Goal: Task Accomplishment & Management: Complete application form

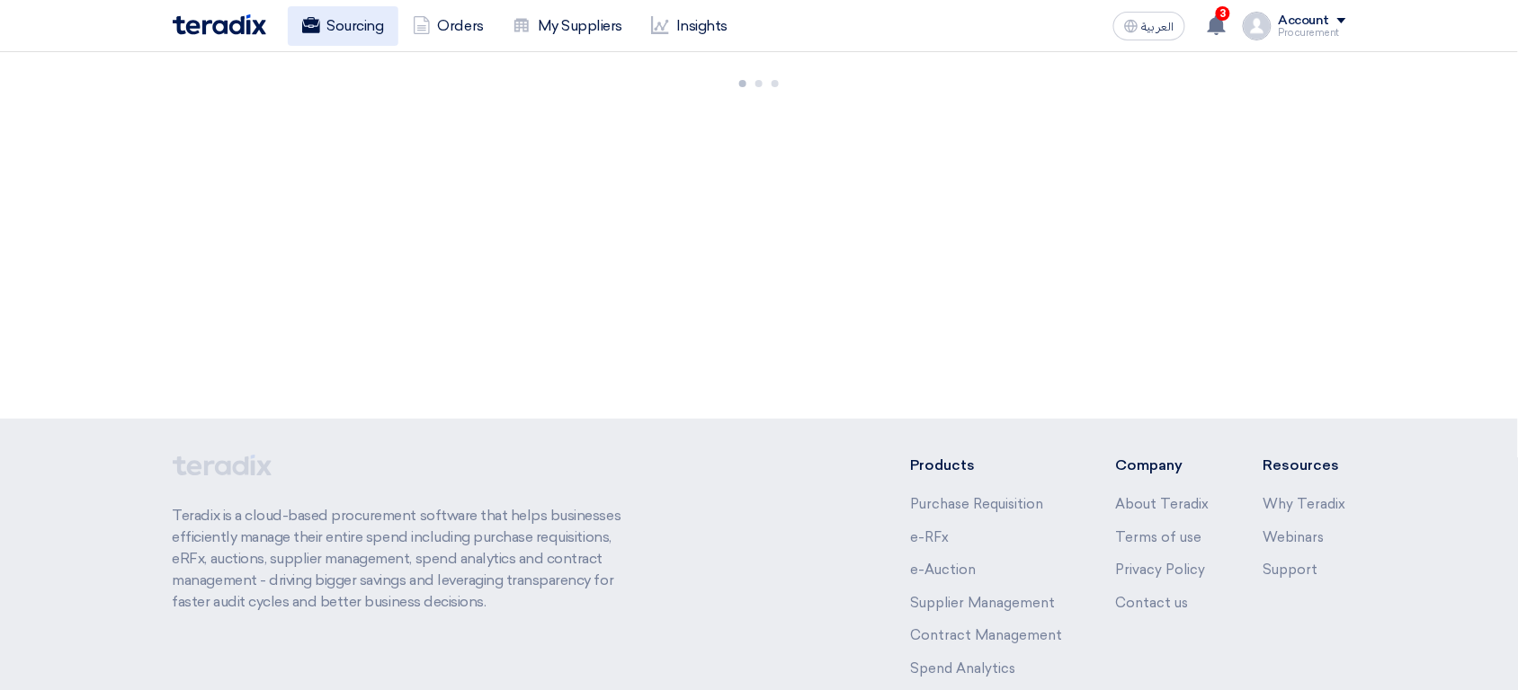
click at [342, 36] on link "Sourcing" at bounding box center [343, 26] width 111 height 40
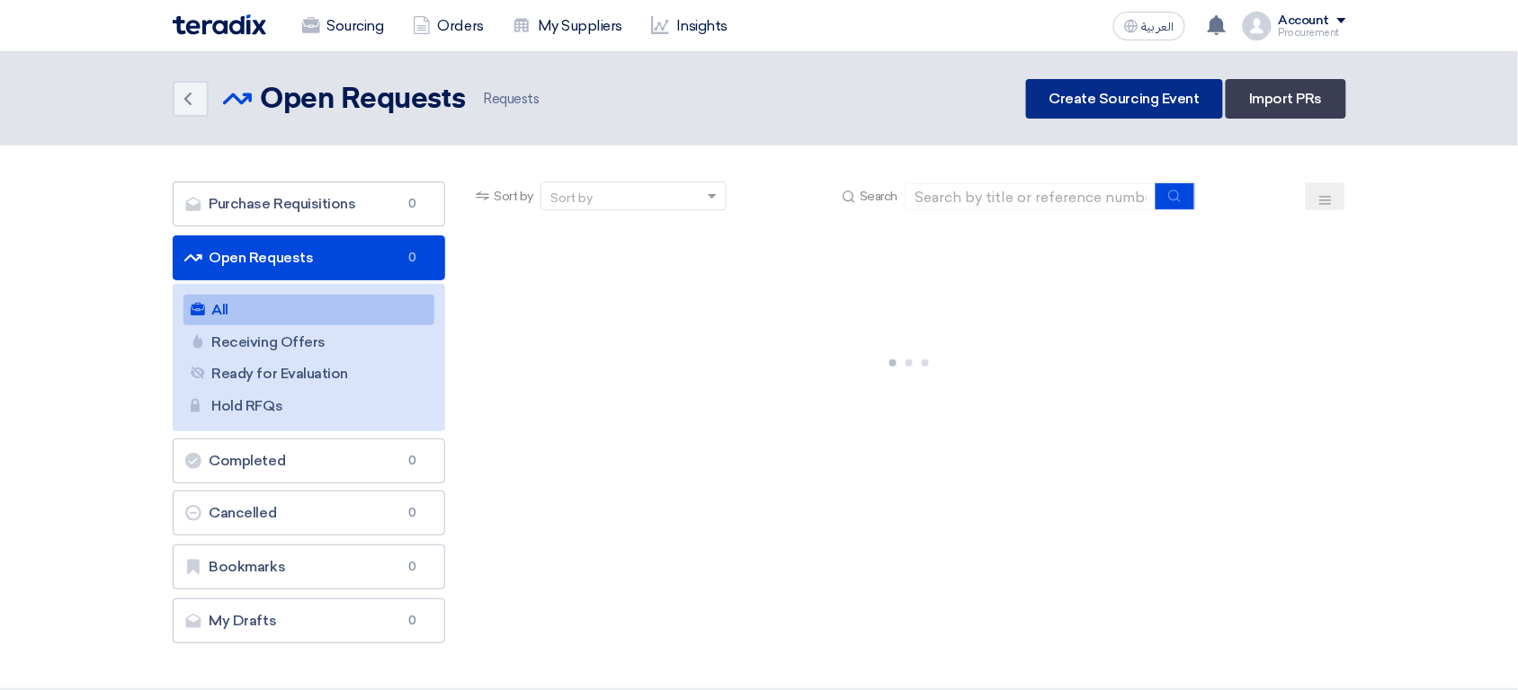
click at [1089, 96] on link "Create Sourcing Event" at bounding box center [1124, 99] width 197 height 40
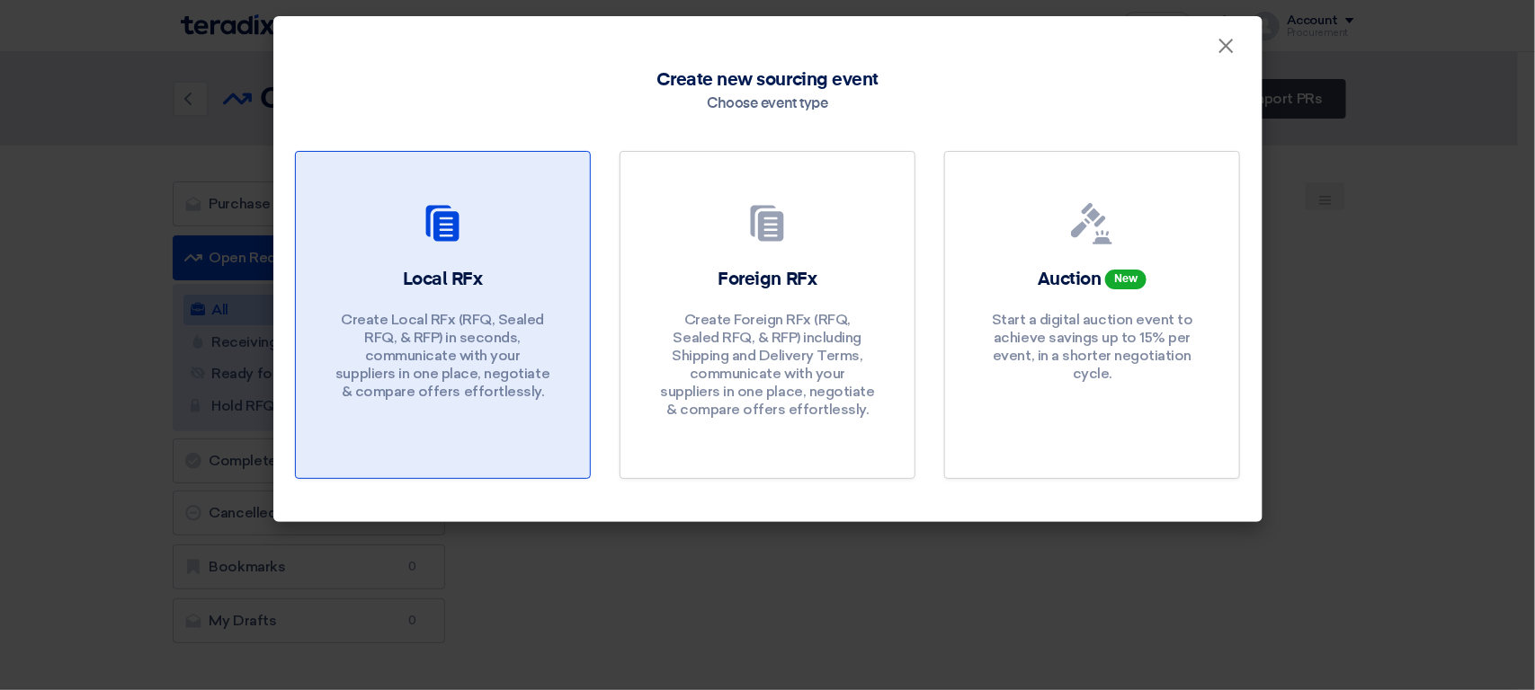
click at [509, 267] on div "Local RFx Create Local RFx (RFQ, Sealed RFQ, & RFP) in seconds, communicate wit…" at bounding box center [442, 338] width 251 height 143
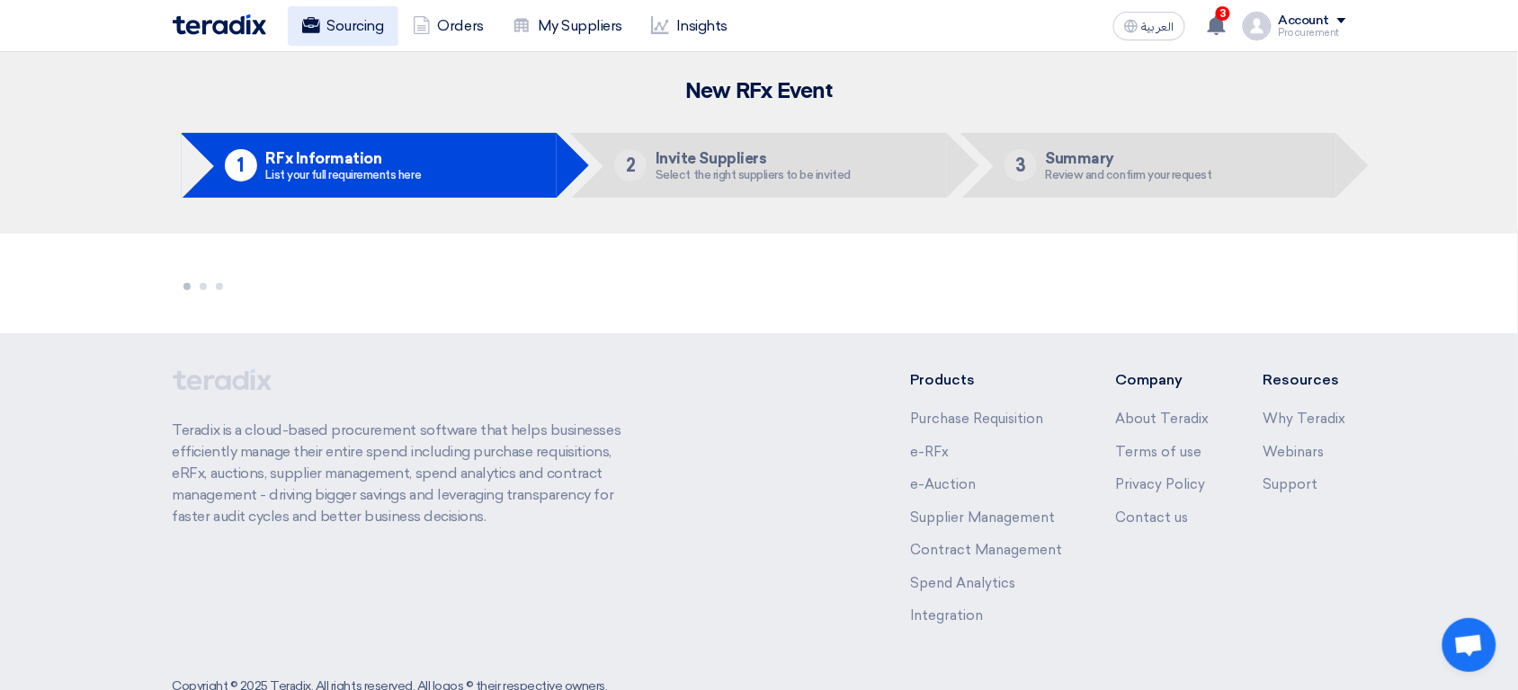
click at [336, 44] on link "Sourcing" at bounding box center [343, 26] width 111 height 40
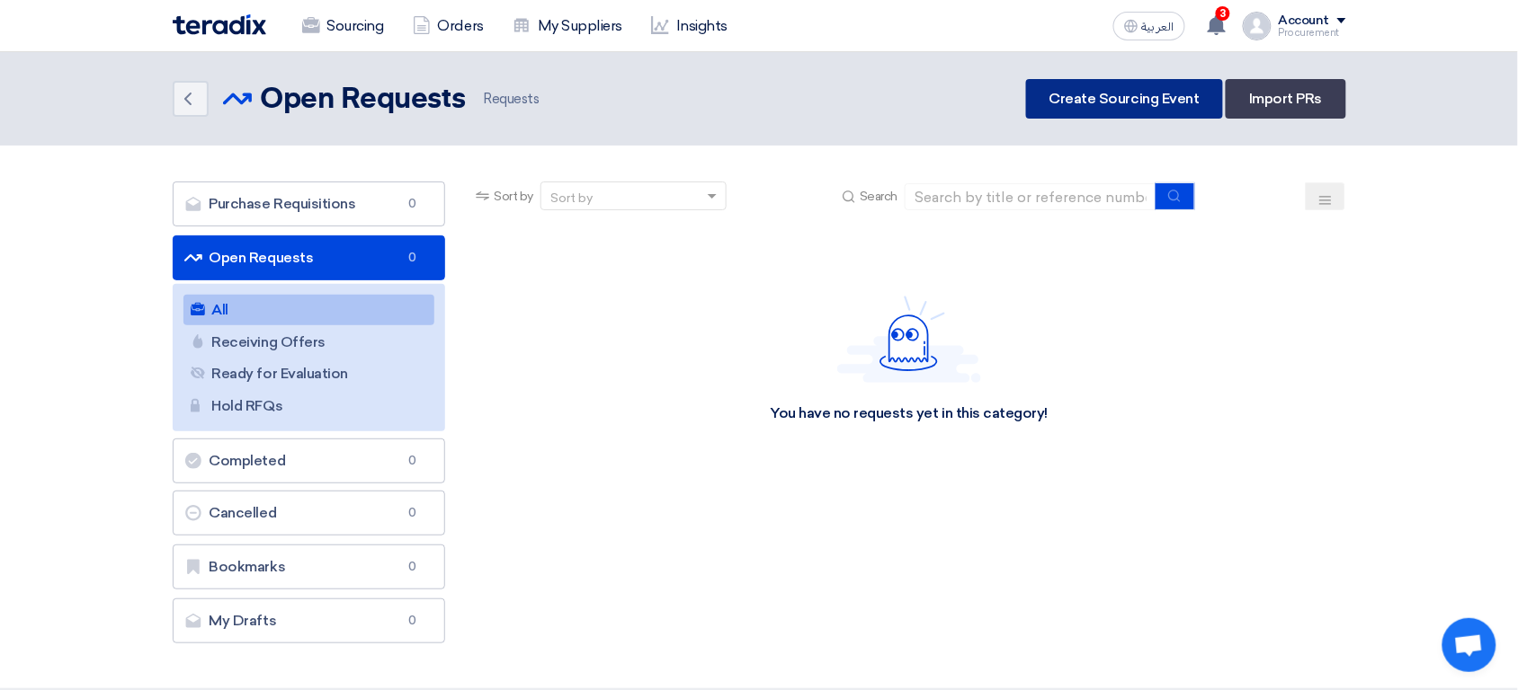
click at [1060, 111] on link "Create Sourcing Event" at bounding box center [1124, 99] width 197 height 40
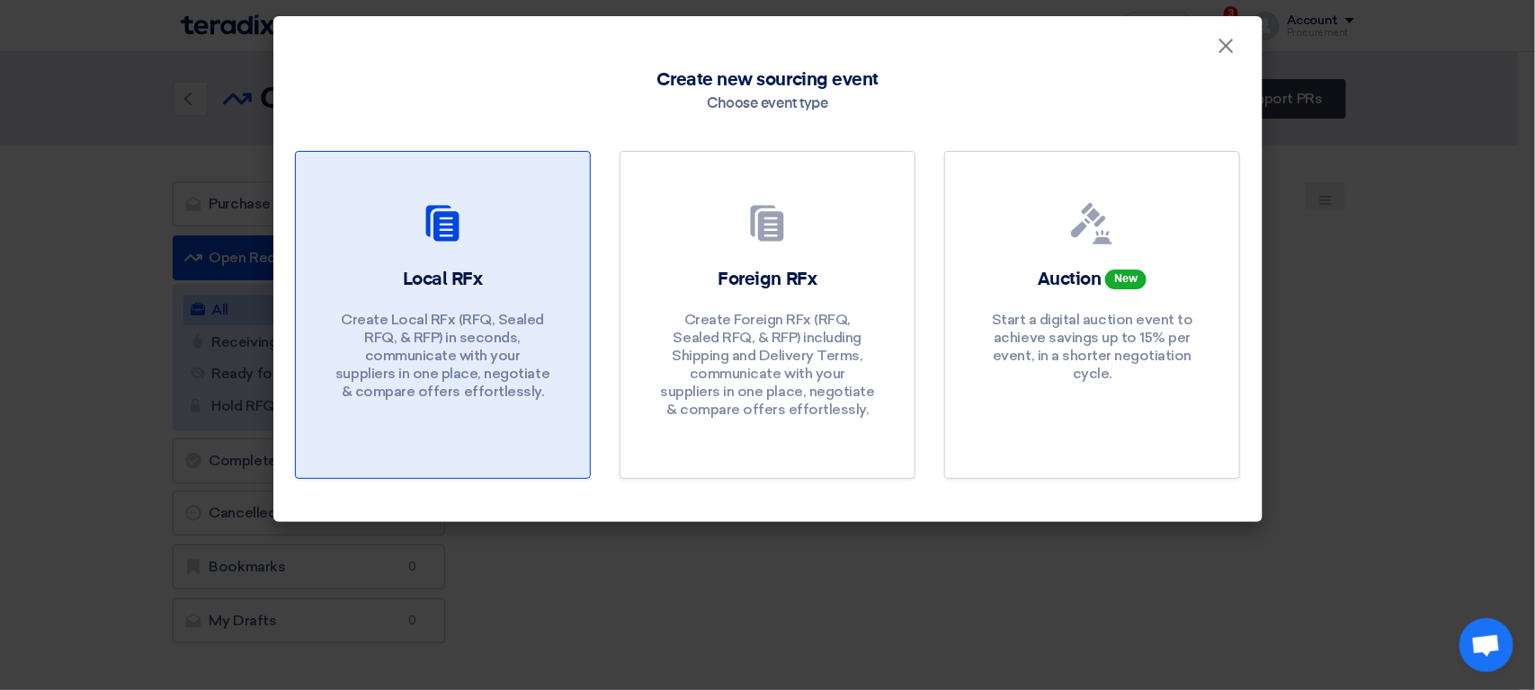
click at [510, 324] on p "Create Local RFx (RFQ, Sealed RFQ, & RFP) in seconds, communicate with your sup…" at bounding box center [442, 356] width 216 height 90
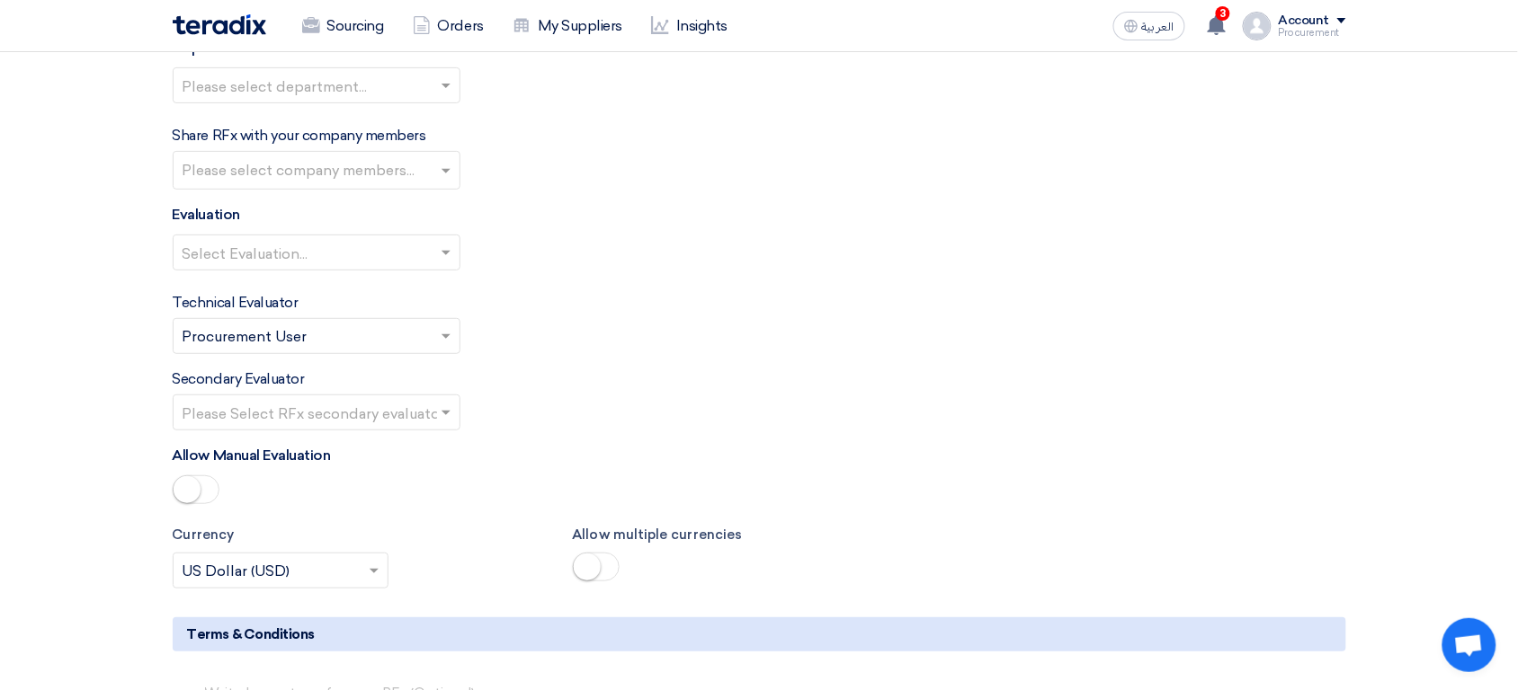
scroll to position [2091, 0]
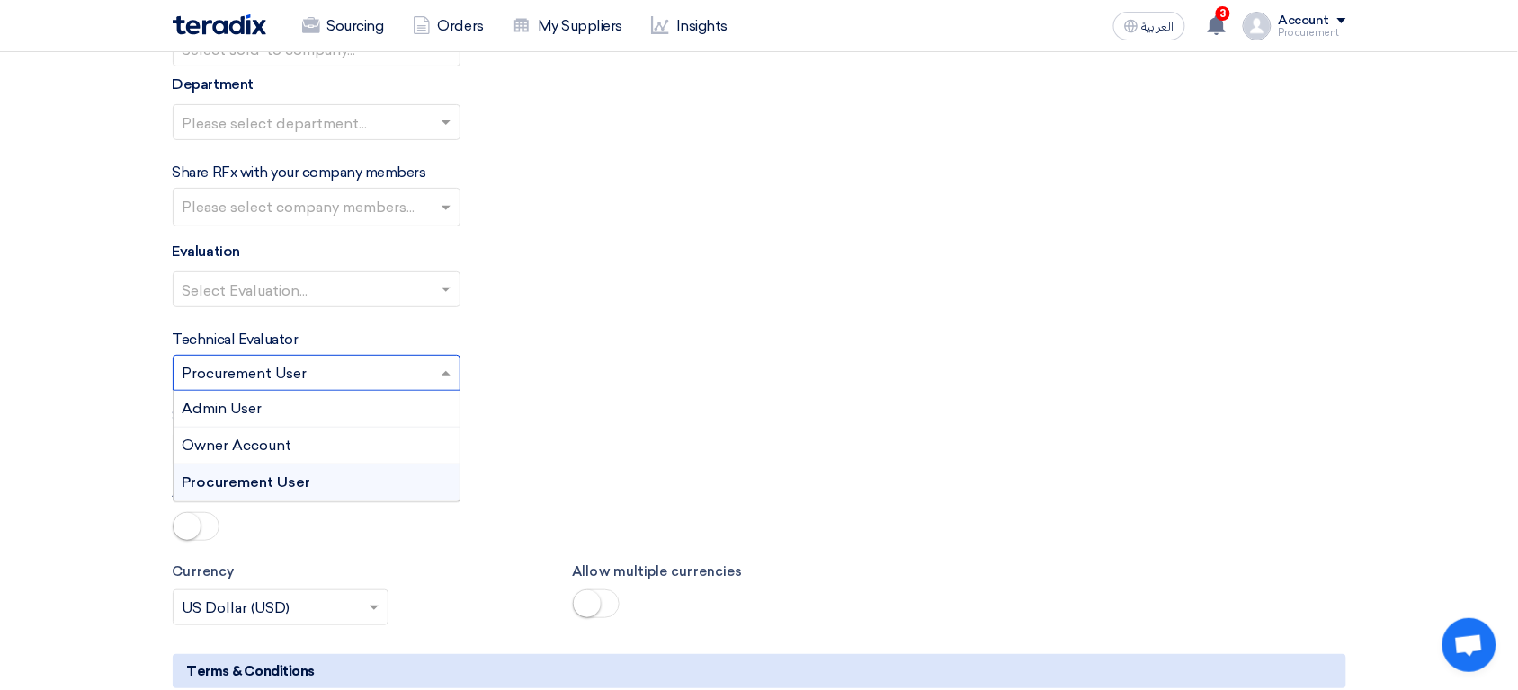
click at [317, 375] on input "text" at bounding box center [308, 376] width 250 height 30
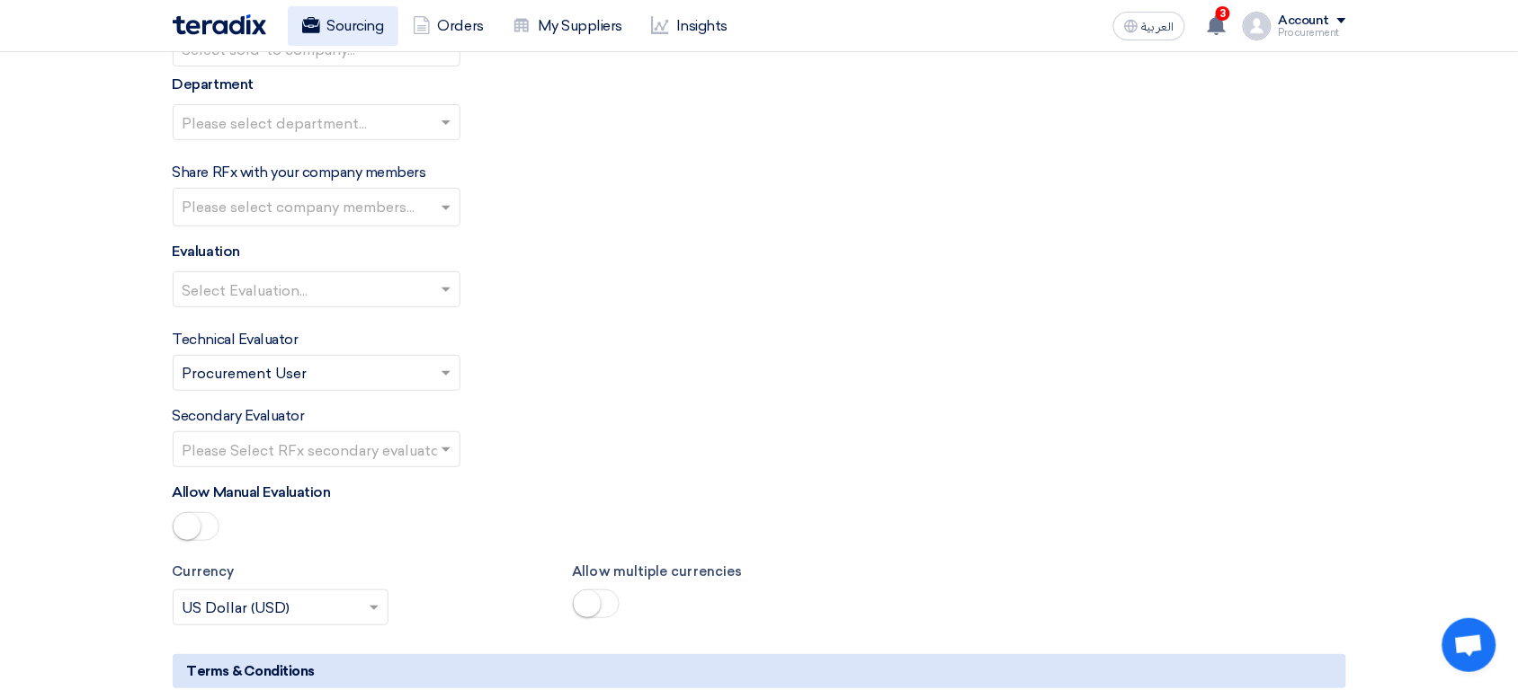
click at [343, 16] on link "Sourcing" at bounding box center [343, 26] width 111 height 40
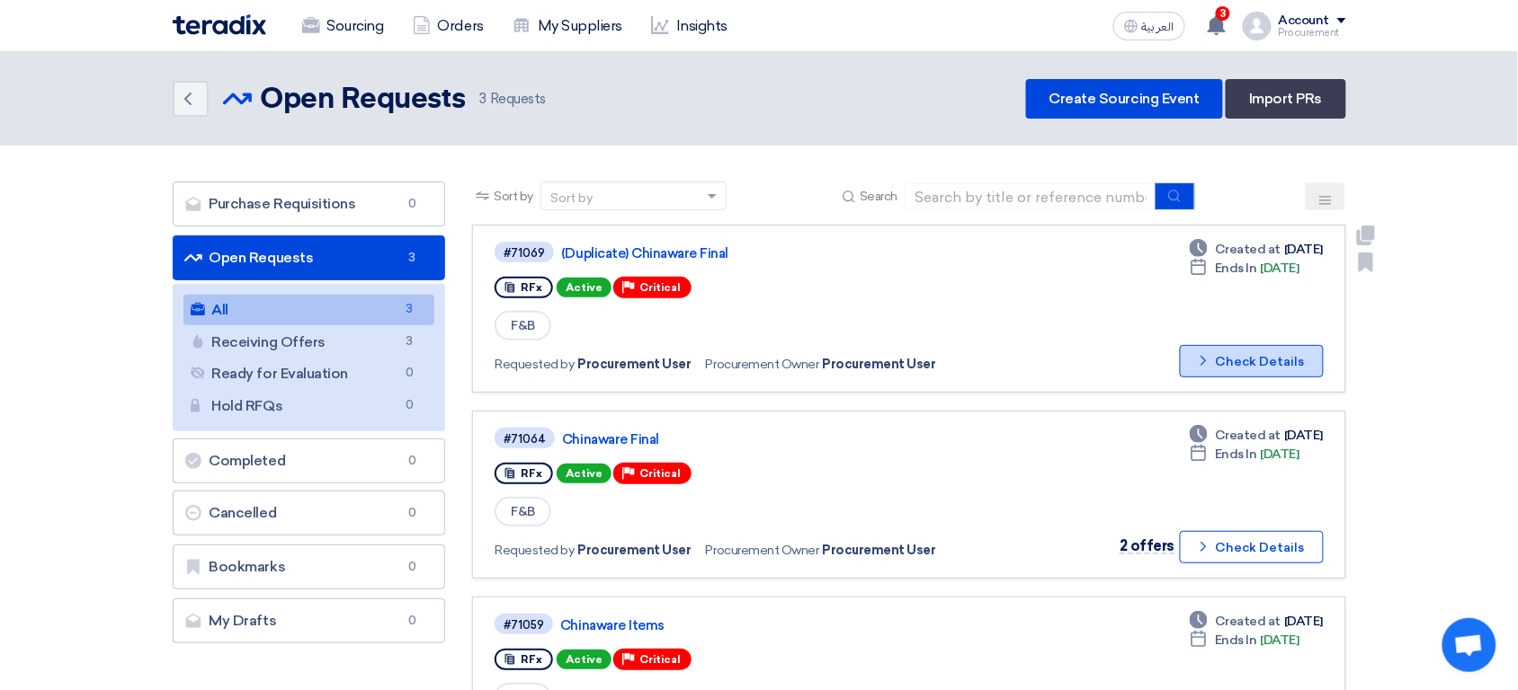
click at [1242, 357] on button "Check details Check Details" at bounding box center [1252, 361] width 144 height 32
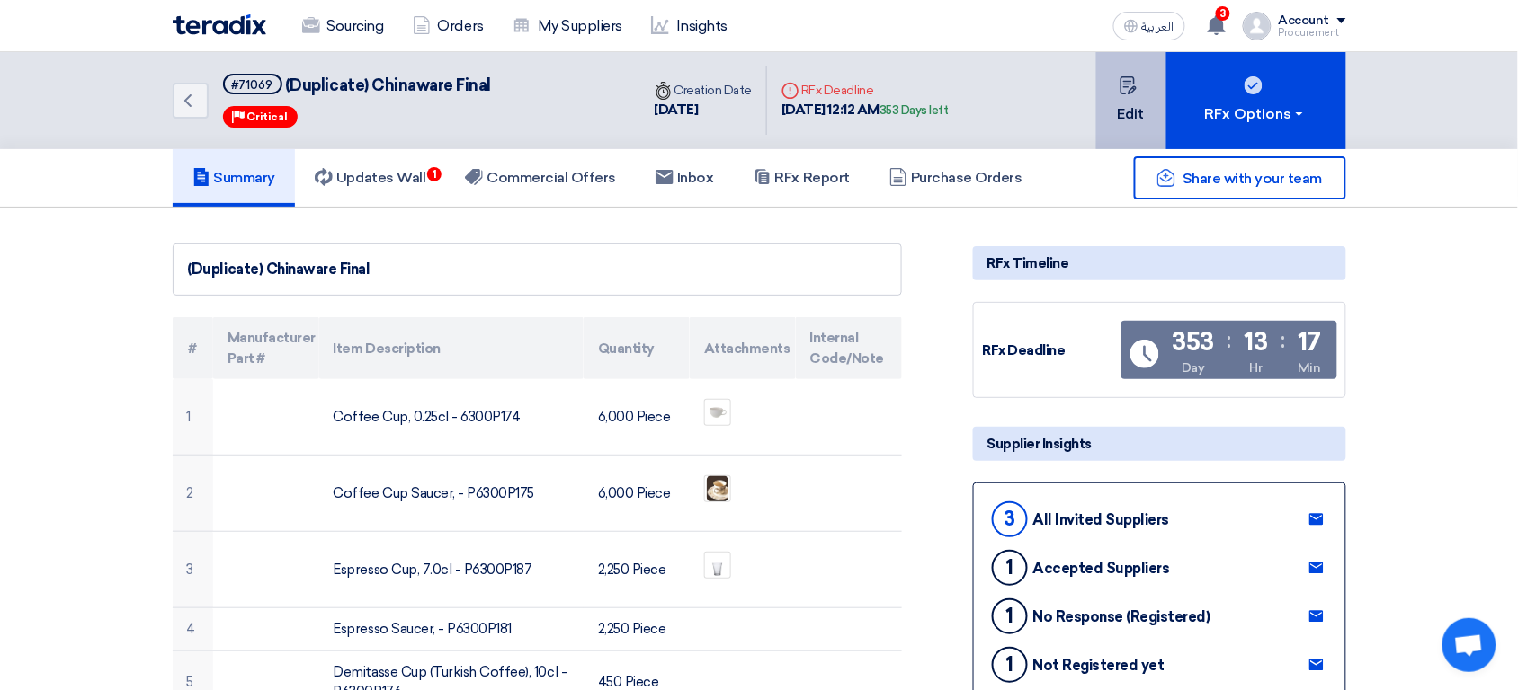
click at [1124, 114] on button "Edit" at bounding box center [1131, 100] width 70 height 97
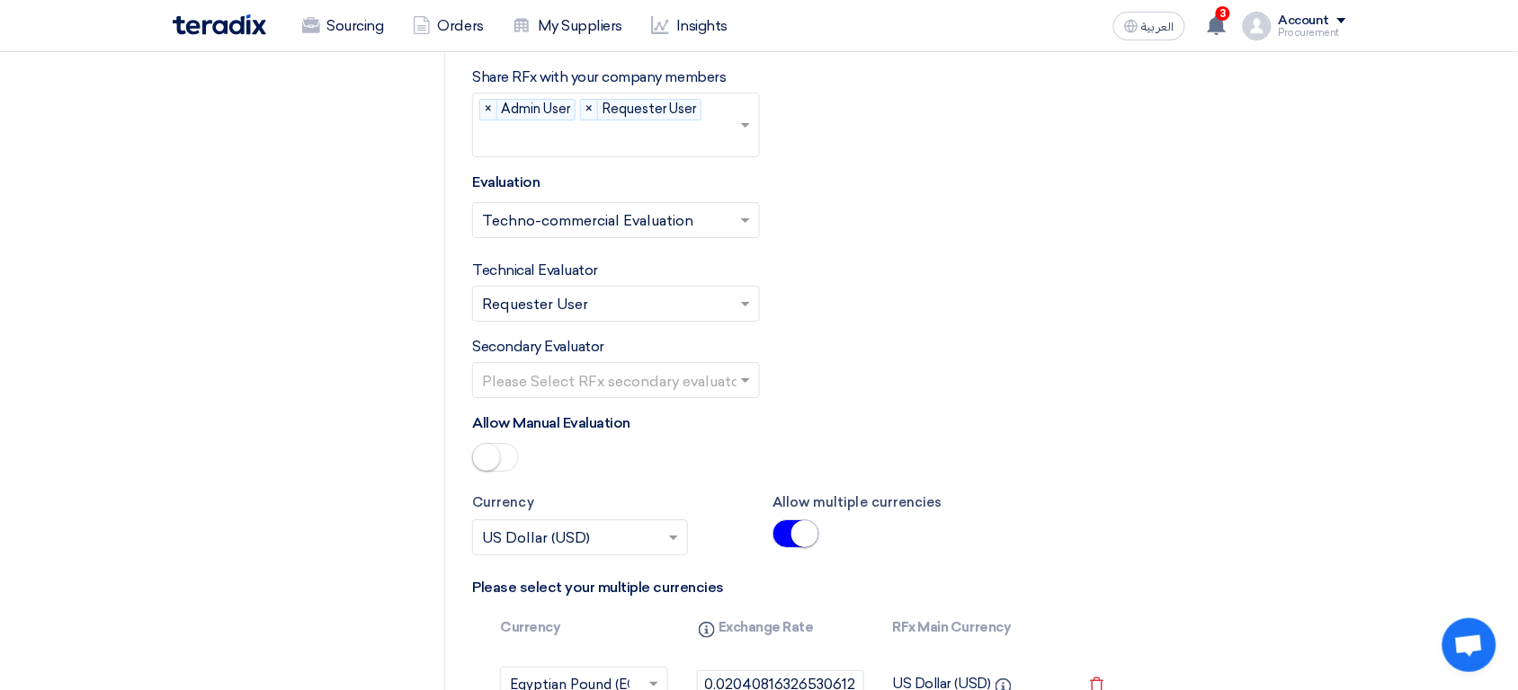
scroll to position [3687, 0]
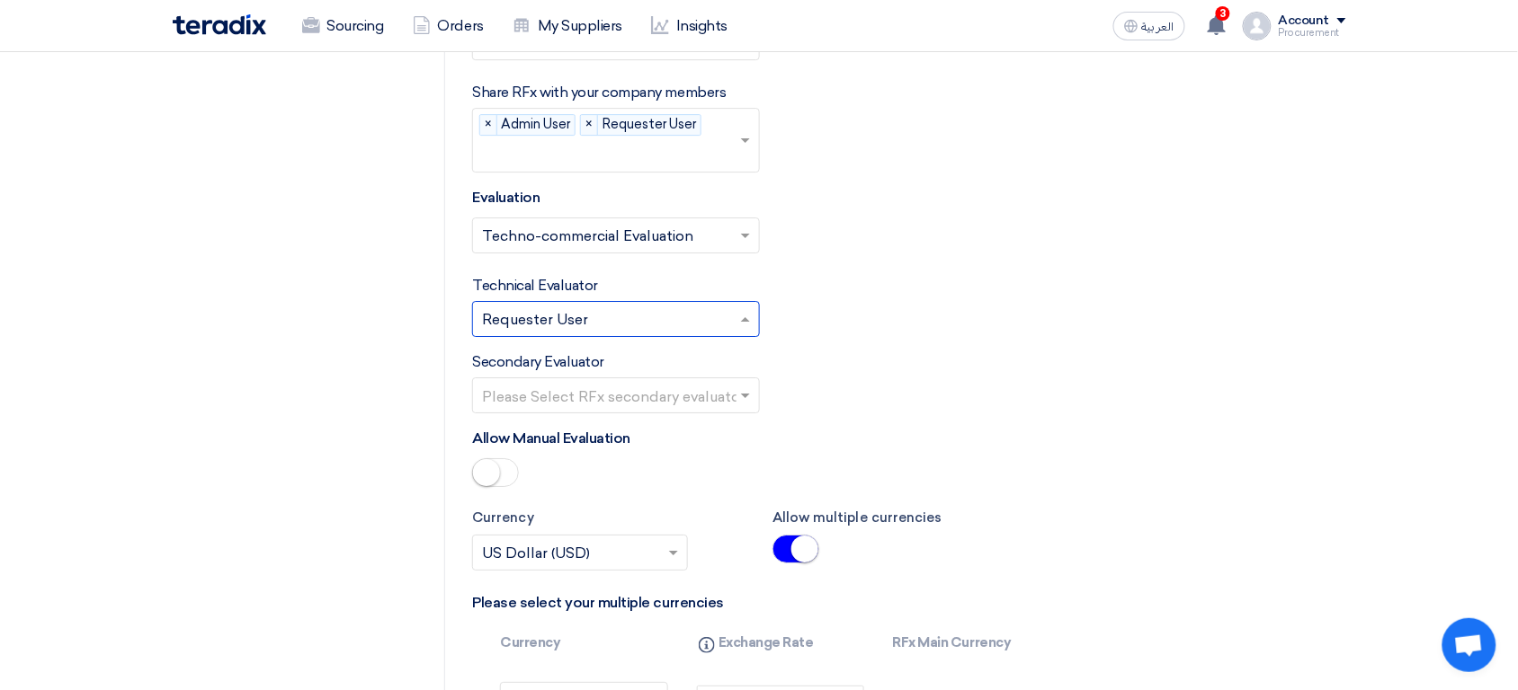
click at [545, 315] on input "text" at bounding box center [607, 321] width 250 height 30
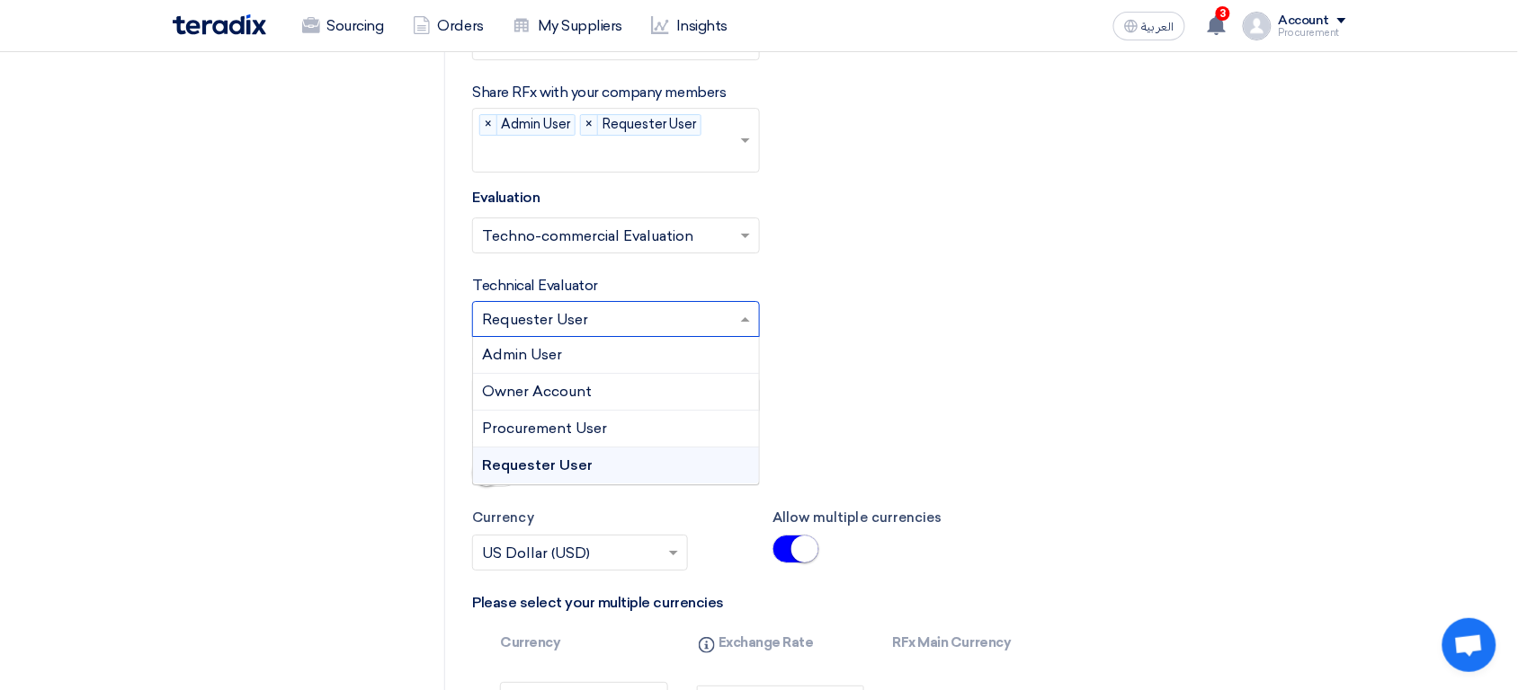
click at [545, 315] on input "text" at bounding box center [607, 321] width 250 height 30
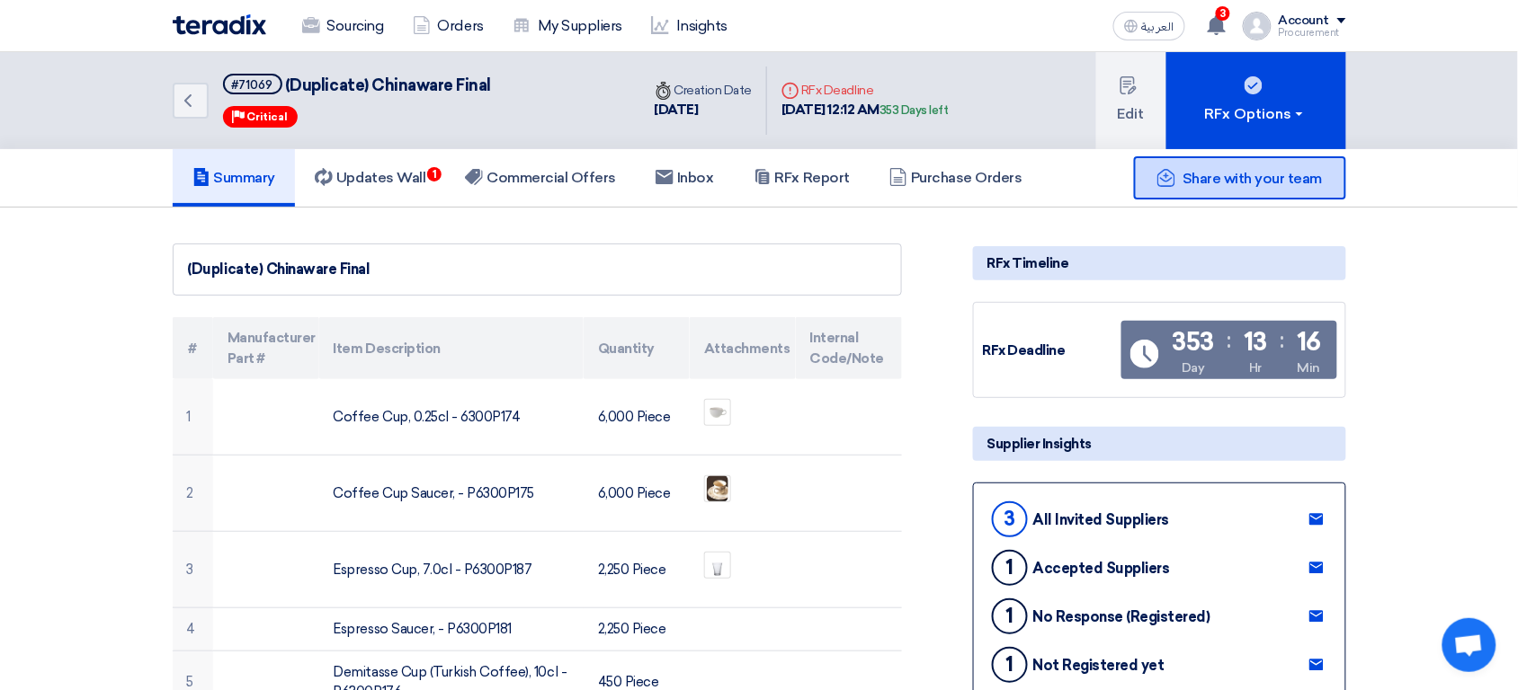
click at [1270, 191] on div "Share with your team" at bounding box center [1240, 177] width 212 height 43
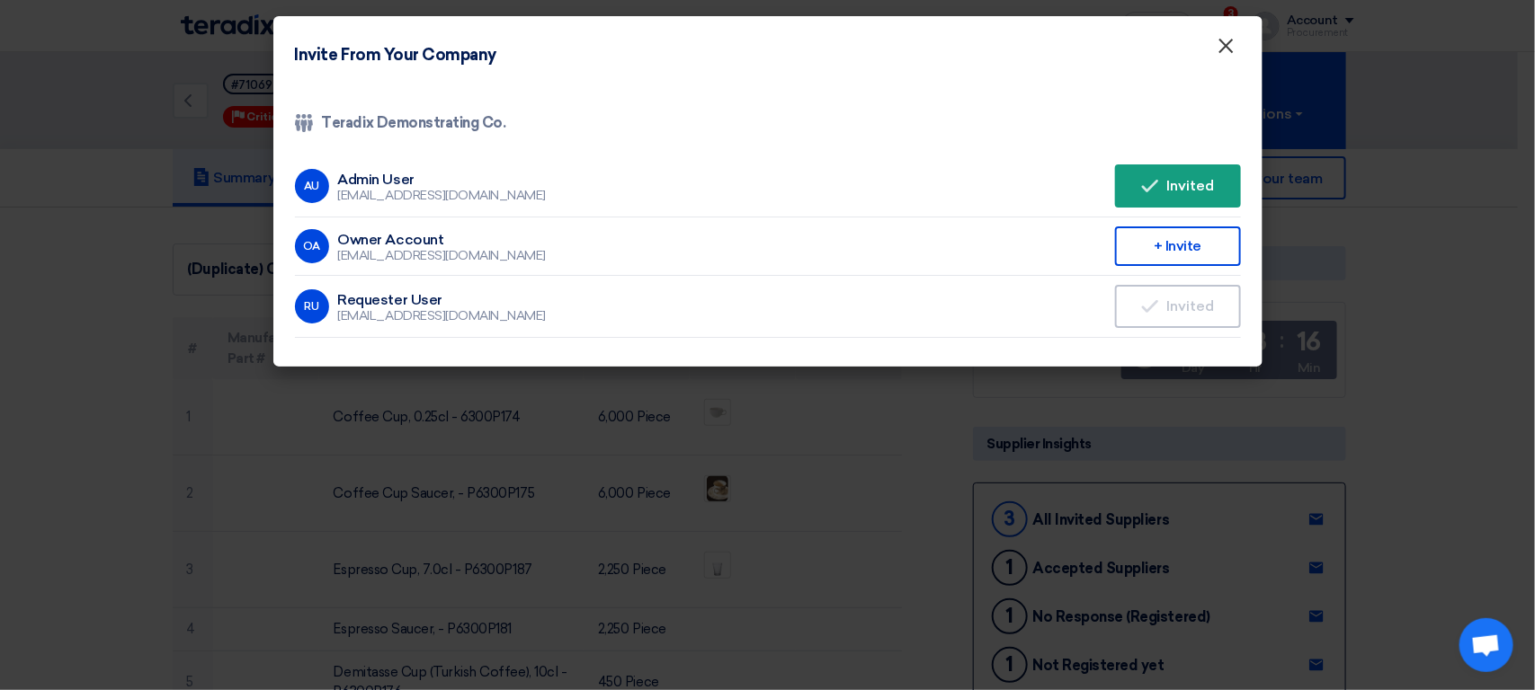
click at [1227, 40] on span "×" at bounding box center [1226, 50] width 18 height 36
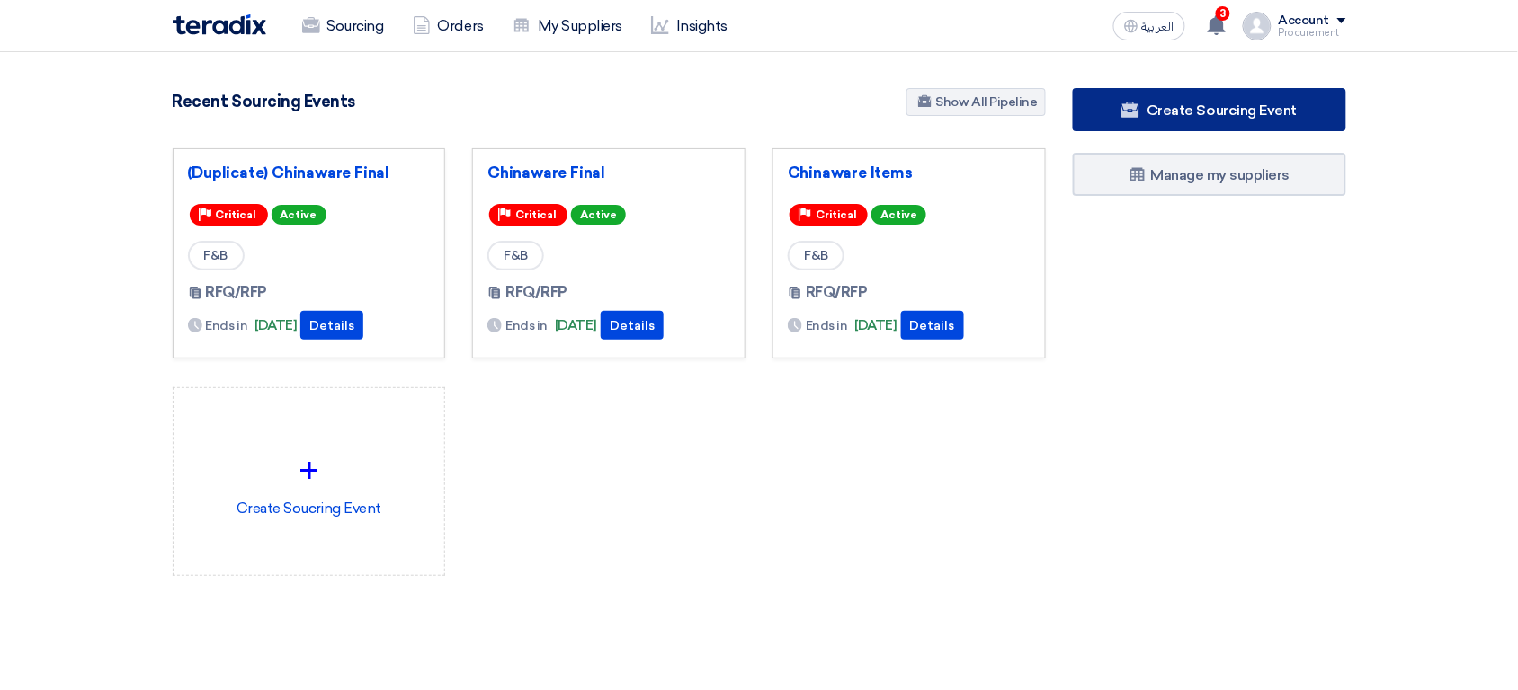
click at [1248, 88] on link "Create Sourcing Event" at bounding box center [1209, 109] width 273 height 43
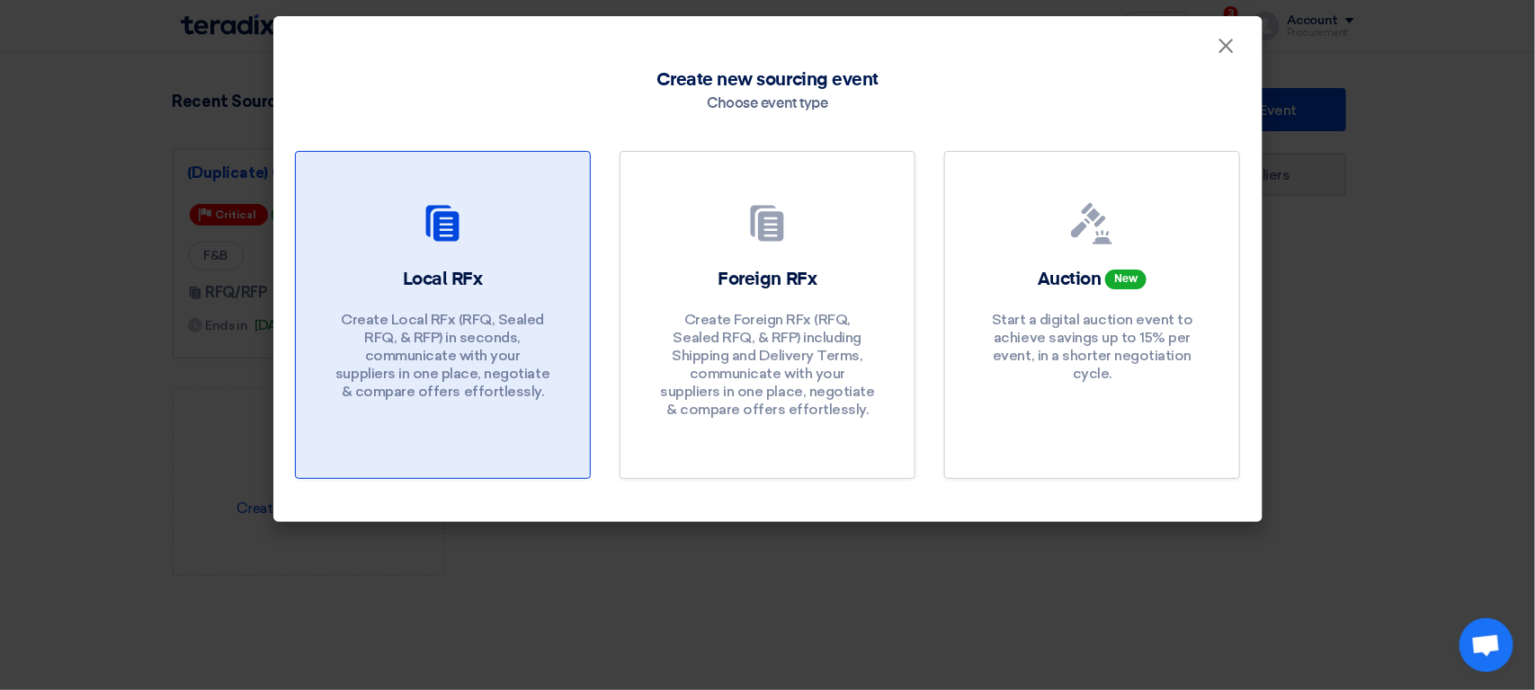
click at [484, 377] on p "Create Local RFx (RFQ, Sealed RFQ, & RFP) in seconds, communicate with your sup…" at bounding box center [442, 356] width 216 height 90
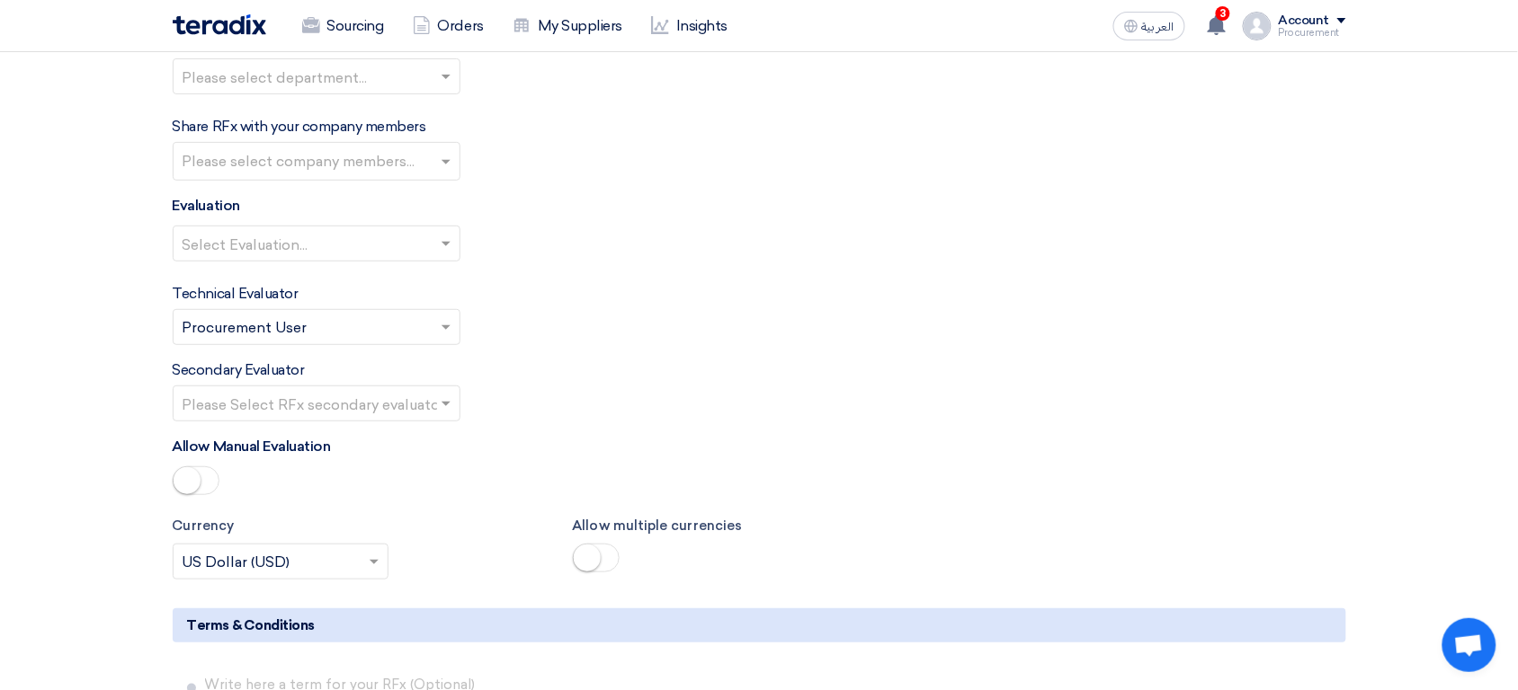
scroll to position [2124, 0]
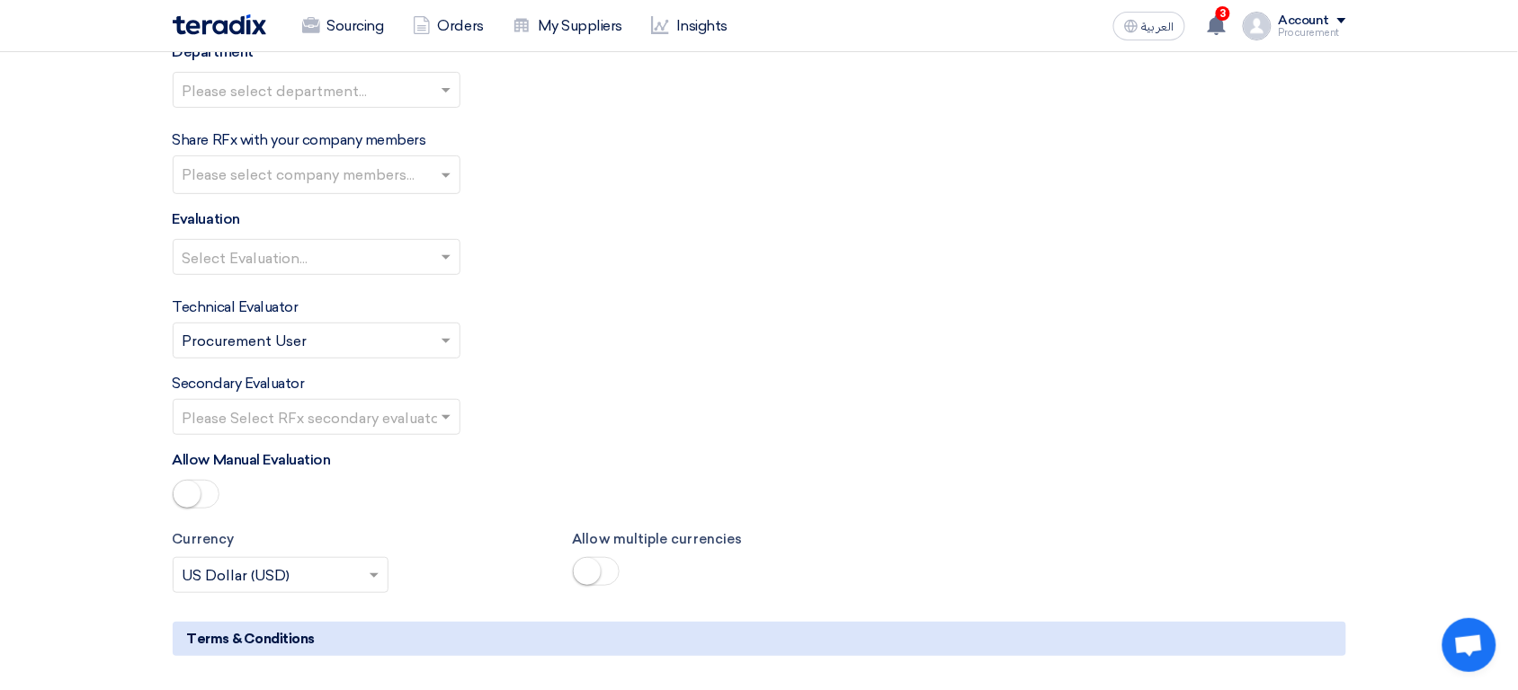
click at [354, 337] on input "text" at bounding box center [308, 343] width 250 height 30
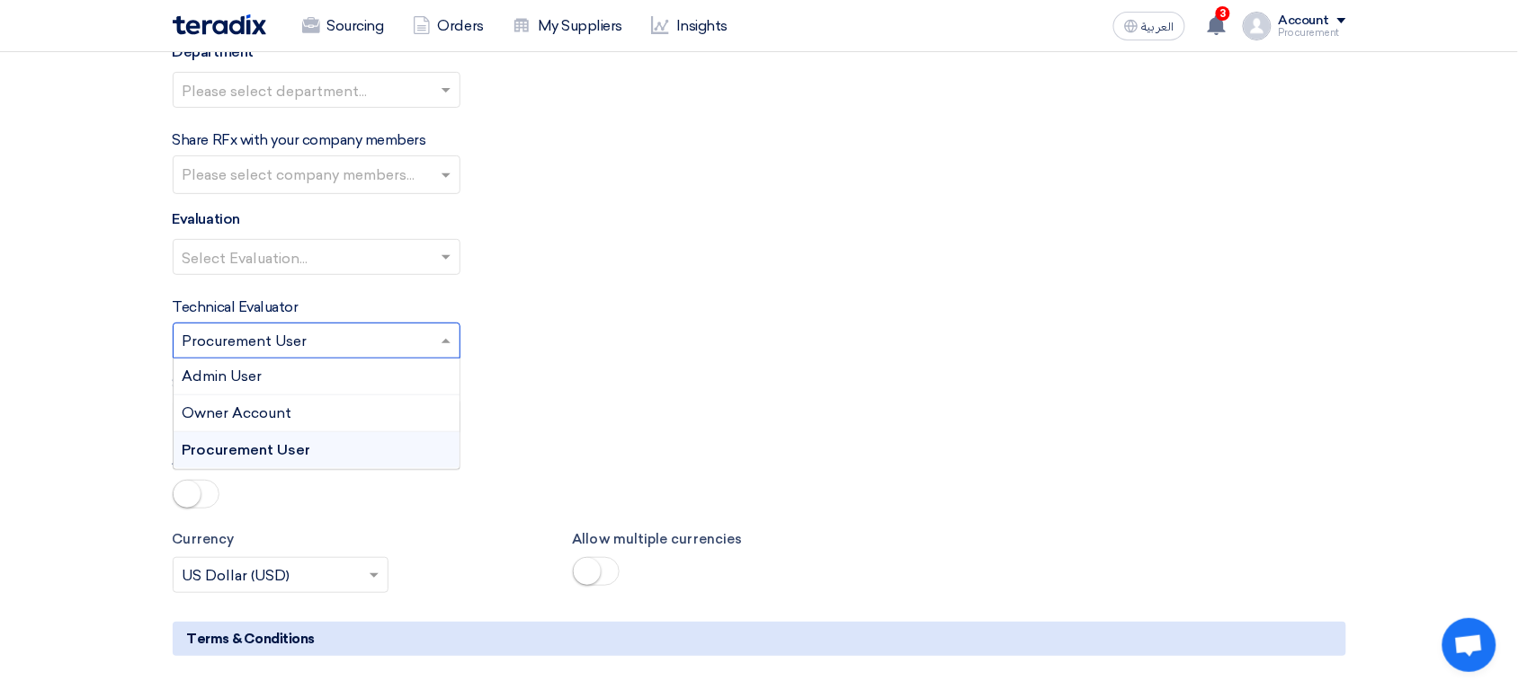
click at [354, 337] on input "text" at bounding box center [308, 343] width 250 height 30
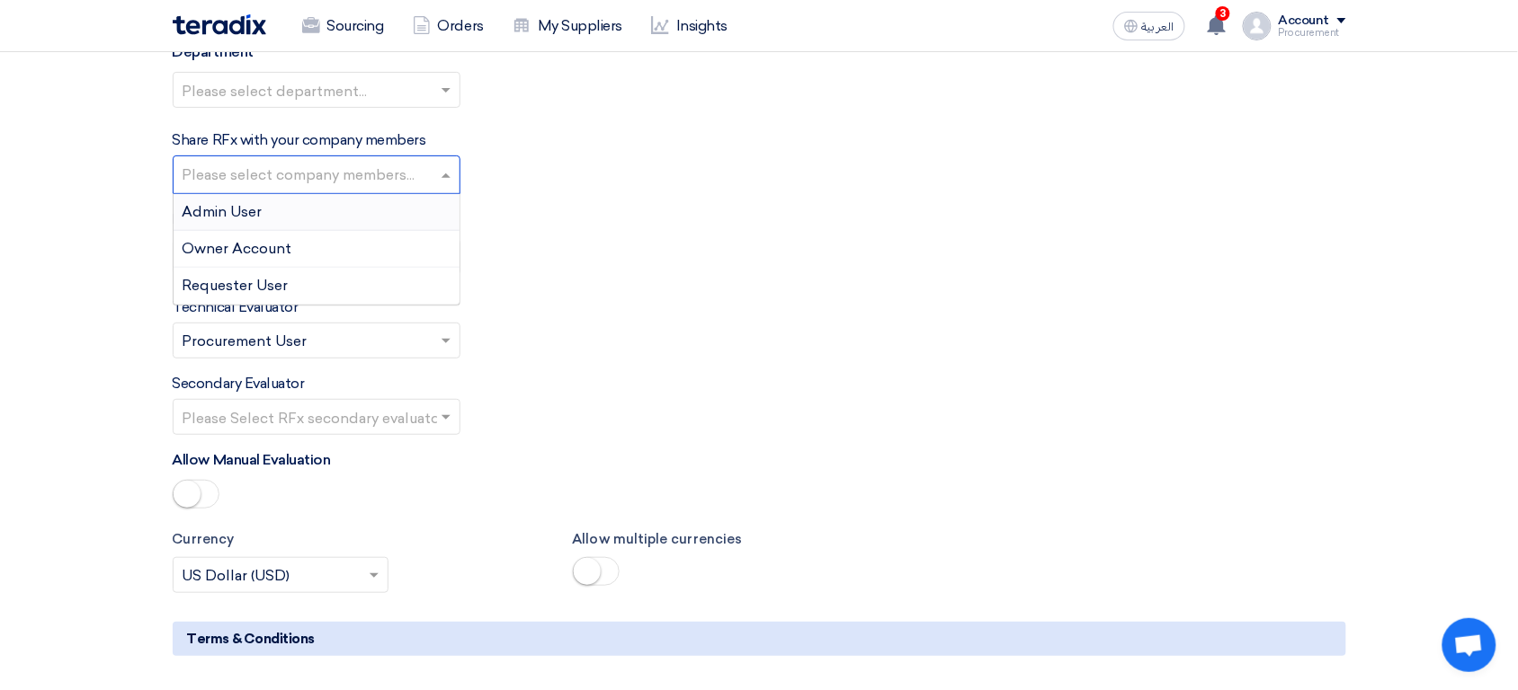
click at [318, 173] on input "text" at bounding box center [319, 177] width 272 height 30
click at [295, 291] on div "Requester User" at bounding box center [317, 286] width 286 height 36
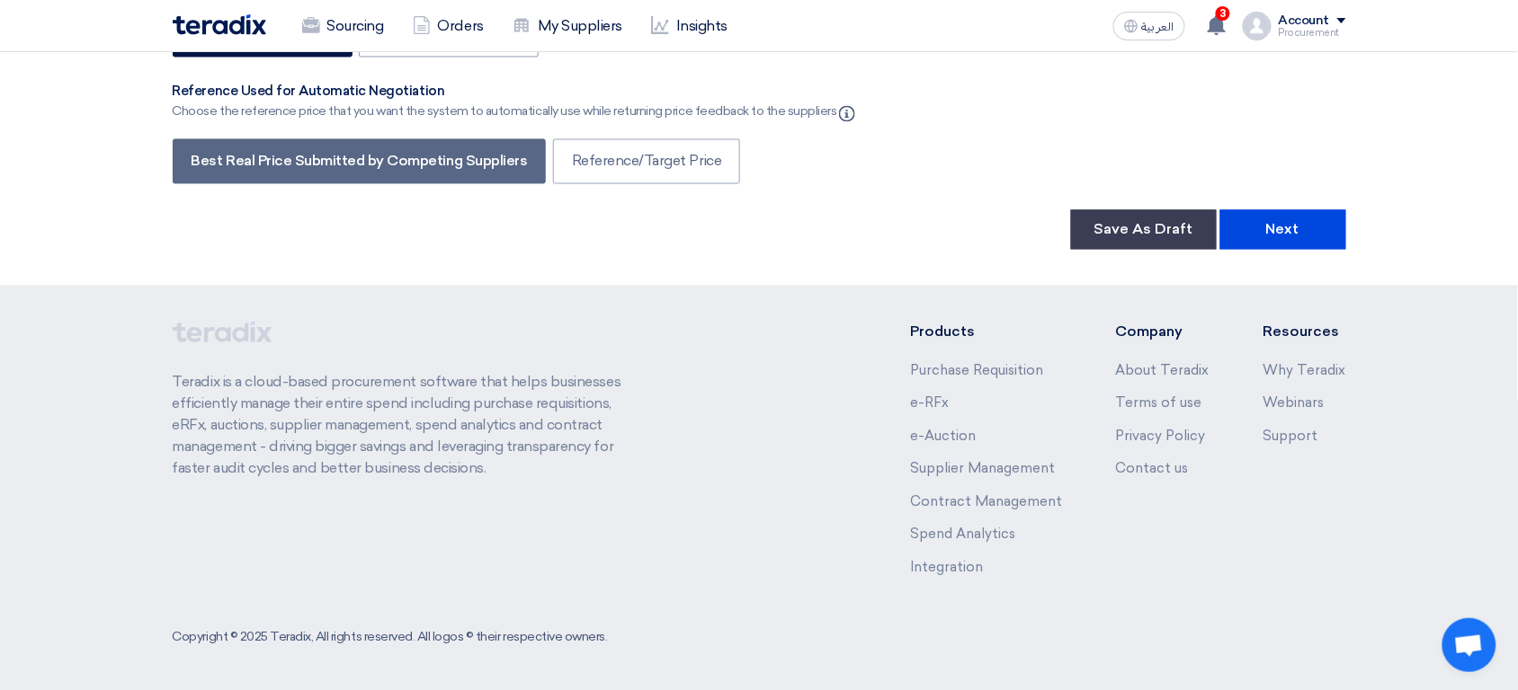
scroll to position [3023, 0]
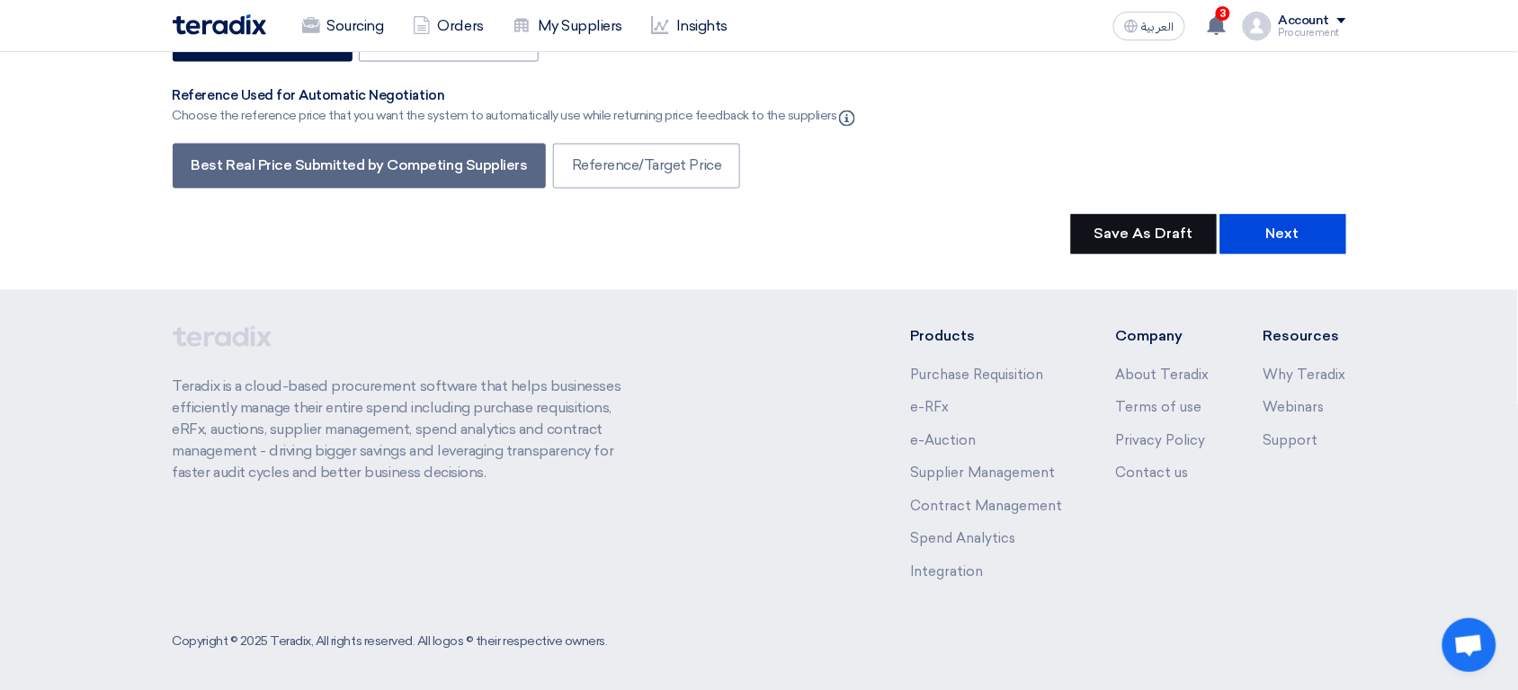
click at [1126, 243] on button "Save As Draft" at bounding box center [1144, 235] width 146 height 40
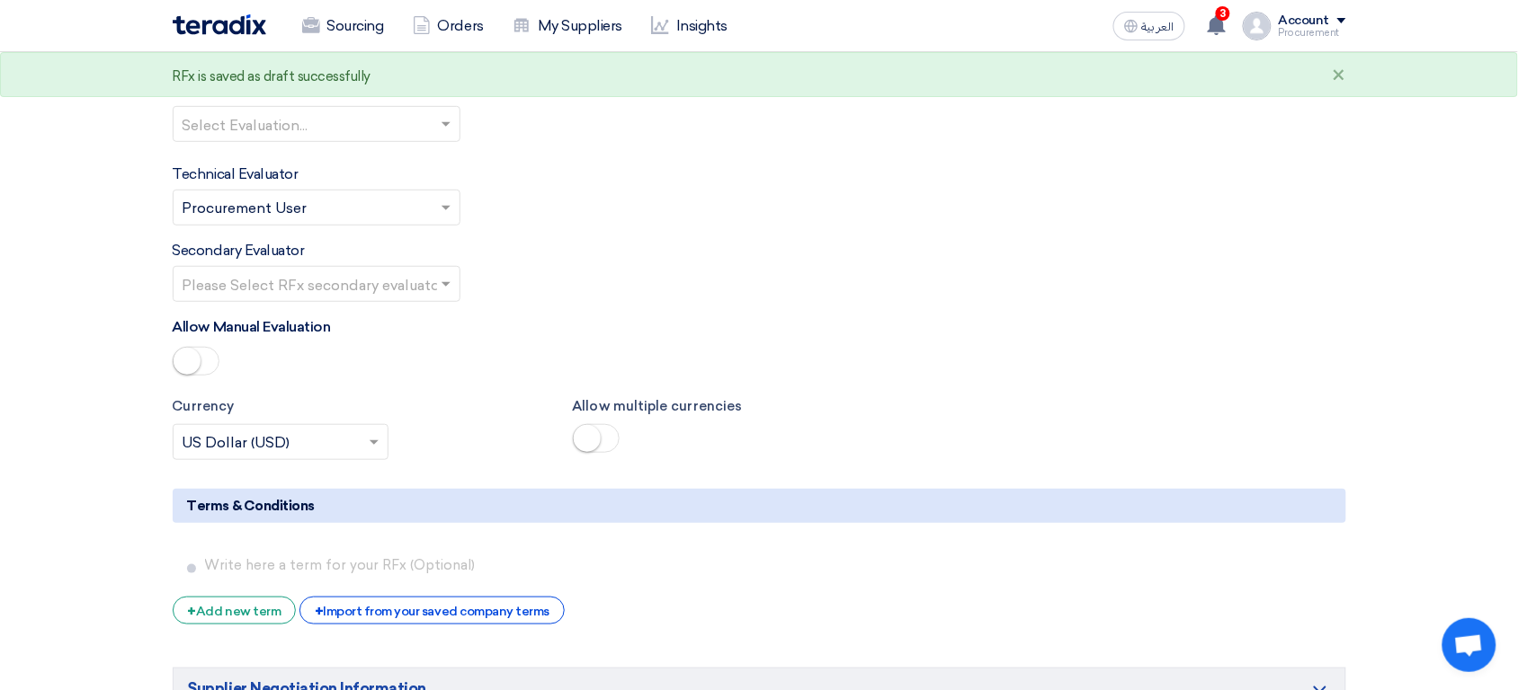
scroll to position [2183, 0]
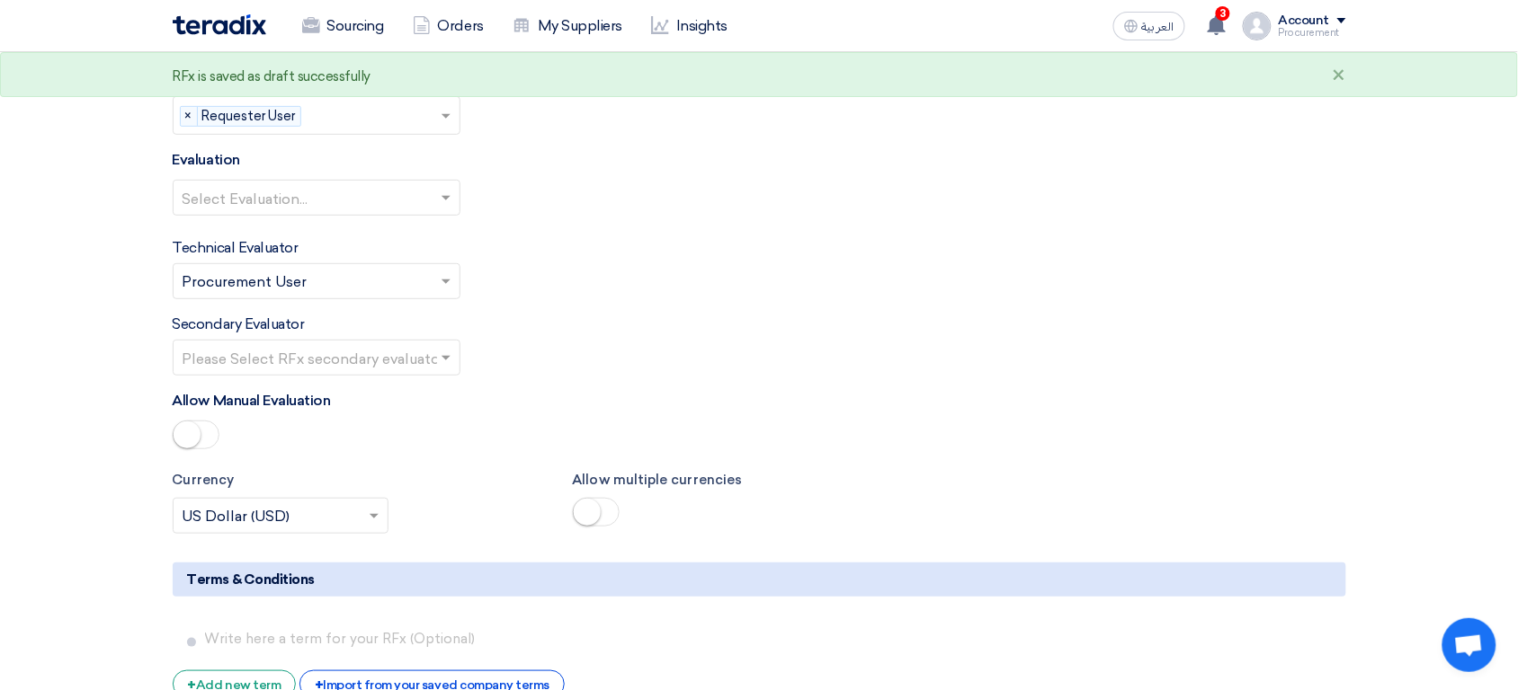
click at [373, 287] on input "text" at bounding box center [308, 284] width 250 height 30
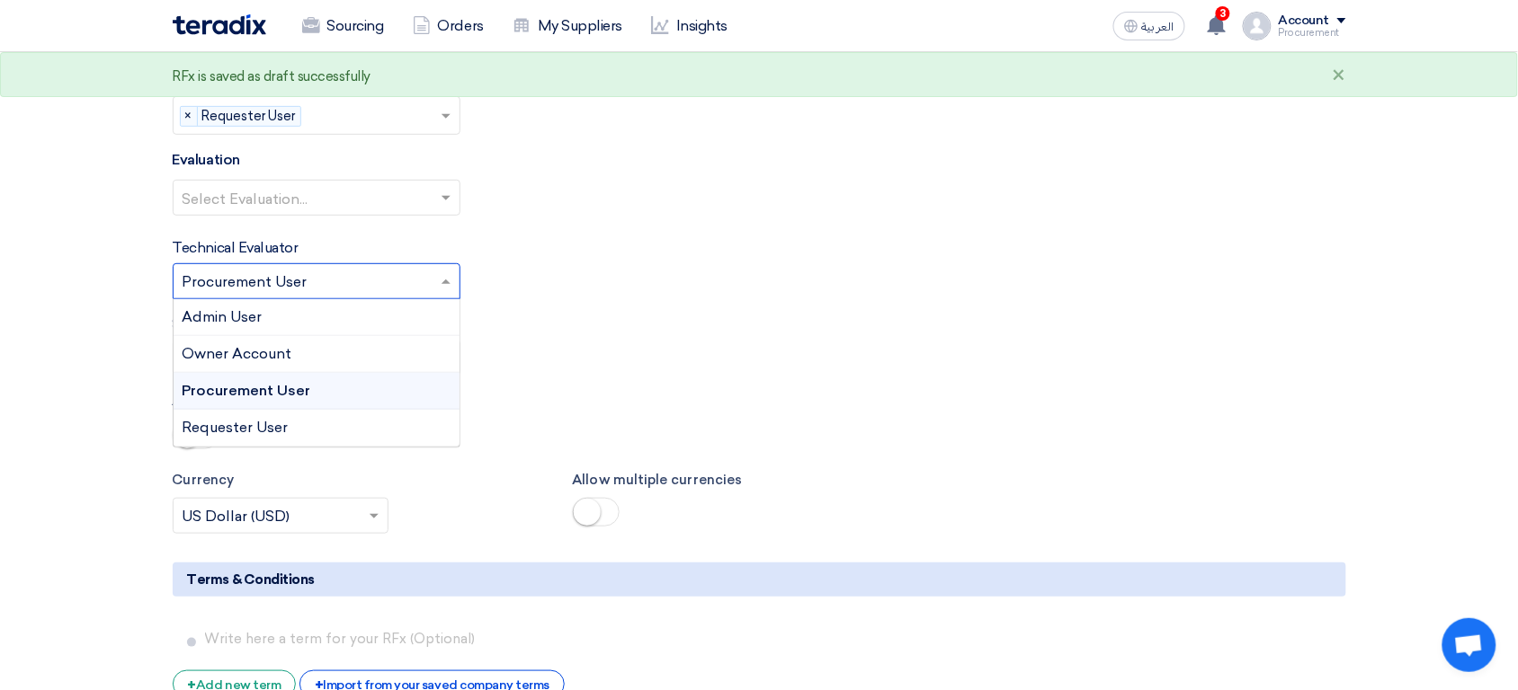
click at [373, 287] on input "text" at bounding box center [308, 284] width 250 height 30
click at [593, 279] on div "Technical Evaluator Please Select RFx evaluator... × Procurement User × Admin U…" at bounding box center [759, 268] width 1173 height 62
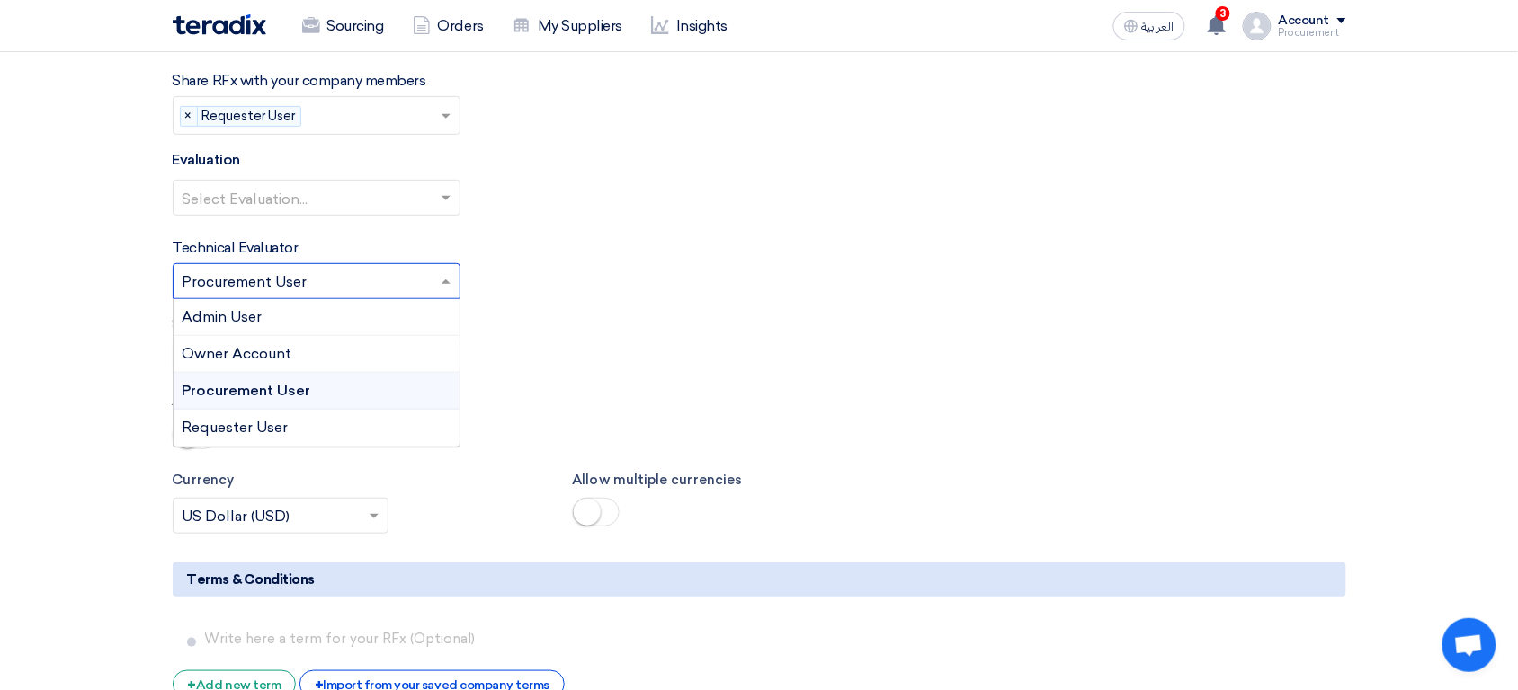
click at [401, 280] on input "text" at bounding box center [308, 284] width 250 height 30
click at [315, 433] on div "Requester User" at bounding box center [317, 428] width 286 height 36
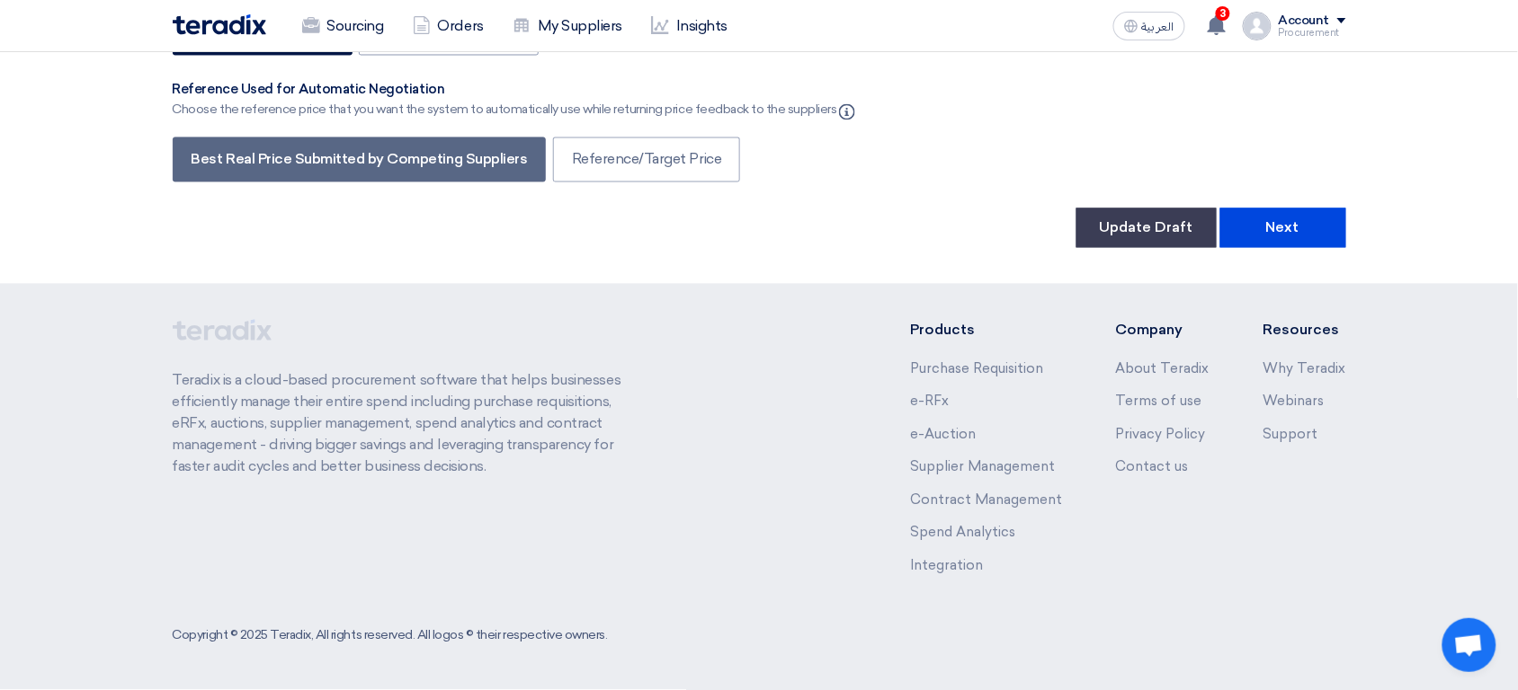
scroll to position [0, 0]
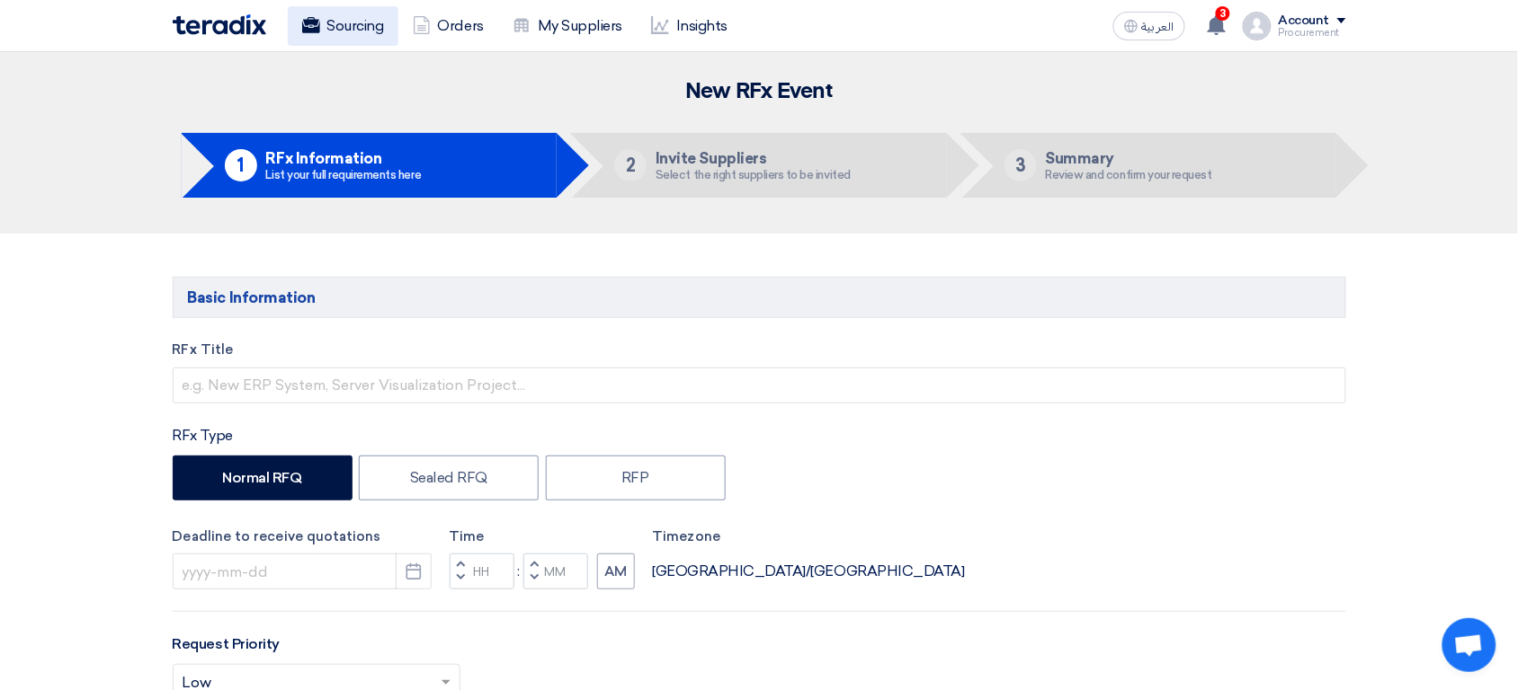
click at [337, 33] on link "Sourcing" at bounding box center [343, 26] width 111 height 40
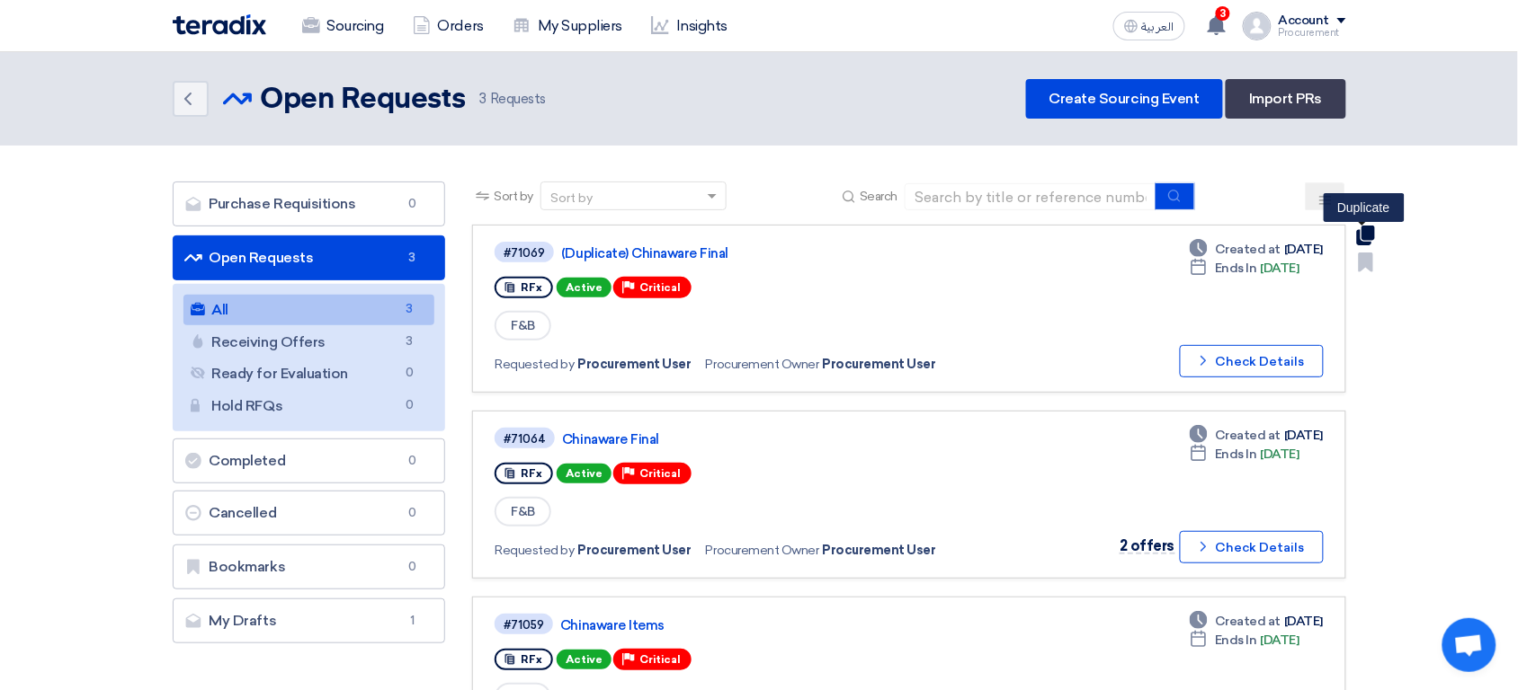
click at [1364, 228] on use at bounding box center [1365, 236] width 18 height 20
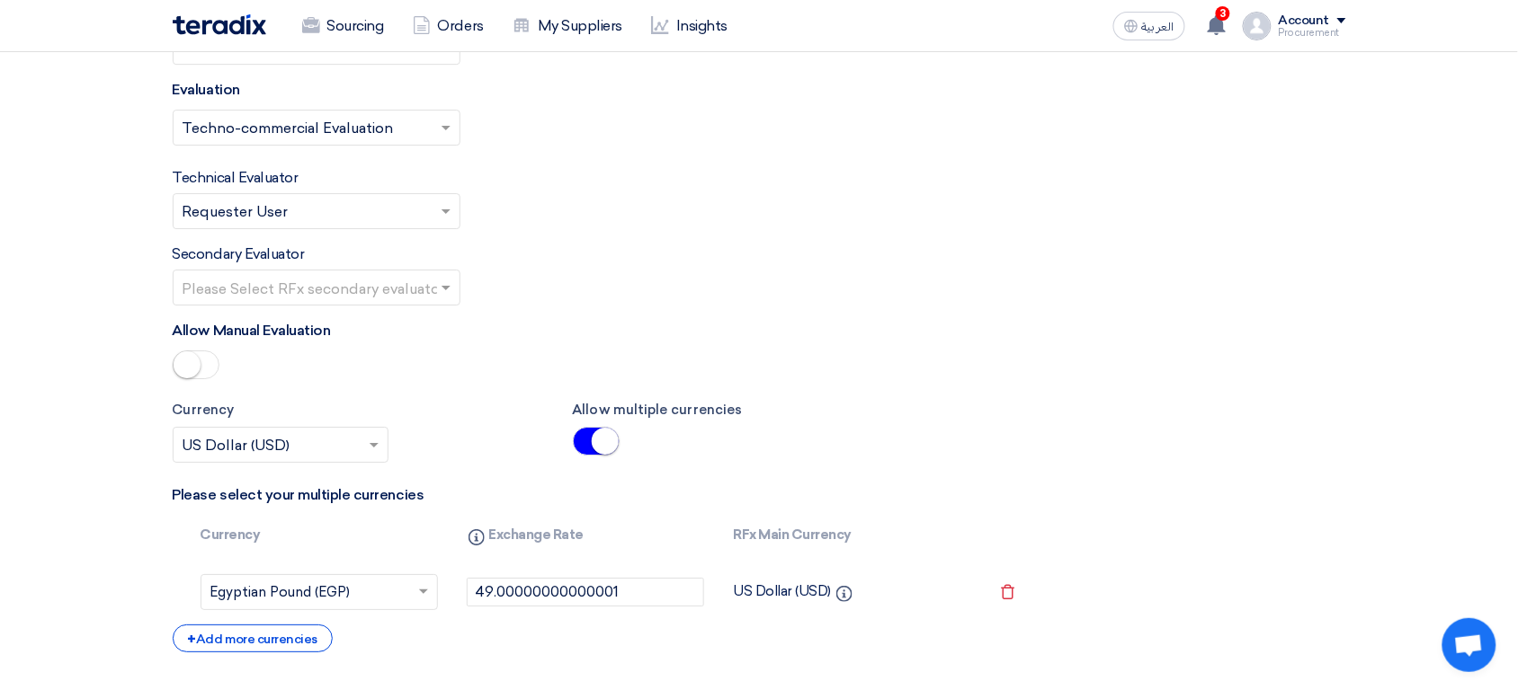
scroll to position [3689, 0]
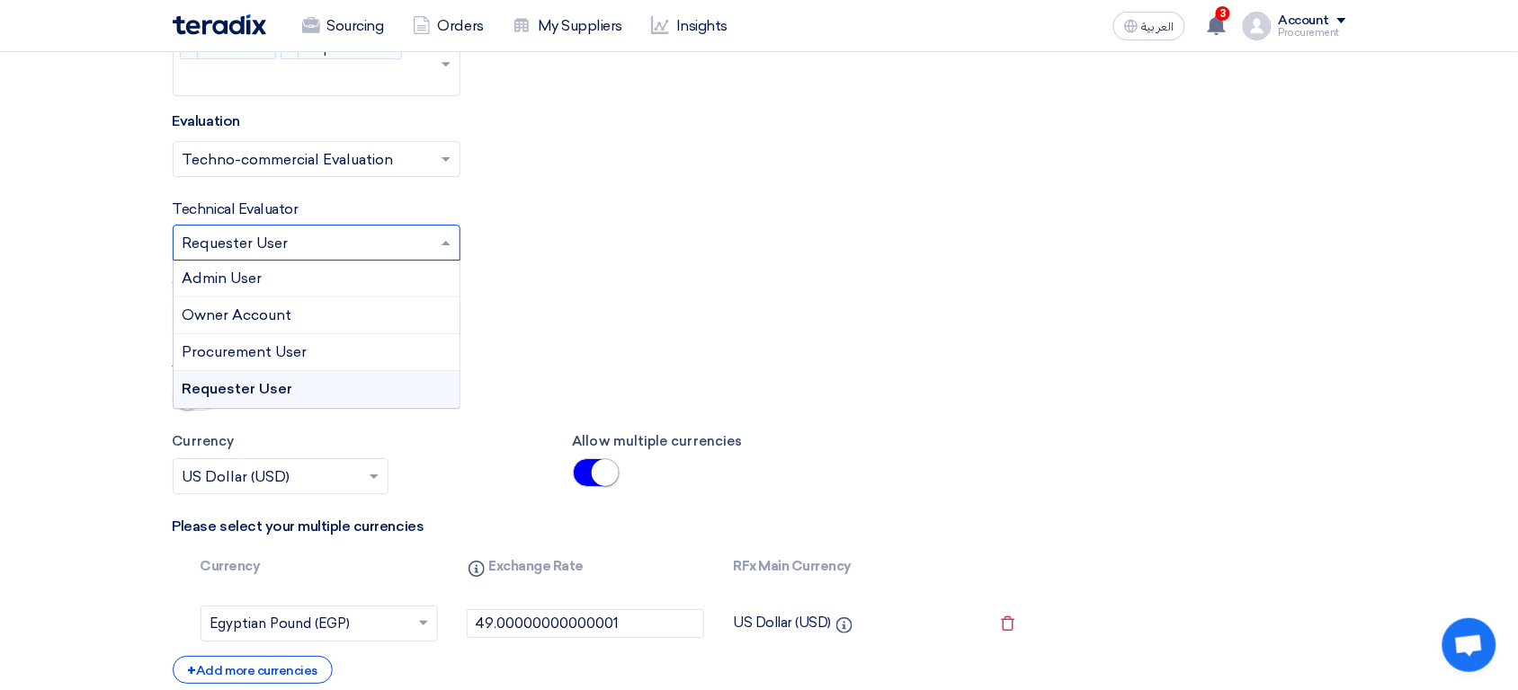
click at [316, 245] on input "text" at bounding box center [308, 244] width 250 height 30
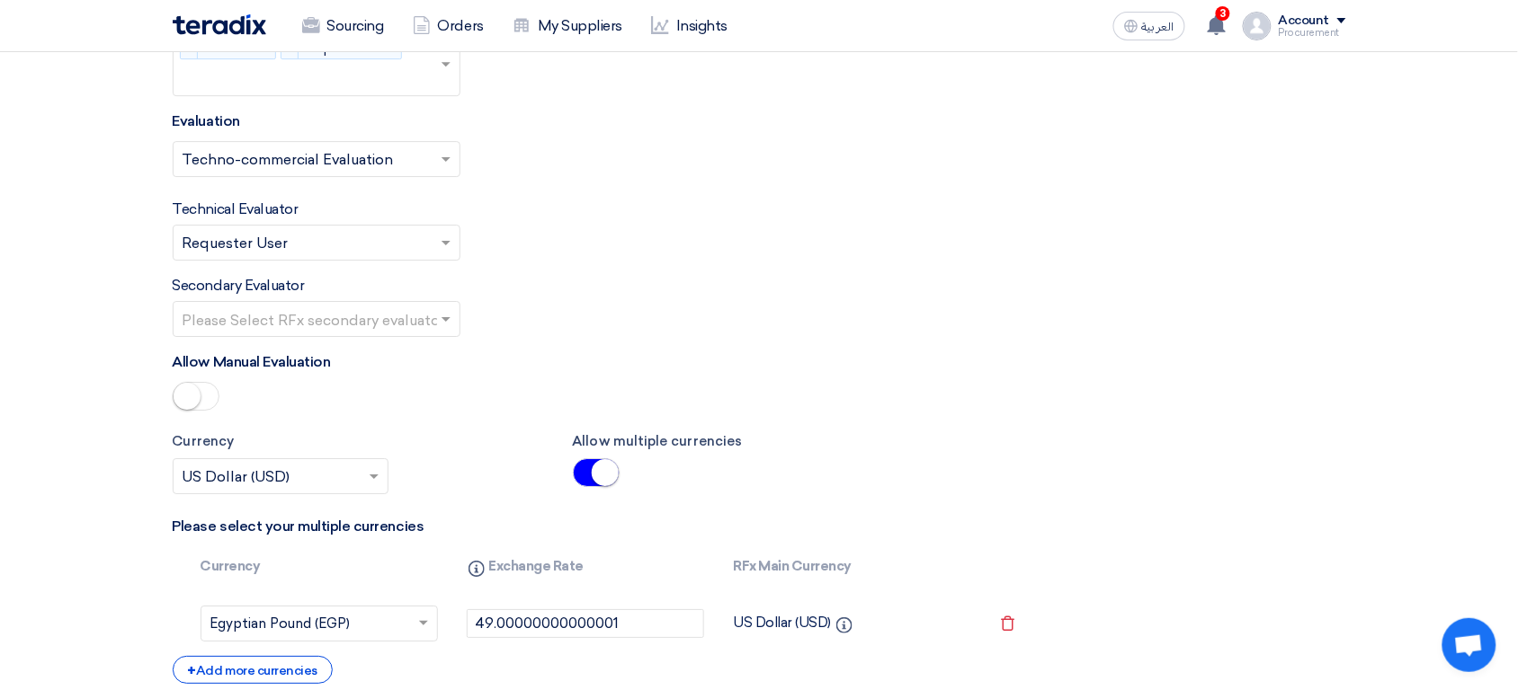
click at [575, 244] on div "Technical Evaluator Please Select RFx evaluator... × Requester User ×" at bounding box center [759, 230] width 1173 height 62
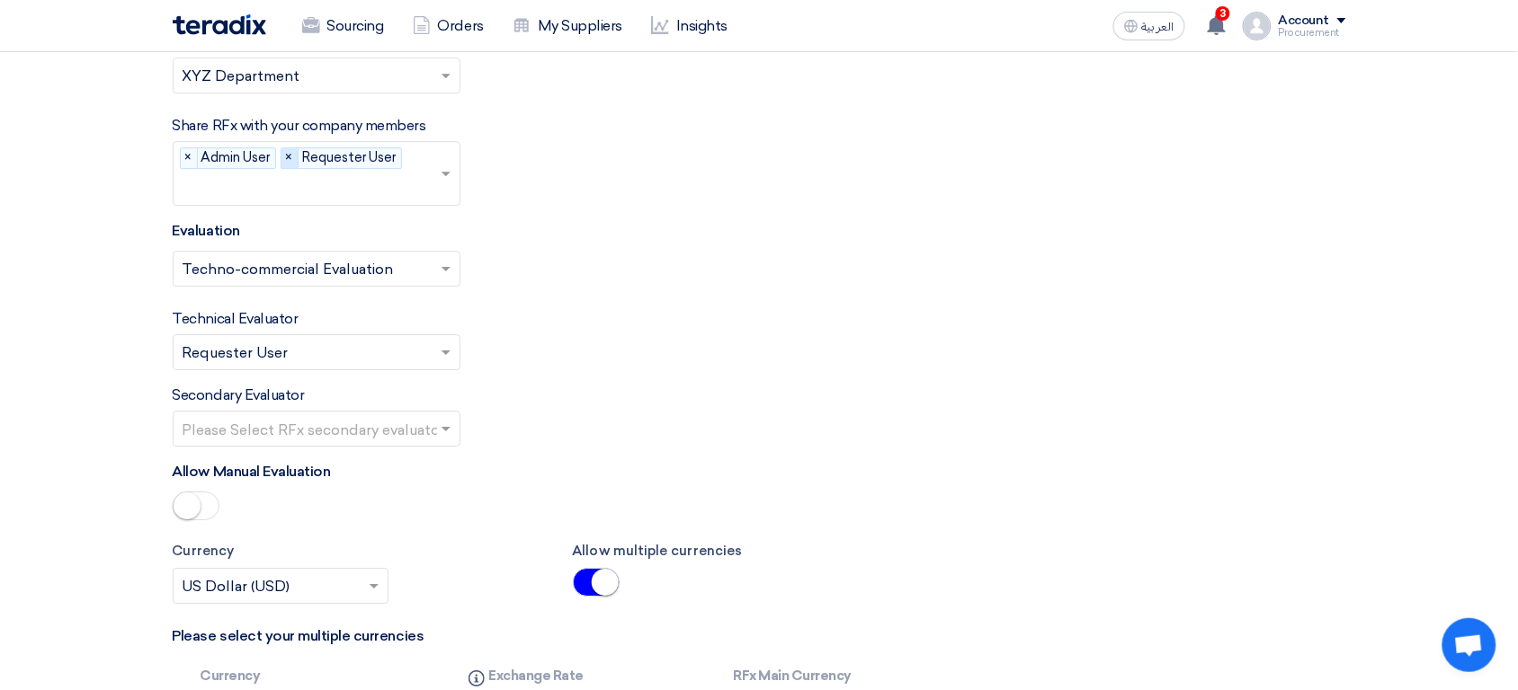
click at [297, 161] on span "×" at bounding box center [289, 158] width 17 height 20
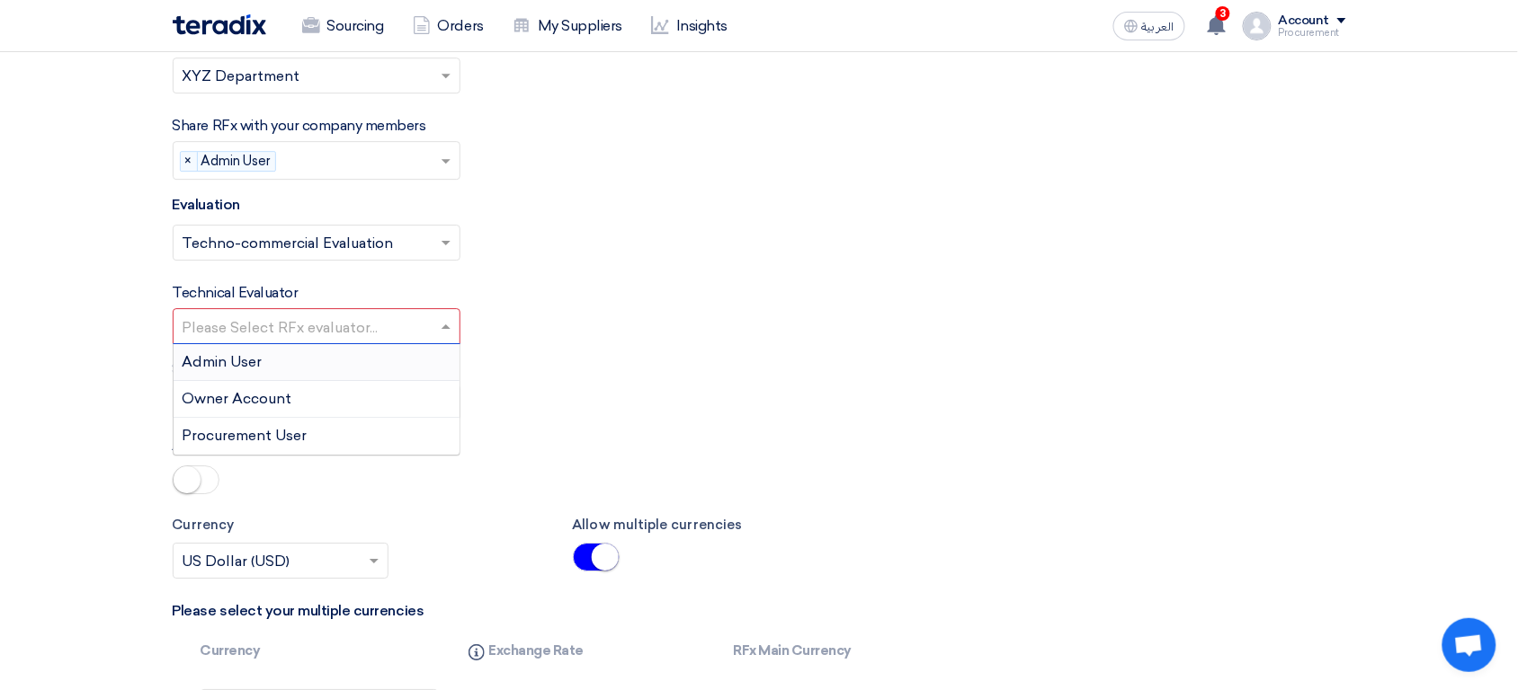
click at [272, 327] on input "text" at bounding box center [308, 329] width 250 height 30
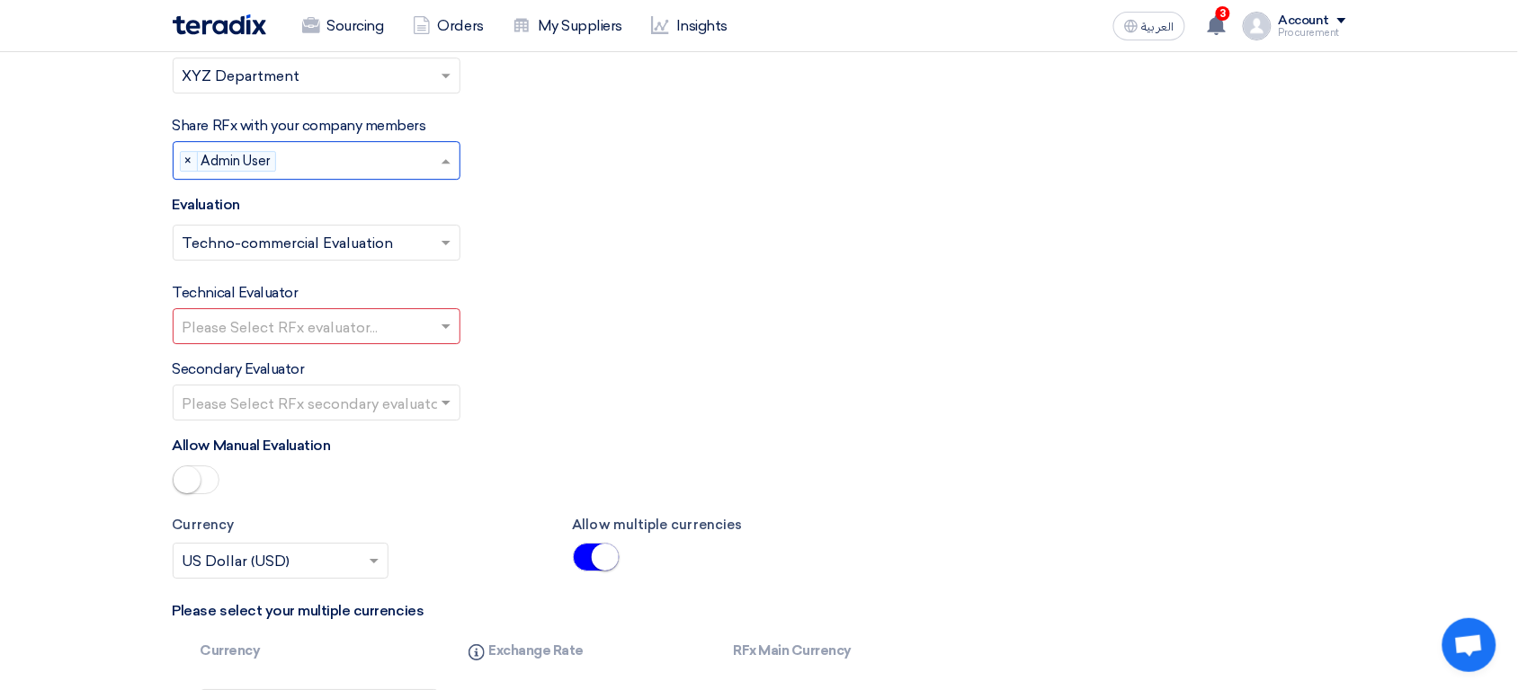
click at [353, 156] on input "text" at bounding box center [361, 162] width 156 height 30
click at [338, 277] on div "Requester User" at bounding box center [317, 272] width 286 height 36
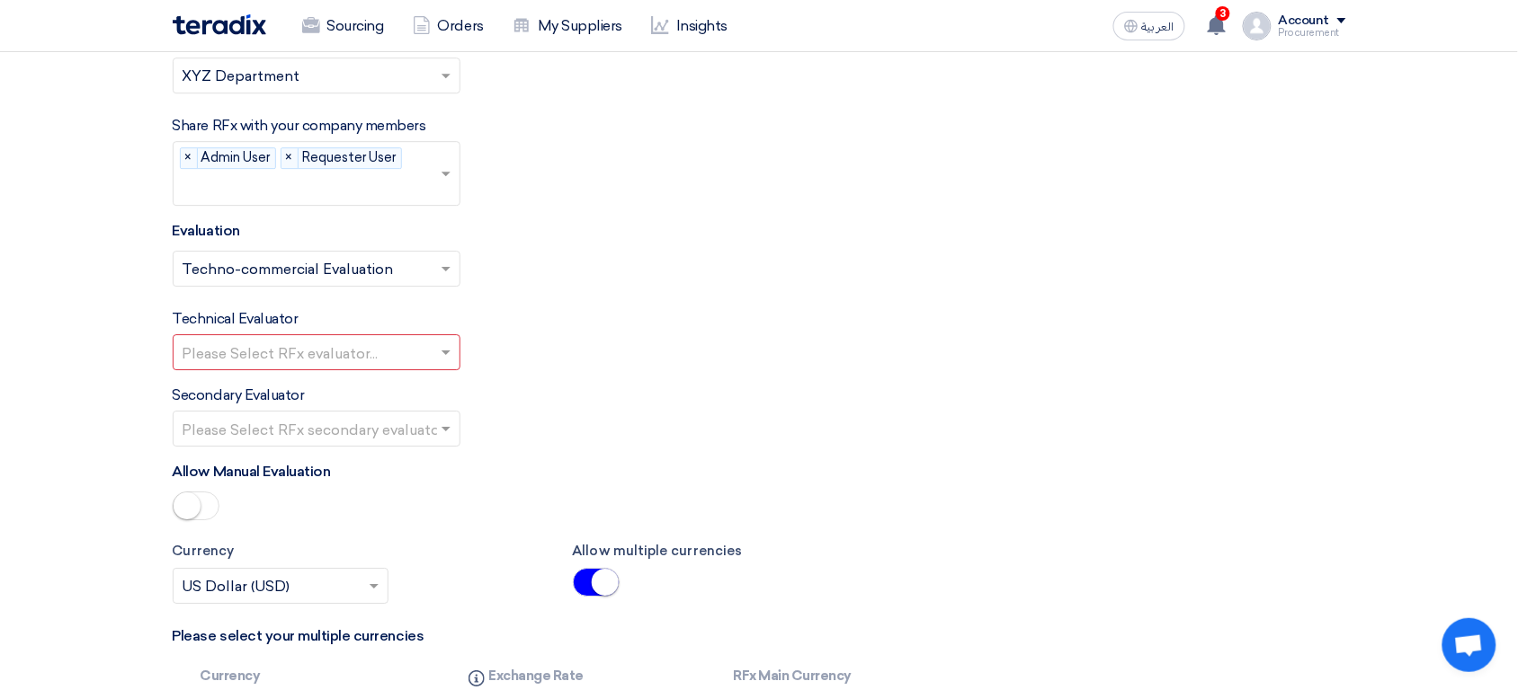
click at [328, 358] on input "text" at bounding box center [308, 354] width 250 height 30
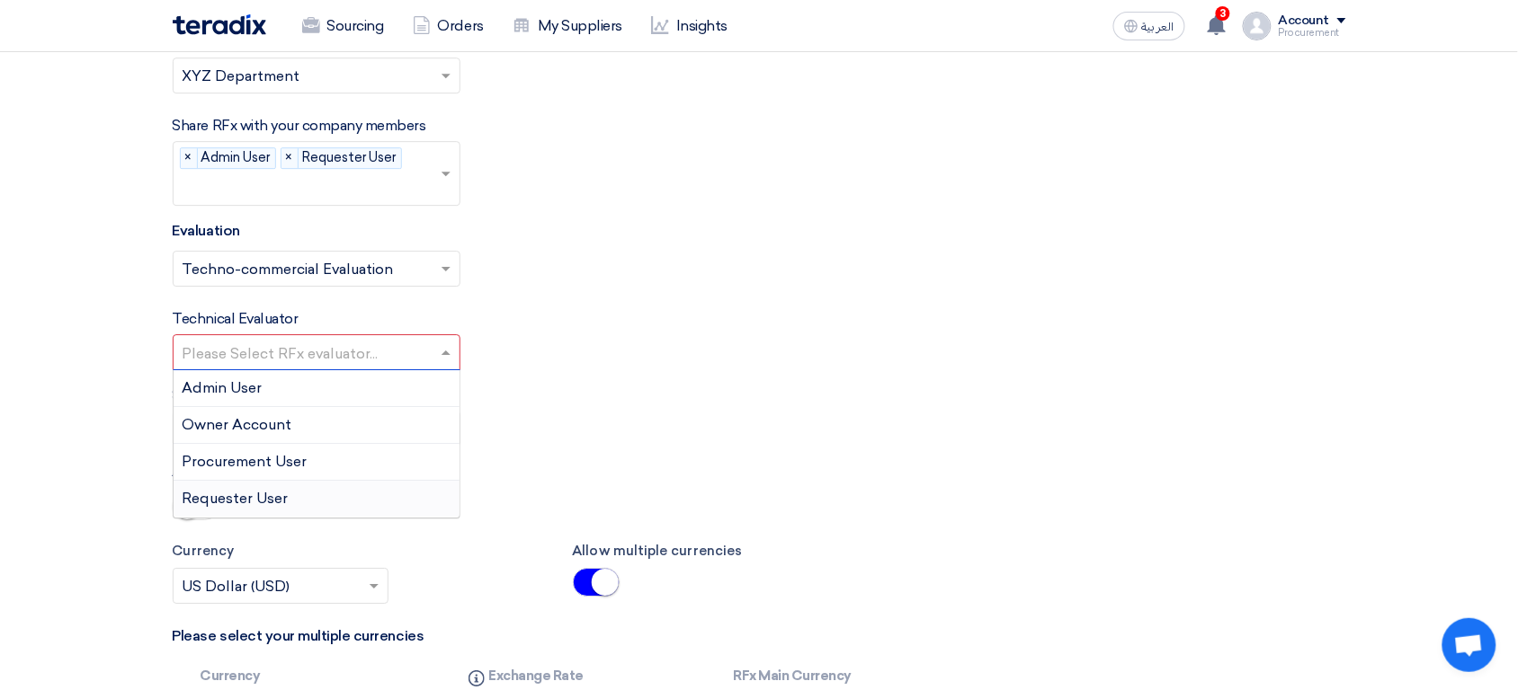
click at [284, 507] on span "Requester User" at bounding box center [236, 498] width 106 height 17
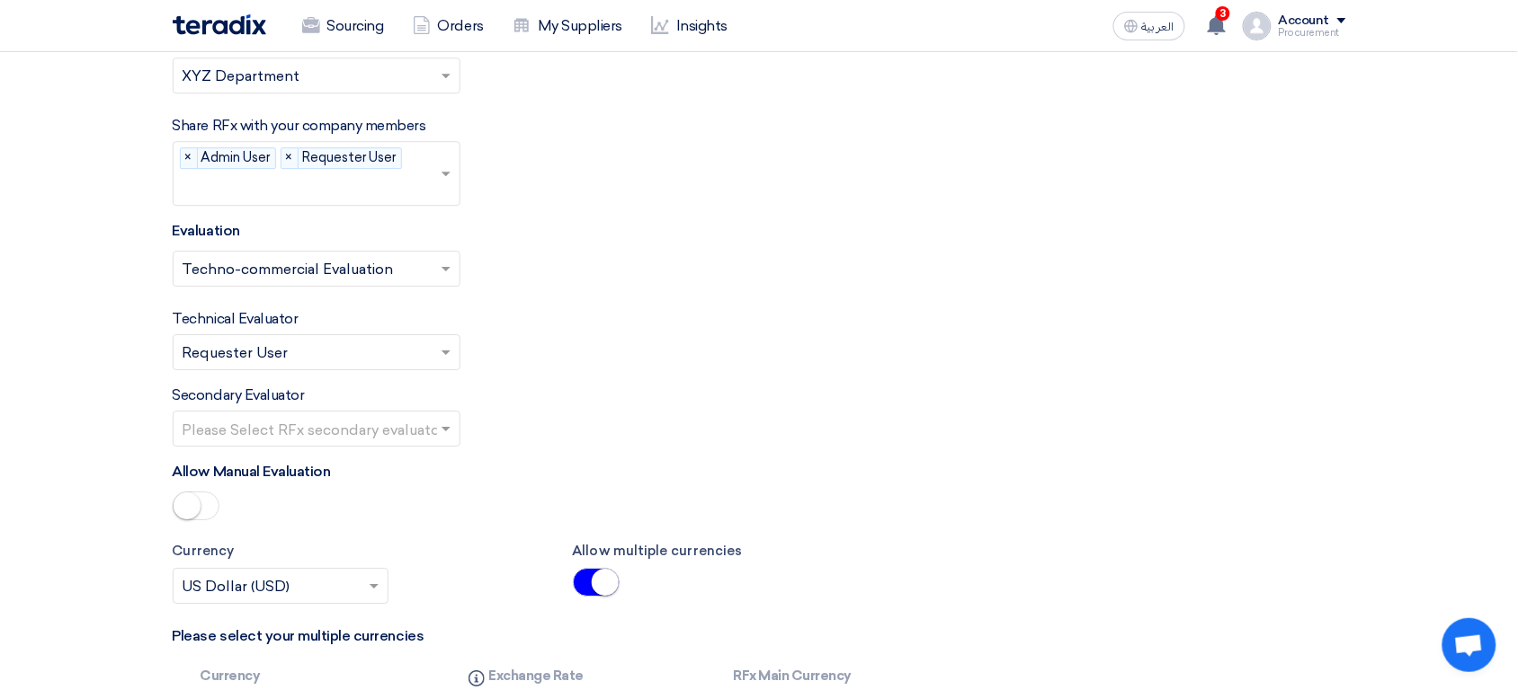
click at [378, 440] on input "text" at bounding box center [308, 430] width 250 height 30
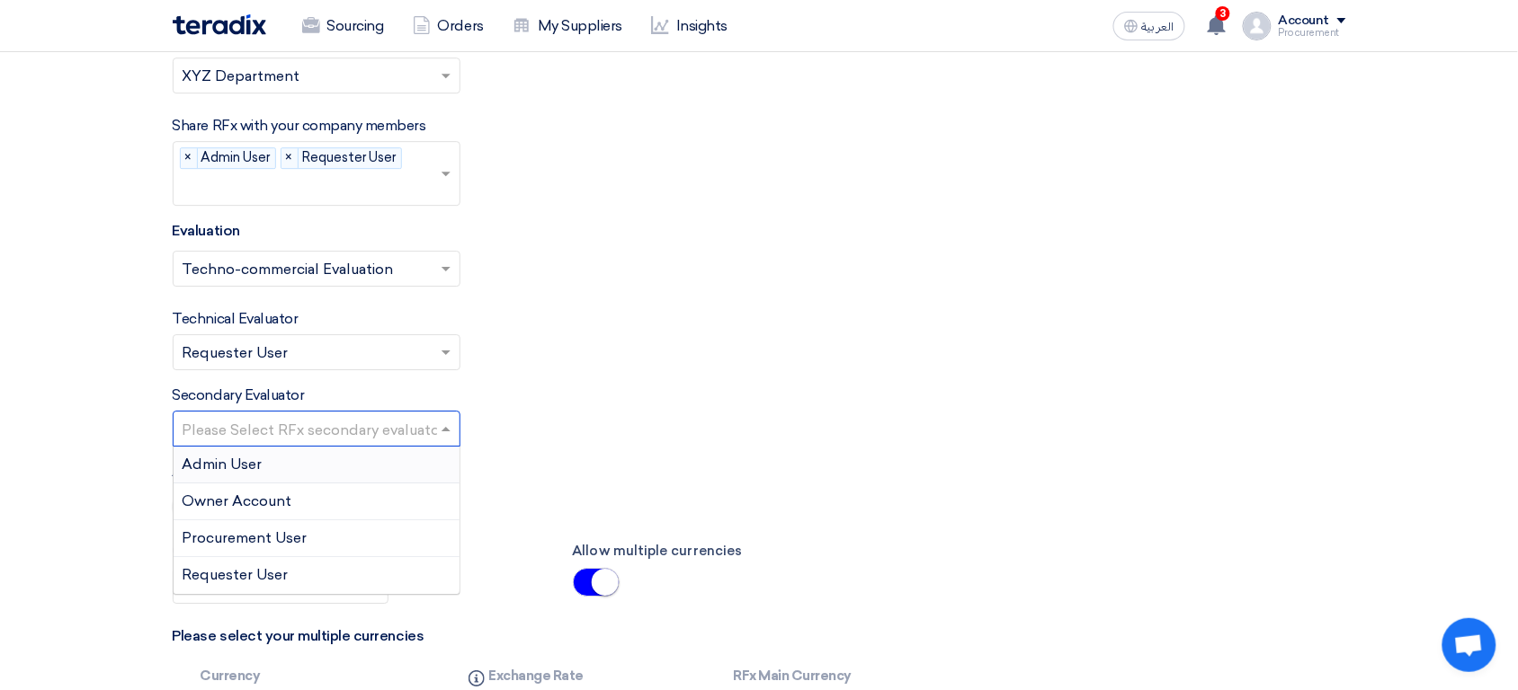
click at [940, 370] on div "Technical Evaluator Please Select RFx evaluator... × Requester User ×" at bounding box center [759, 339] width 1173 height 62
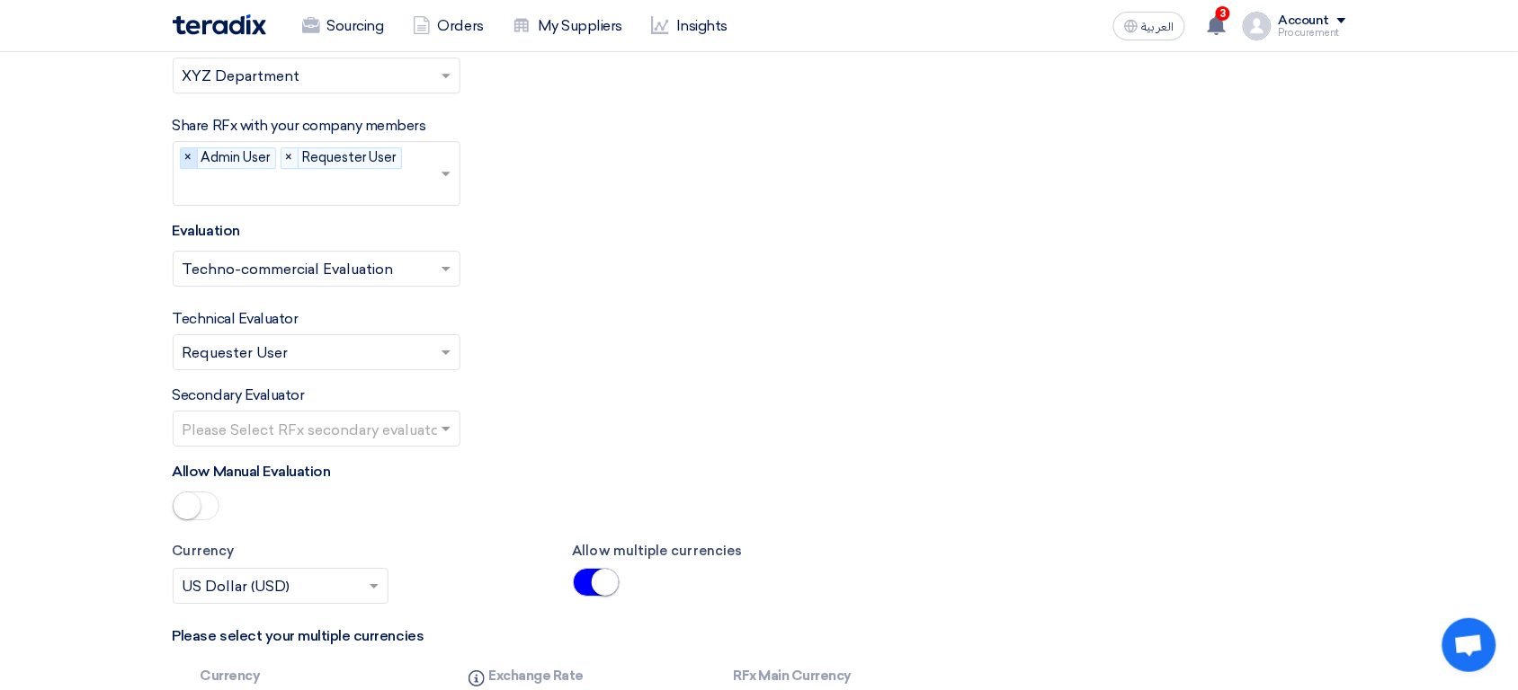
click at [191, 168] on span "×" at bounding box center [189, 158] width 17 height 20
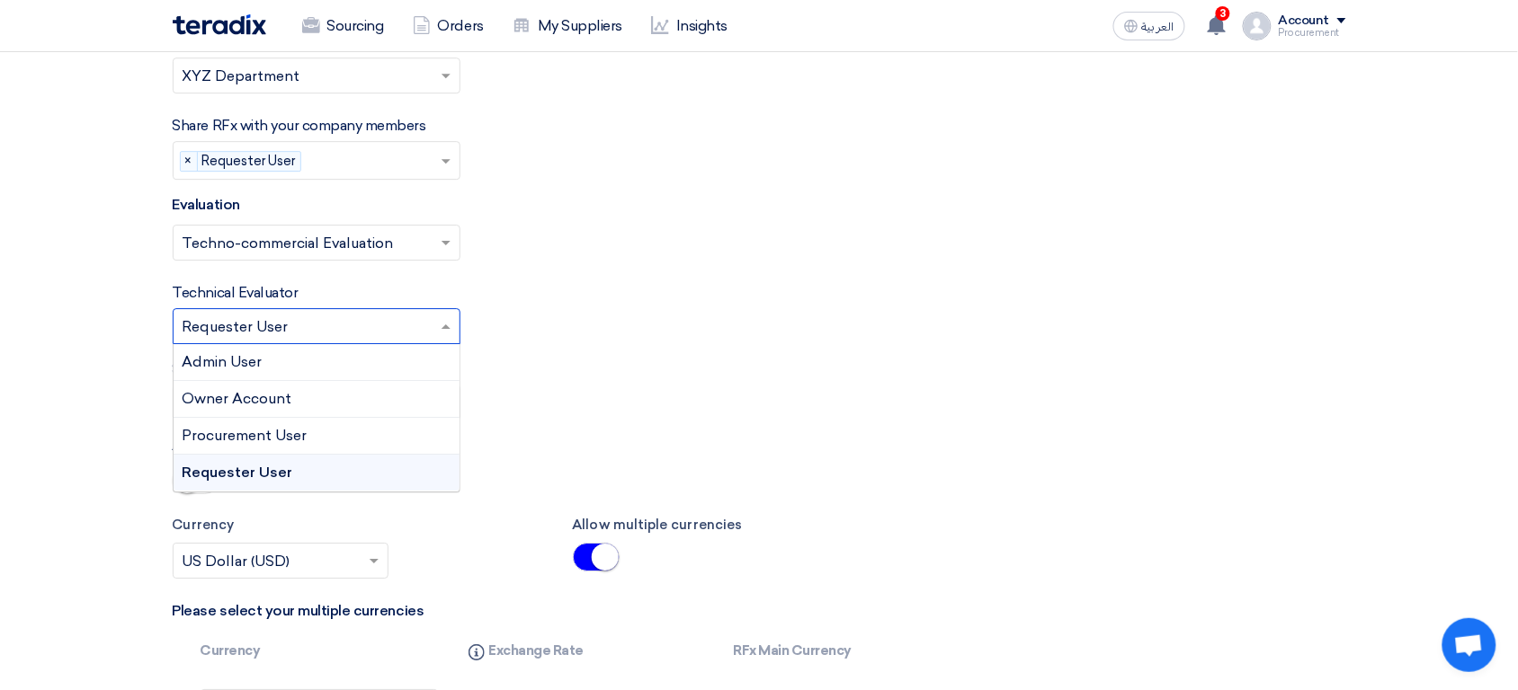
click at [315, 318] on div "Please Select RFx evaluator... × Requester User ×" at bounding box center [317, 326] width 288 height 36
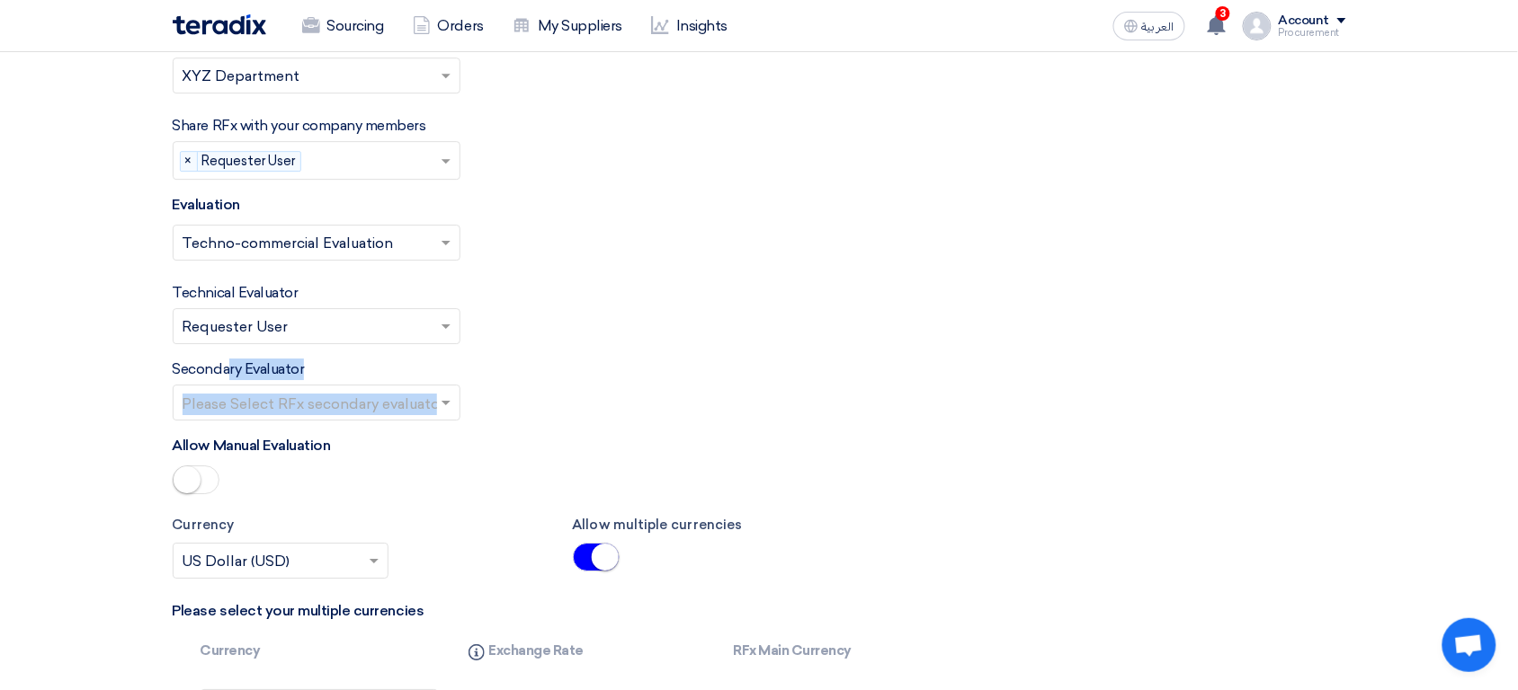
drag, startPoint x: 747, startPoint y: 351, endPoint x: 948, endPoint y: 424, distance: 213.6
click at [948, 421] on div "Secondary Evaluator Please Select RFx secondary evaluator..." at bounding box center [759, 390] width 1173 height 62
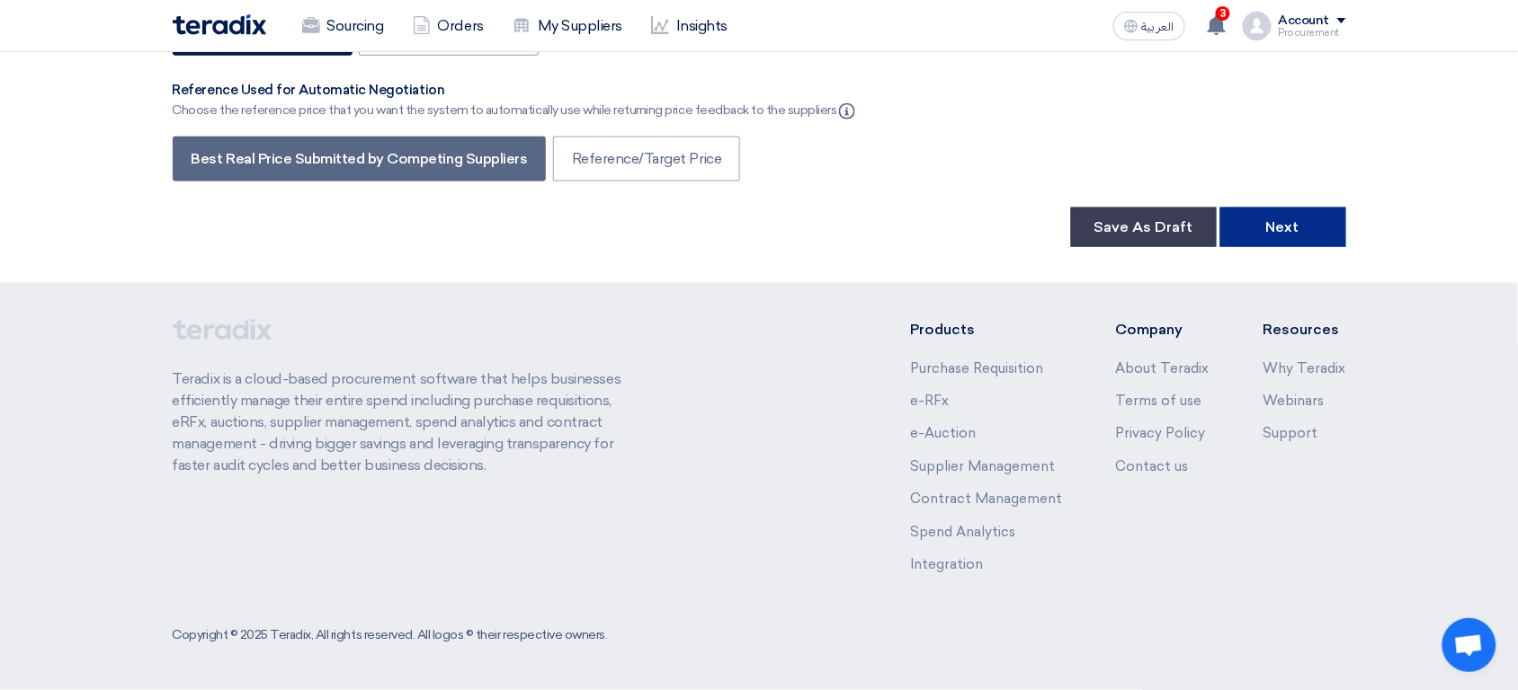
click at [1275, 235] on button "Next" at bounding box center [1283, 228] width 126 height 40
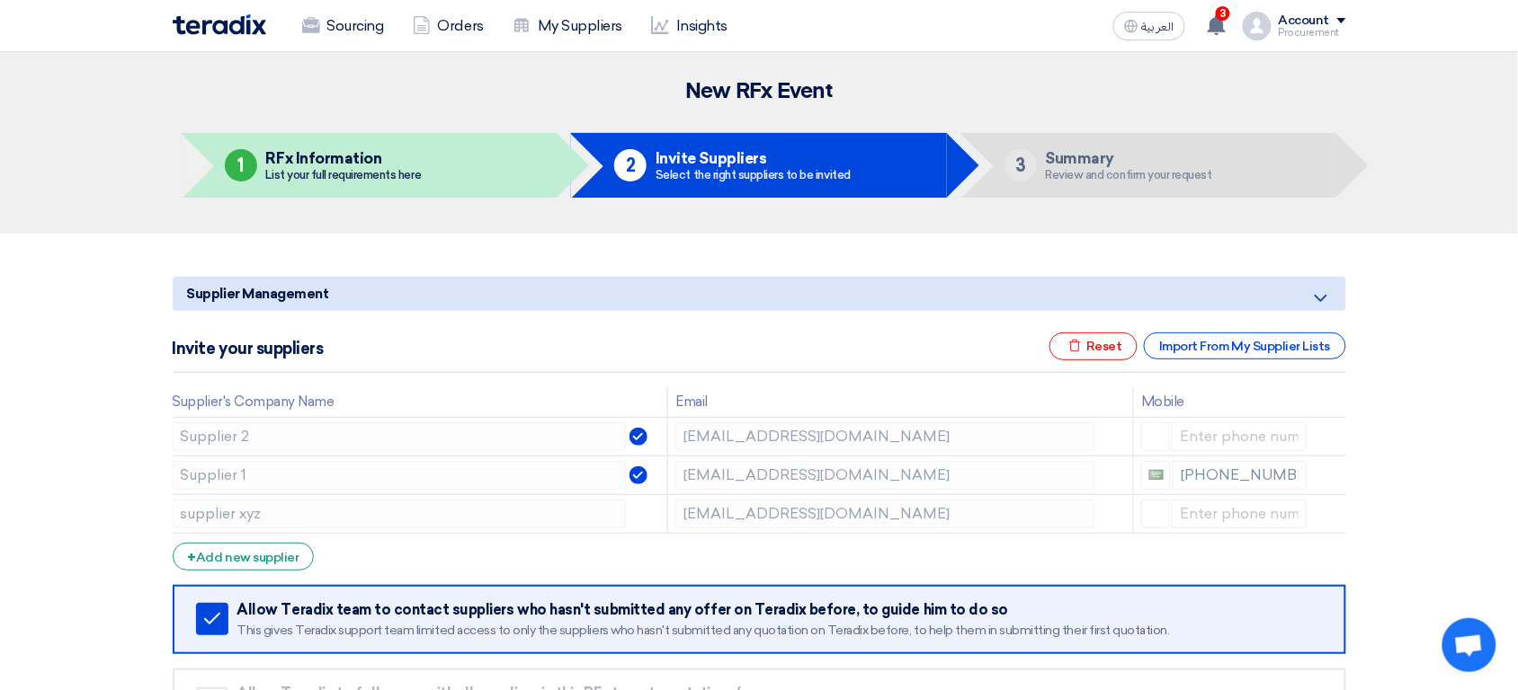
scroll to position [540, 0]
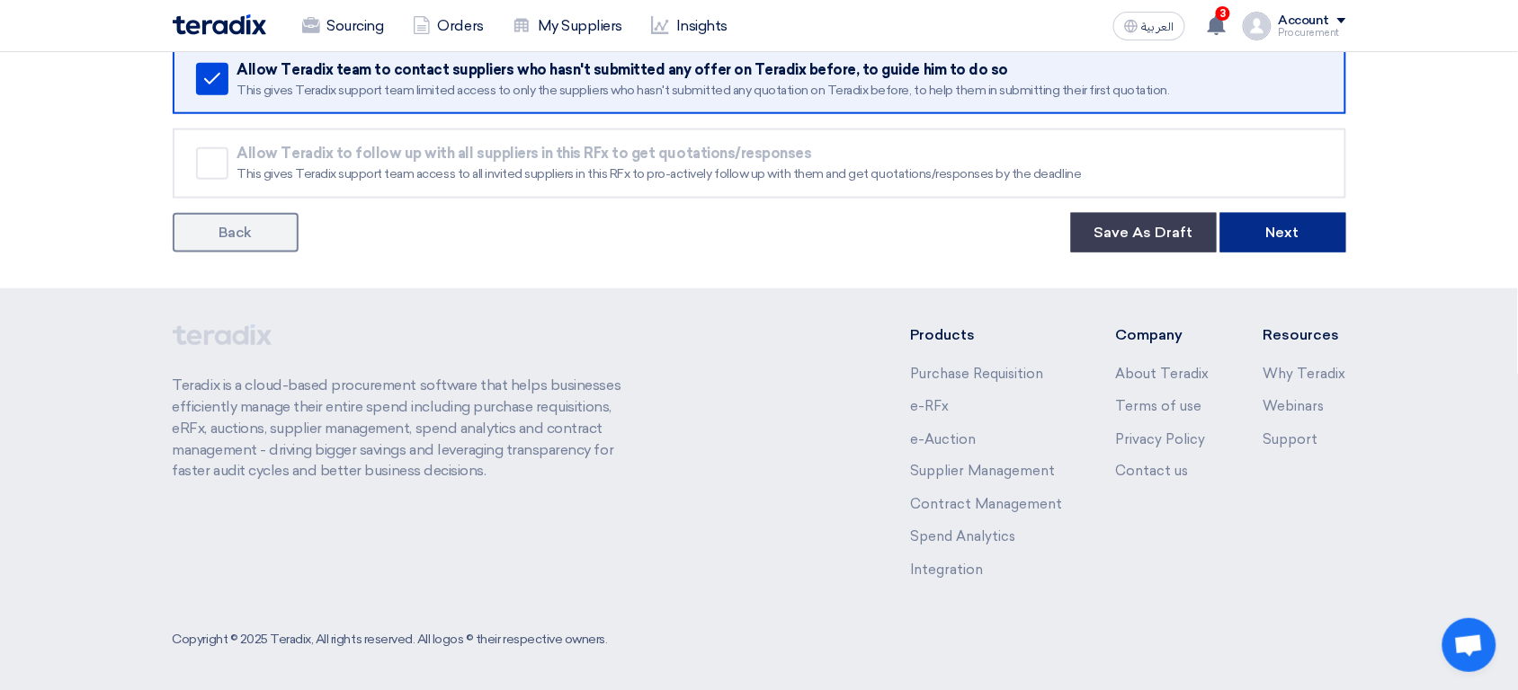
click at [1278, 241] on button "Next" at bounding box center [1283, 233] width 126 height 40
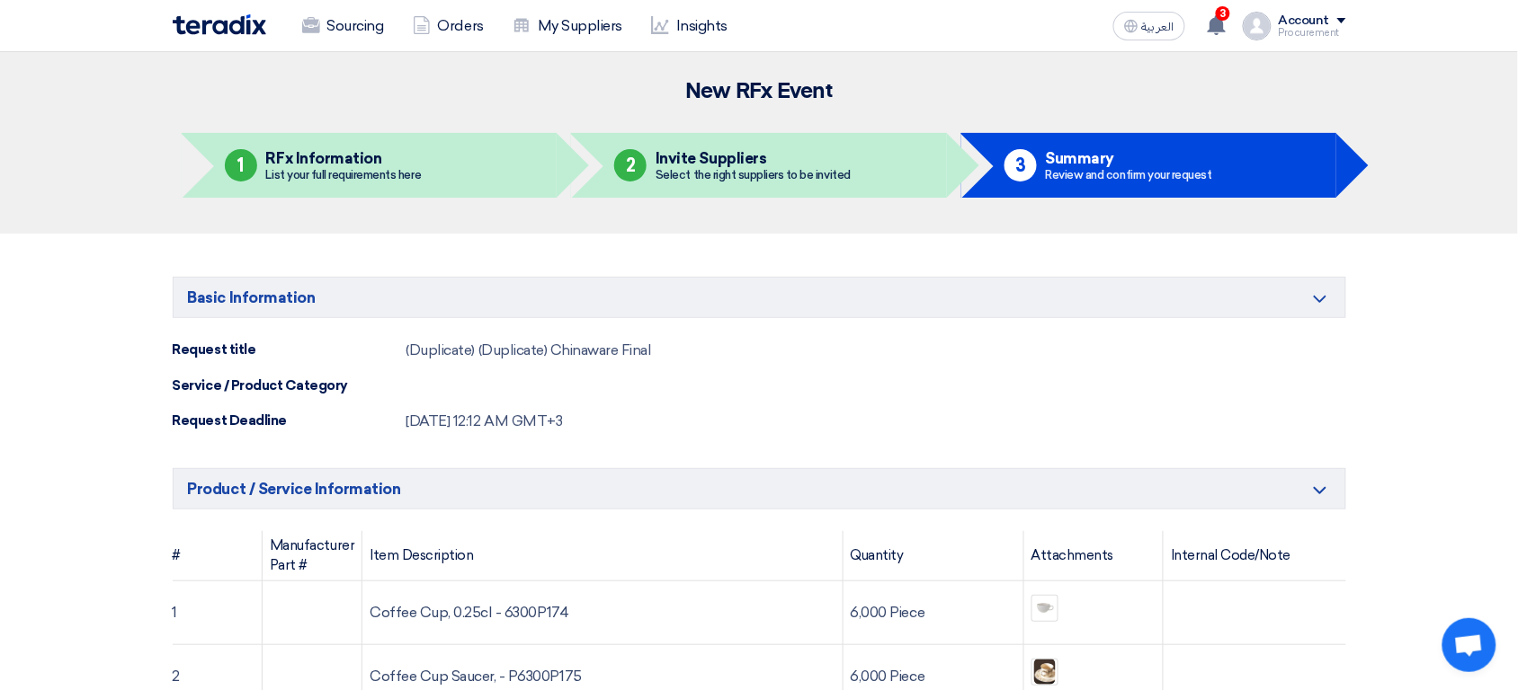
scroll to position [1918, 0]
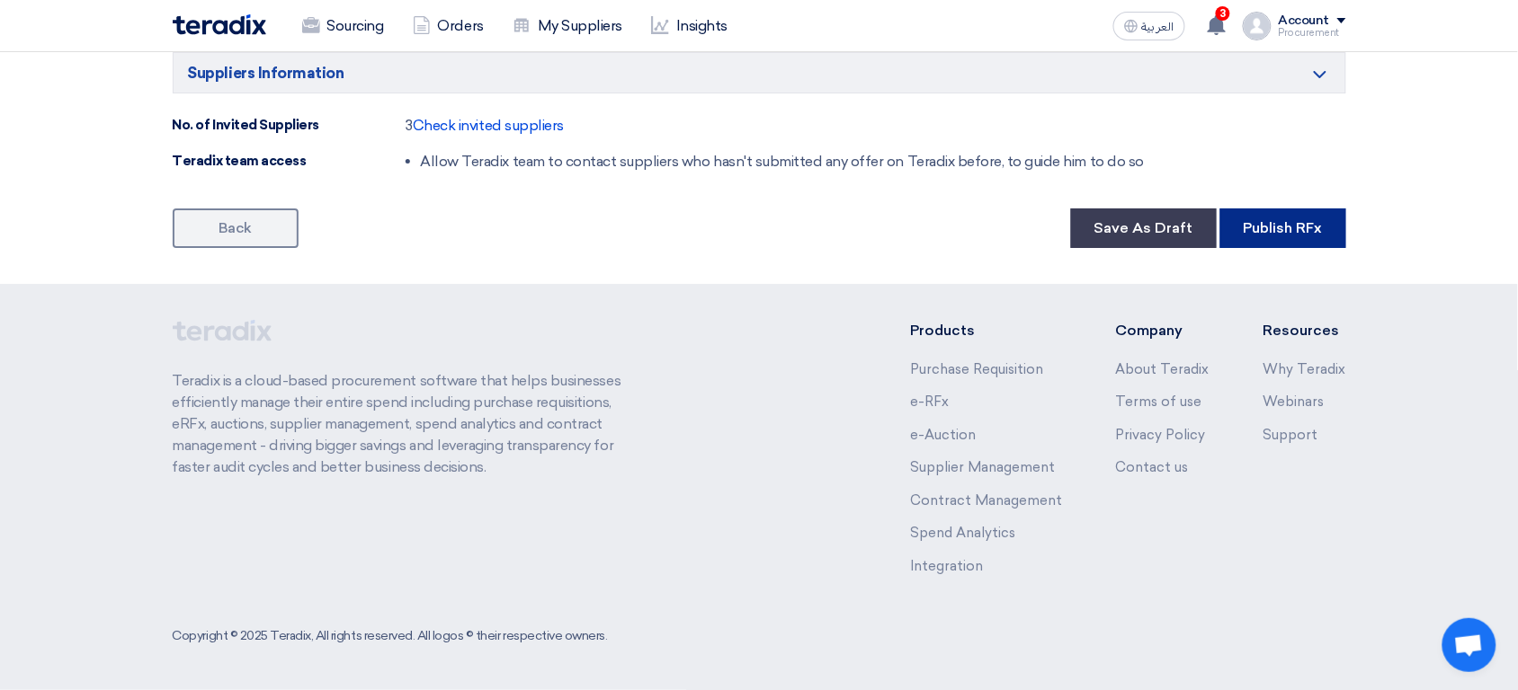
click at [1282, 234] on button "Publish RFx" at bounding box center [1283, 229] width 126 height 40
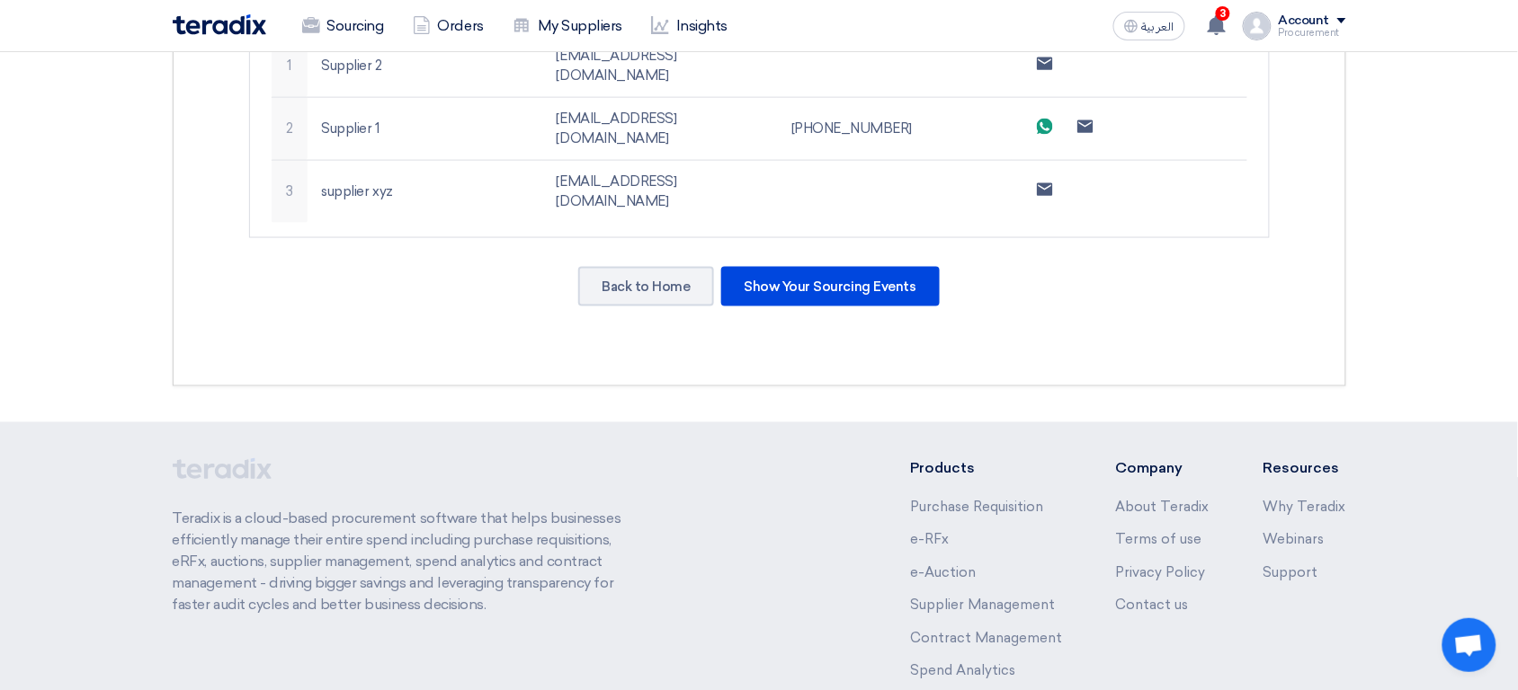
scroll to position [695, 0]
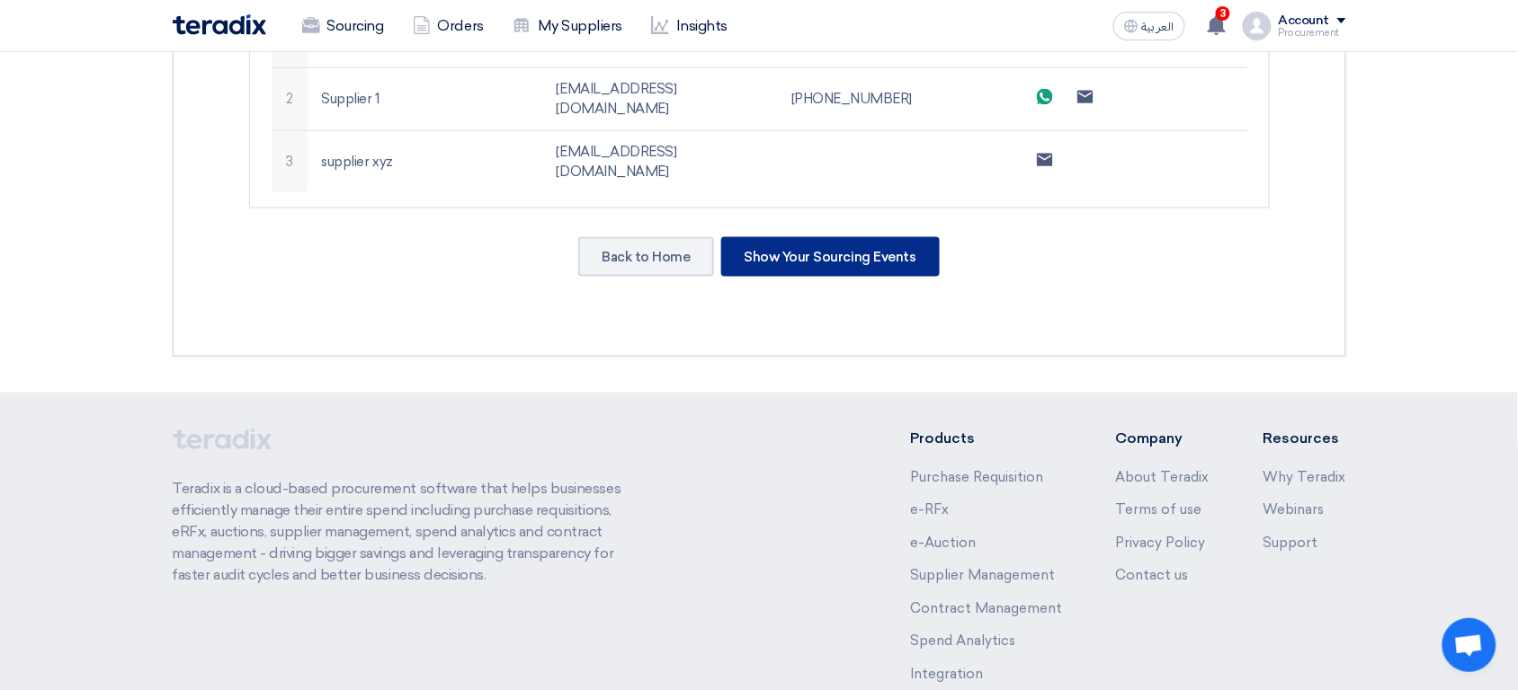
click at [837, 237] on div "Show Your Sourcing Events" at bounding box center [830, 257] width 218 height 40
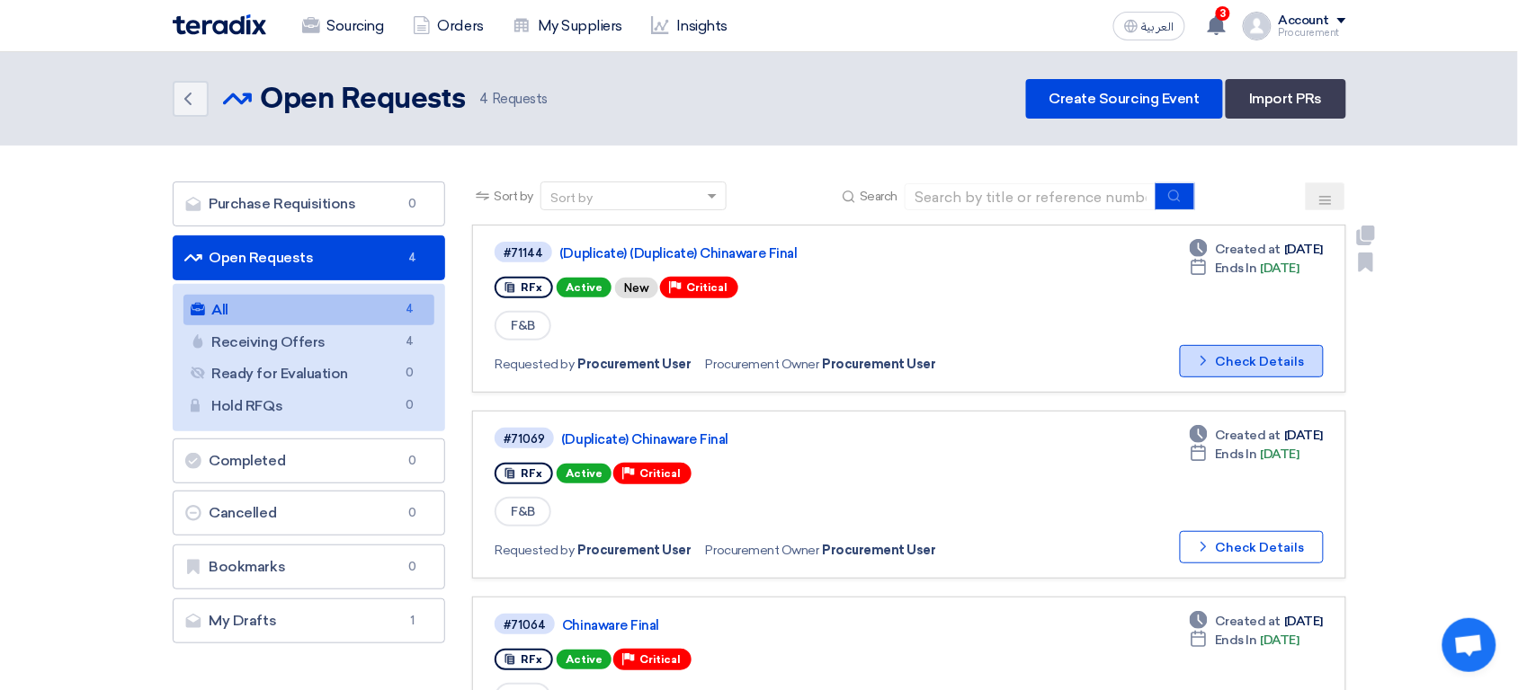
click at [1248, 360] on button "Check details Check Details" at bounding box center [1252, 361] width 144 height 32
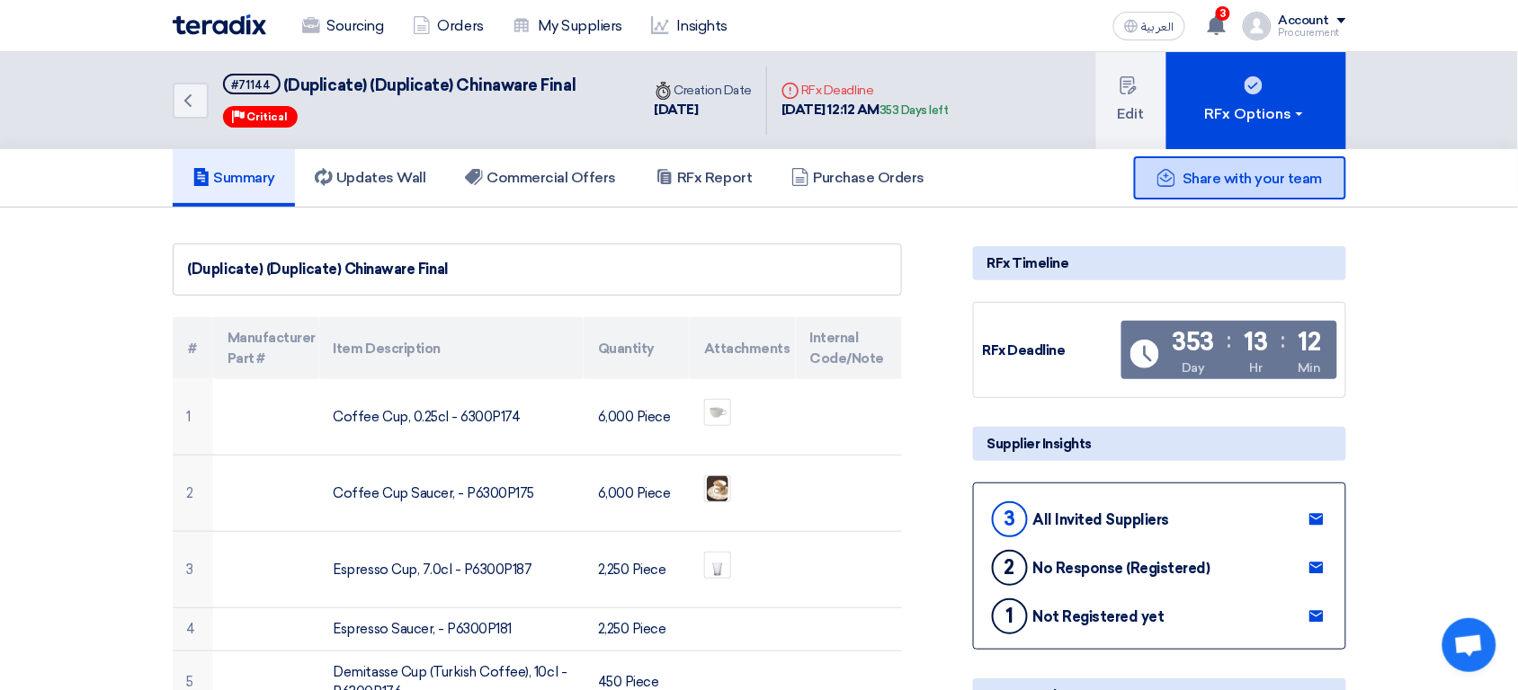
click at [1188, 181] on span "Share with your team" at bounding box center [1251, 178] width 139 height 17
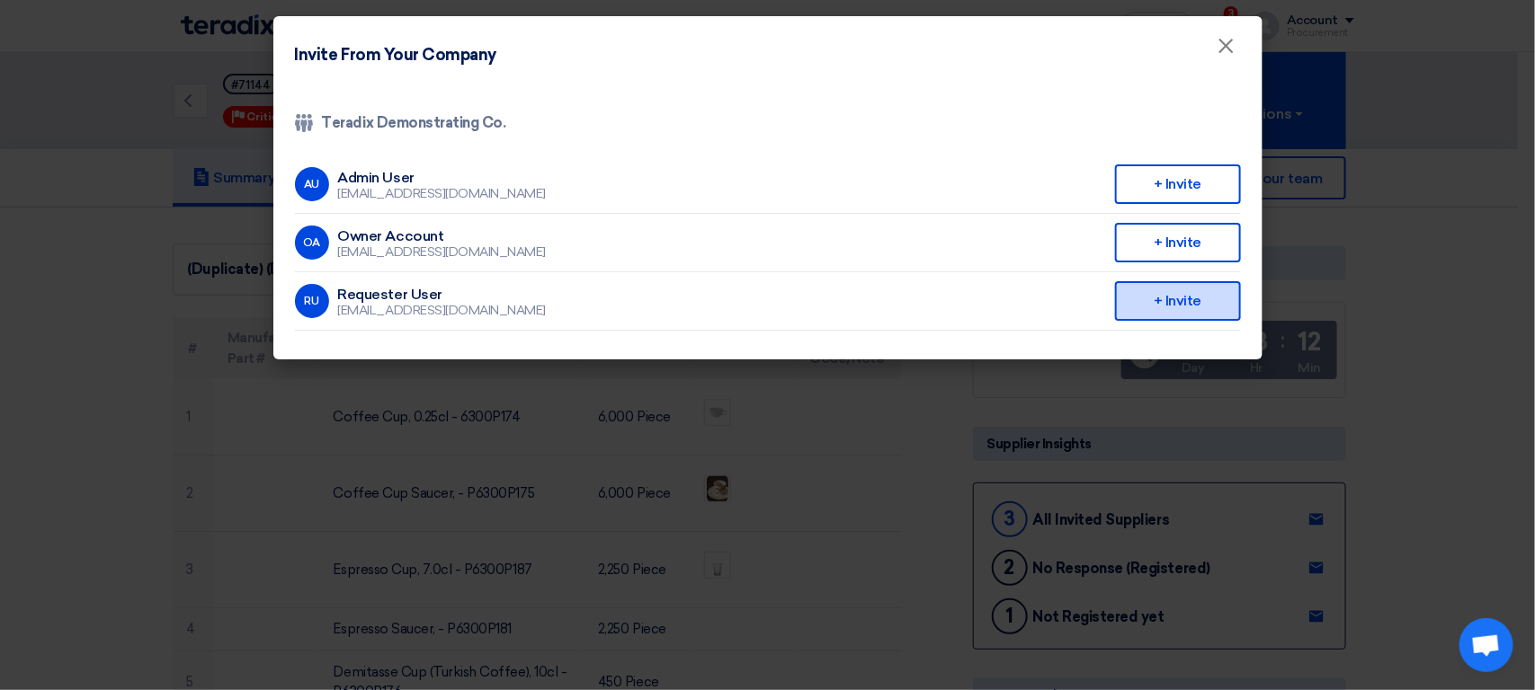
click at [1164, 304] on div "+ Invite" at bounding box center [1178, 301] width 126 height 40
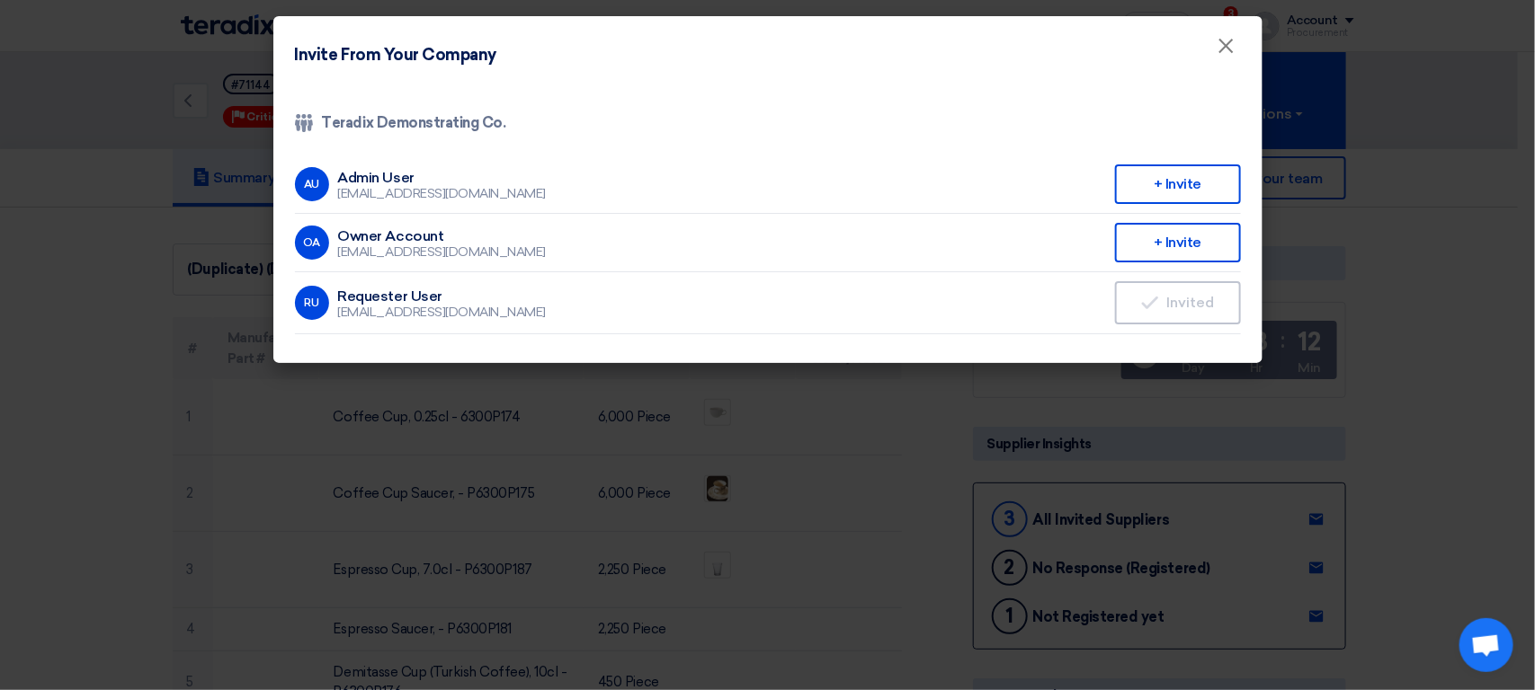
click at [829, 523] on modal-container "Invite From Your Company × Company Team Teradix Demonstrating Co. AU Admin User…" at bounding box center [767, 345] width 1535 height 690
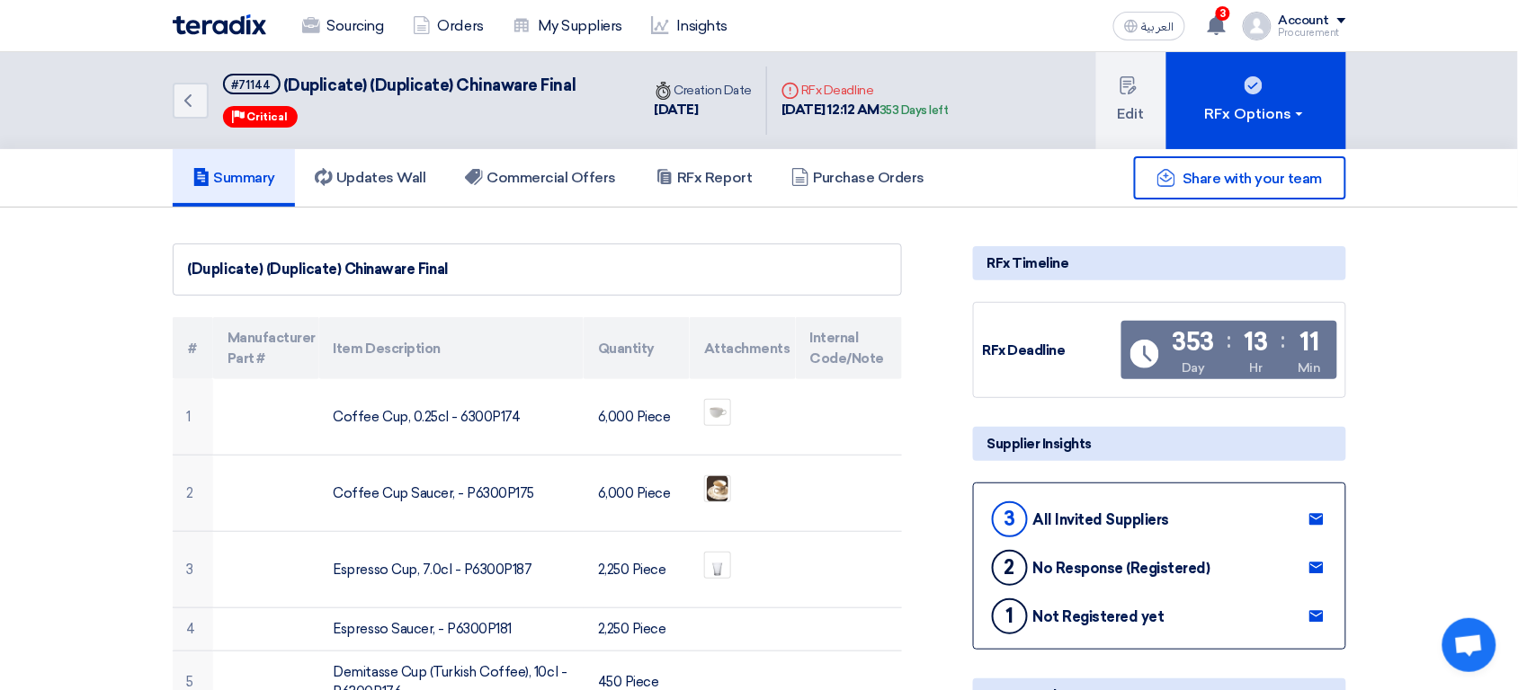
click at [230, 270] on div "(Duplicate) (Duplicate) Chinaware Final" at bounding box center [537, 270] width 699 height 22
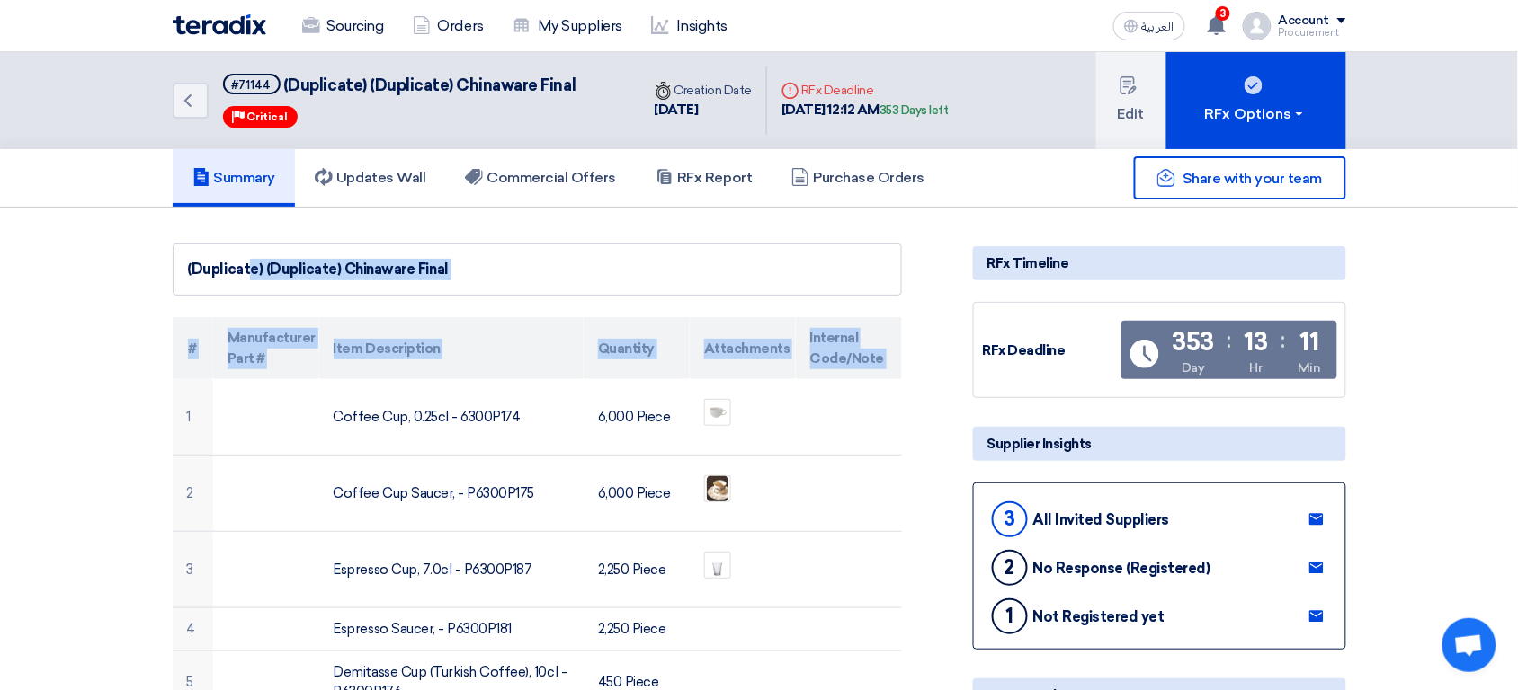
drag, startPoint x: 230, startPoint y: 270, endPoint x: 828, endPoint y: 352, distance: 603.6
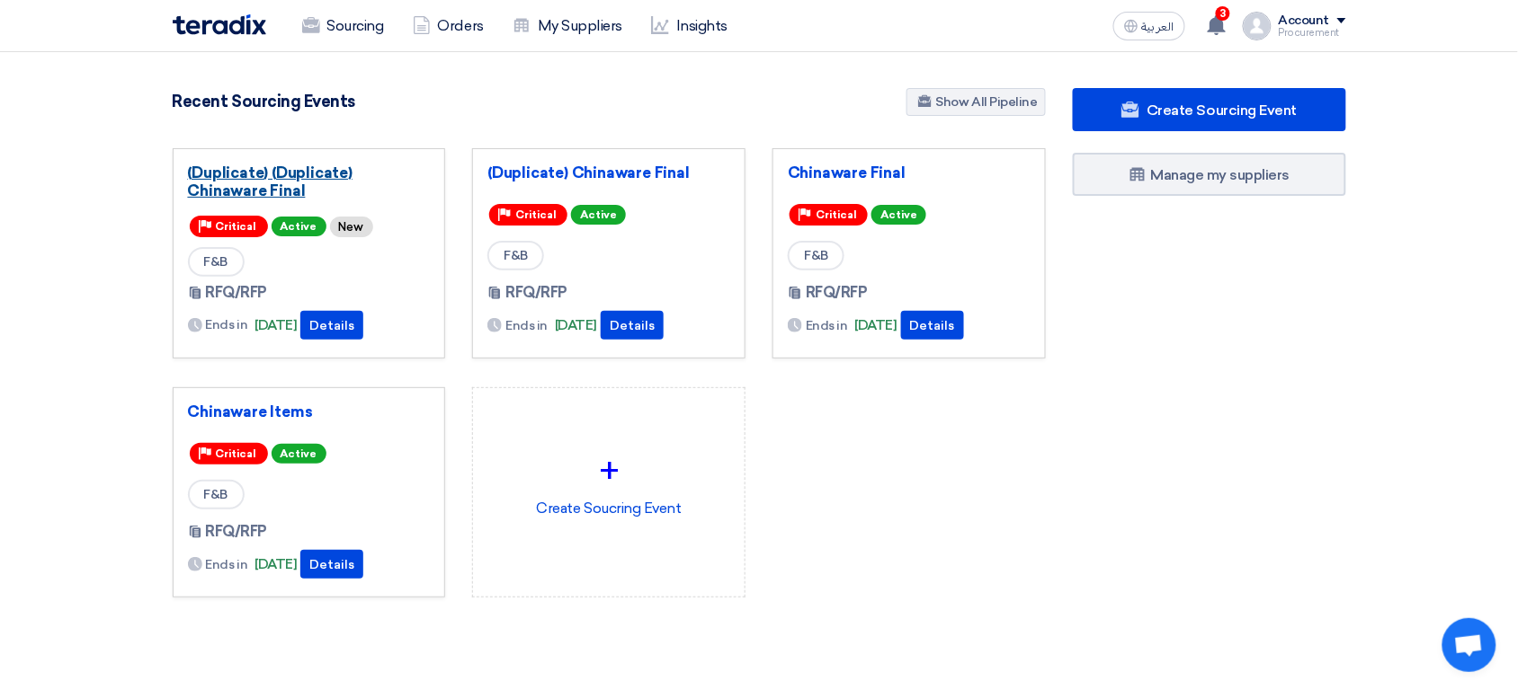
click at [295, 187] on link "(Duplicate) (Duplicate) Chinaware Final" at bounding box center [309, 182] width 243 height 36
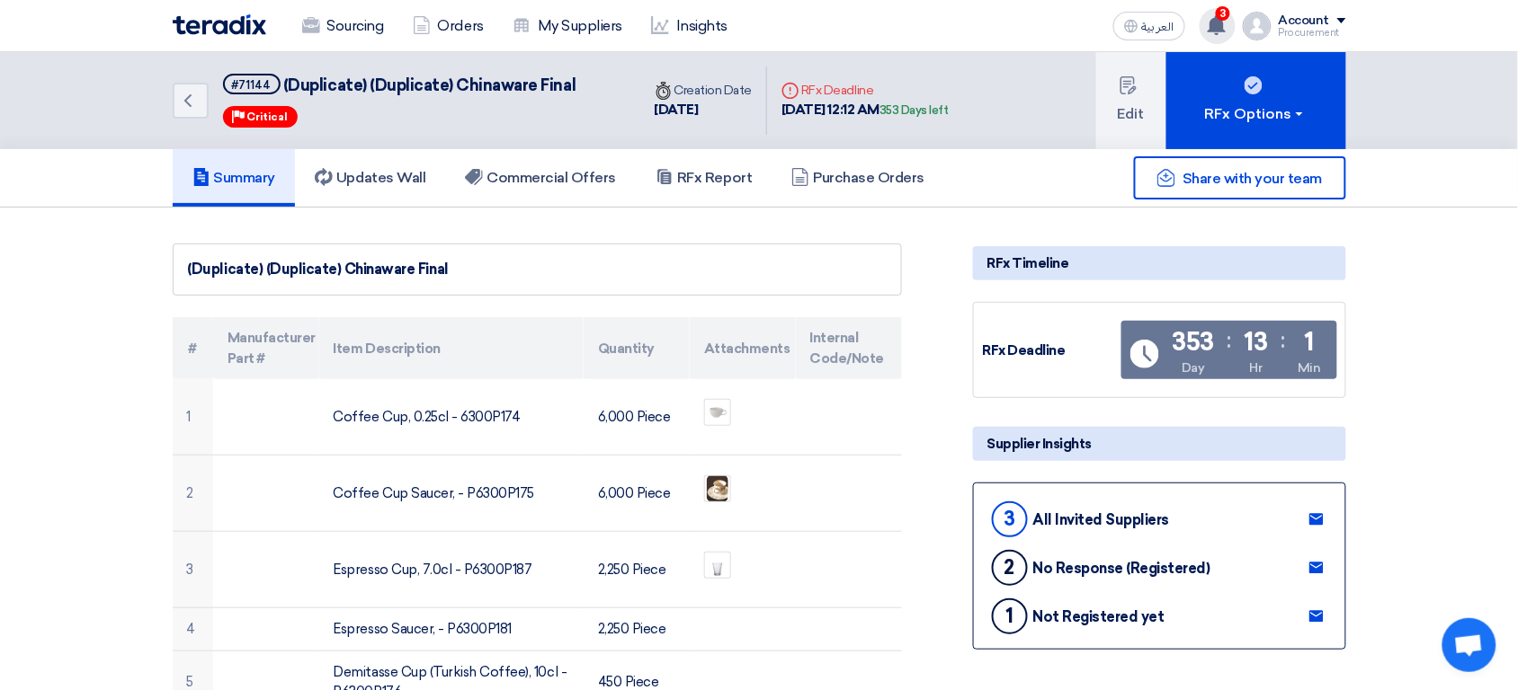
click at [1212, 27] on use at bounding box center [1216, 25] width 18 height 20
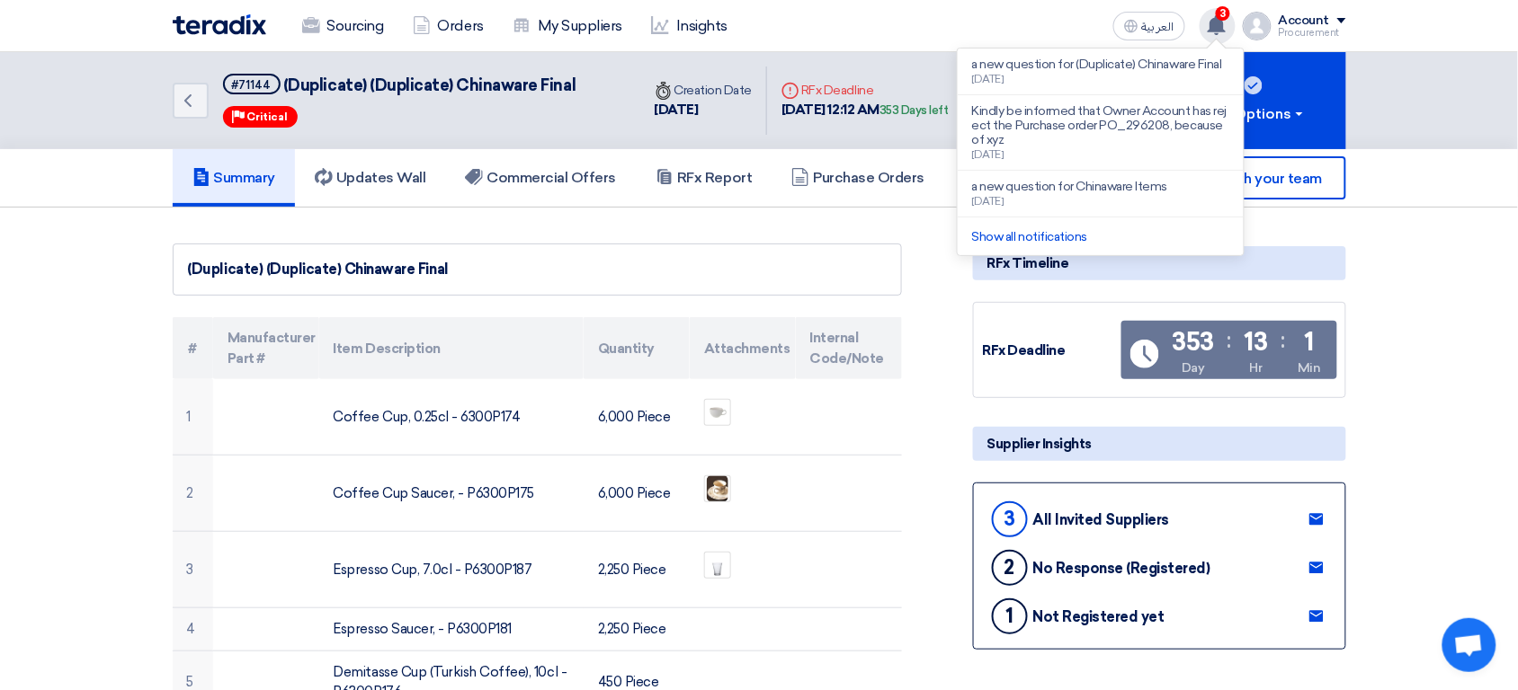
click at [1212, 26] on use at bounding box center [1216, 25] width 18 height 20
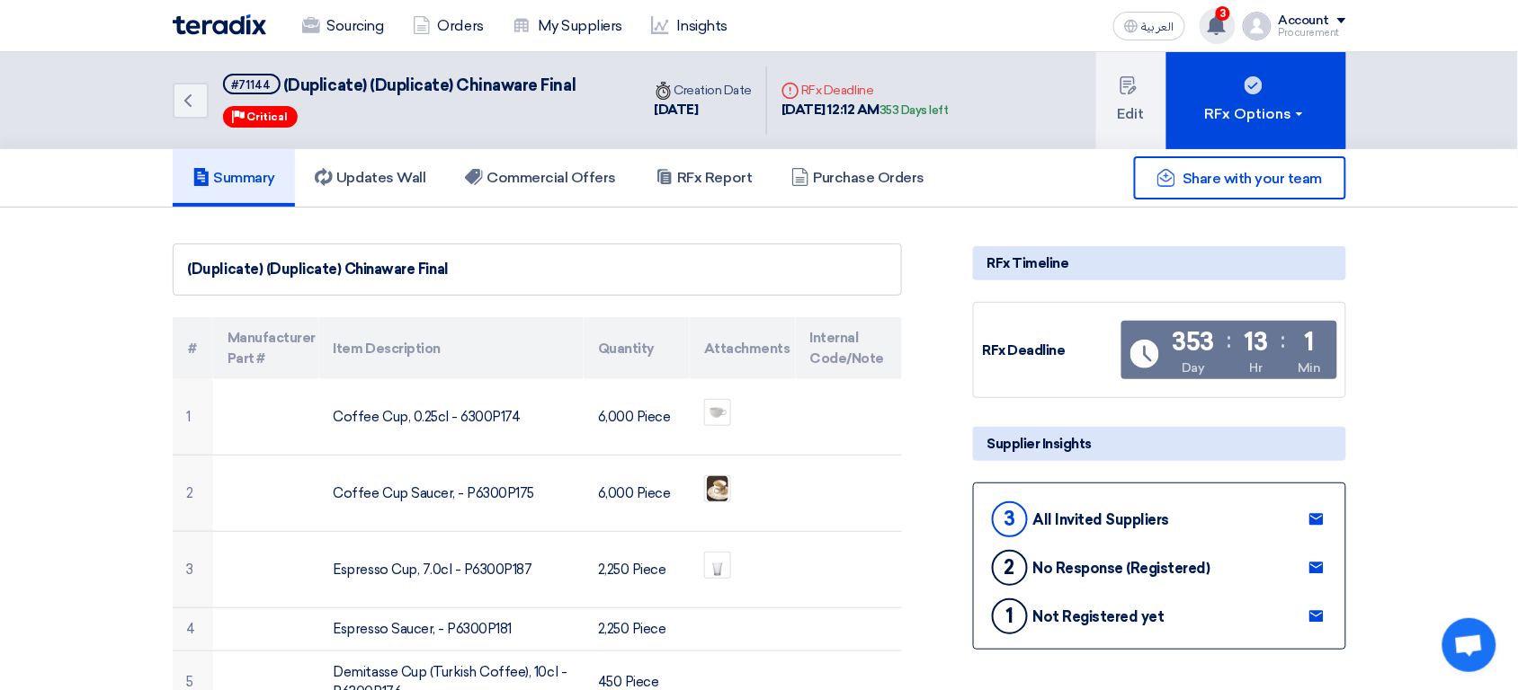
click at [1226, 28] on icon at bounding box center [1217, 25] width 20 height 20
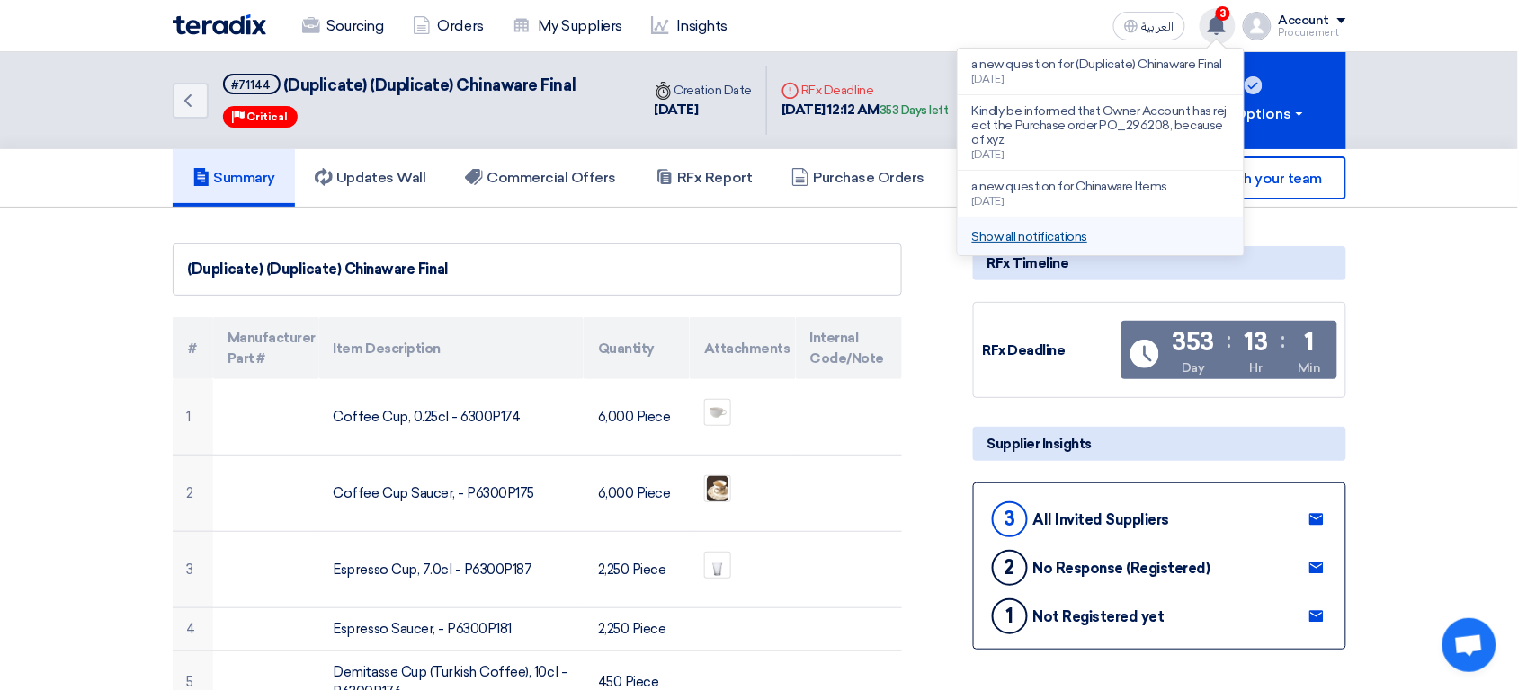
click at [1020, 235] on link "Show all notifications" at bounding box center [1029, 236] width 115 height 15
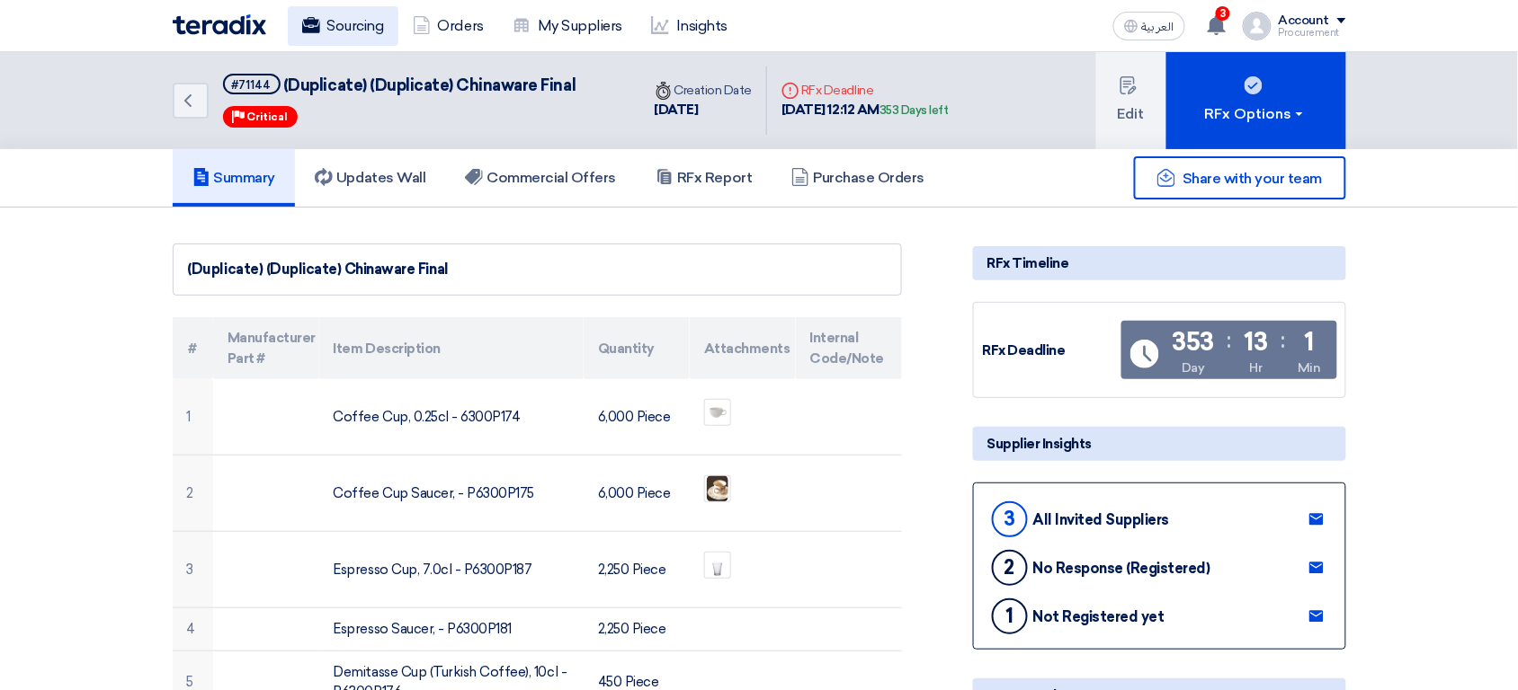
click at [343, 17] on link "Sourcing" at bounding box center [343, 26] width 111 height 40
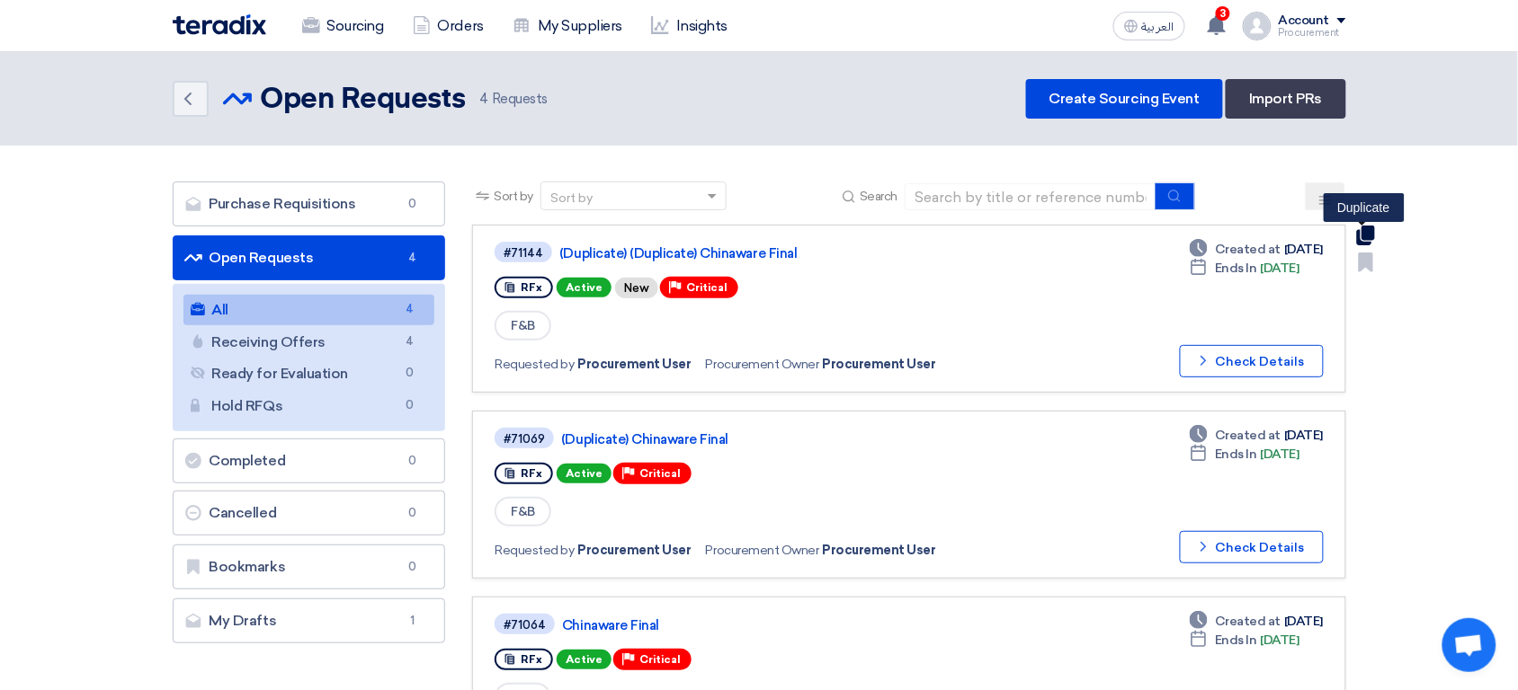
click at [1367, 234] on use at bounding box center [1365, 236] width 18 height 20
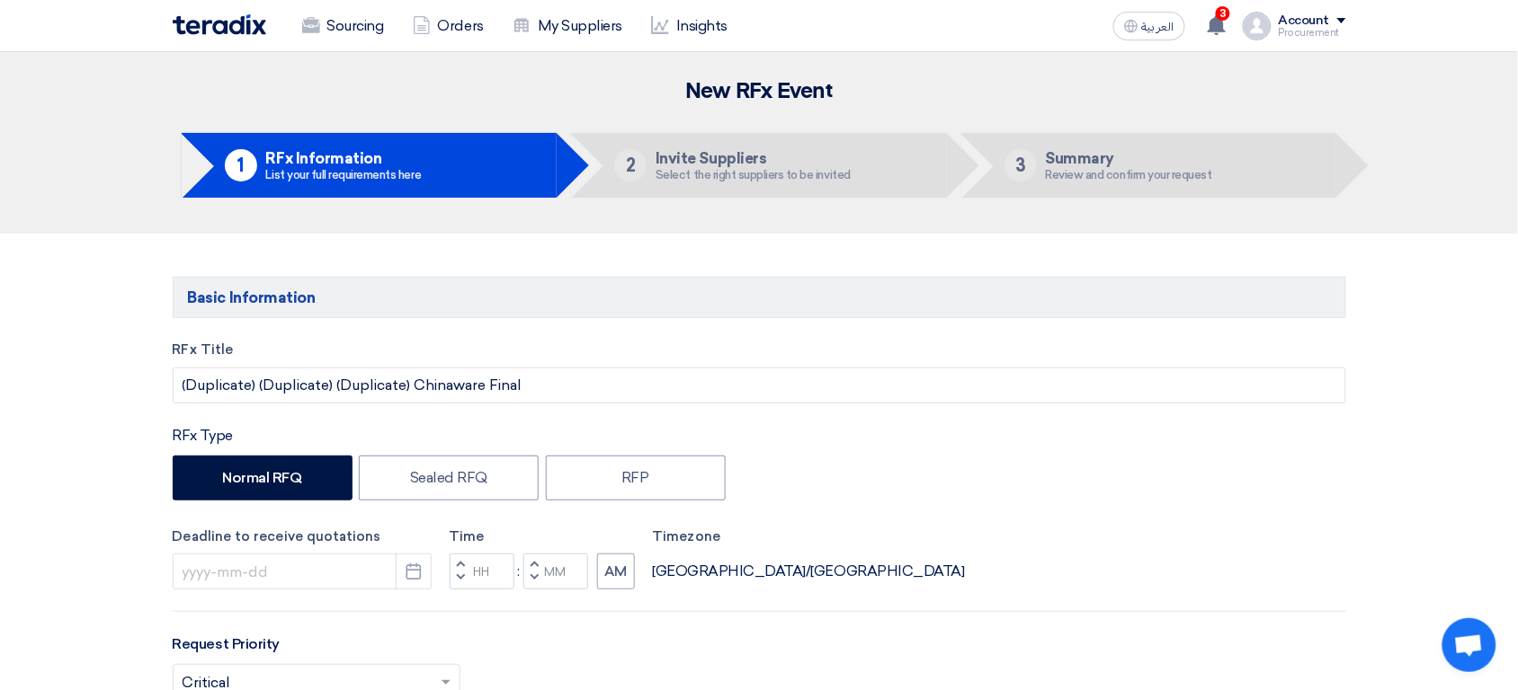
type input "8/13/2026"
type input "12"
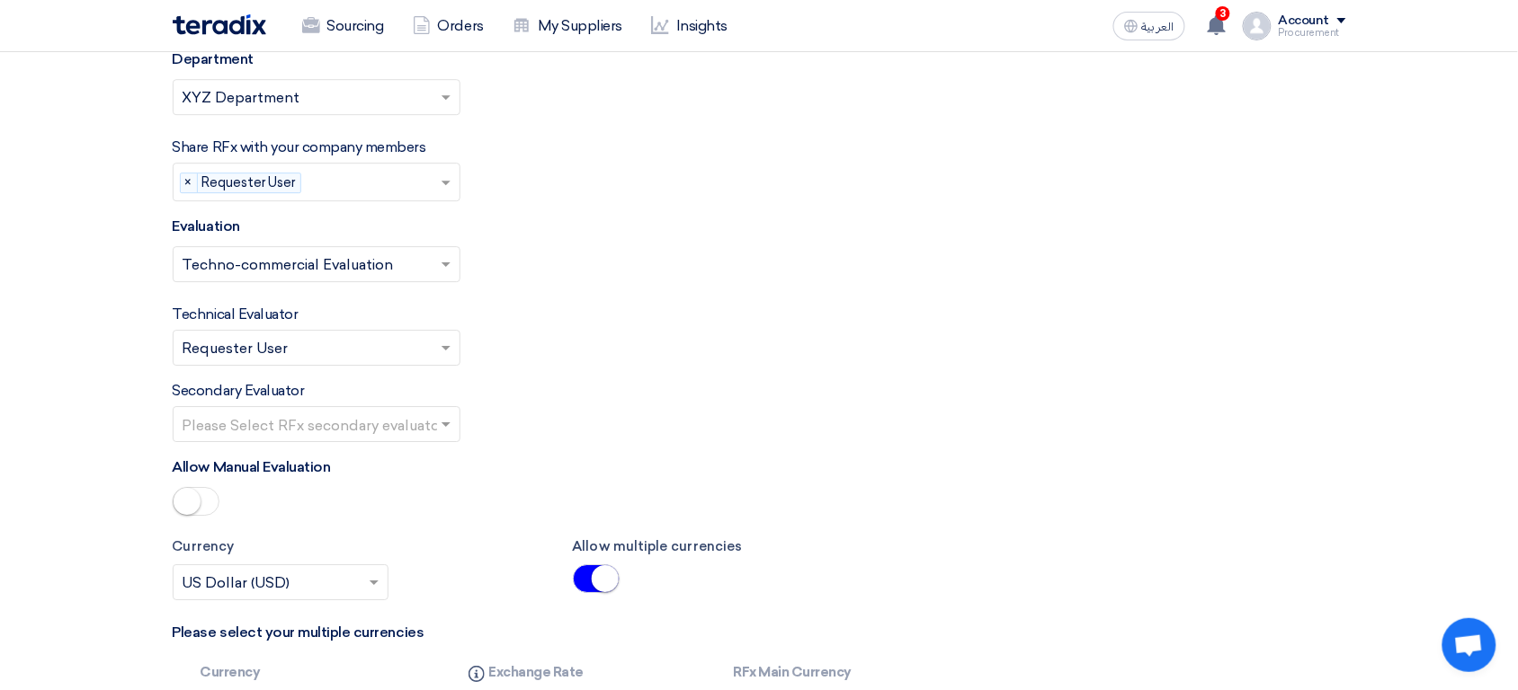
scroll to position [3544, 0]
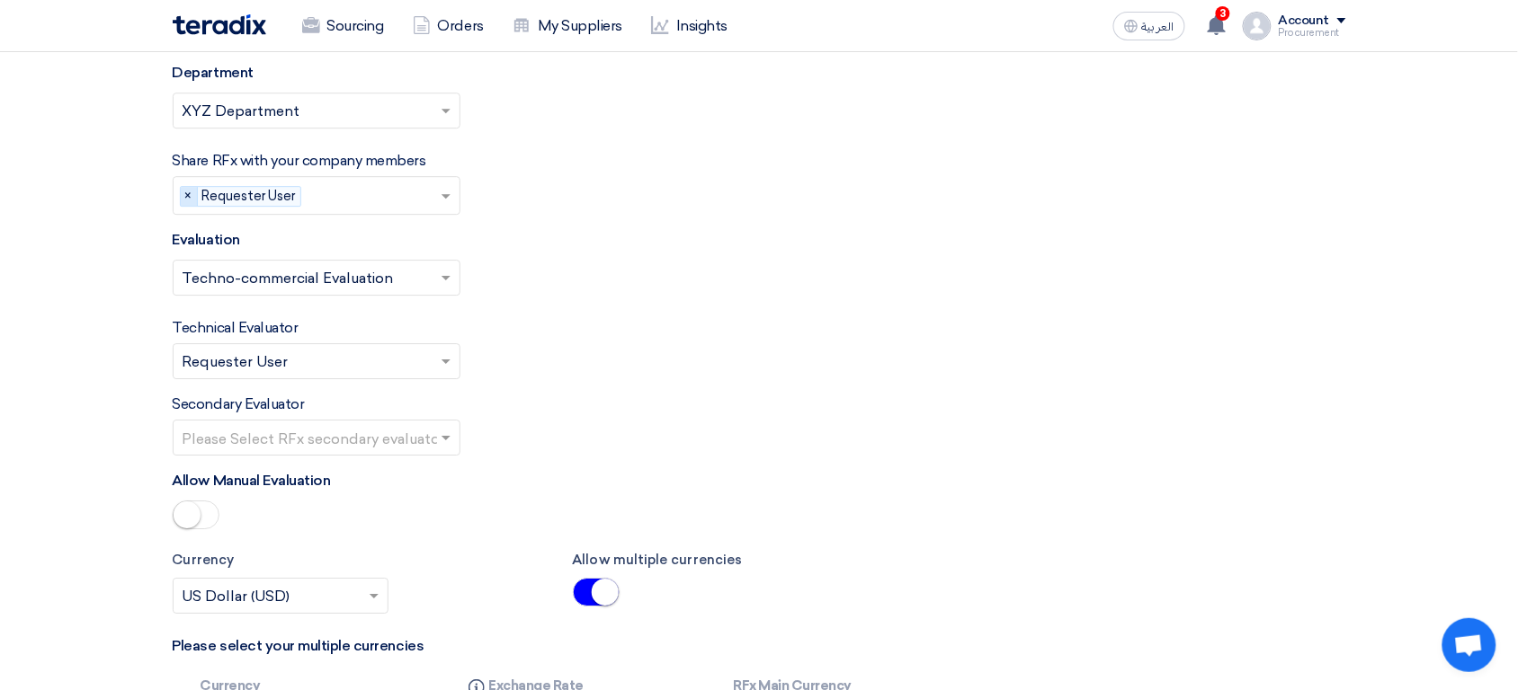
click at [189, 197] on span "×" at bounding box center [189, 197] width 17 height 20
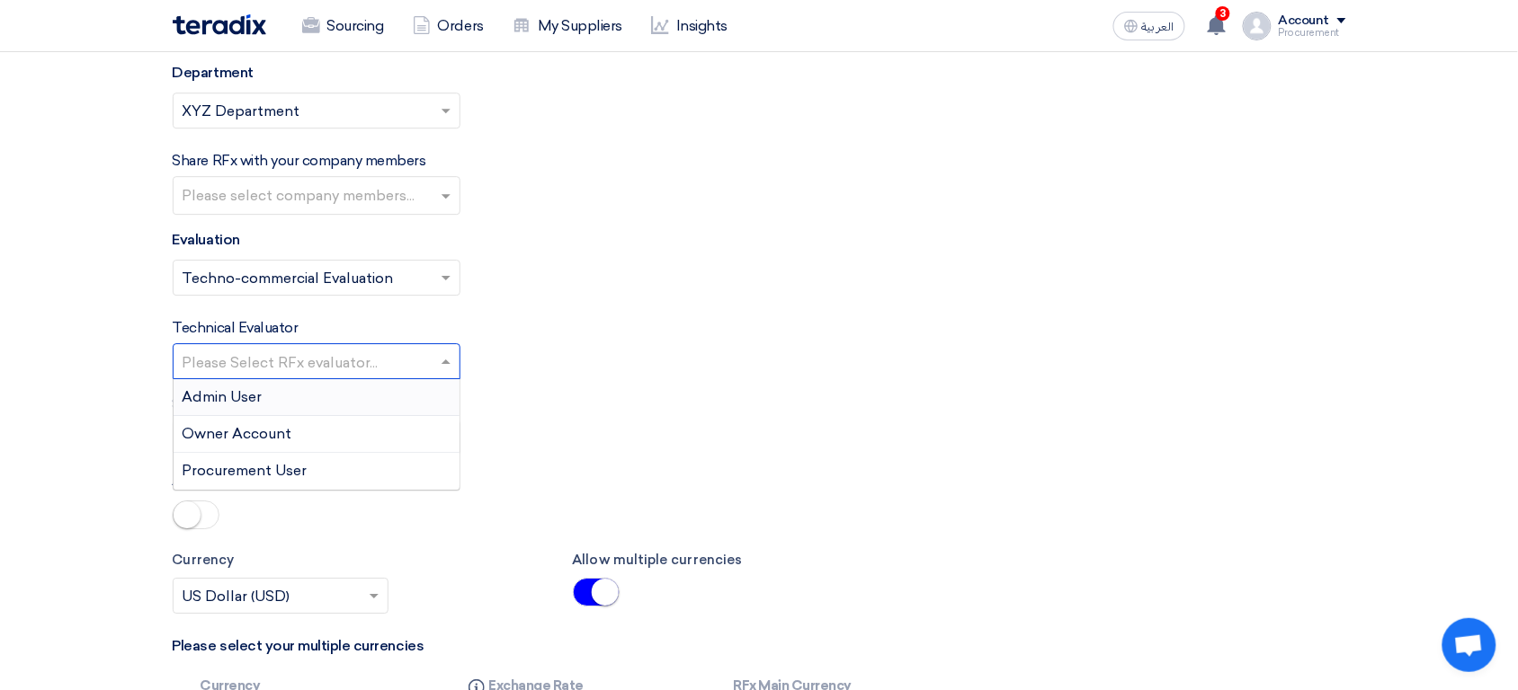
click at [287, 375] on input "text" at bounding box center [308, 364] width 250 height 30
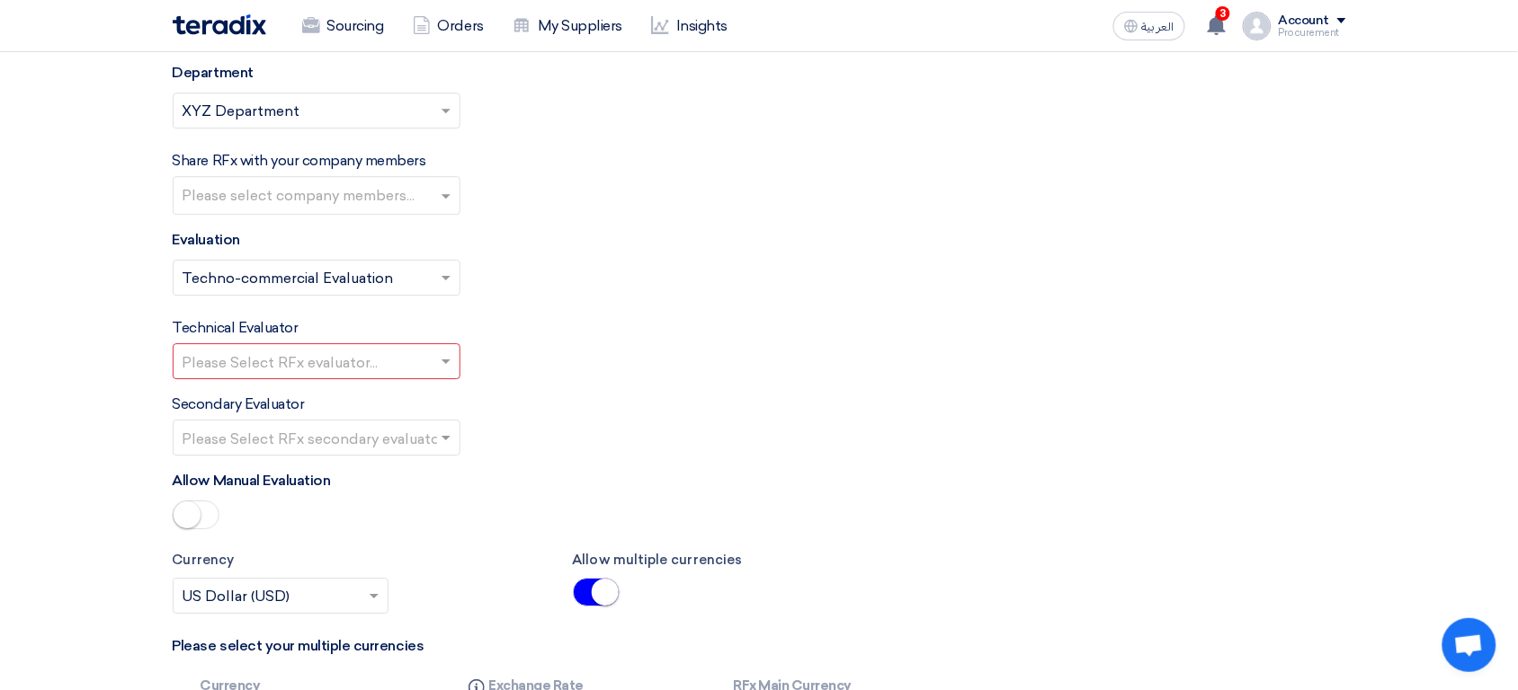
click at [540, 379] on div "Technical Evaluator Please Select RFx evaluator..." at bounding box center [759, 348] width 1173 height 62
click at [448, 366] on span at bounding box center [445, 363] width 9 height 6
click at [521, 370] on div "Technical Evaluator Please Select RFx evaluator..." at bounding box center [759, 348] width 1173 height 62
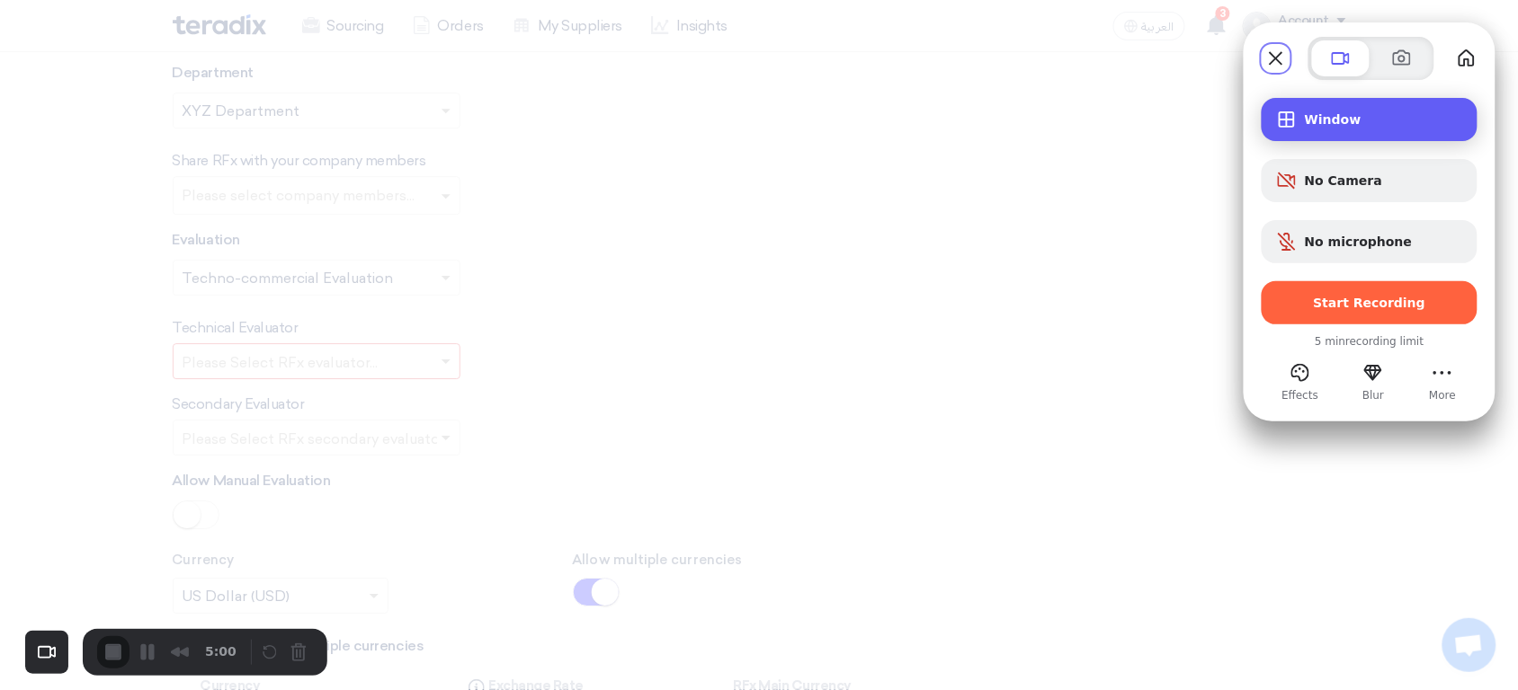
click at [1357, 108] on div "Window" at bounding box center [1369, 119] width 216 height 43
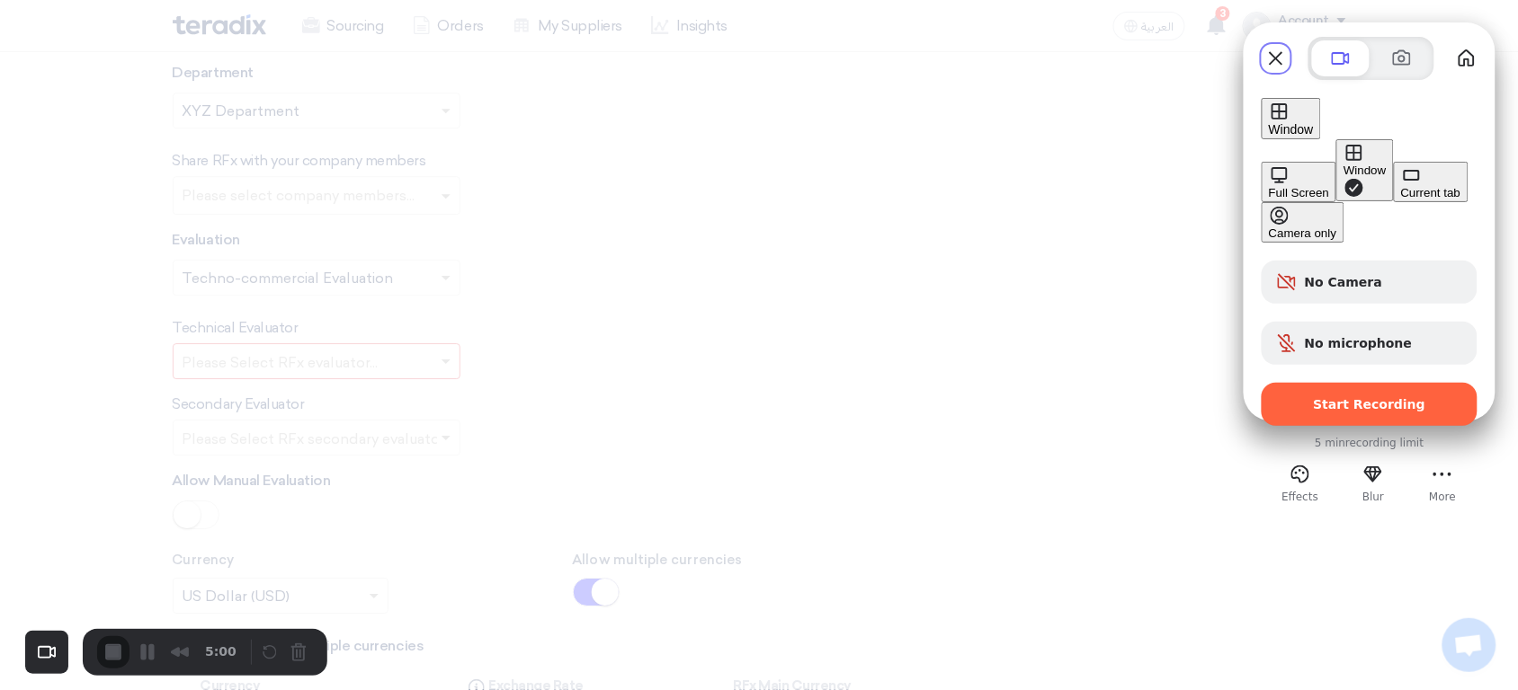
click at [1261, 162] on button "Full Screen" at bounding box center [1298, 182] width 75 height 40
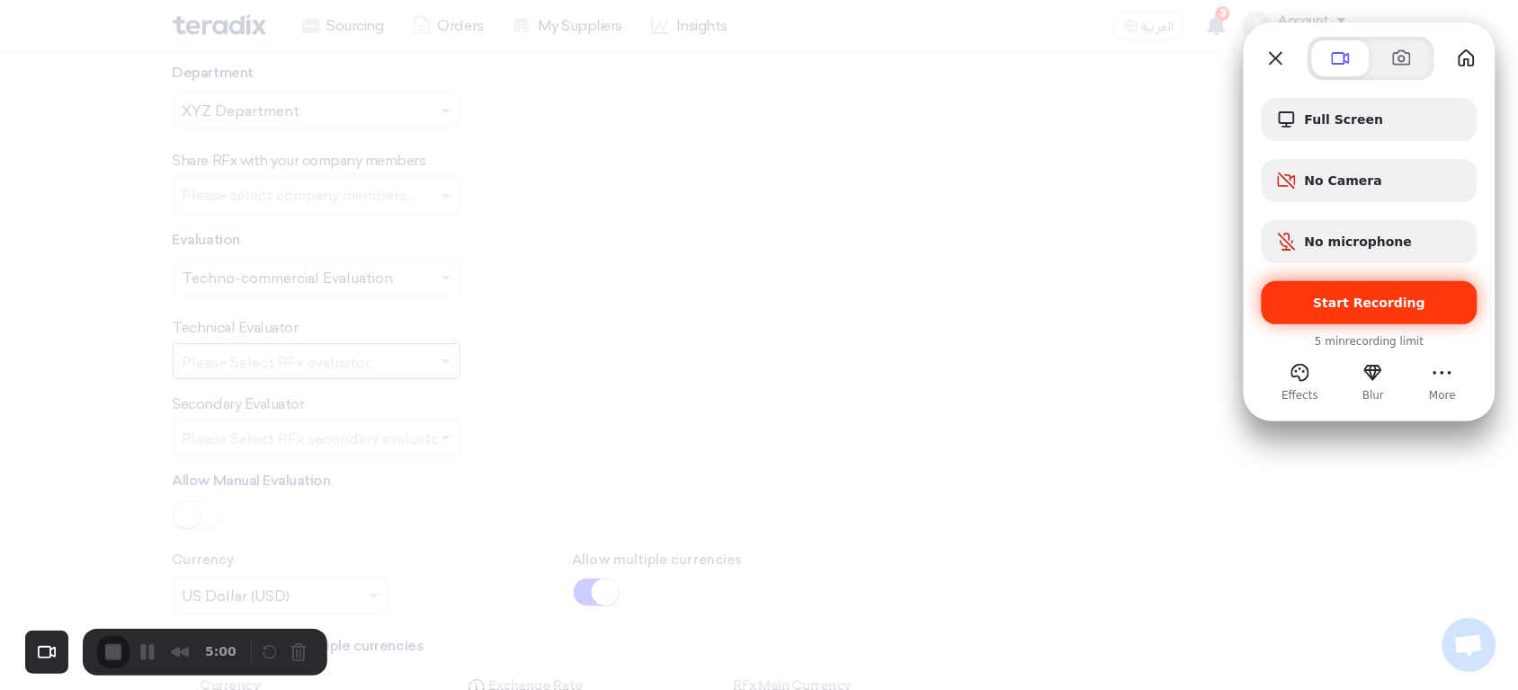
click at [1368, 299] on span "Start Recording" at bounding box center [1370, 303] width 112 height 14
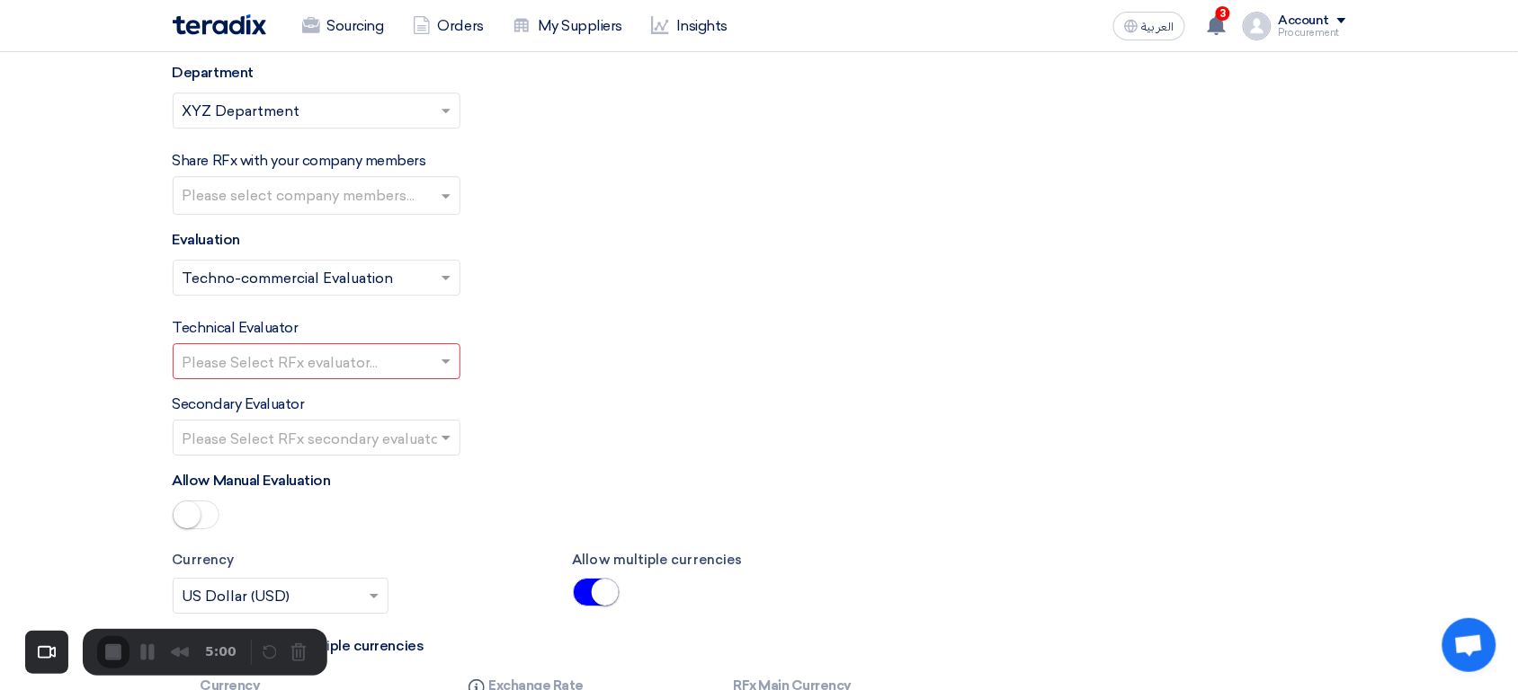
click at [562, 310] on div "Select Evaluation... × Techno-commercial Evaluation ×" at bounding box center [759, 285] width 1173 height 50
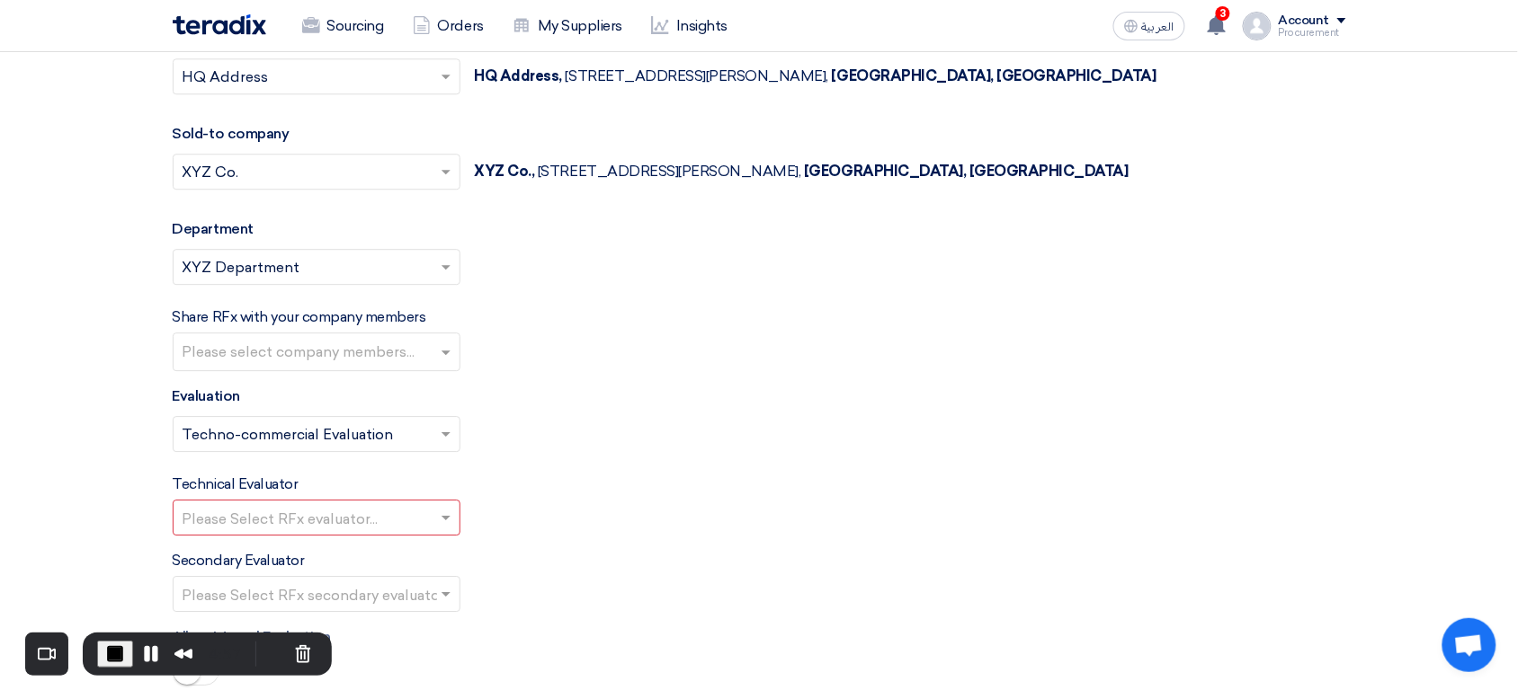
scroll to position [3432, 0]
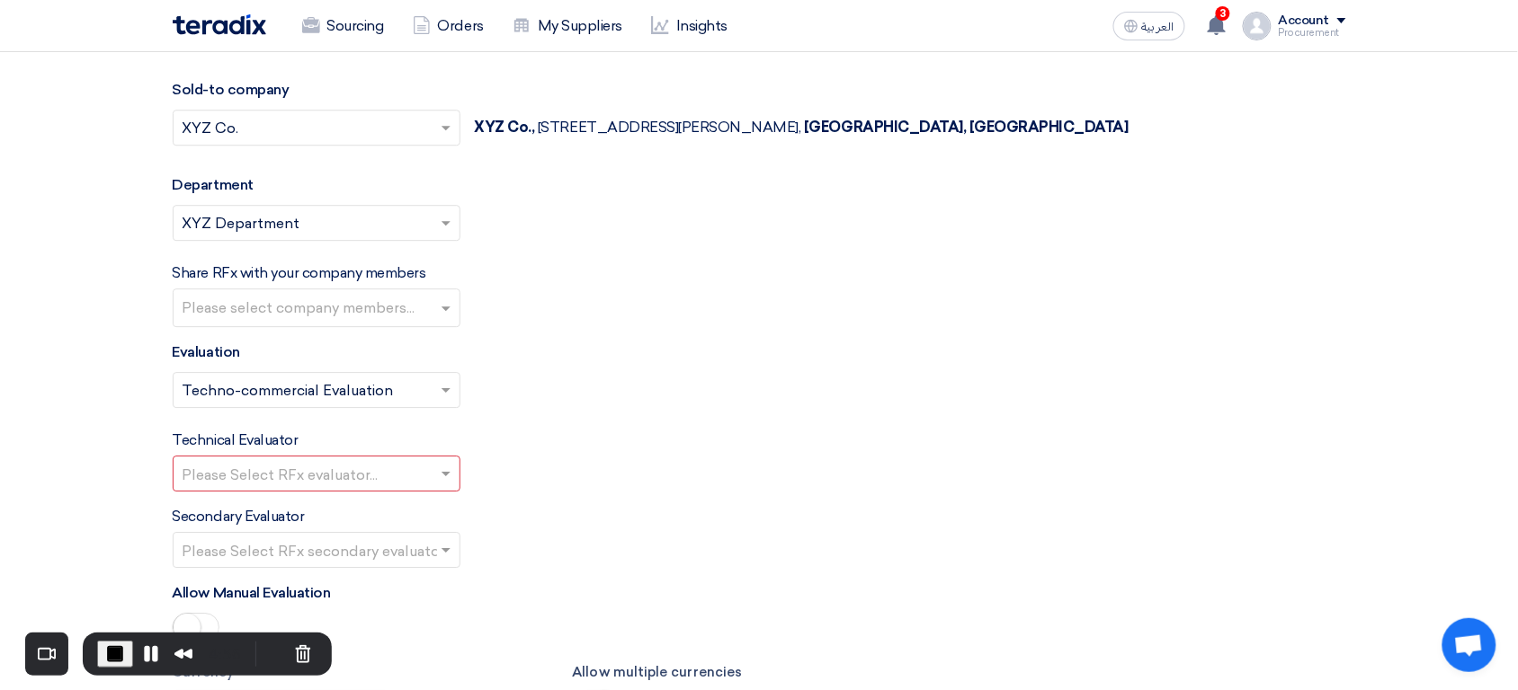
click at [431, 476] on input "text" at bounding box center [308, 476] width 250 height 30
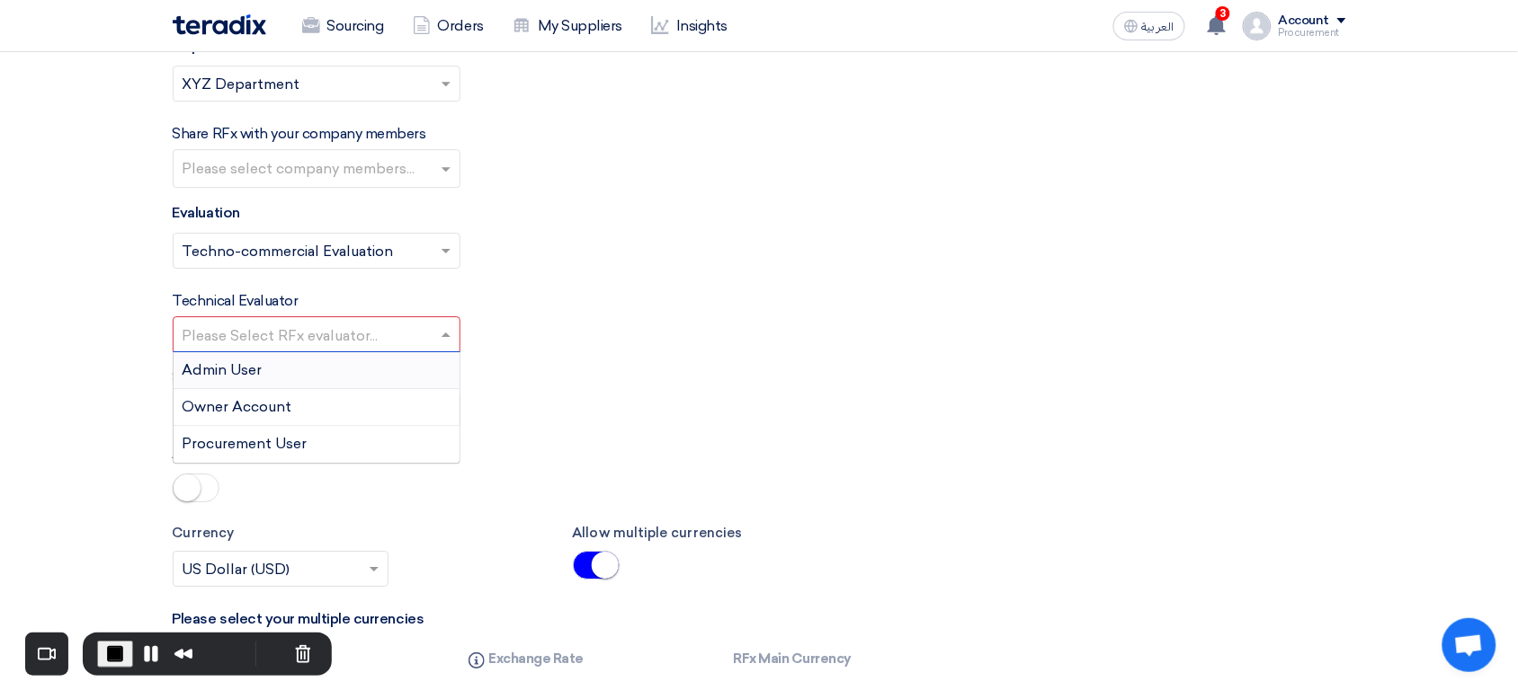
scroll to position [3647, 0]
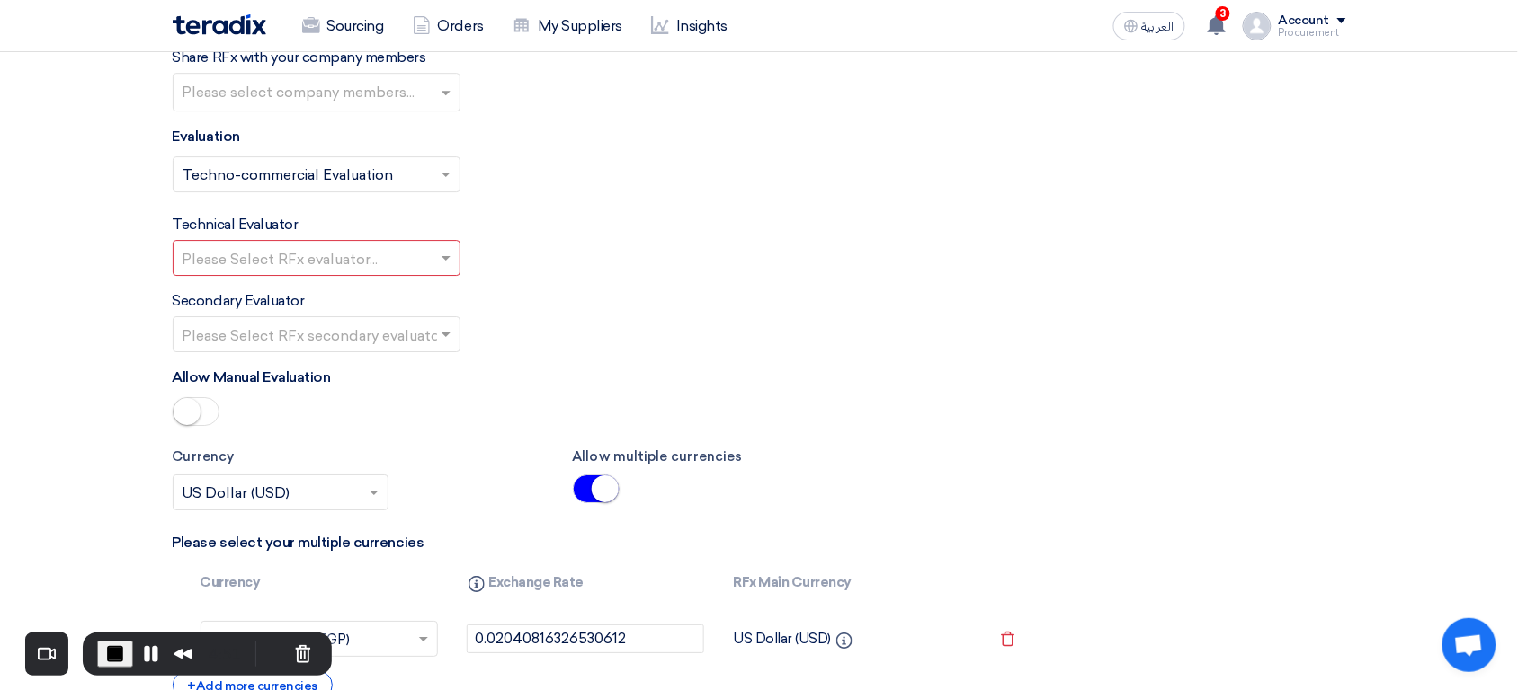
click at [569, 271] on div "Technical Evaluator Please Select RFx evaluator..." at bounding box center [759, 245] width 1173 height 62
click at [350, 105] on input "text" at bounding box center [319, 94] width 272 height 30
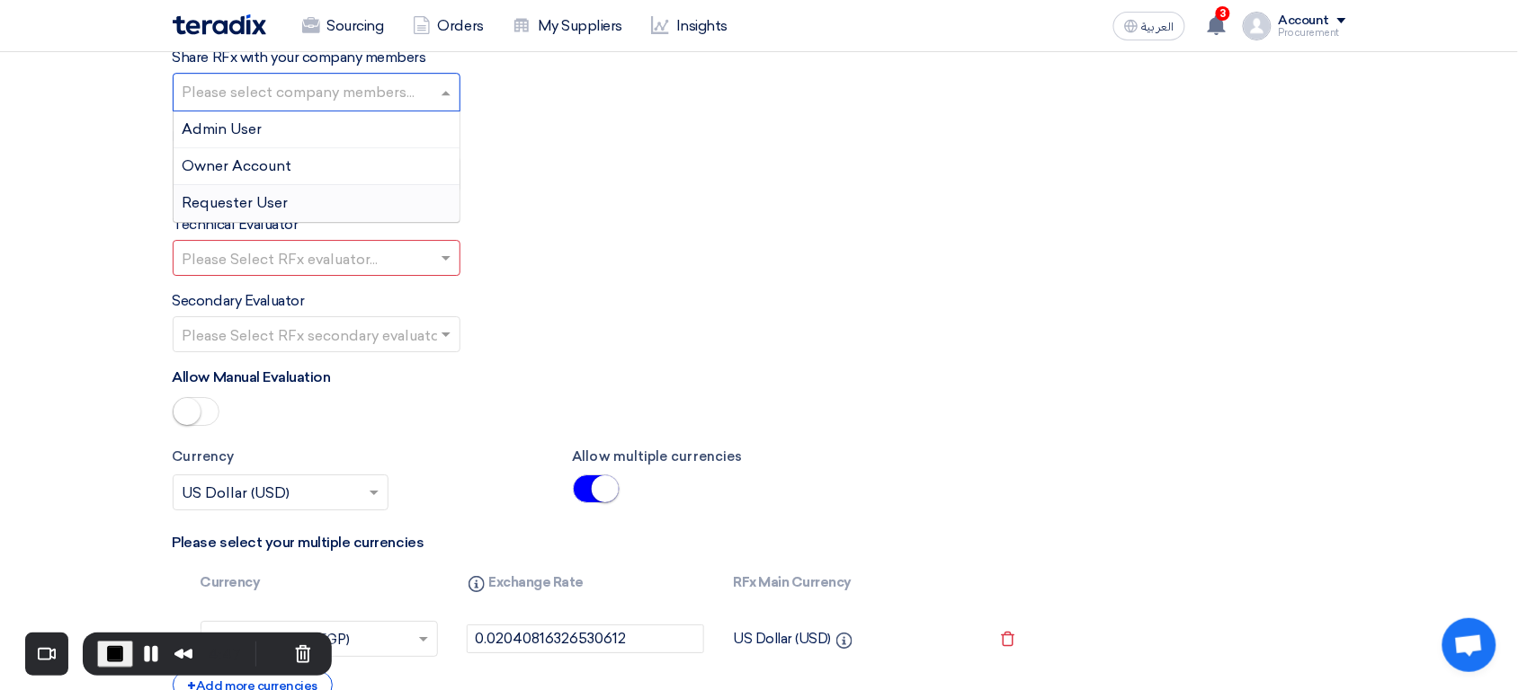
click at [269, 211] on span "Requester User" at bounding box center [236, 202] width 106 height 17
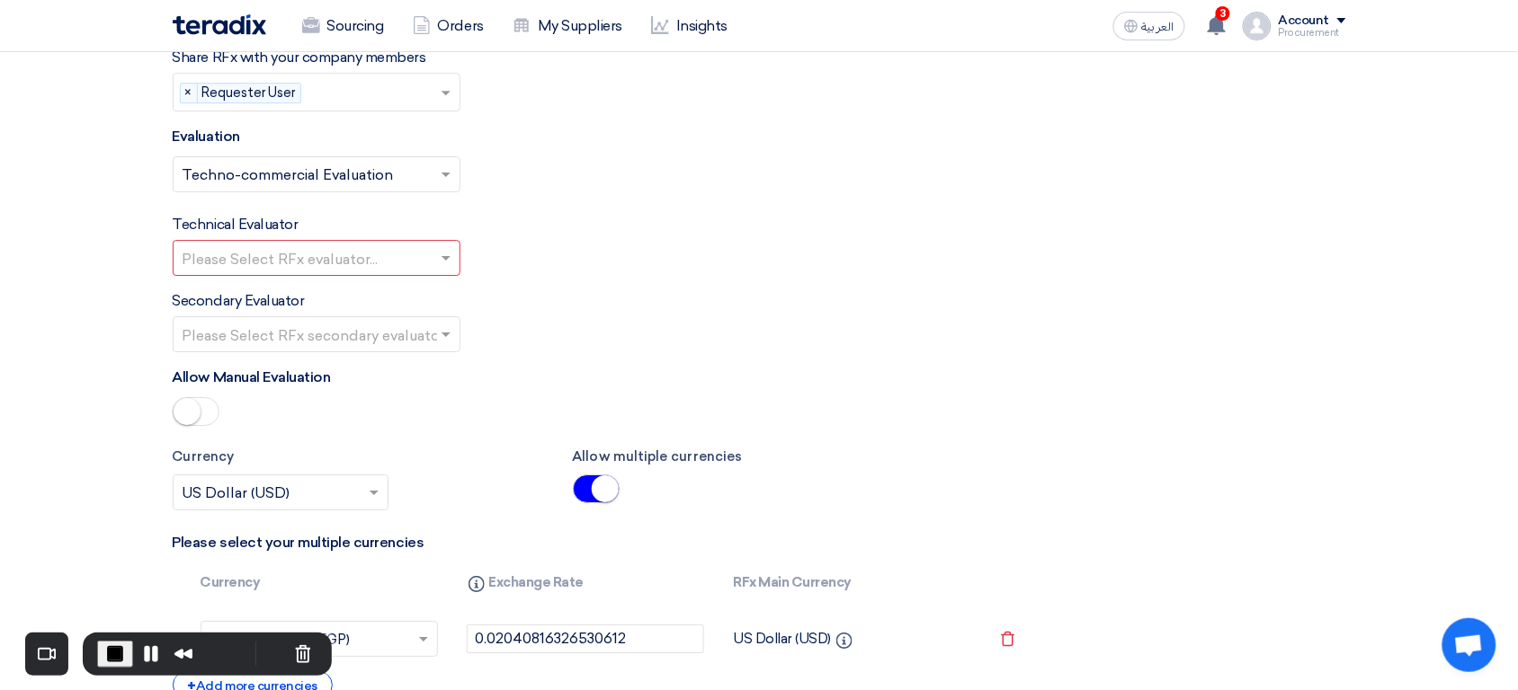
click at [375, 272] on input "text" at bounding box center [308, 260] width 250 height 30
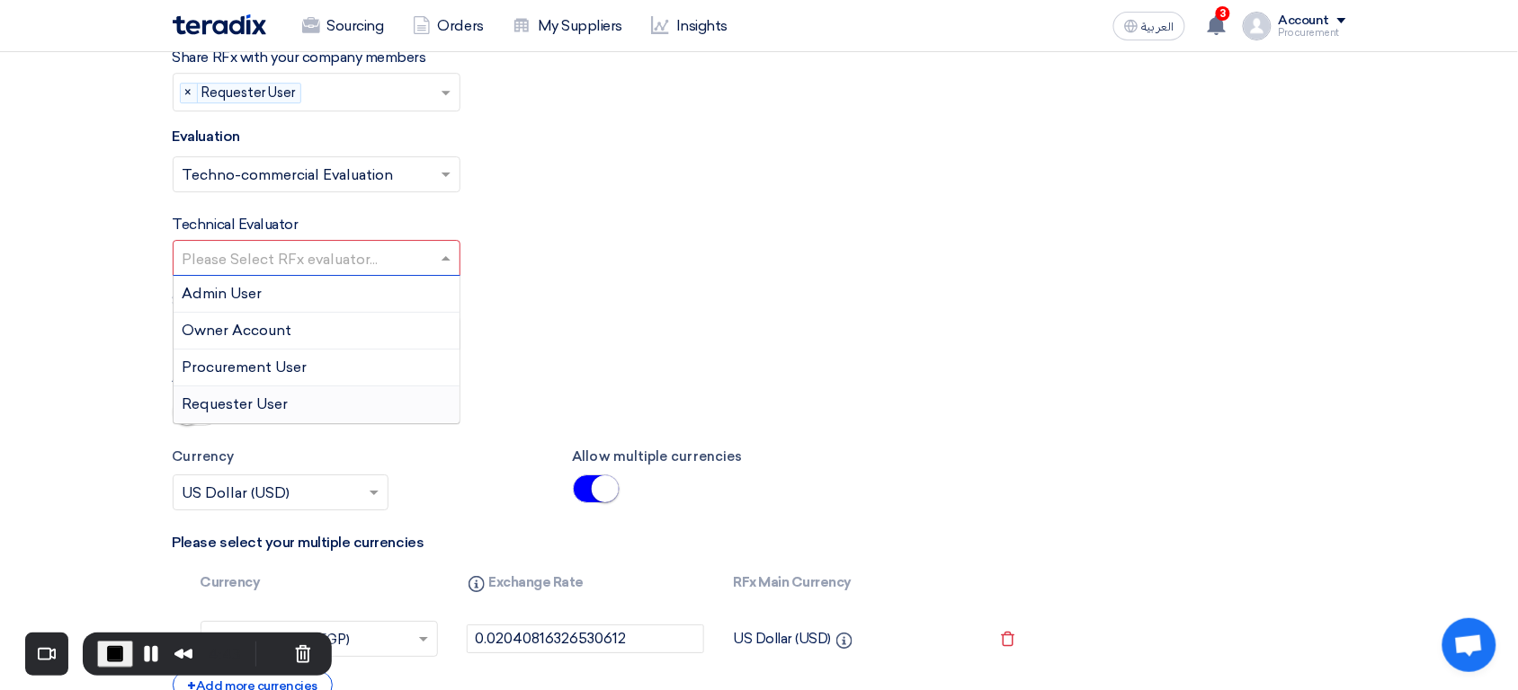
click at [288, 419] on div "Requester User" at bounding box center [317, 405] width 286 height 36
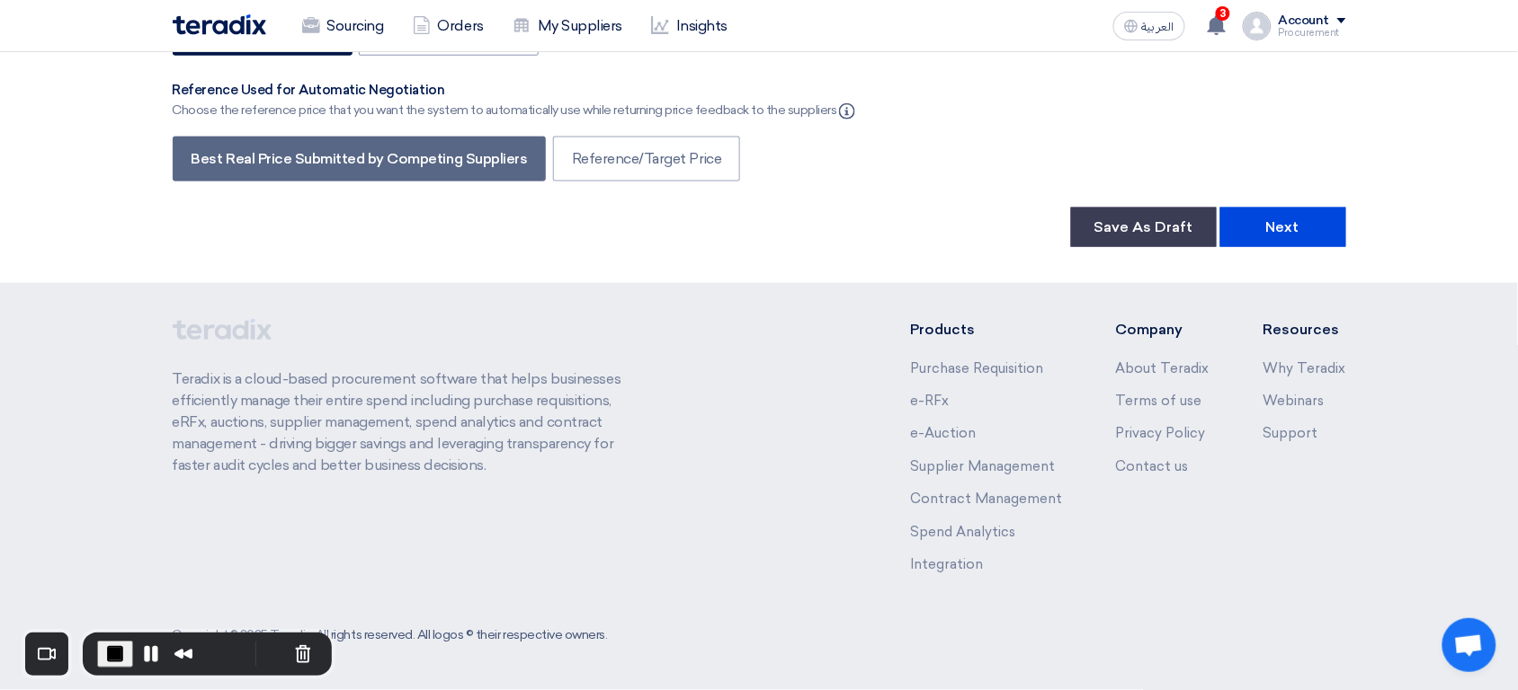
scroll to position [4689, 0]
click at [1278, 224] on button "Next" at bounding box center [1283, 228] width 126 height 40
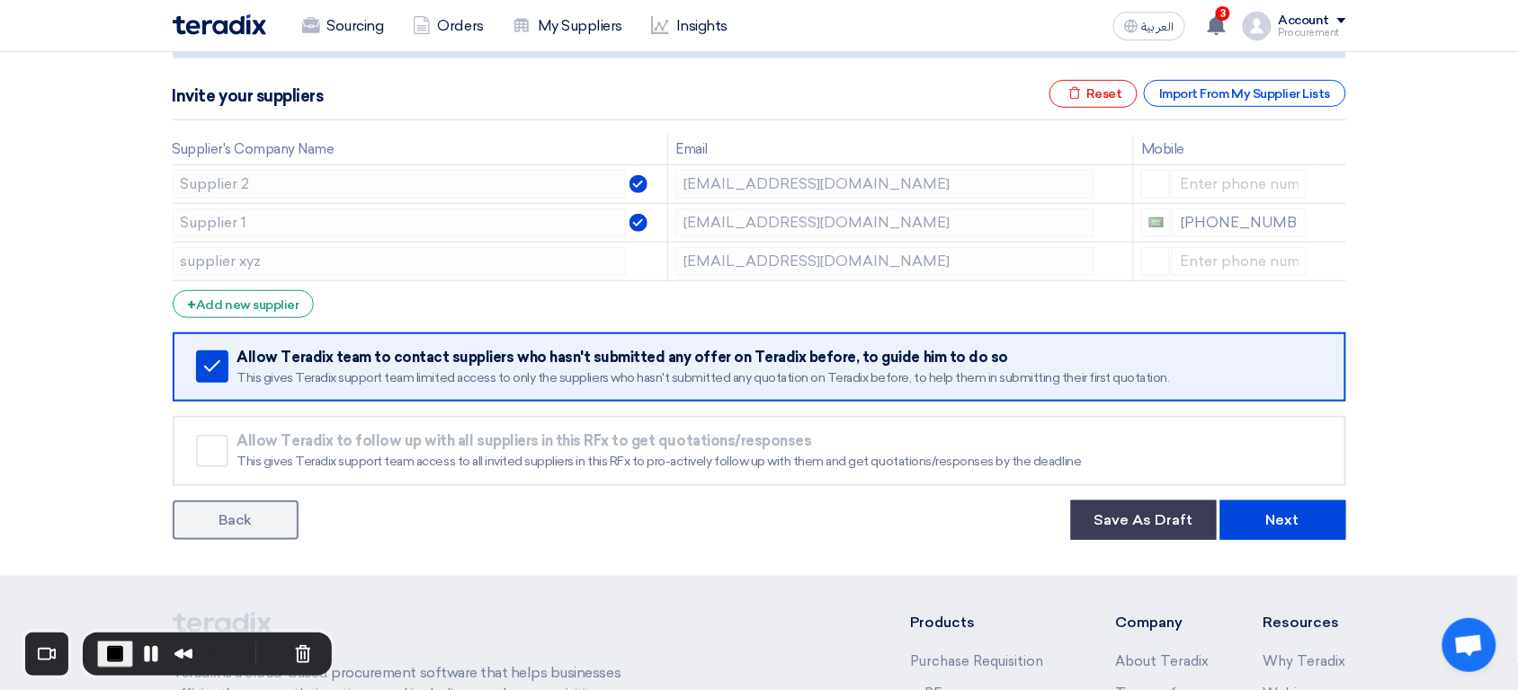
scroll to position [325, 0]
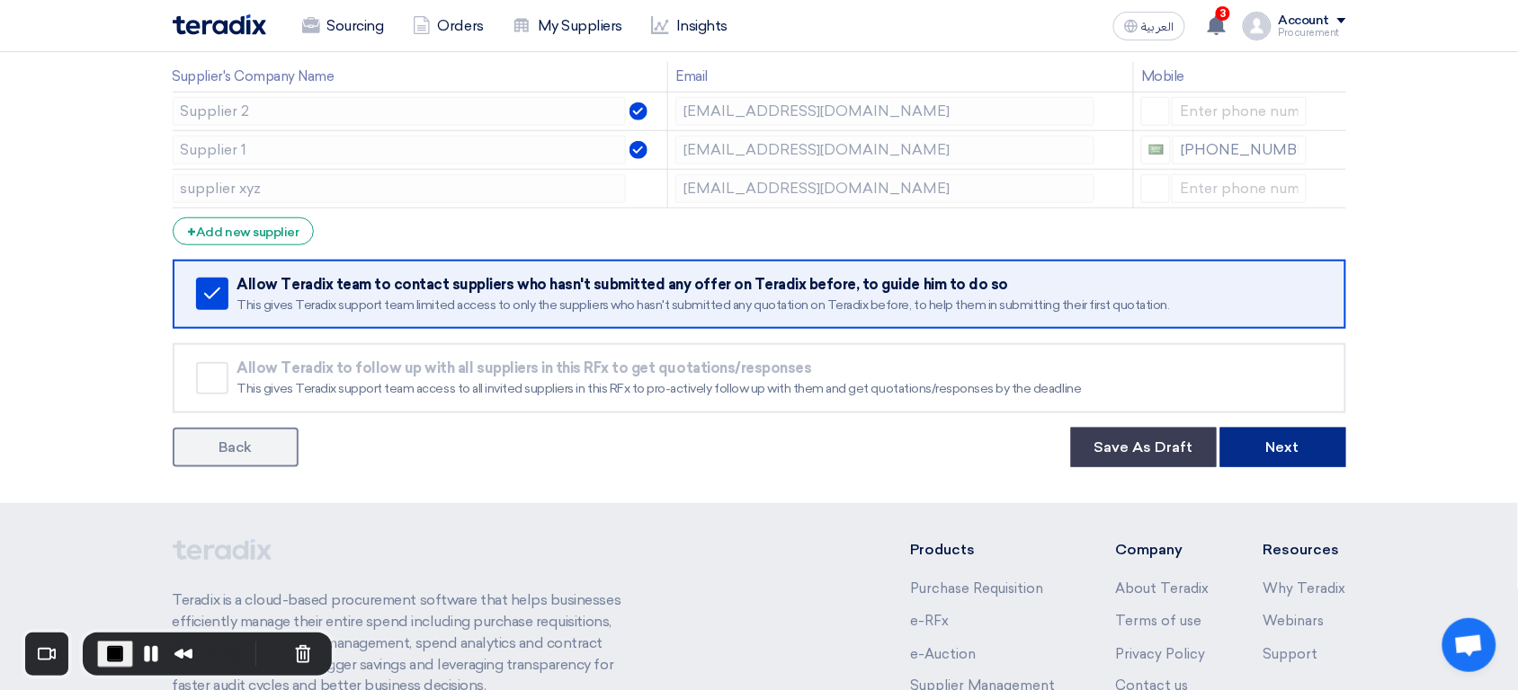
click at [1274, 433] on button "Next" at bounding box center [1283, 448] width 126 height 40
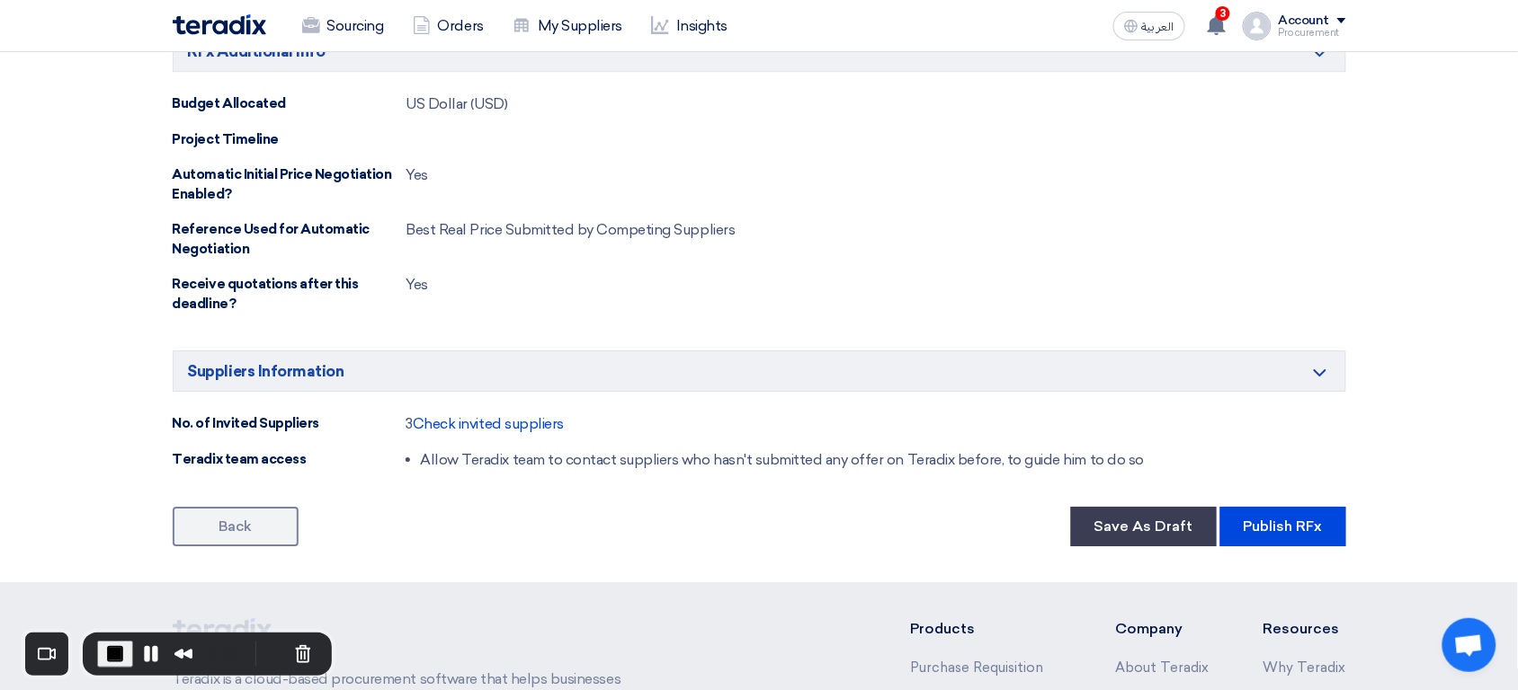
scroll to position [1918, 0]
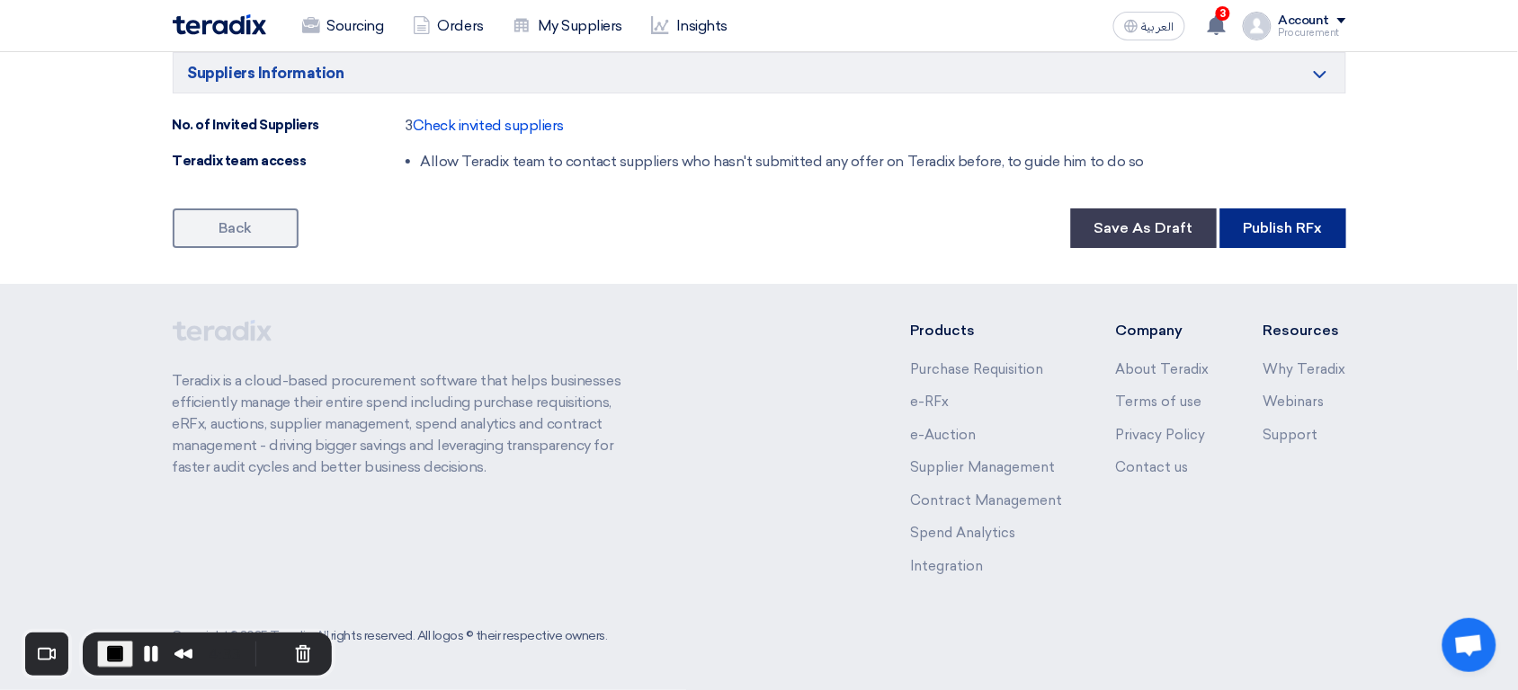
click at [1306, 221] on button "Publish RFx" at bounding box center [1283, 229] width 126 height 40
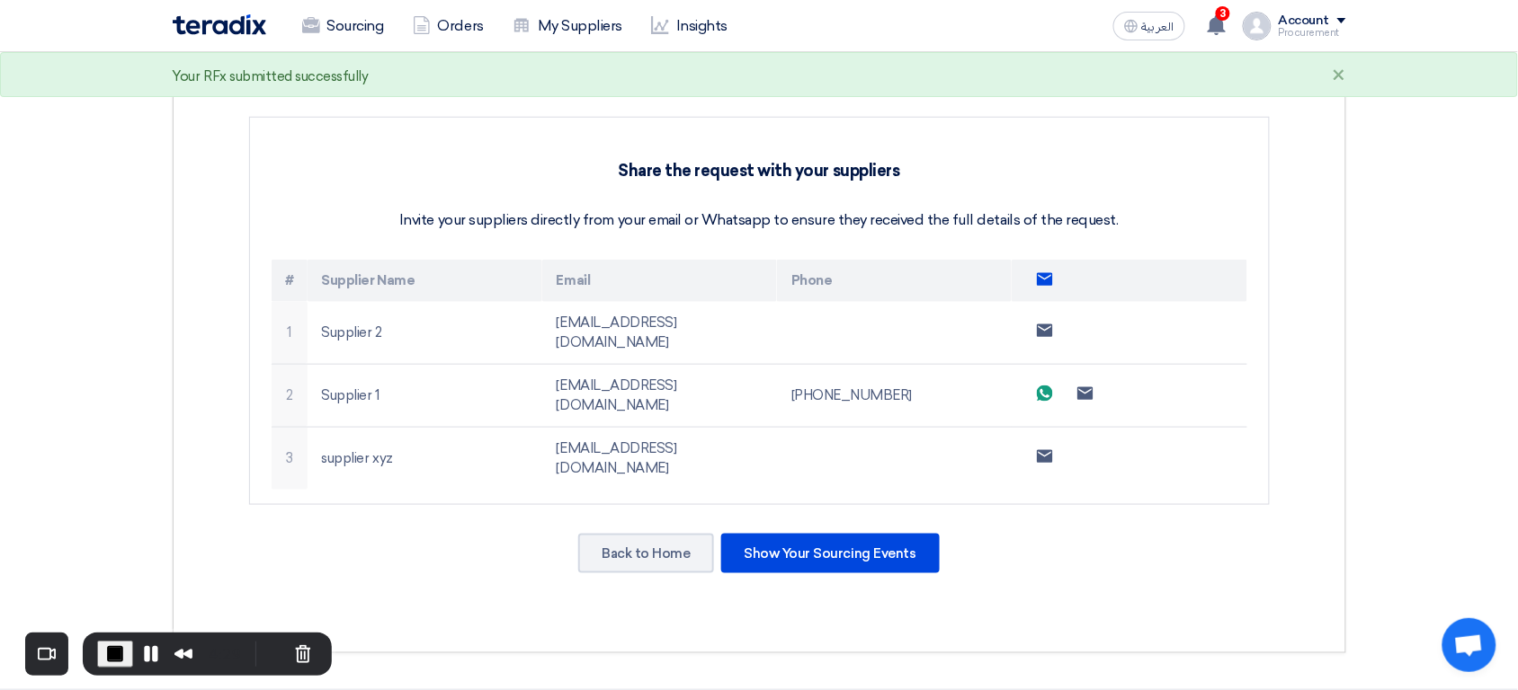
scroll to position [464, 0]
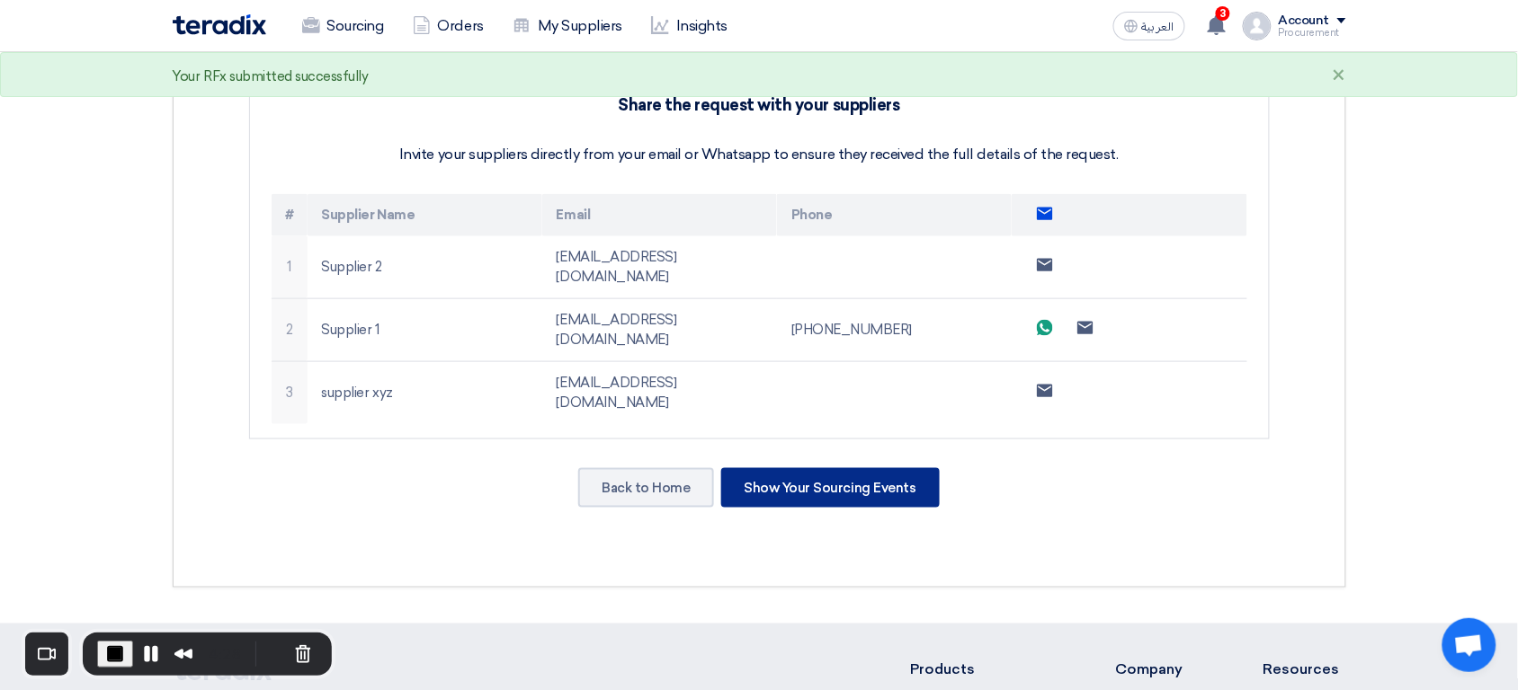
click at [822, 468] on div "Show Your Sourcing Events" at bounding box center [830, 488] width 218 height 40
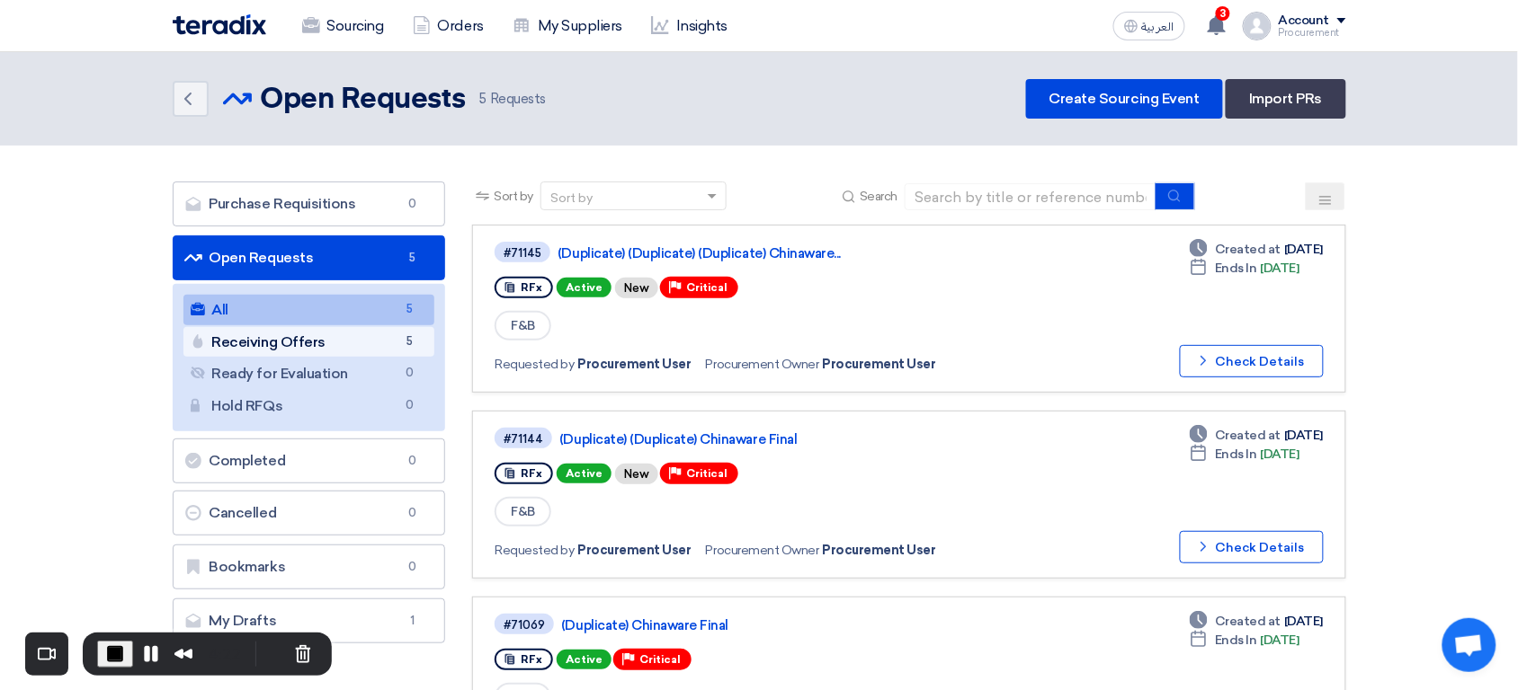
click at [393, 338] on link "Receiving Offers Receiving Offers 5" at bounding box center [309, 342] width 252 height 31
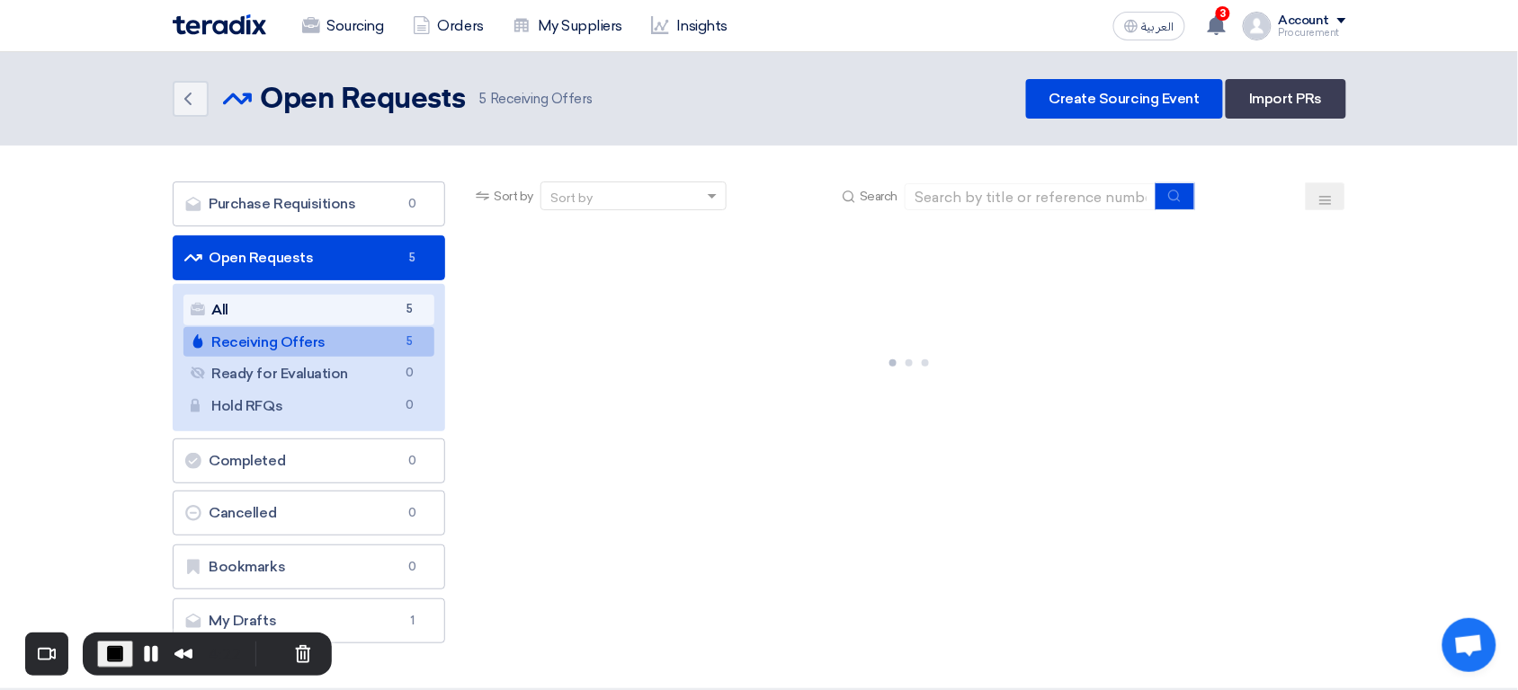
click at [358, 303] on link "All All 5" at bounding box center [309, 310] width 252 height 31
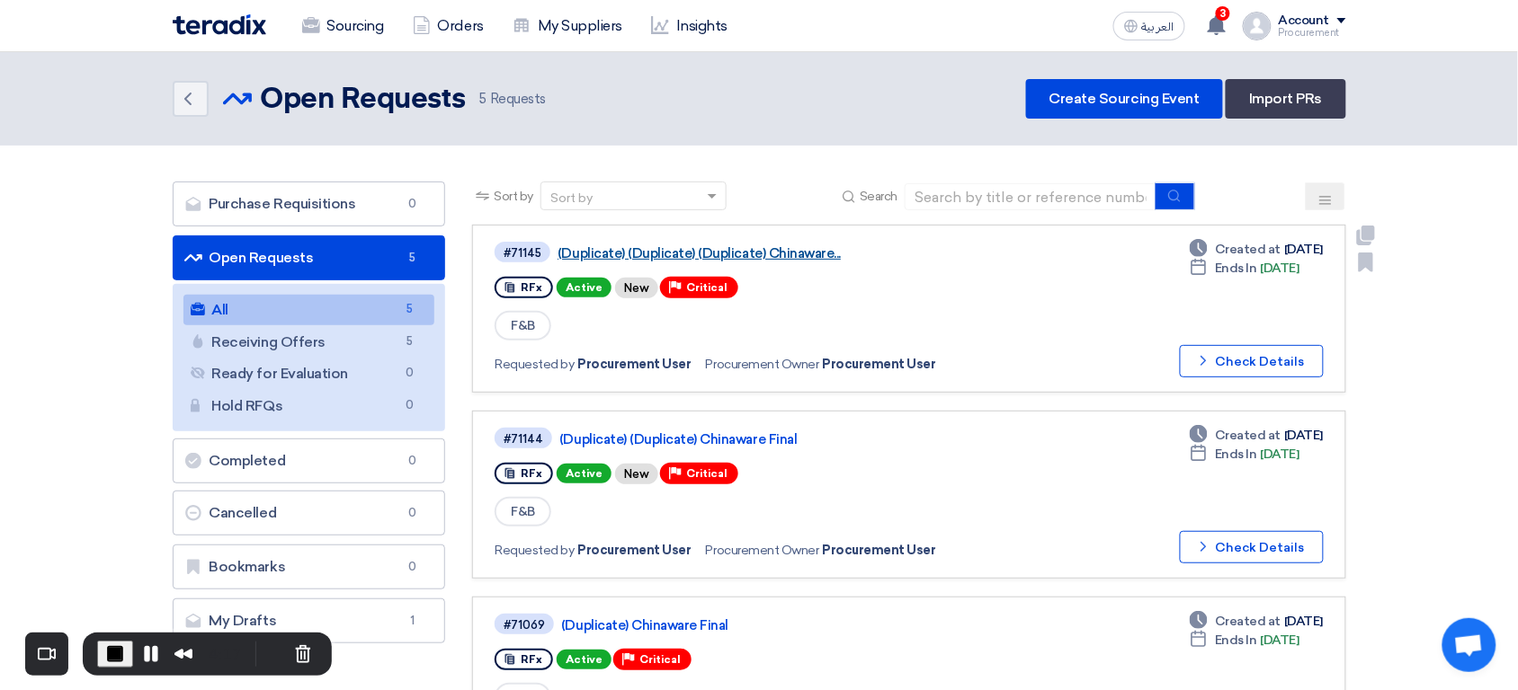
click at [703, 250] on link "(Duplicate) (Duplicate) (Duplicate) Chinaware..." at bounding box center [782, 253] width 450 height 16
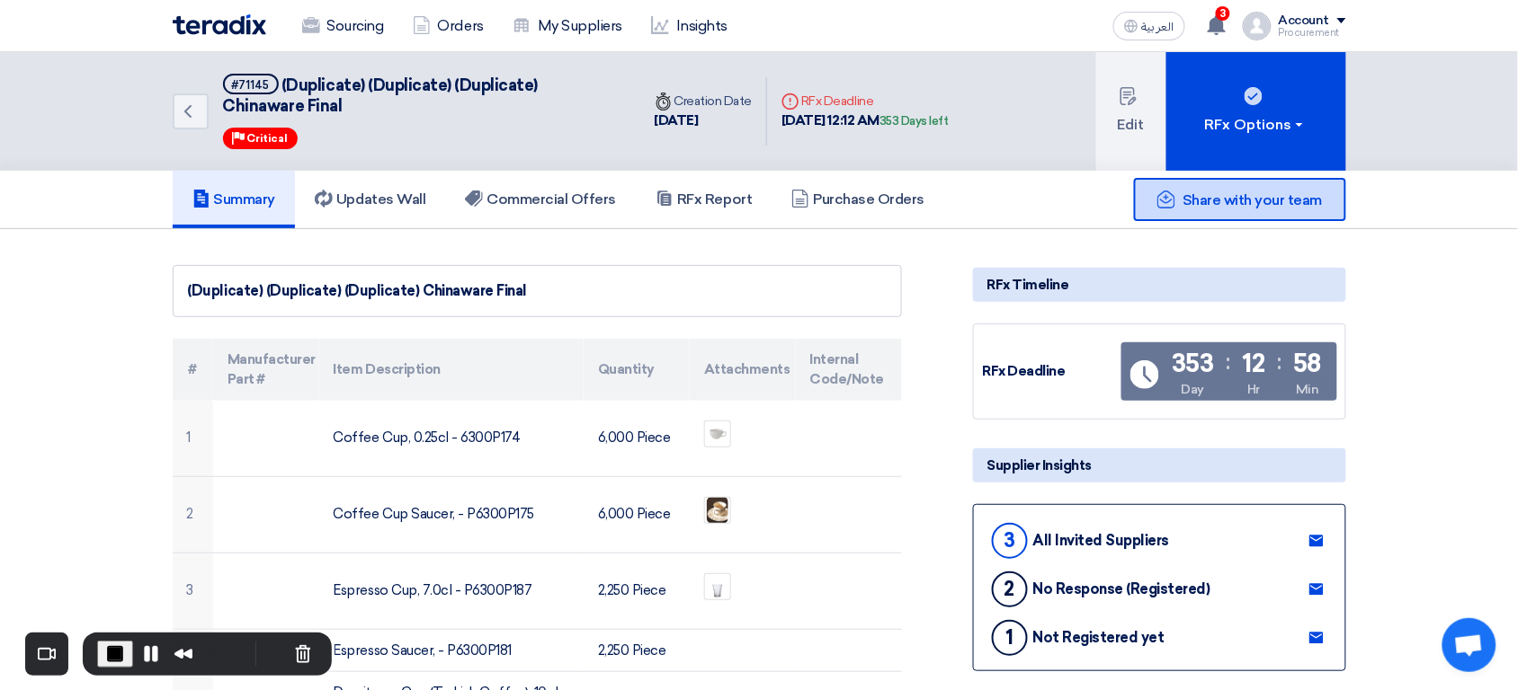
click at [1323, 193] on div "Share with your team" at bounding box center [1240, 199] width 212 height 43
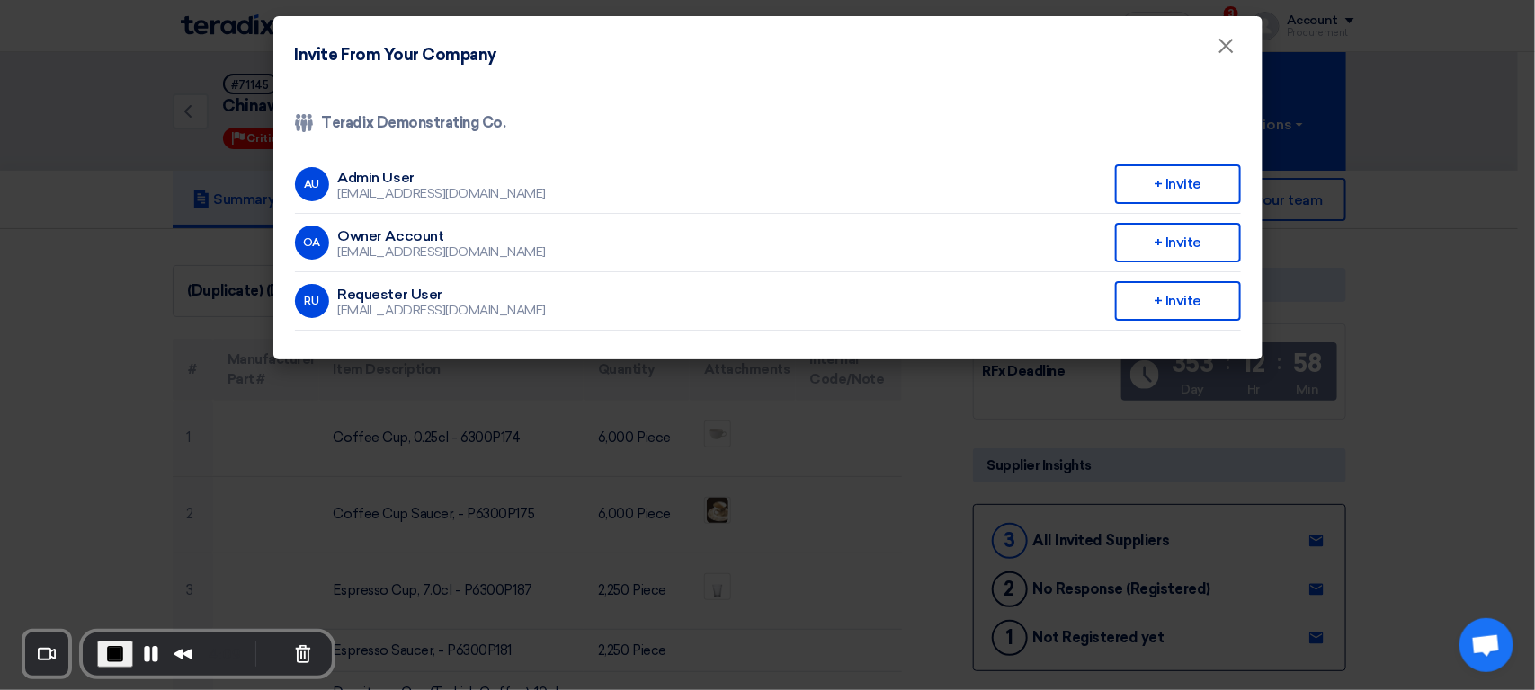
click at [472, 289] on li "RU Requester User req-user@teradix.com + Invite" at bounding box center [768, 301] width 946 height 58
drag, startPoint x: 472, startPoint y: 289, endPoint x: 474, endPoint y: 307, distance: 18.1
click at [474, 307] on li "RU Requester User req-user@teradix.com + Invite" at bounding box center [768, 301] width 946 height 58
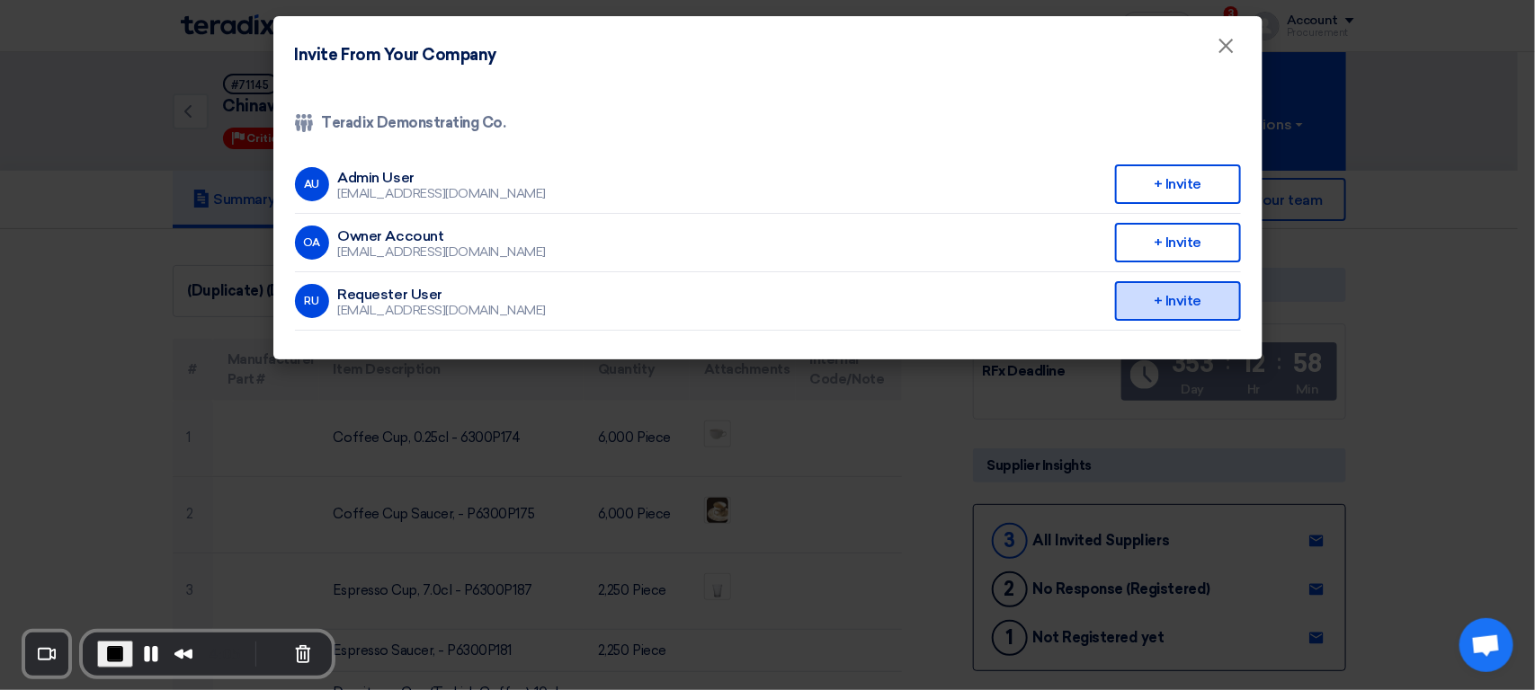
click at [1201, 304] on div "+ Invite" at bounding box center [1178, 301] width 126 height 40
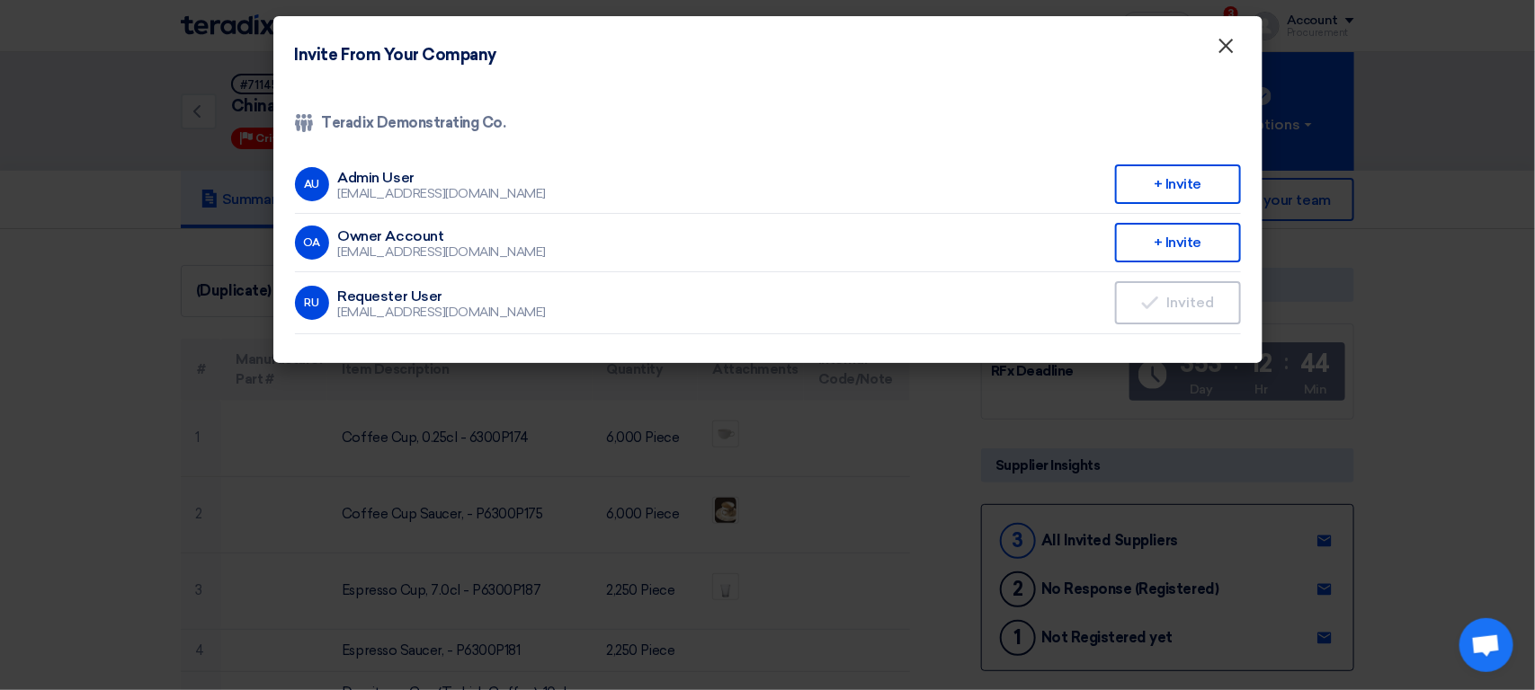
click at [1223, 54] on span "×" at bounding box center [1226, 50] width 18 height 36
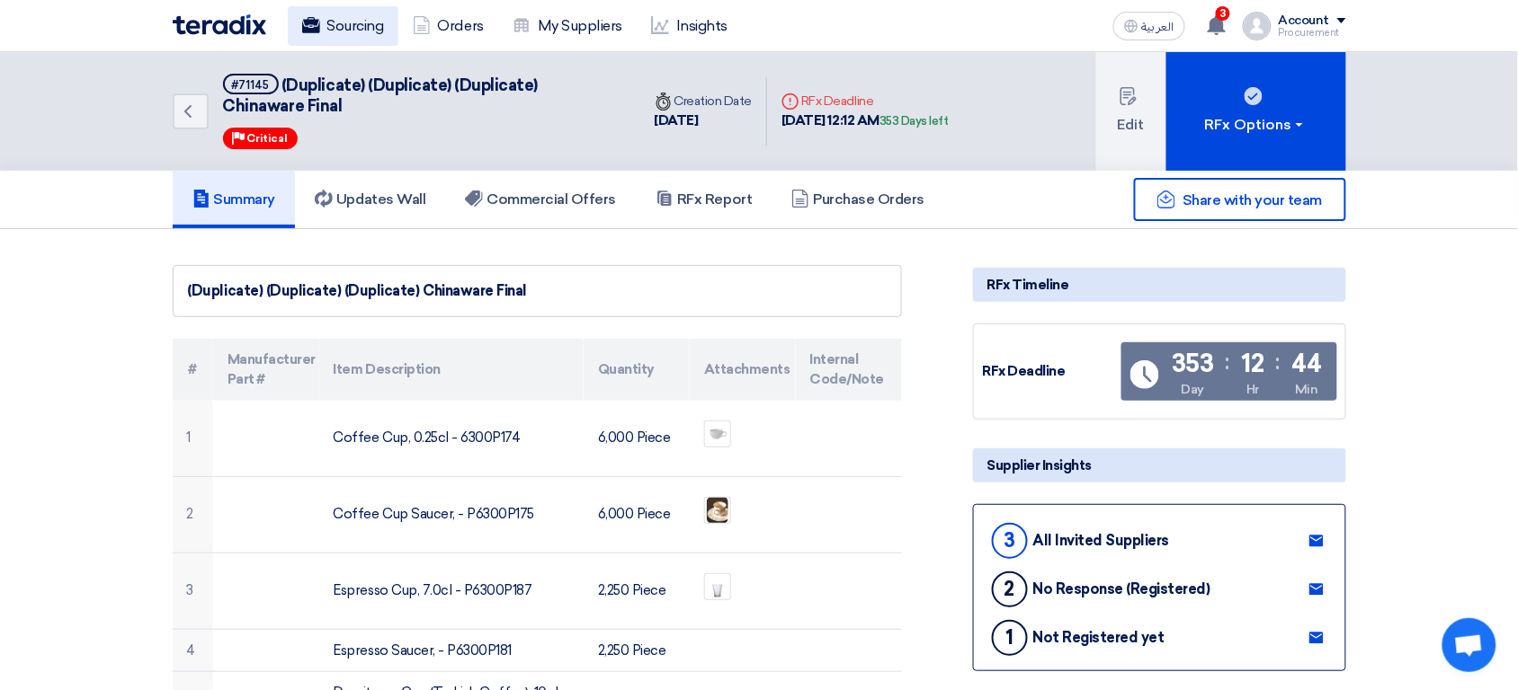
click at [307, 24] on use at bounding box center [310, 25] width 18 height 16
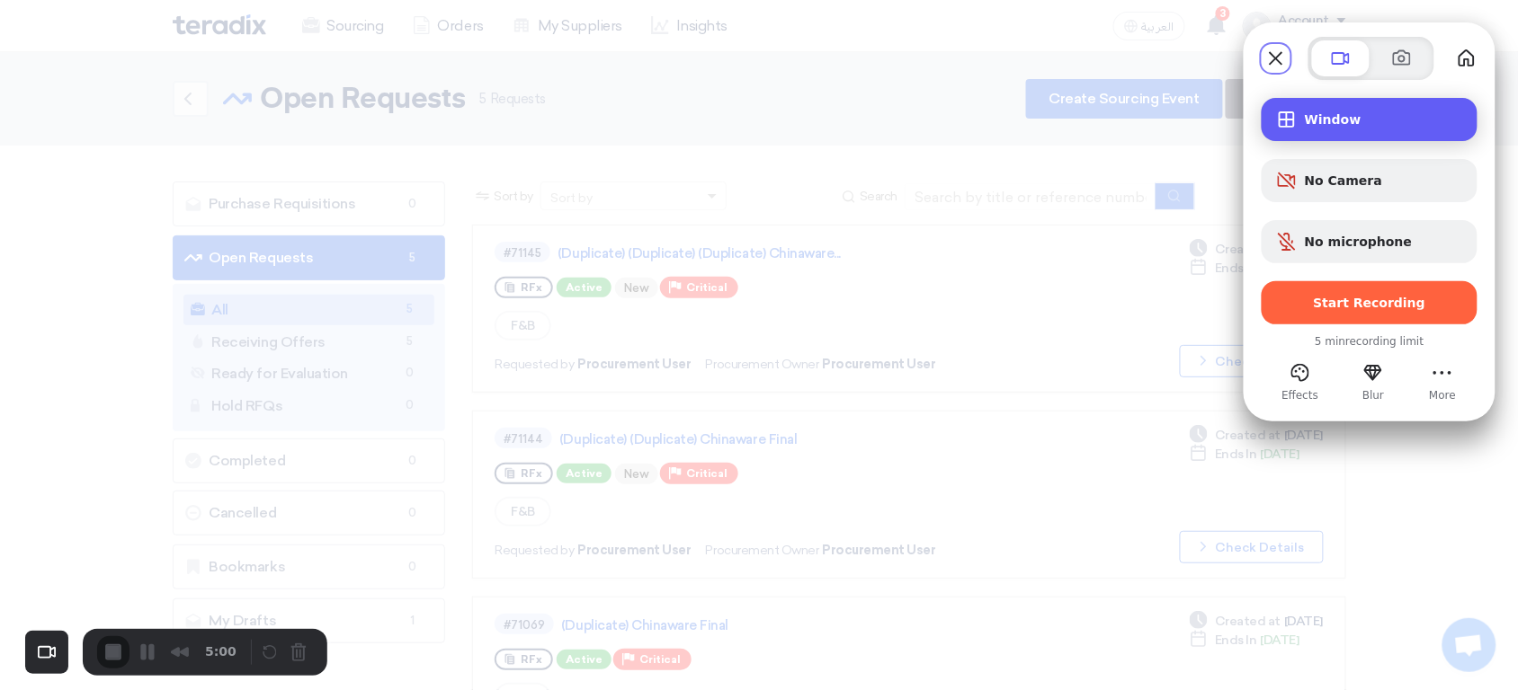
click at [1330, 138] on div "Window" at bounding box center [1369, 119] width 216 height 43
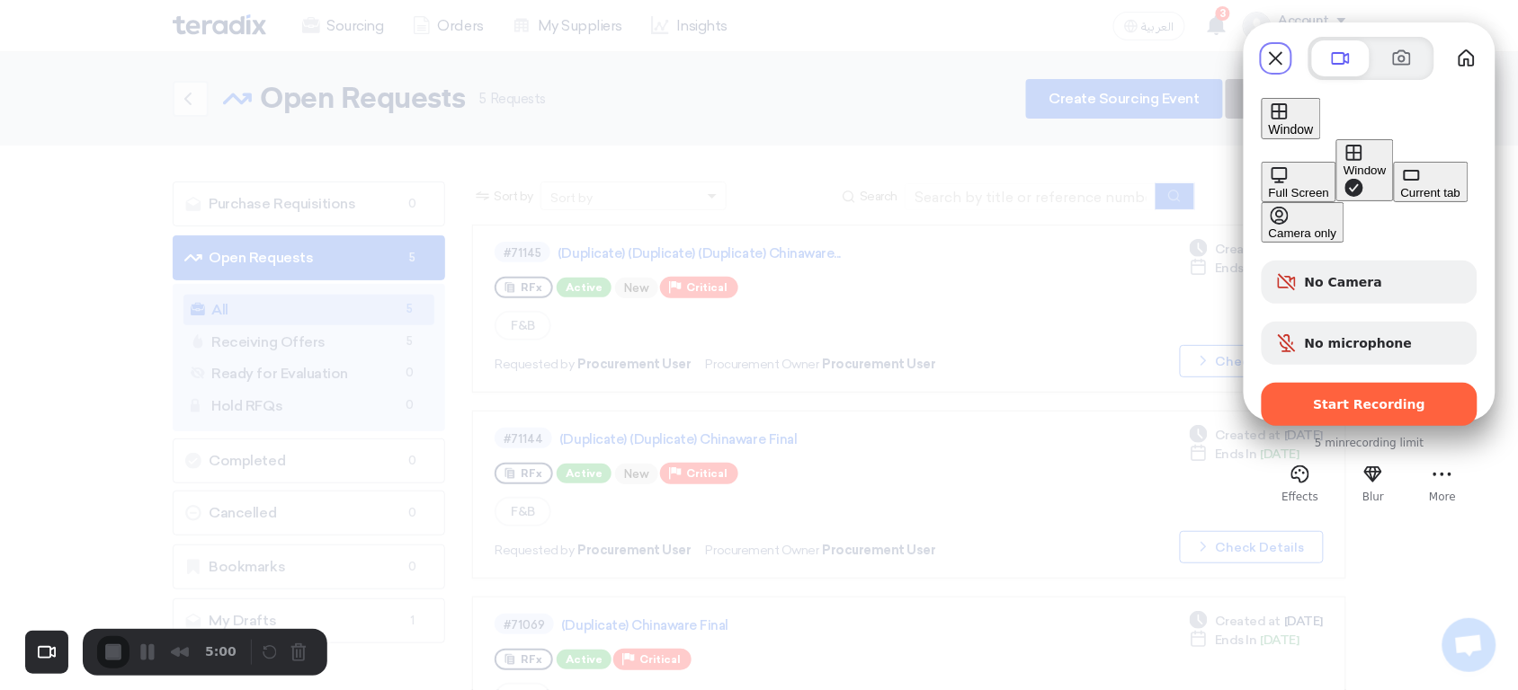
click at [1269, 186] on div "Full Screen" at bounding box center [1299, 192] width 60 height 13
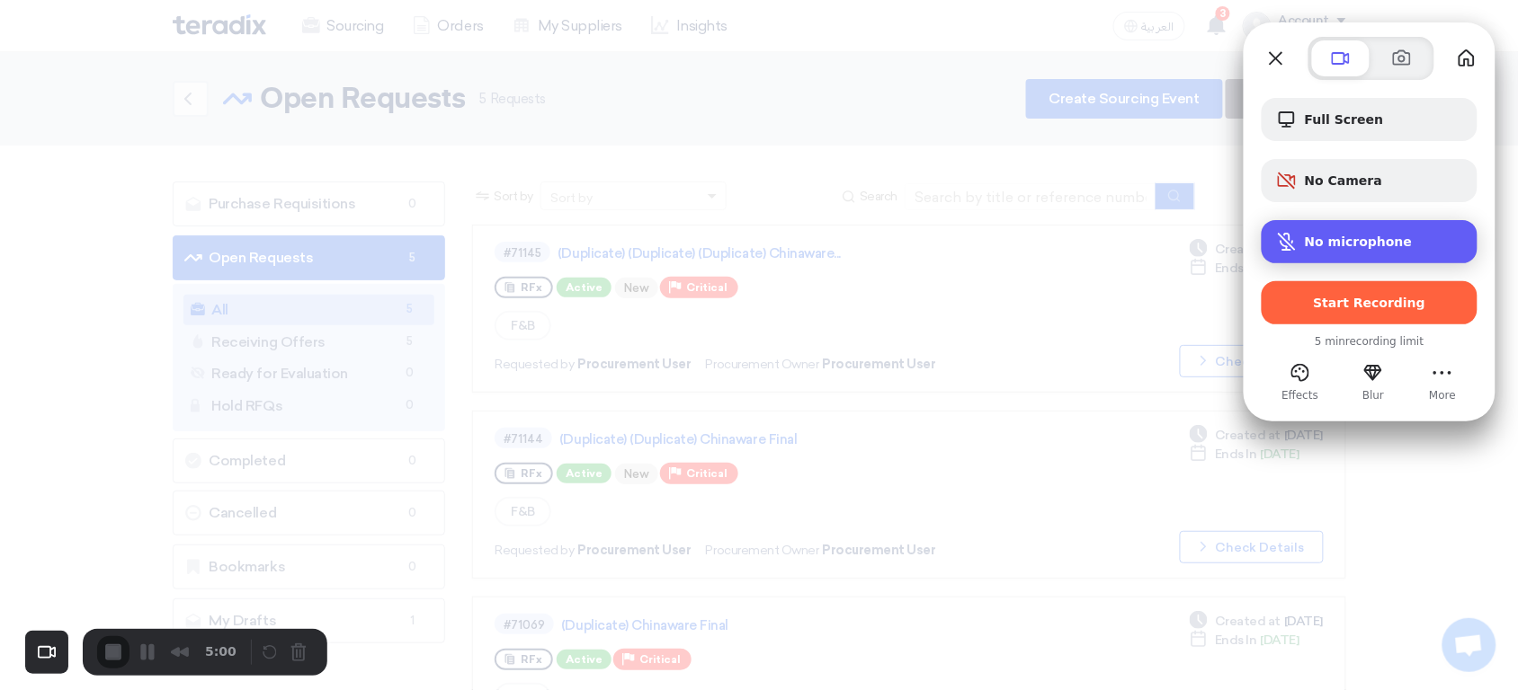
click at [1331, 223] on div "No microphone" at bounding box center [1369, 241] width 216 height 43
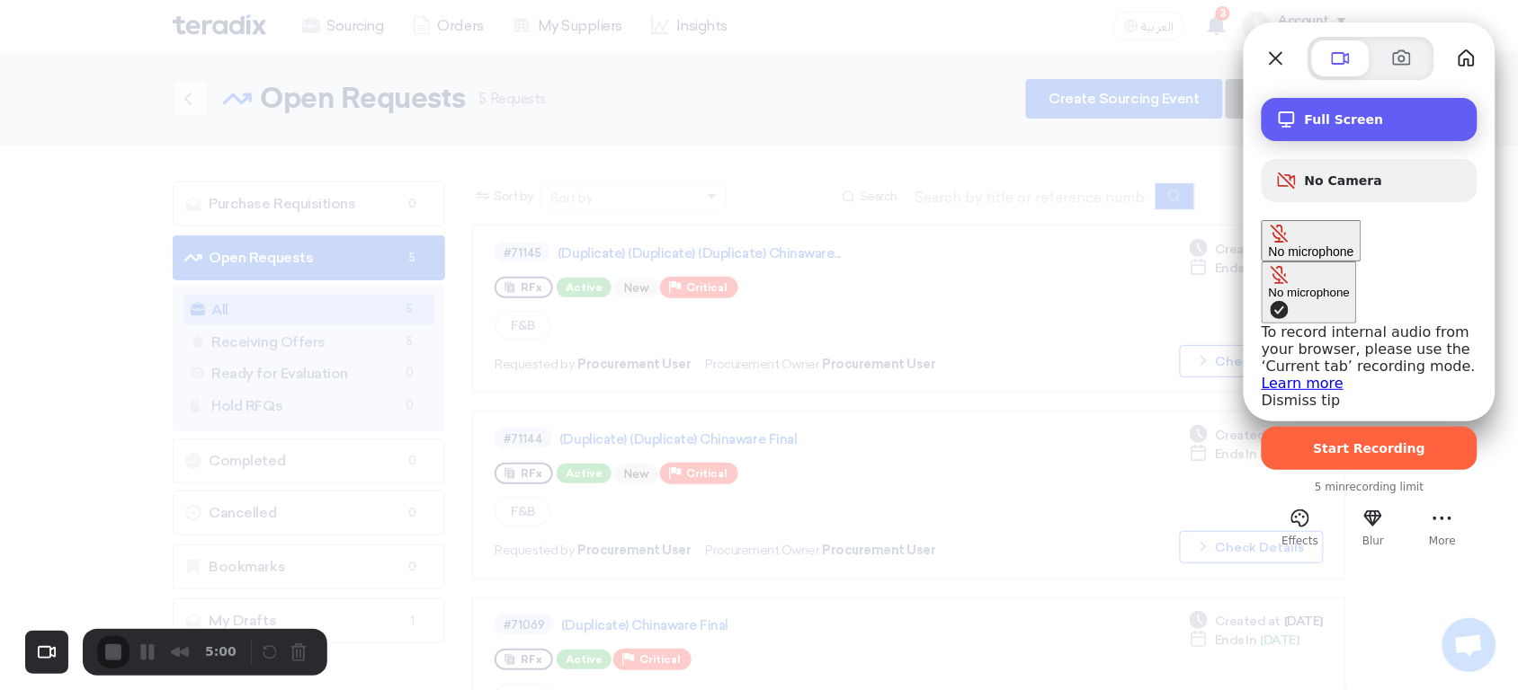
click at [1403, 116] on span "Full Screen" at bounding box center [1384, 119] width 158 height 14
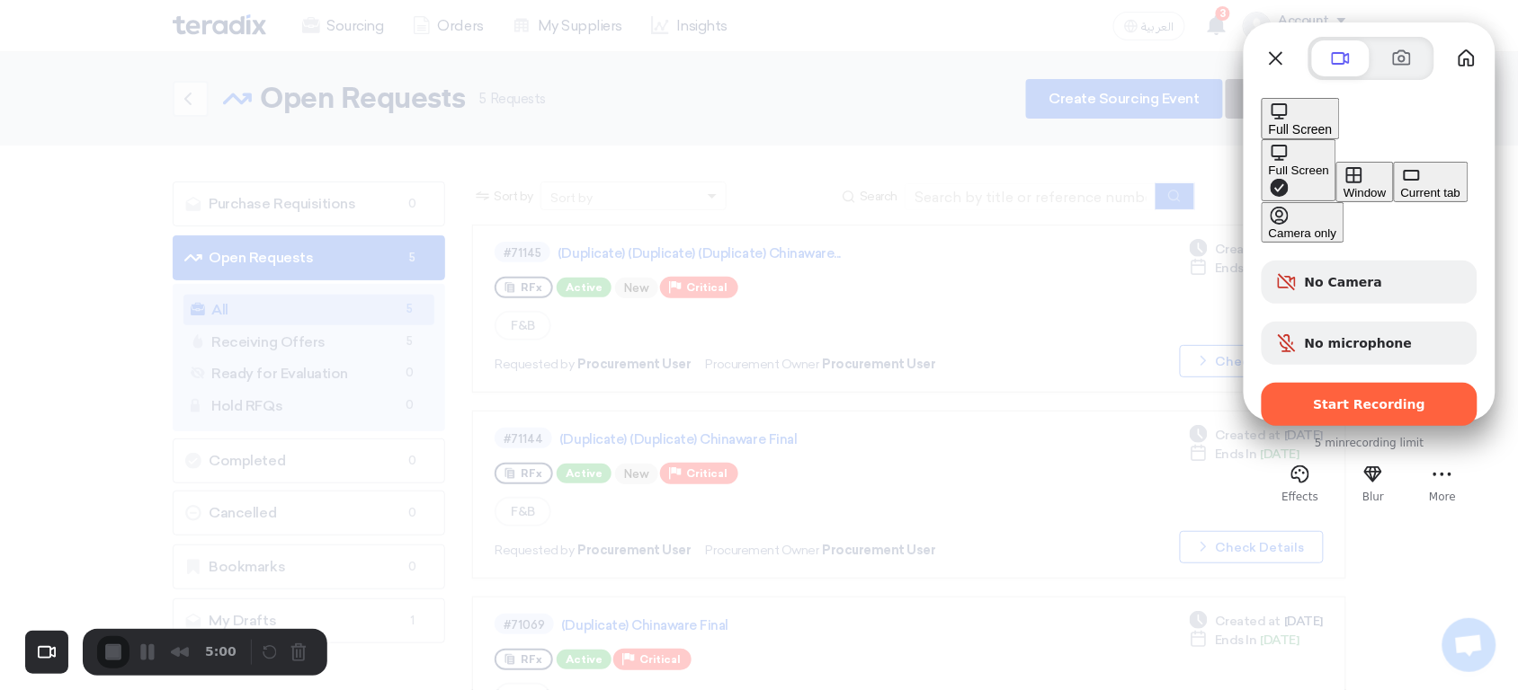
click at [1343, 186] on div "Window" at bounding box center [1364, 192] width 42 height 13
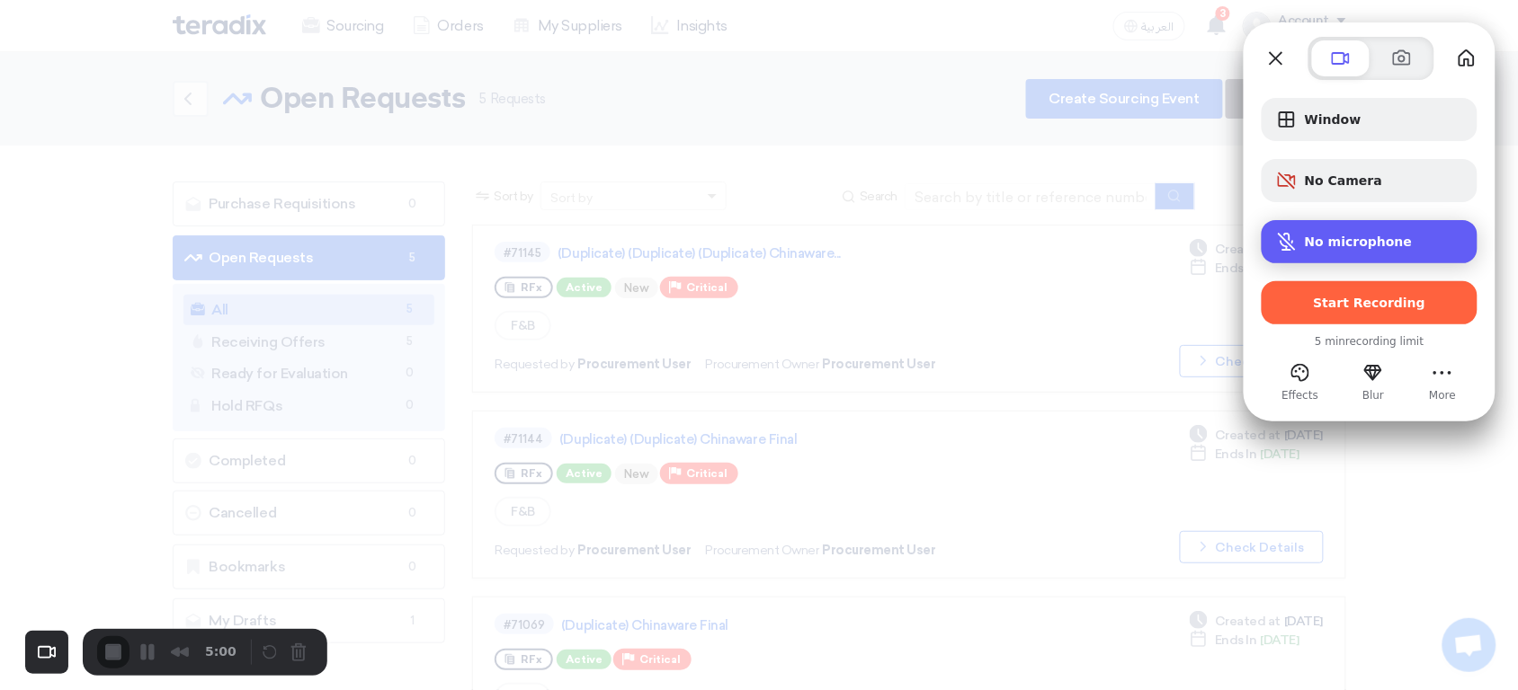
click at [1366, 236] on span "No microphone" at bounding box center [1359, 242] width 108 height 14
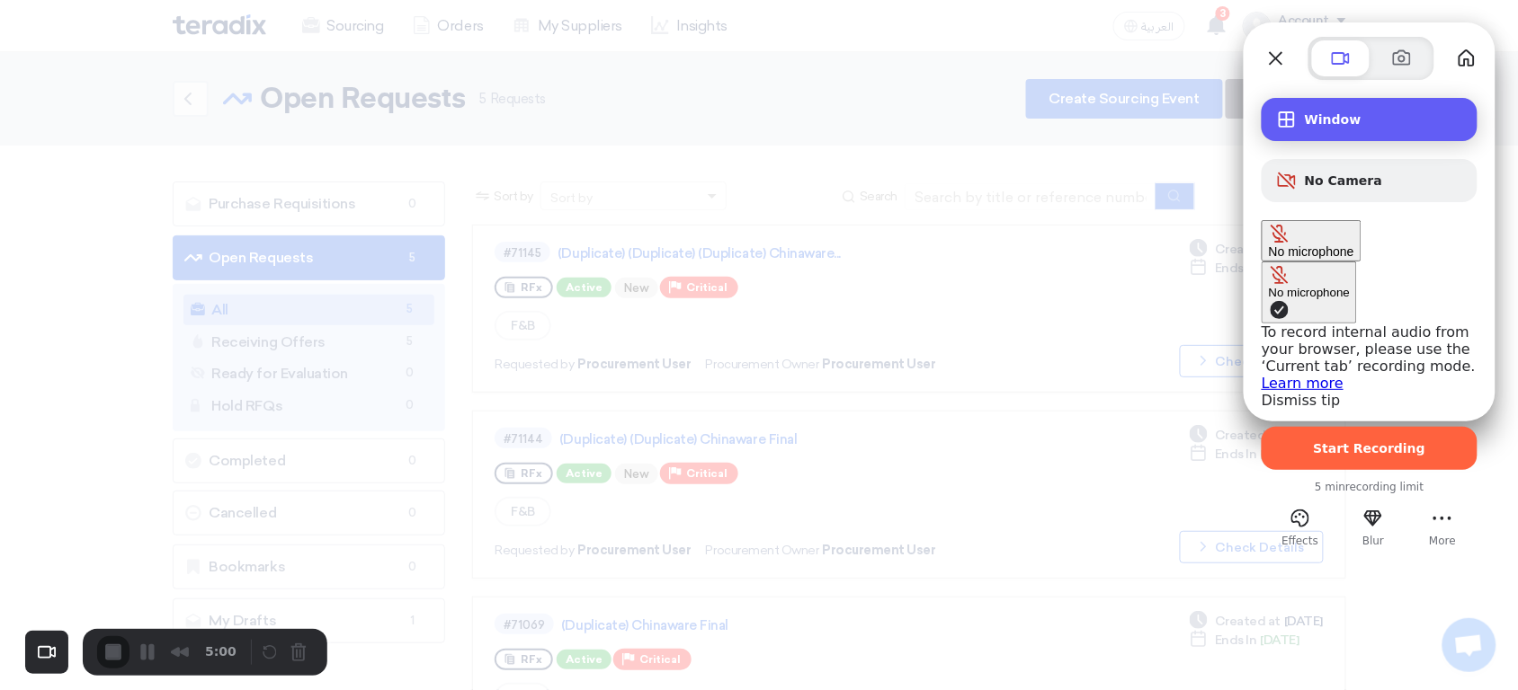
click at [1360, 128] on div "Window" at bounding box center [1369, 119] width 216 height 43
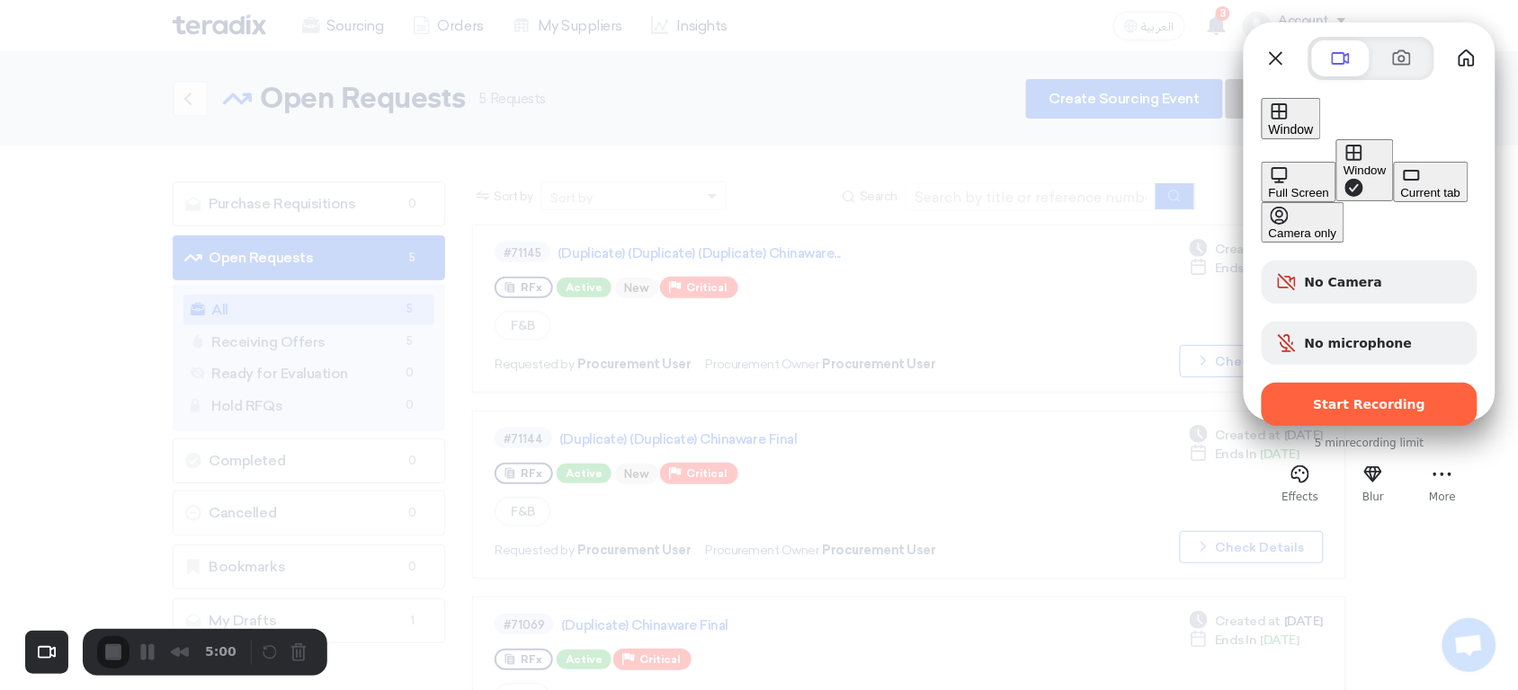
click at [1394, 195] on button "Current tab" at bounding box center [1431, 182] width 75 height 40
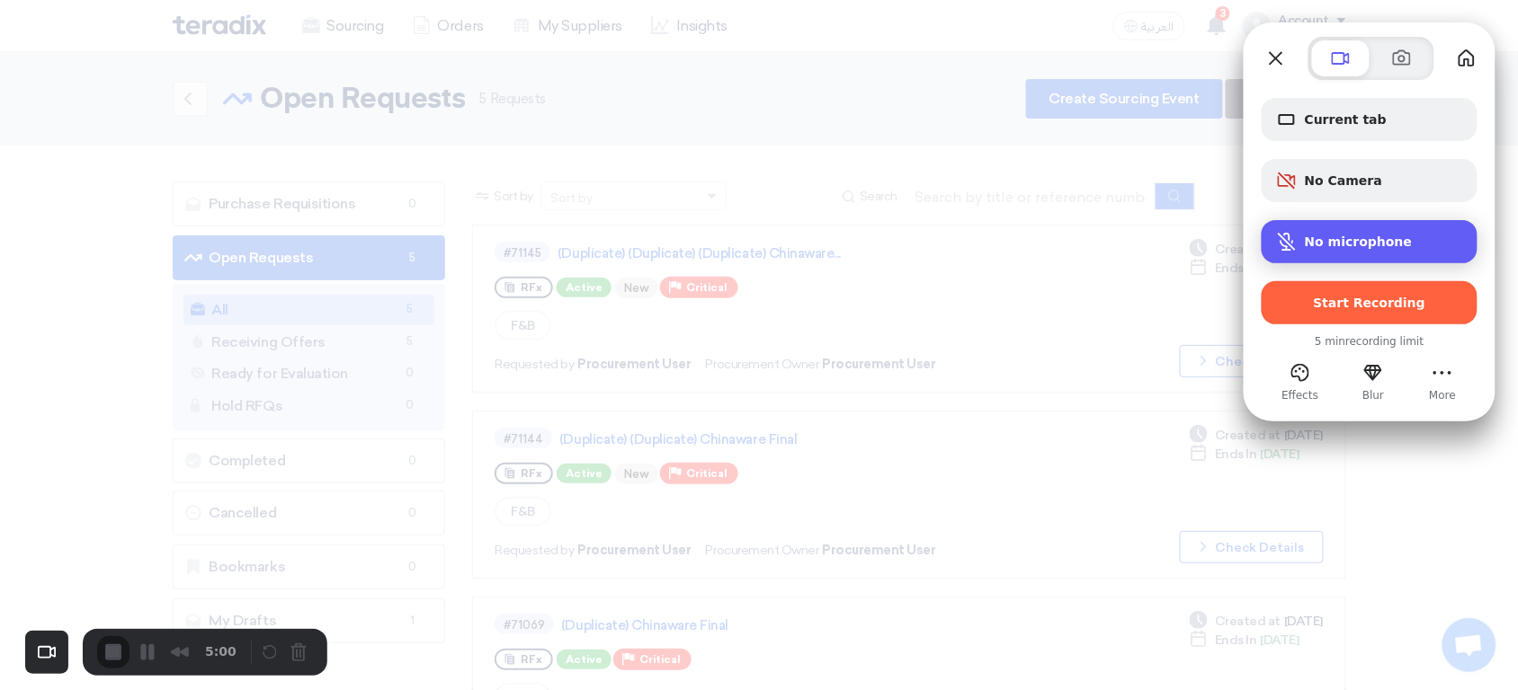
click at [1334, 254] on div "No microphone" at bounding box center [1369, 241] width 216 height 43
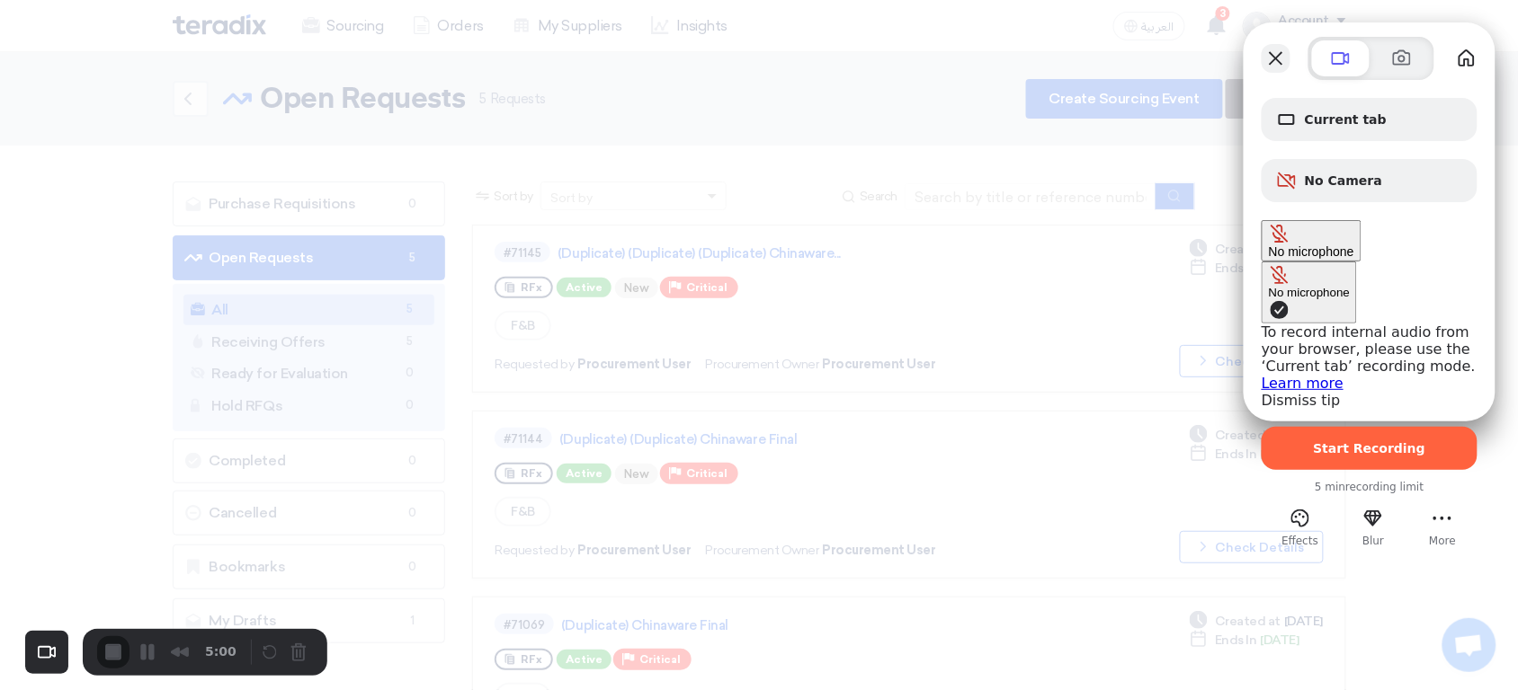
click at [1281, 57] on button "Close" at bounding box center [1275, 58] width 29 height 29
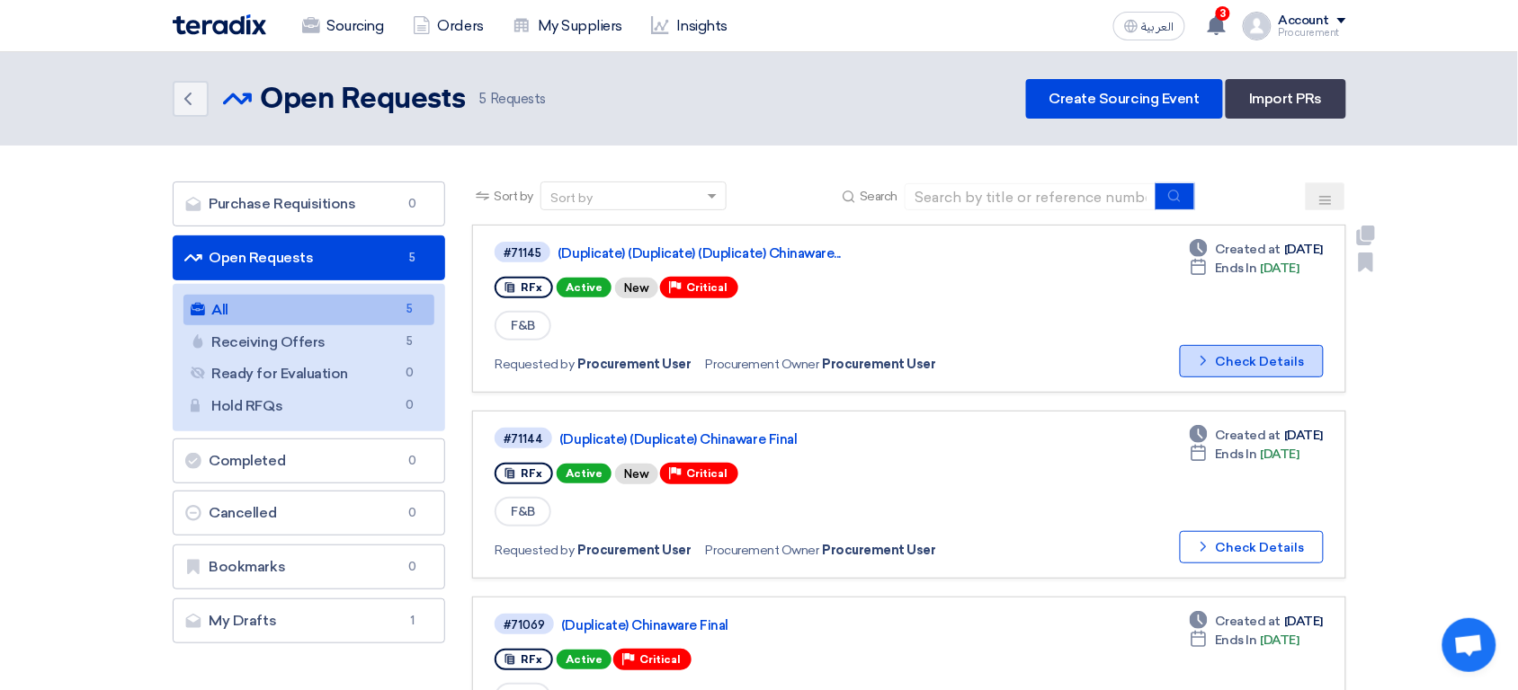
click at [1272, 357] on button "Check details Check Details" at bounding box center [1252, 361] width 144 height 32
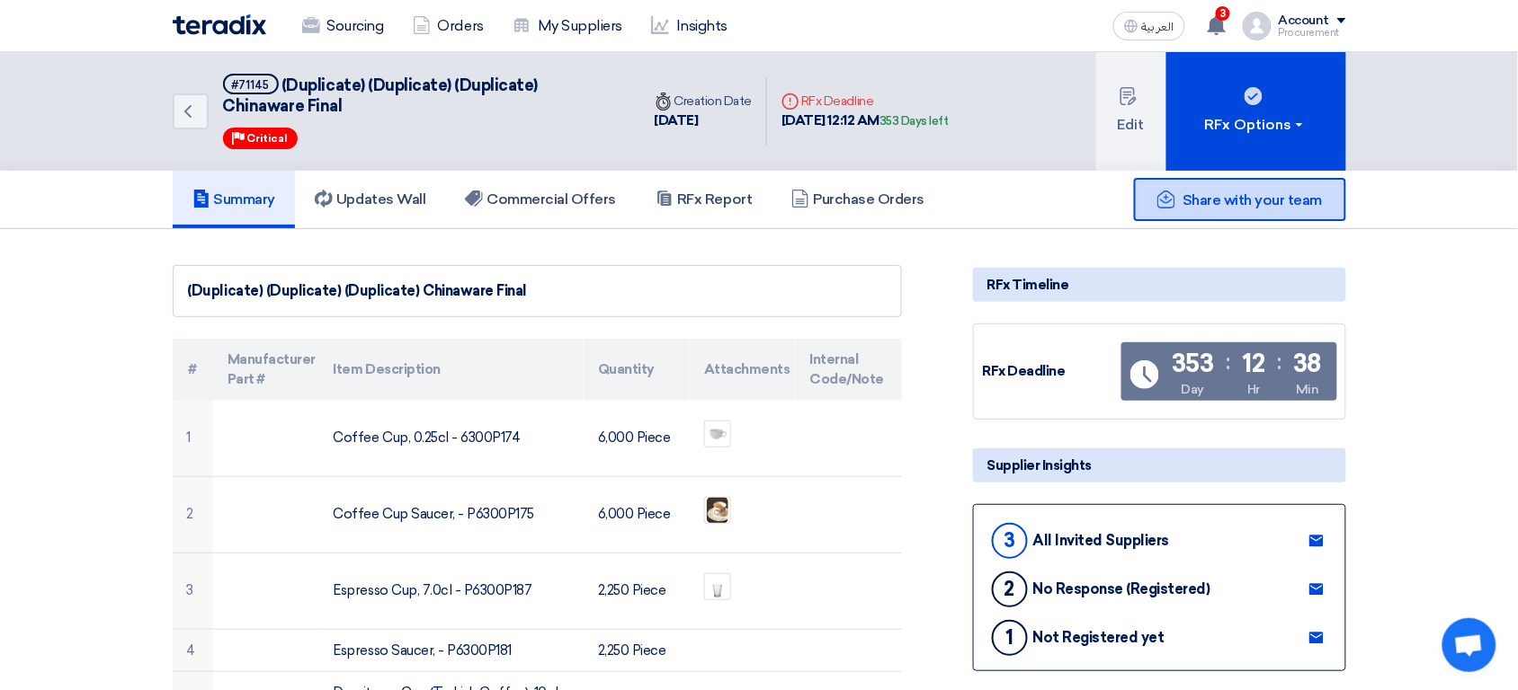
click at [1265, 208] on div "Share with your team" at bounding box center [1240, 199] width 212 height 43
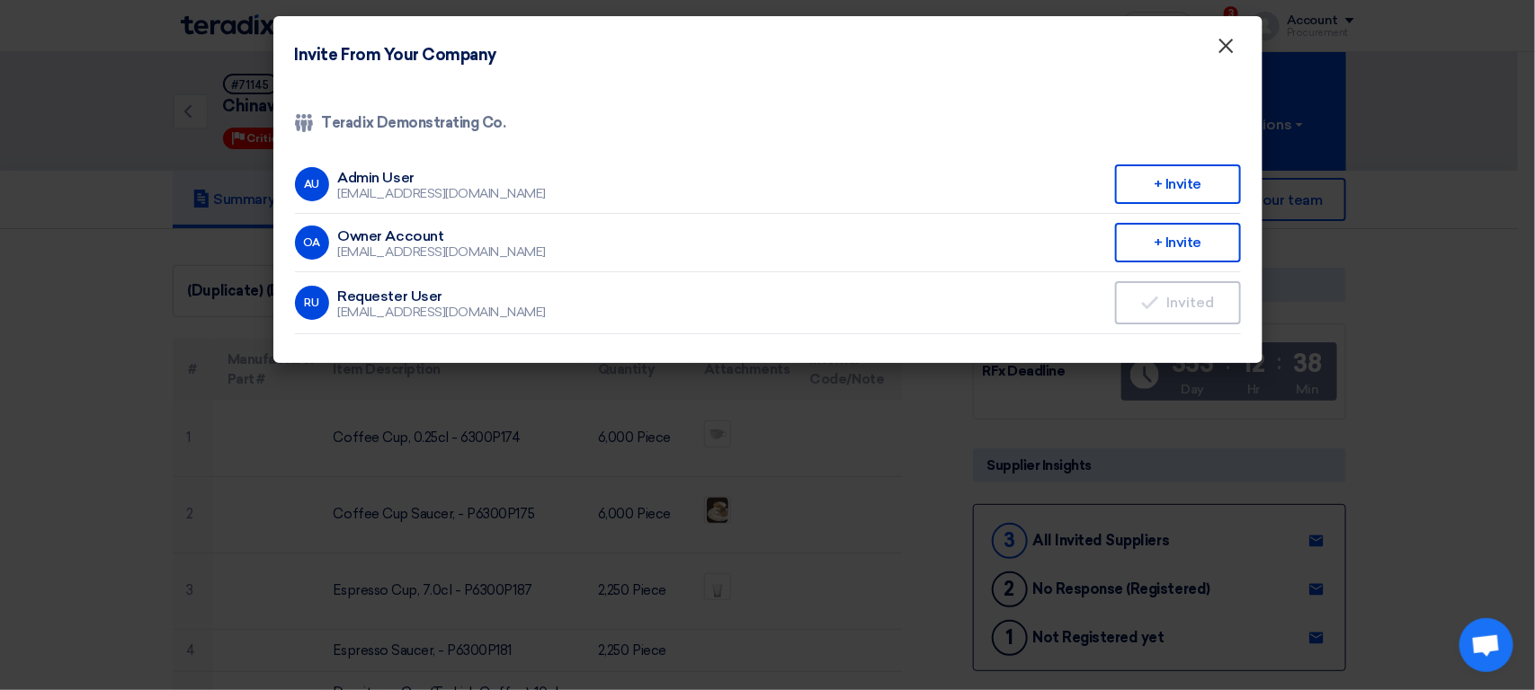
click at [1238, 53] on button "×" at bounding box center [1226, 47] width 47 height 36
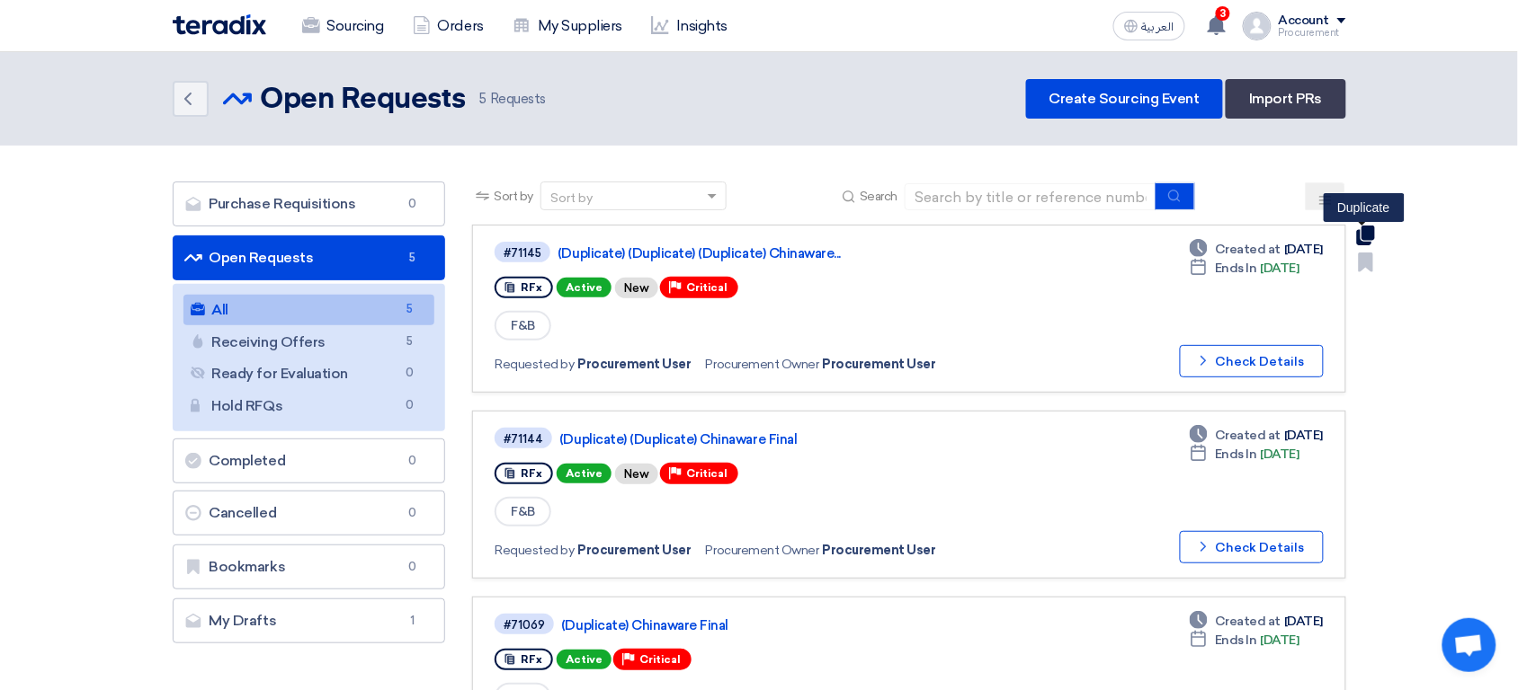
click at [1367, 233] on use at bounding box center [1365, 236] width 18 height 20
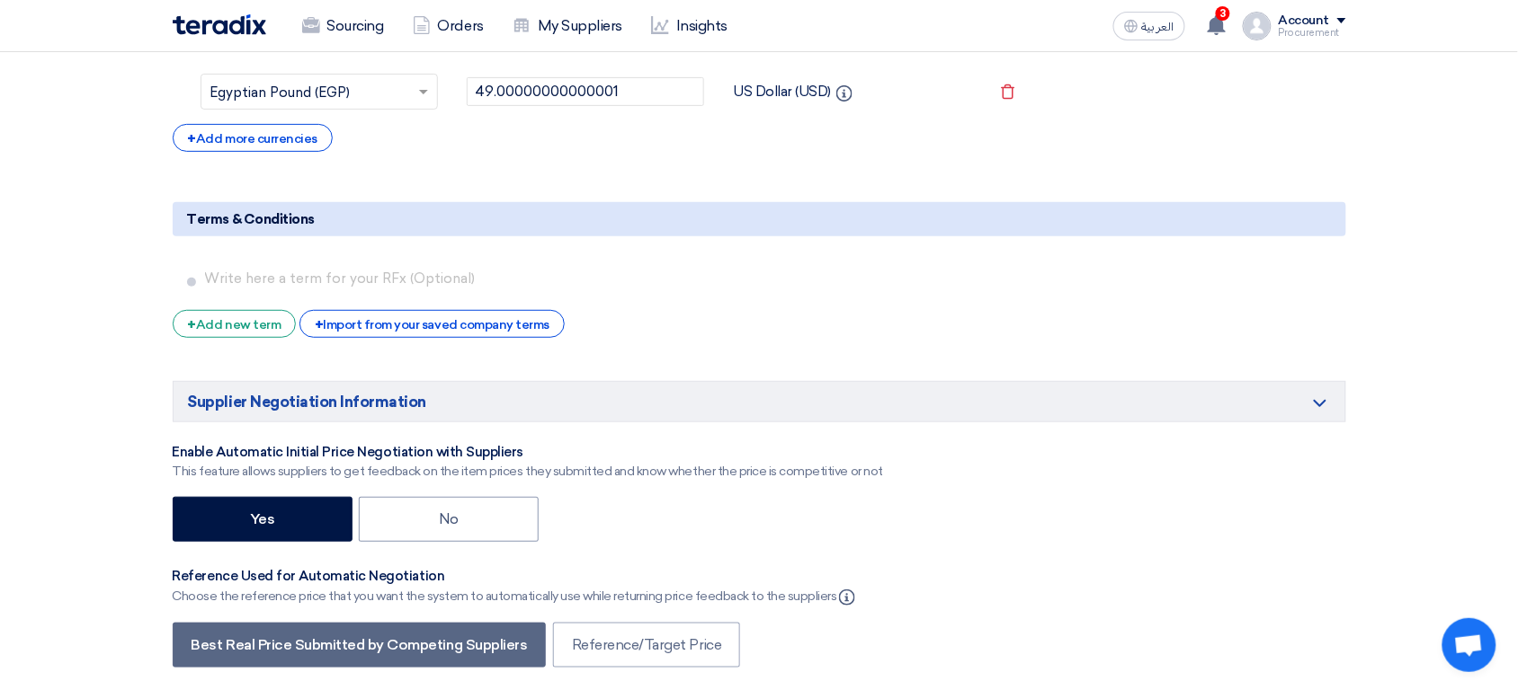
scroll to position [4269, 0]
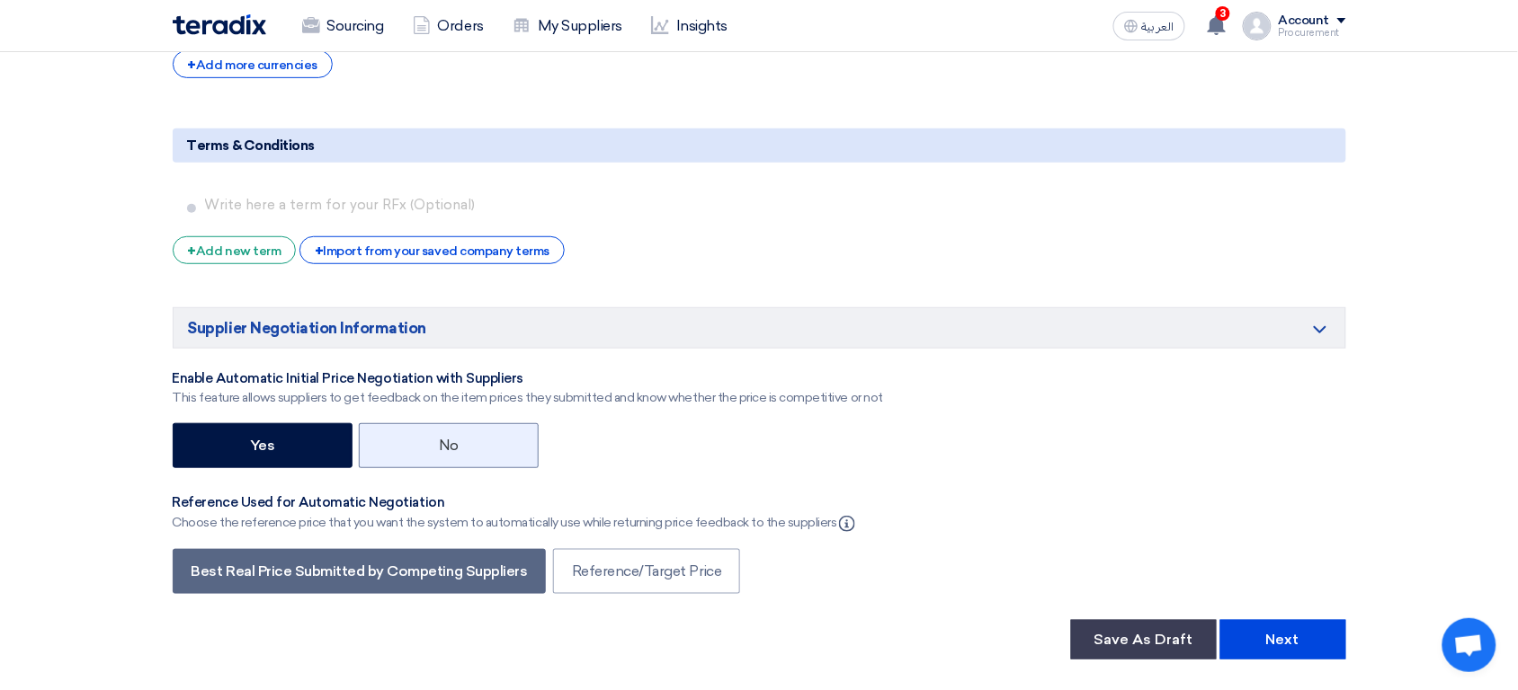
click at [497, 460] on label "No" at bounding box center [449, 445] width 180 height 45
click at [450, 450] on input "No" at bounding box center [445, 445] width 12 height 12
radio input "true"
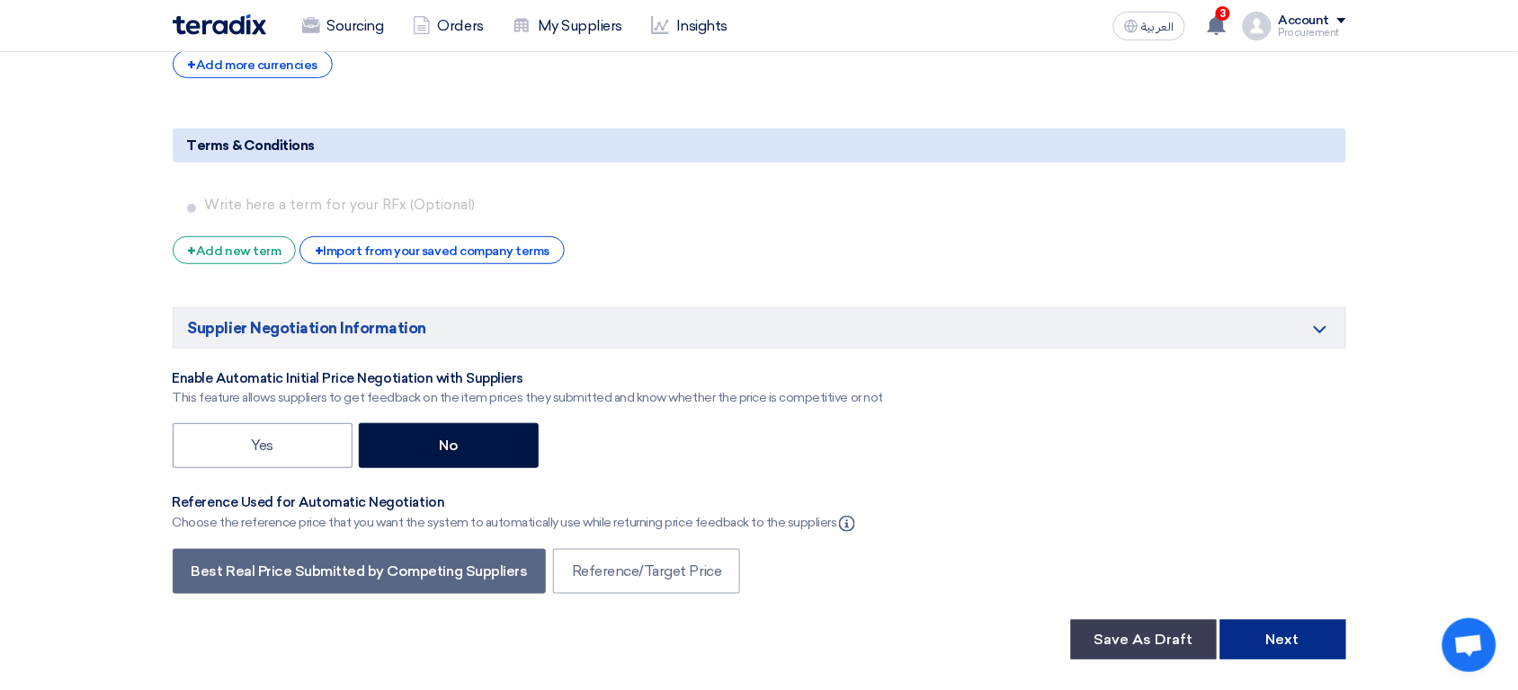
click at [1275, 646] on button "Next" at bounding box center [1283, 640] width 126 height 40
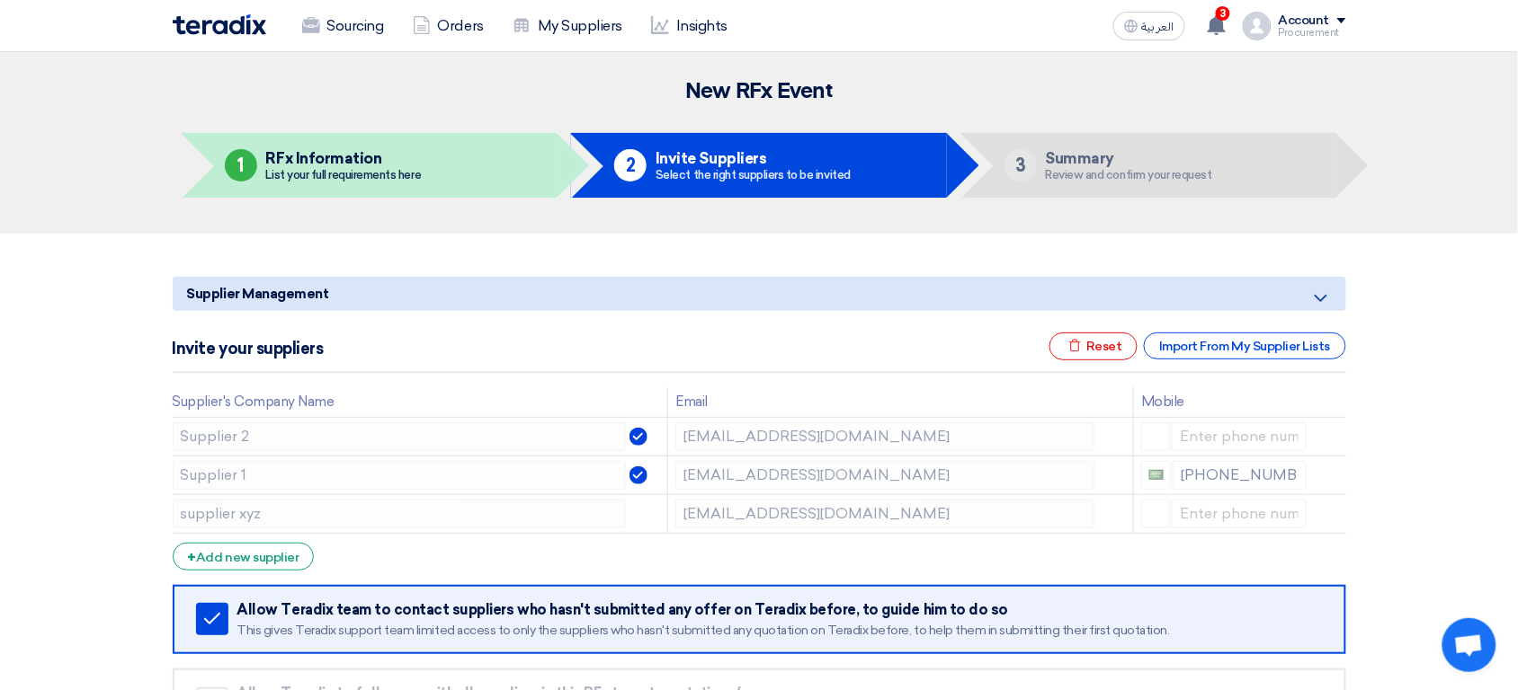
scroll to position [540, 0]
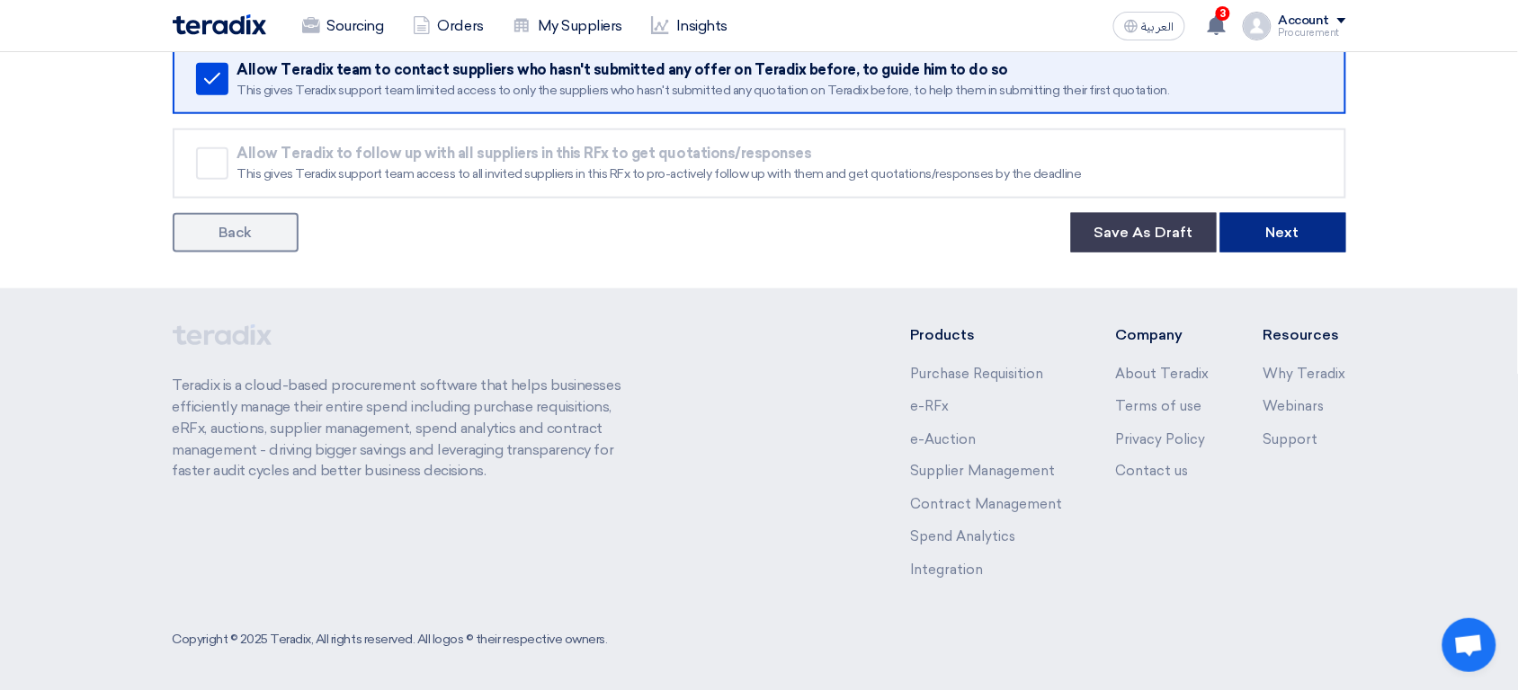
click at [1270, 227] on button "Next" at bounding box center [1283, 233] width 126 height 40
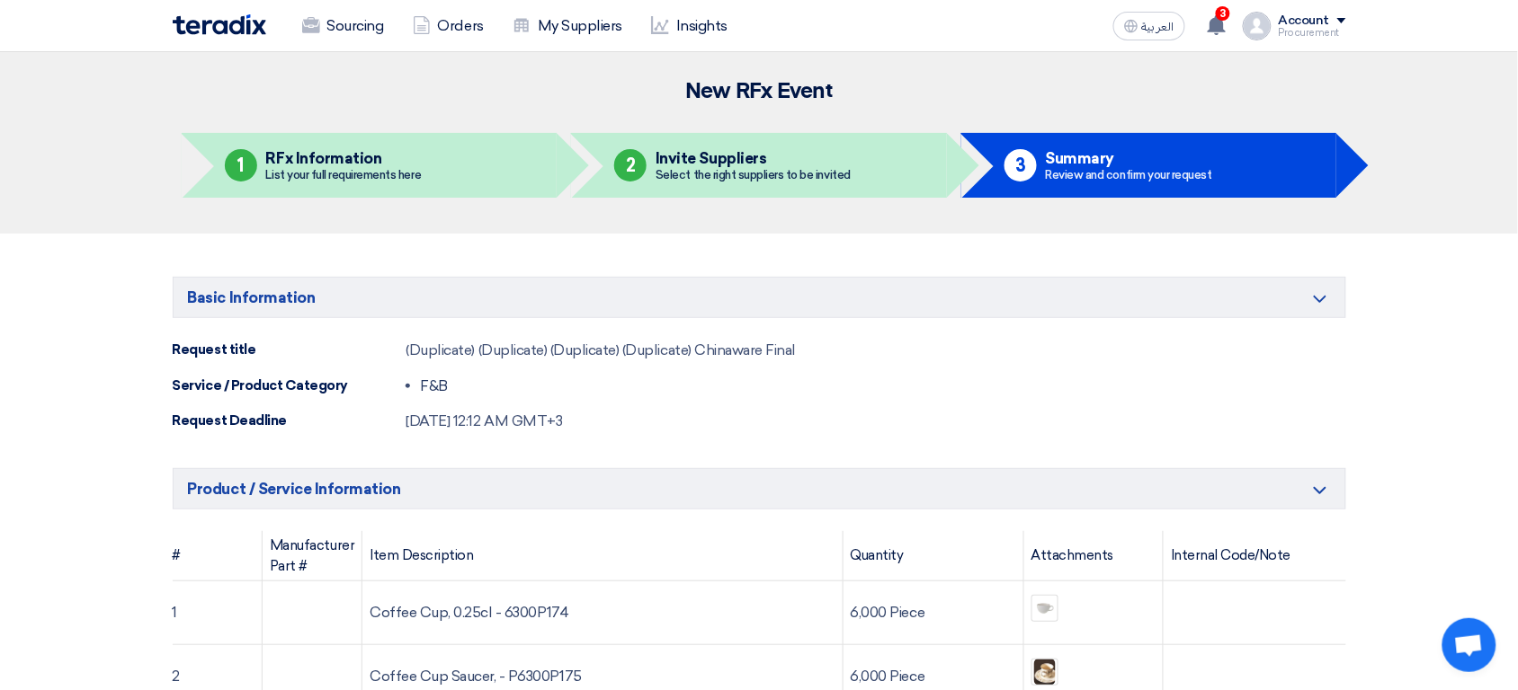
scroll to position [1918, 0]
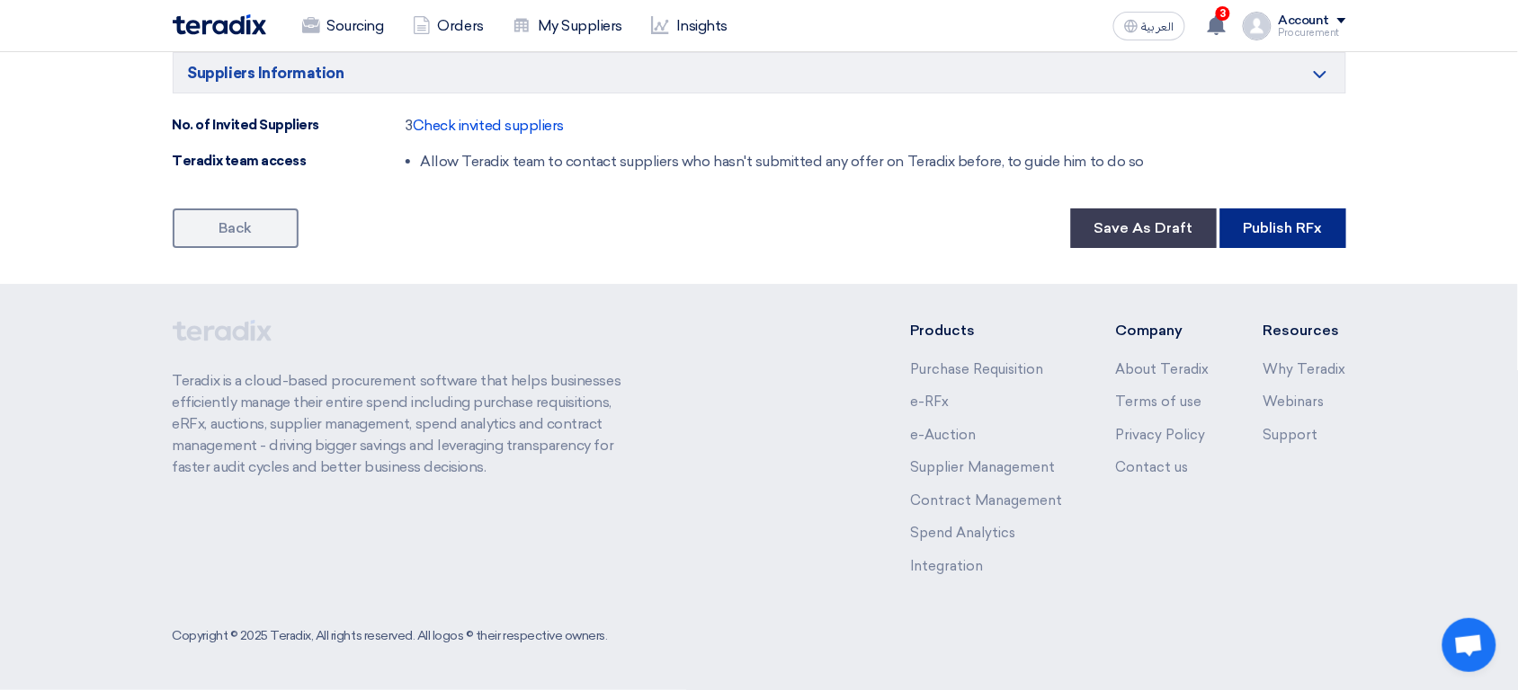
click at [1272, 231] on button "Publish RFx" at bounding box center [1283, 229] width 126 height 40
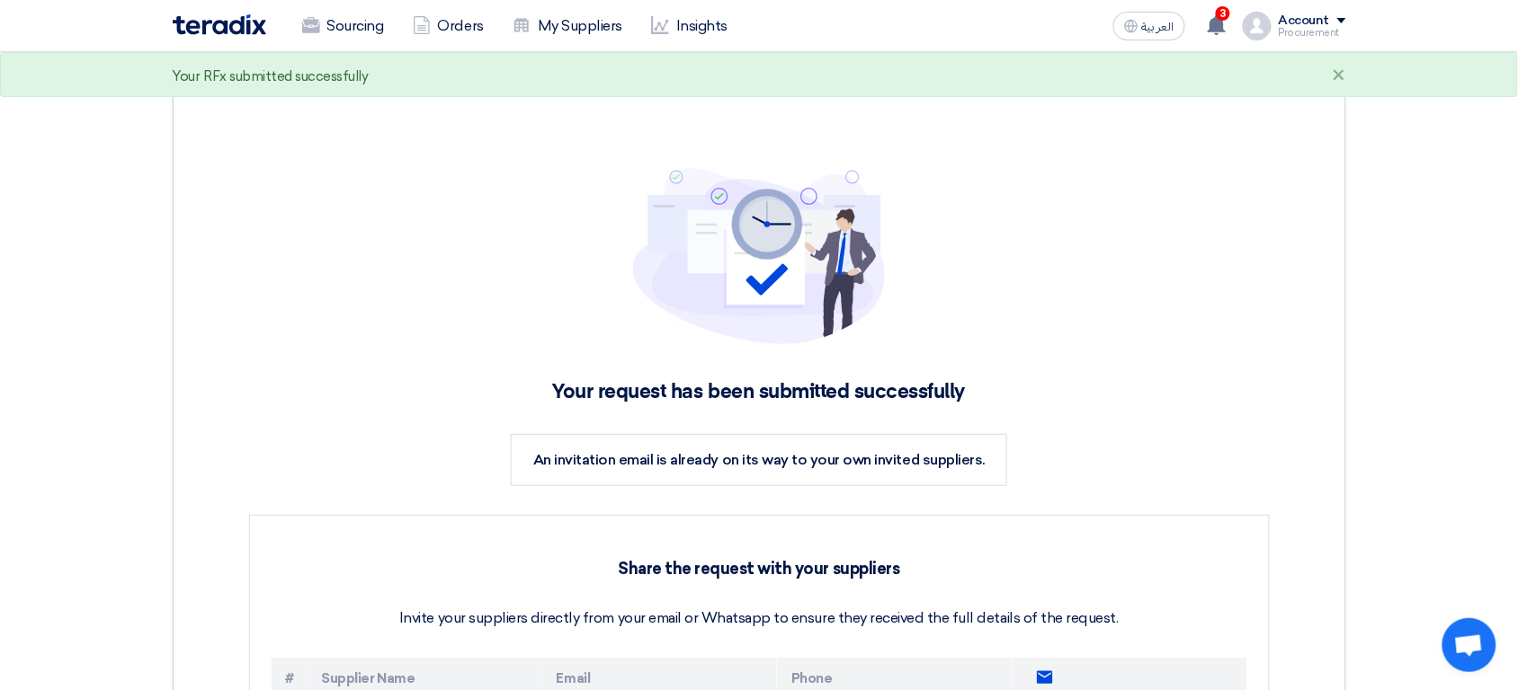
scroll to position [762, 0]
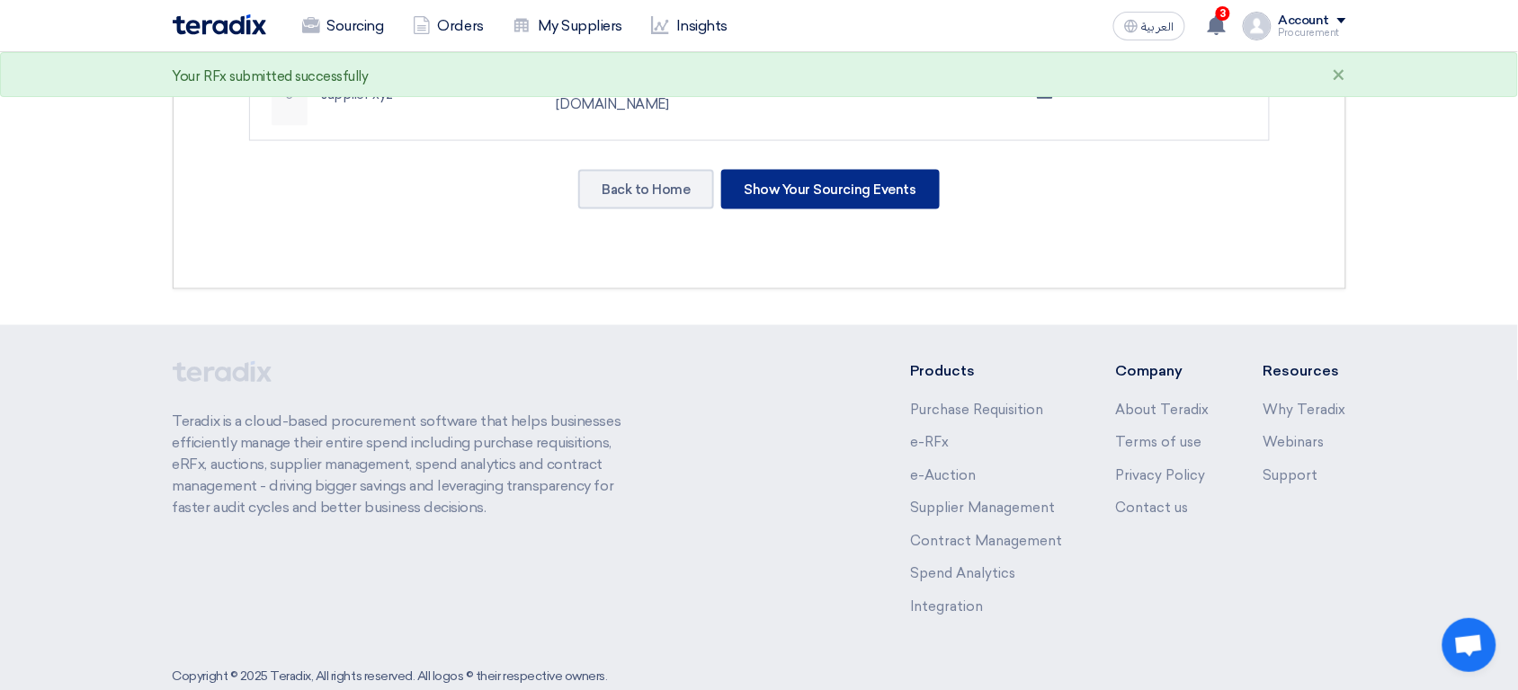
click at [813, 170] on div "Show Your Sourcing Events" at bounding box center [830, 190] width 218 height 40
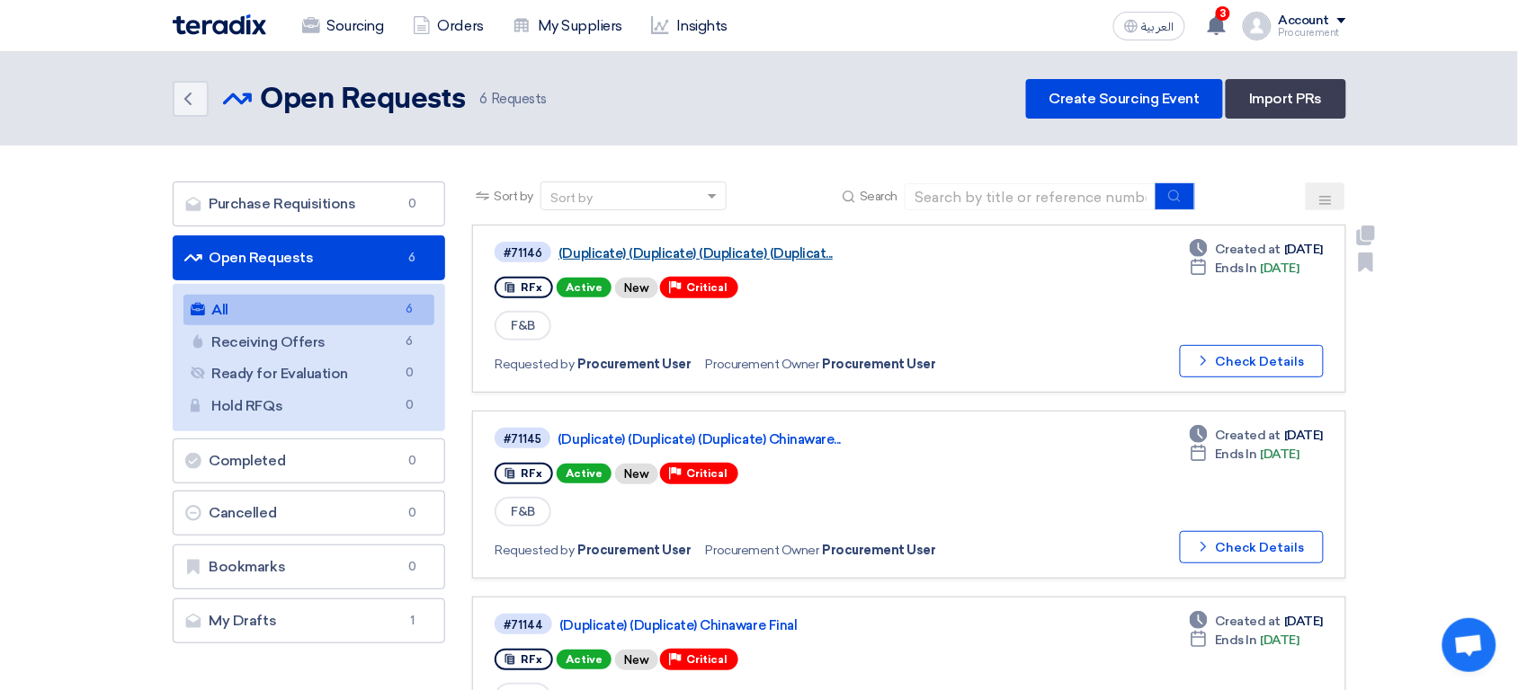
click at [631, 246] on link "(Duplicate) (Duplicate) (Duplicate) (Duplicat..." at bounding box center [783, 253] width 450 height 16
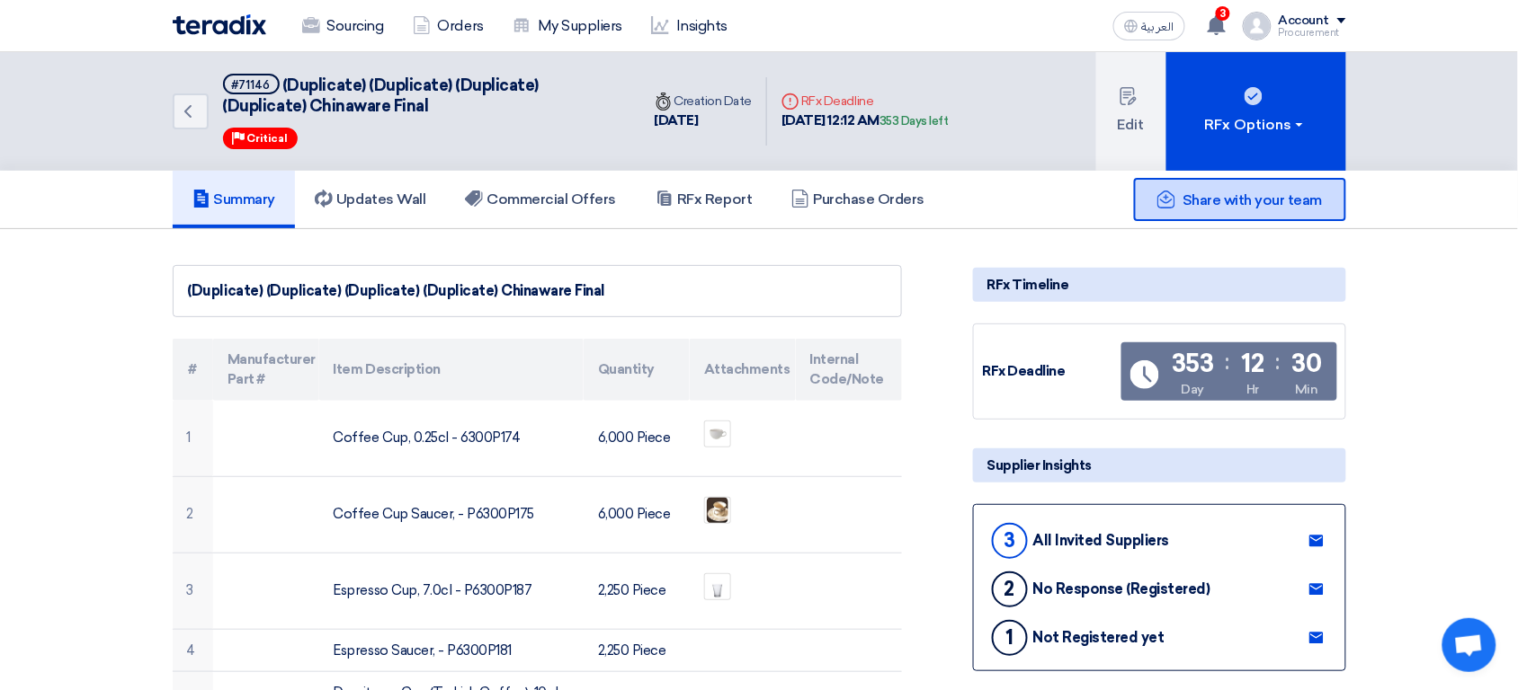
click at [1235, 191] on span "Share with your team" at bounding box center [1251, 199] width 139 height 17
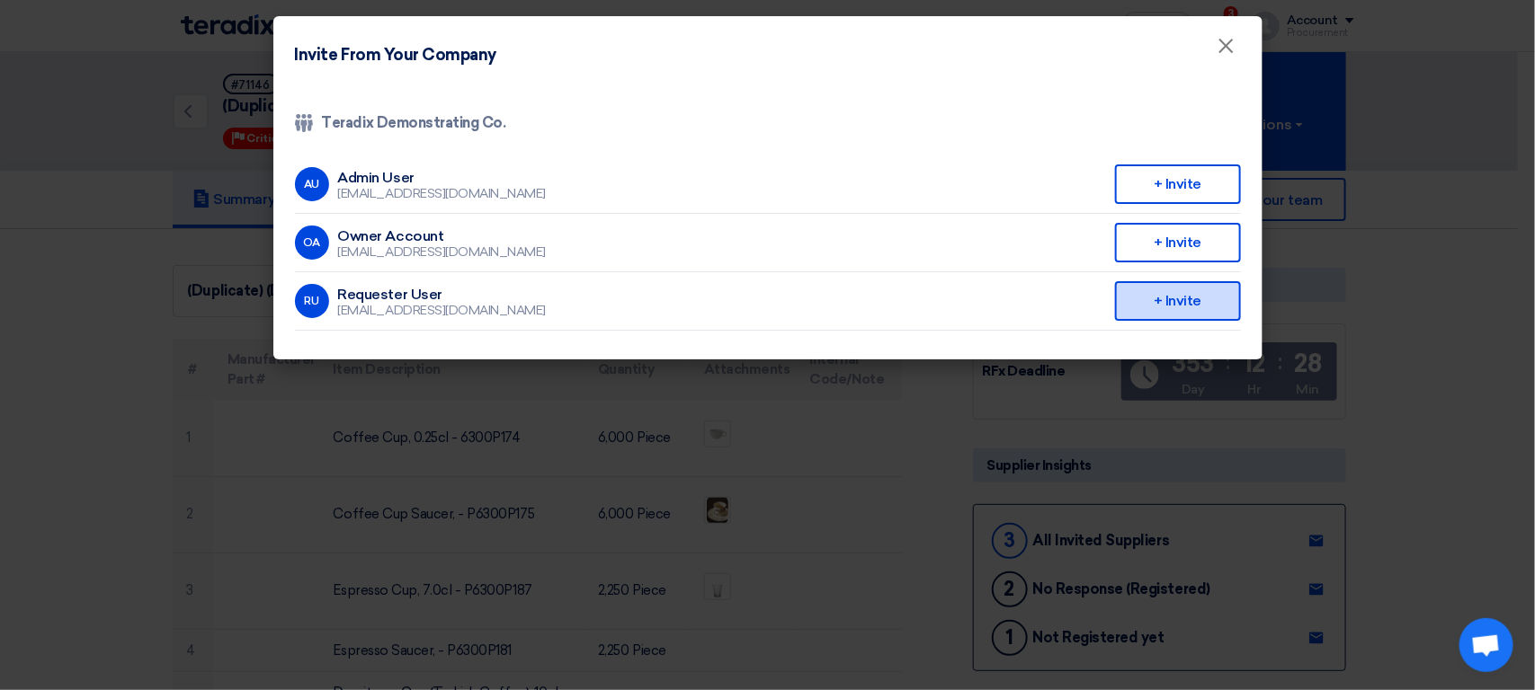
click at [1152, 303] on div "+ Invite" at bounding box center [1178, 301] width 126 height 40
click at [1416, 334] on modal-container "Invite From Your Company × Company Team Teradix Demonstrating Co. AU Admin User…" at bounding box center [767, 345] width 1535 height 690
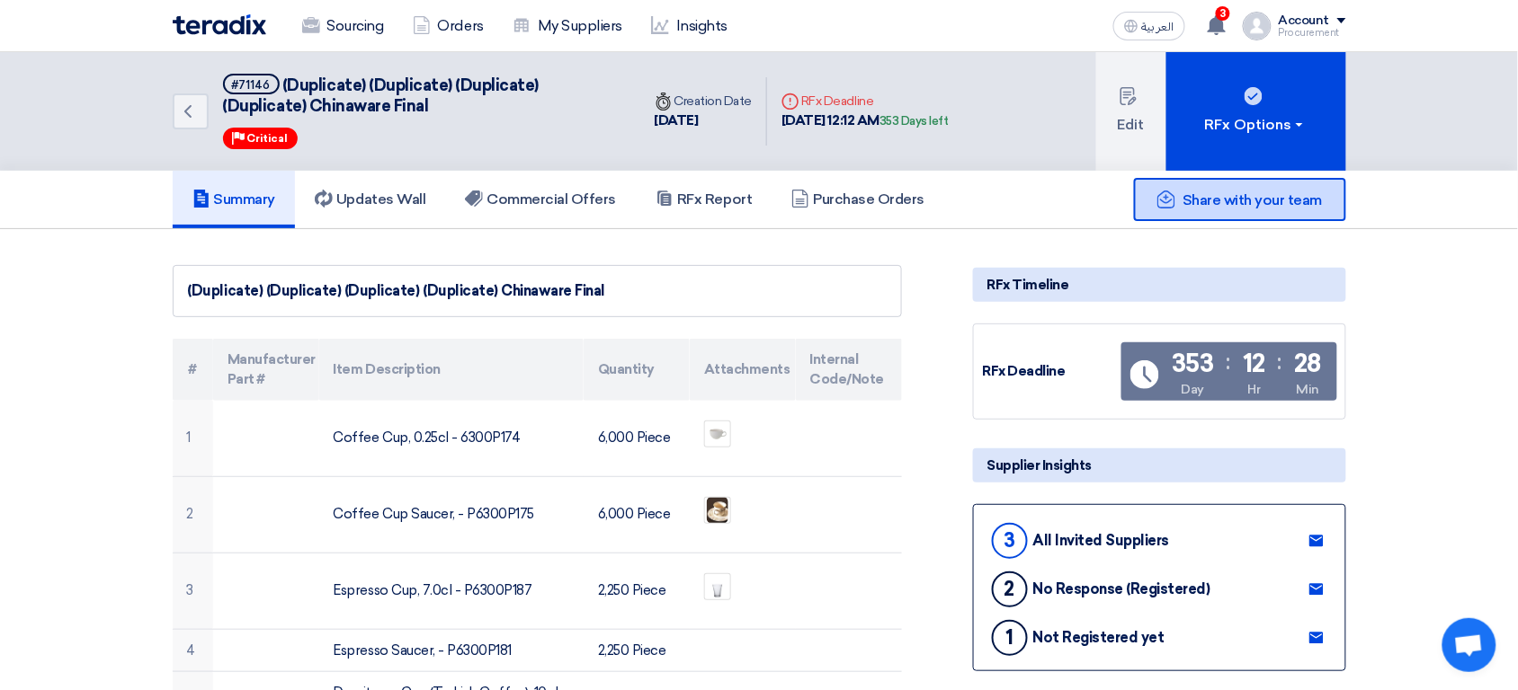
click at [1243, 191] on span "Share with your team" at bounding box center [1251, 199] width 139 height 17
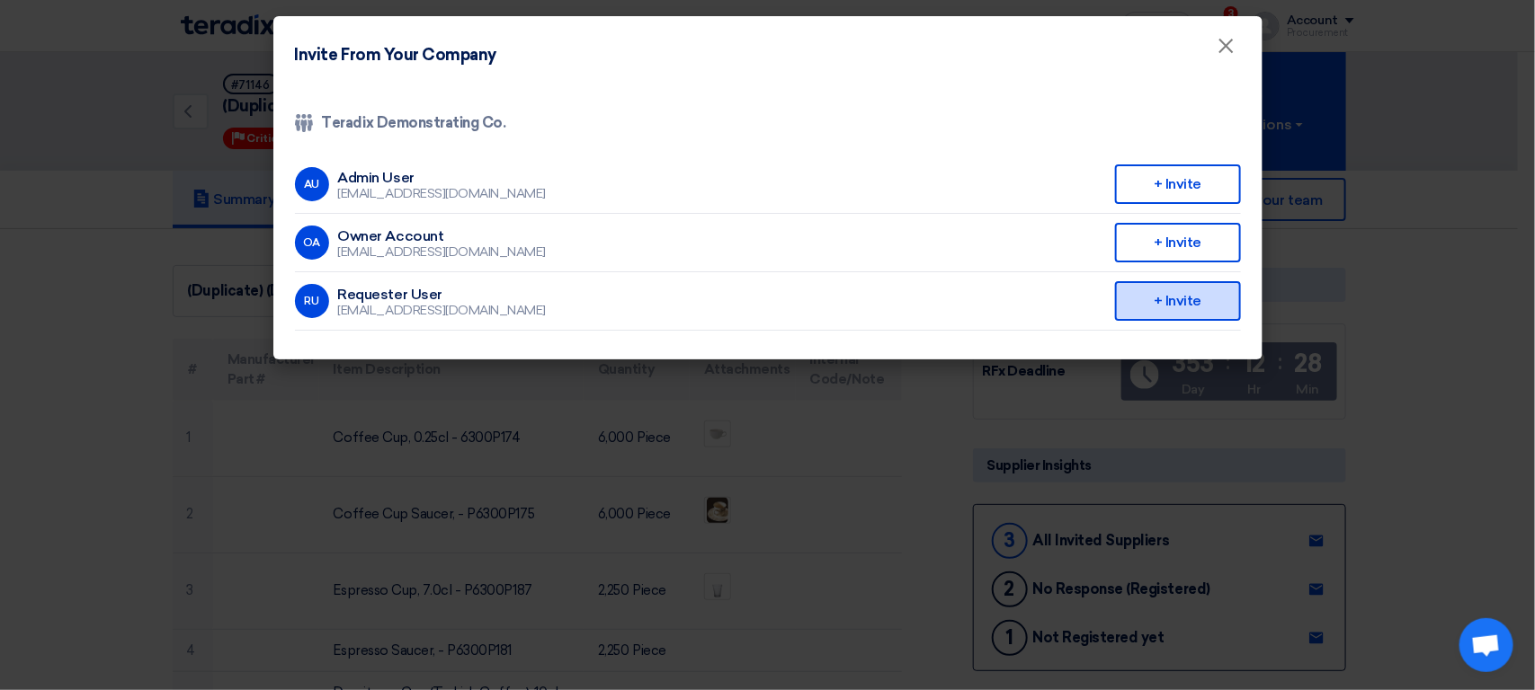
click at [1149, 306] on div "+ Invite" at bounding box center [1178, 301] width 126 height 40
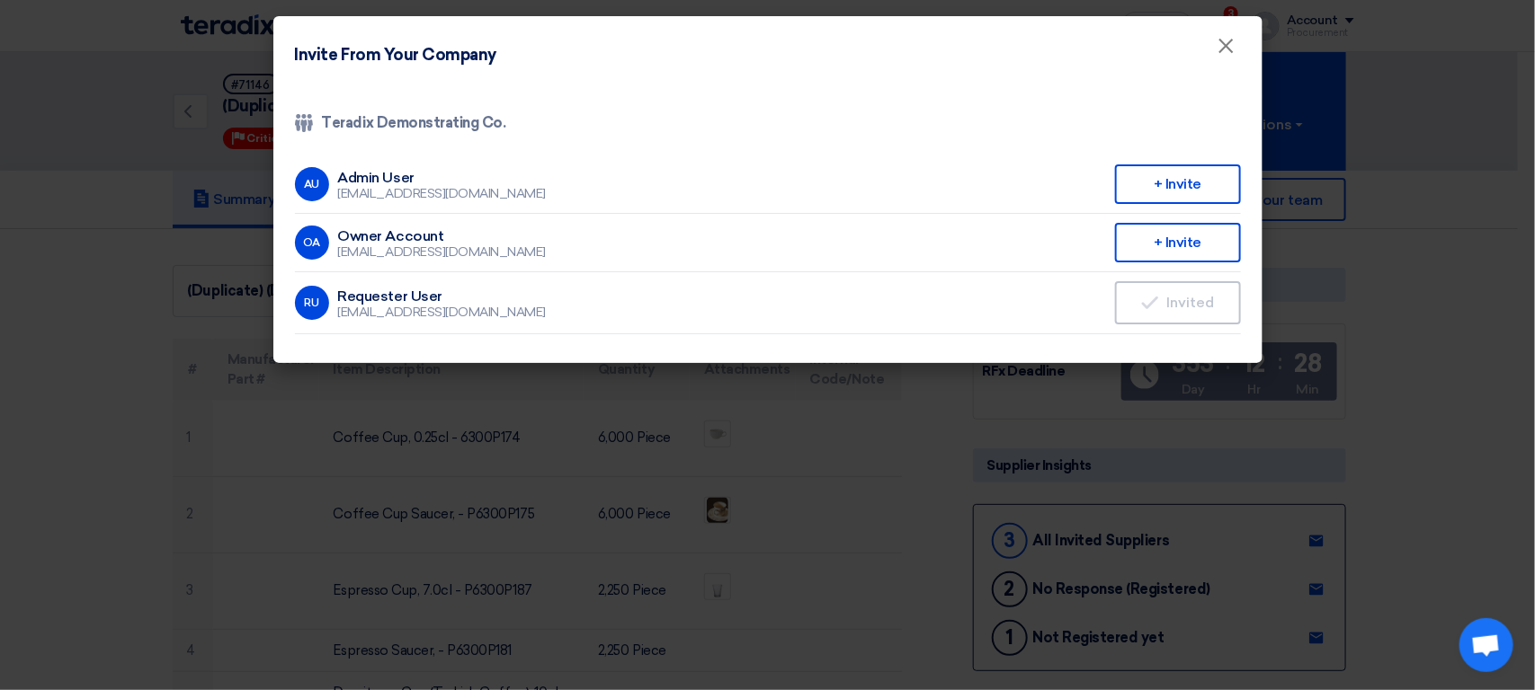
click at [1009, 292] on li "RU Requester User [EMAIL_ADDRESS][DOMAIN_NAME] Invited Invited" at bounding box center [768, 303] width 946 height 62
click at [89, 453] on modal-container "Invite From Your Company × Company Team Teradix Demonstrating Co. AU Admin User…" at bounding box center [767, 345] width 1535 height 690
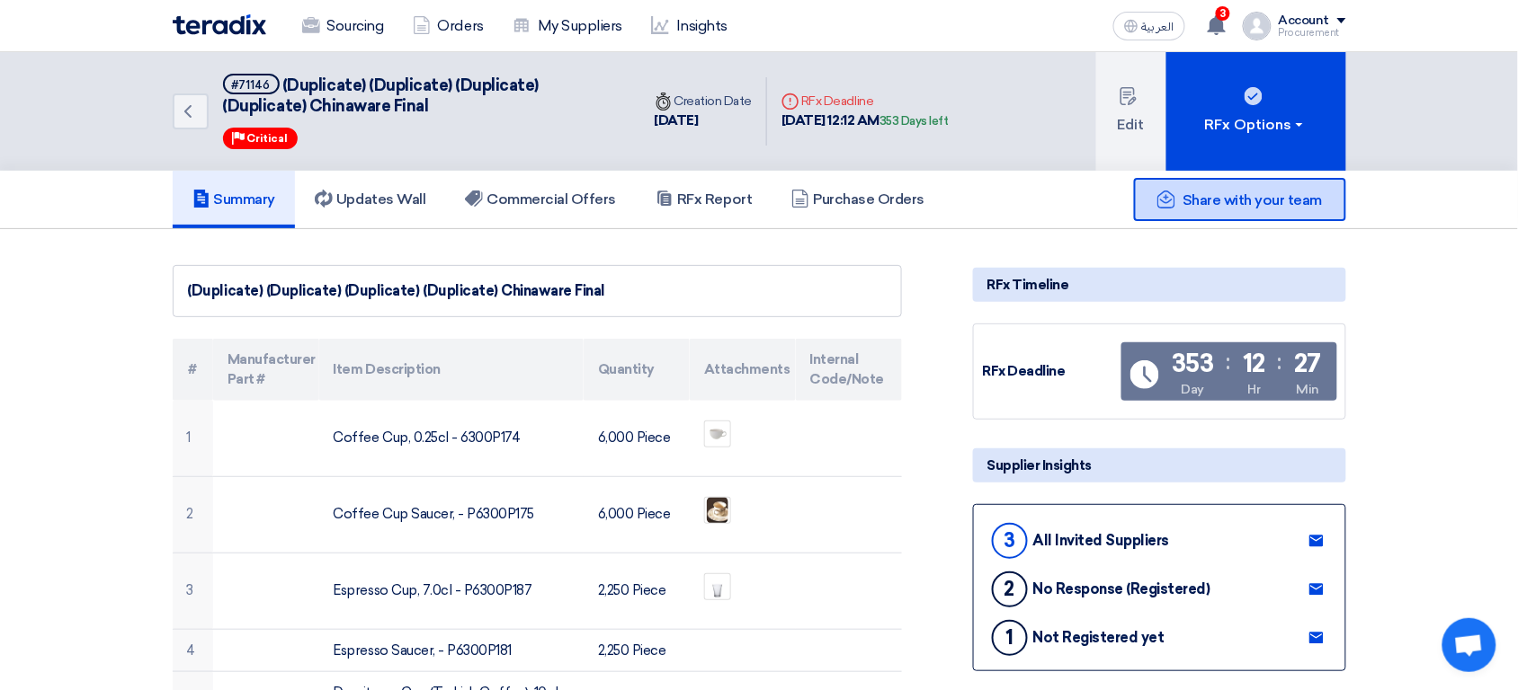
click at [1244, 202] on span "Share with your team" at bounding box center [1251, 199] width 139 height 17
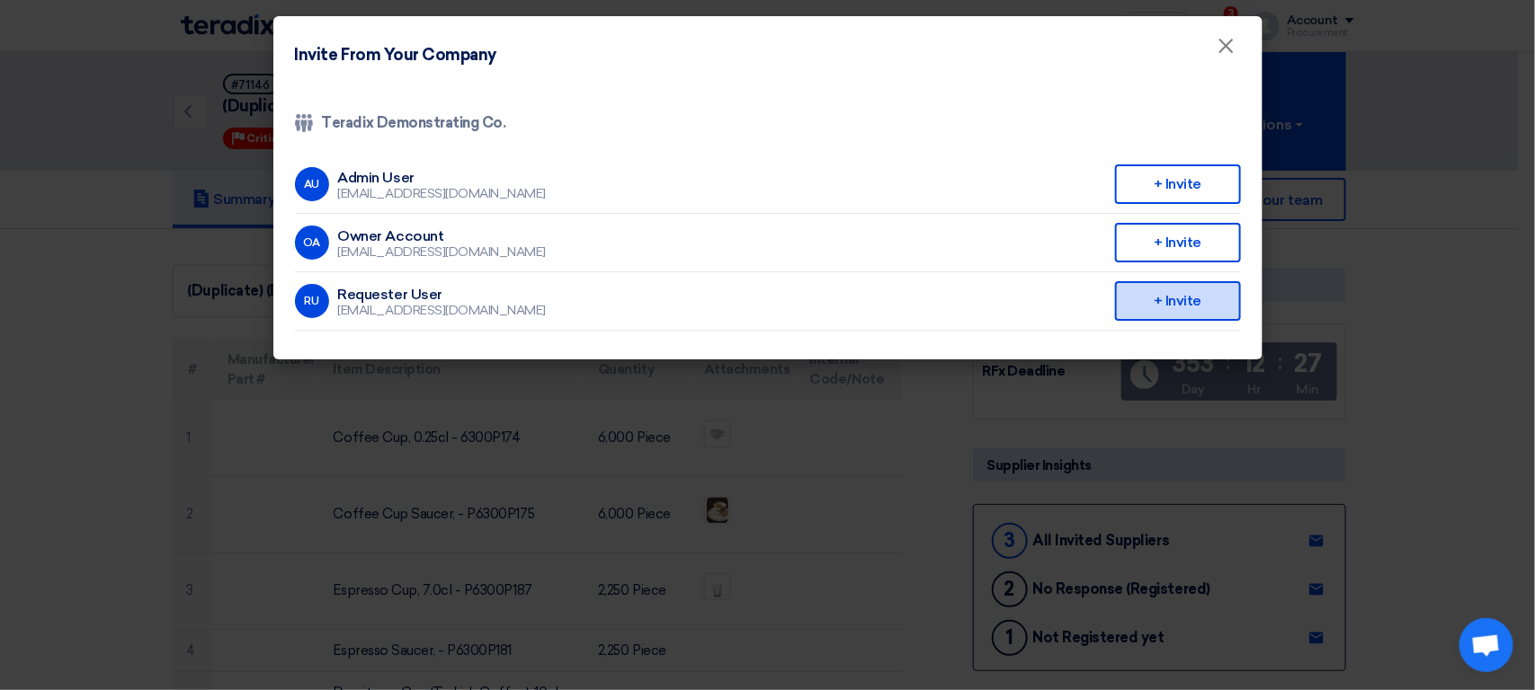
click at [1175, 307] on div "+ Invite" at bounding box center [1178, 301] width 126 height 40
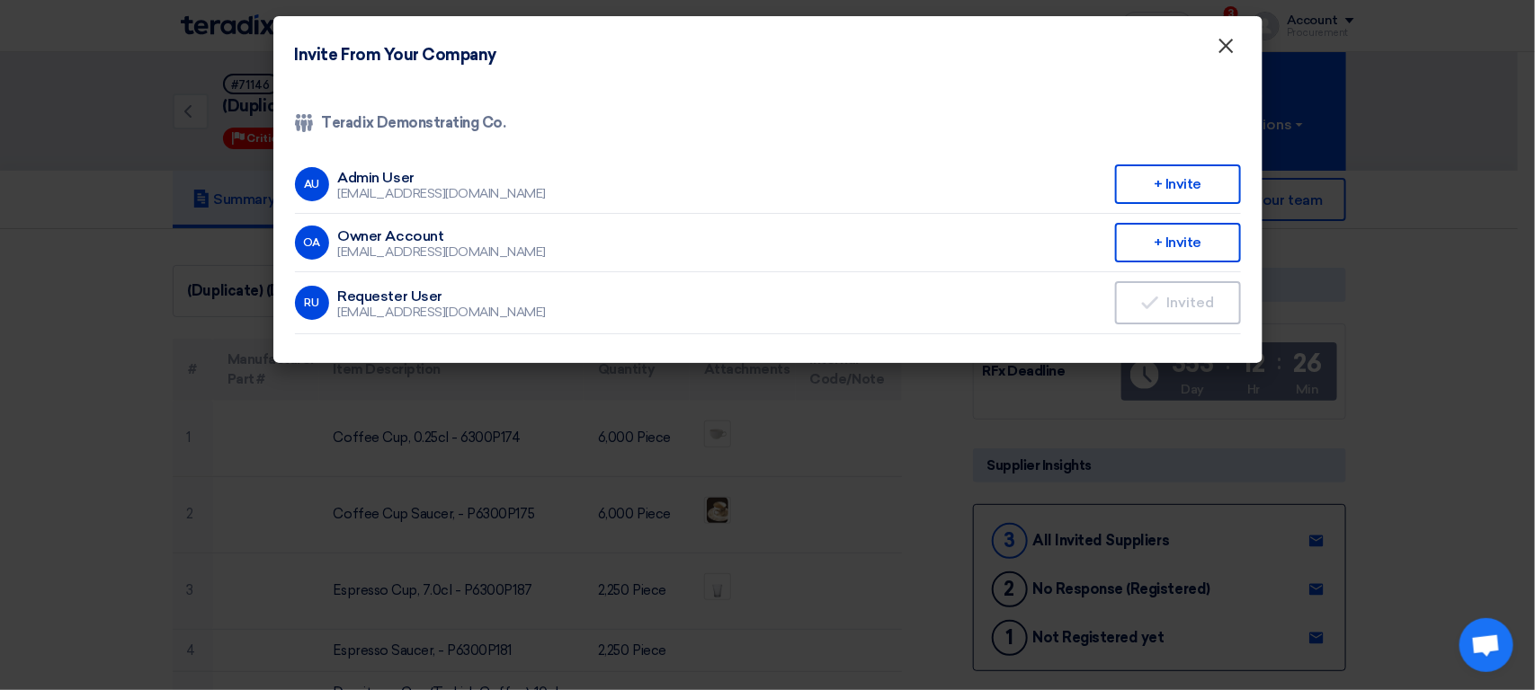
click at [1235, 54] on button "×" at bounding box center [1226, 47] width 47 height 36
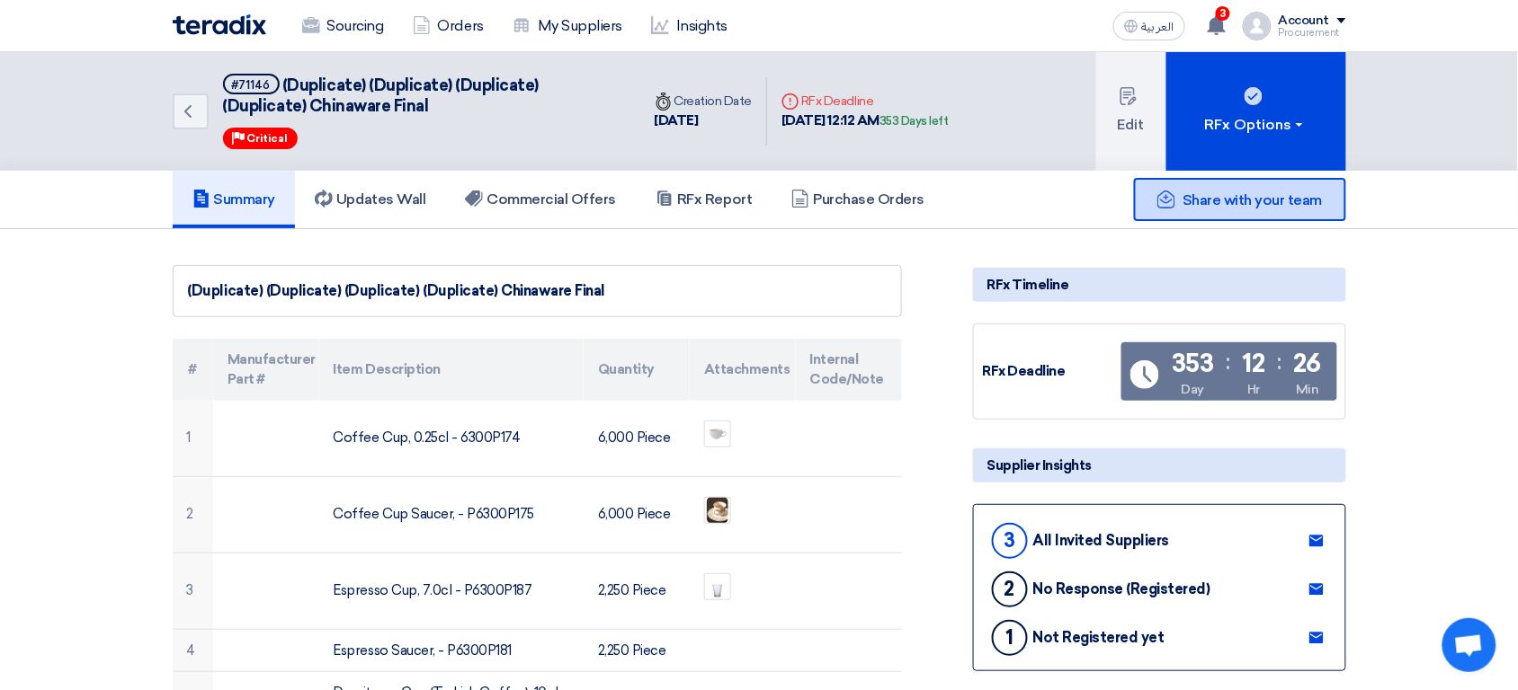
click at [1230, 213] on div "Share with your team" at bounding box center [1240, 199] width 212 height 43
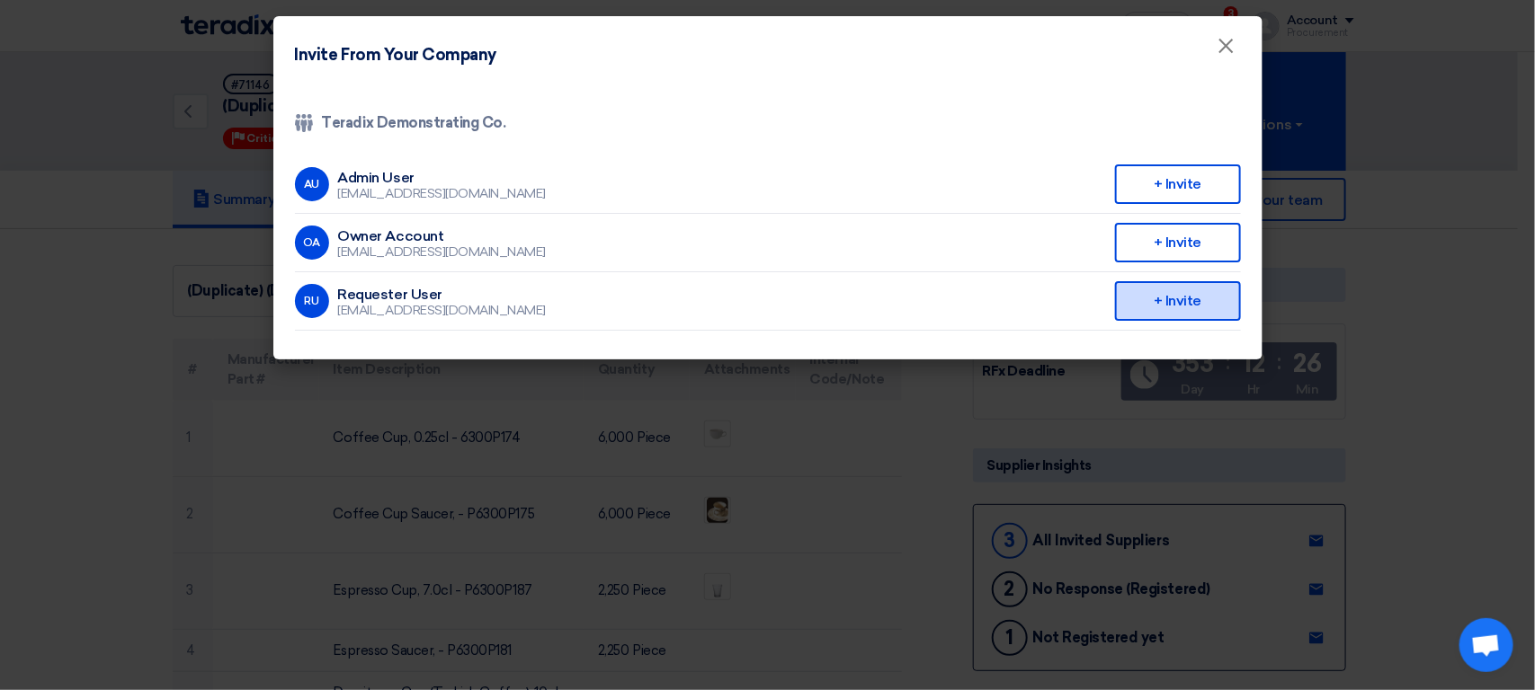
click at [1161, 303] on div "+ Invite" at bounding box center [1178, 301] width 126 height 40
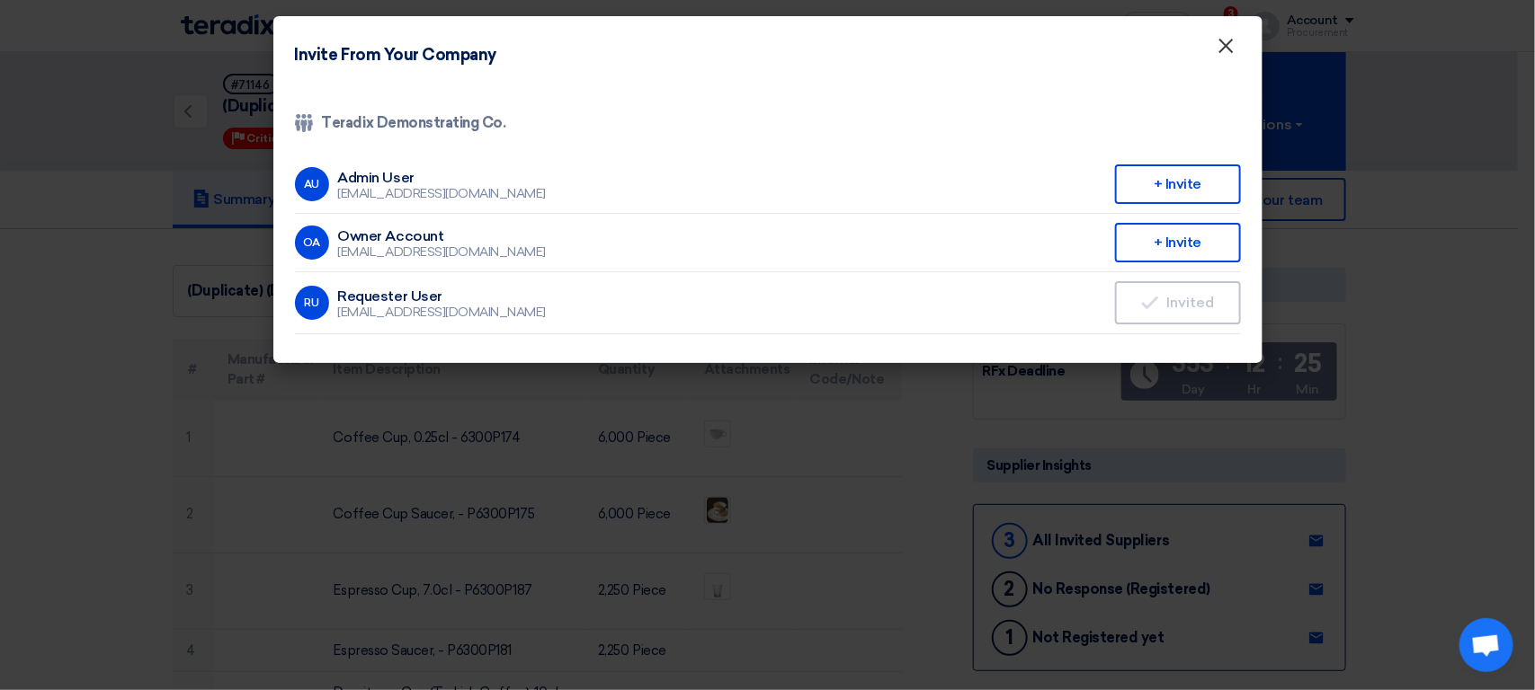
click at [1224, 49] on span "×" at bounding box center [1226, 50] width 18 height 36
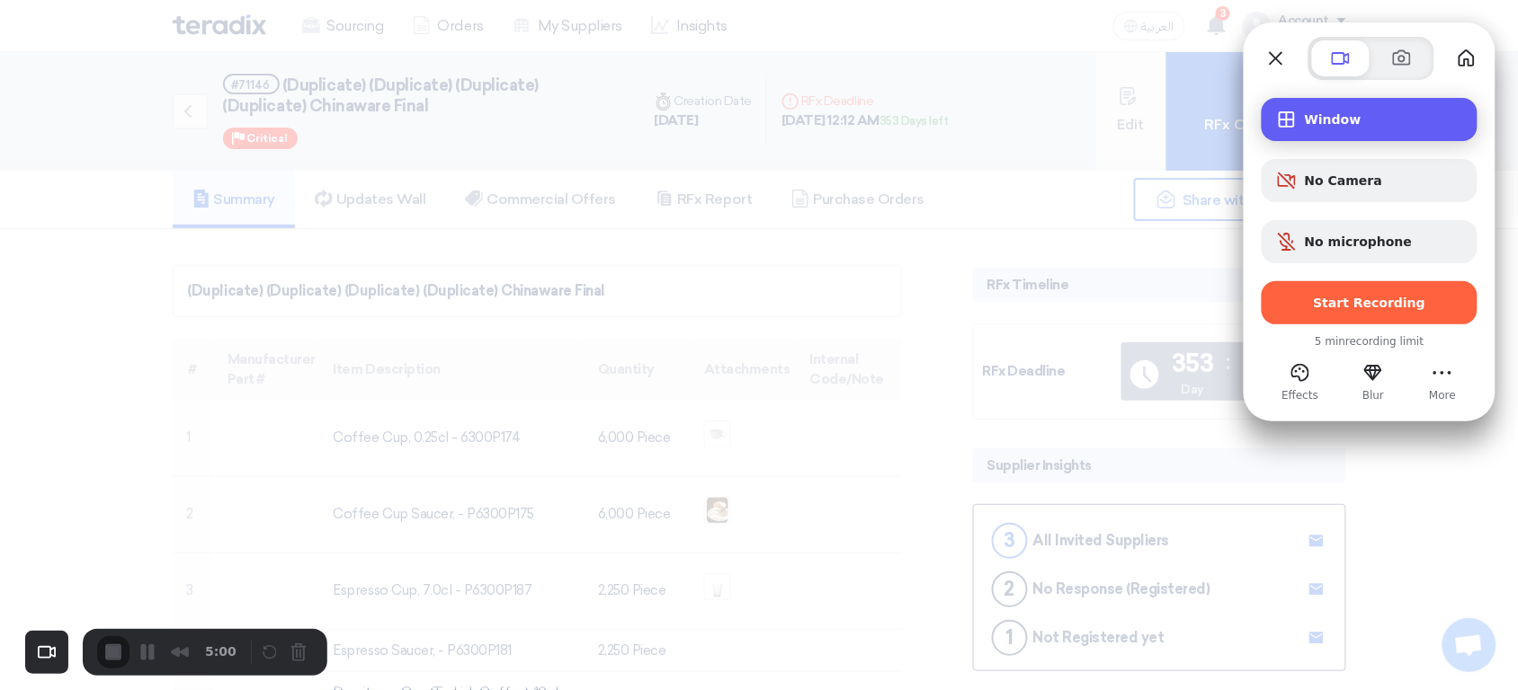
click at [1292, 129] on span "Recording options" at bounding box center [1287, 120] width 22 height 22
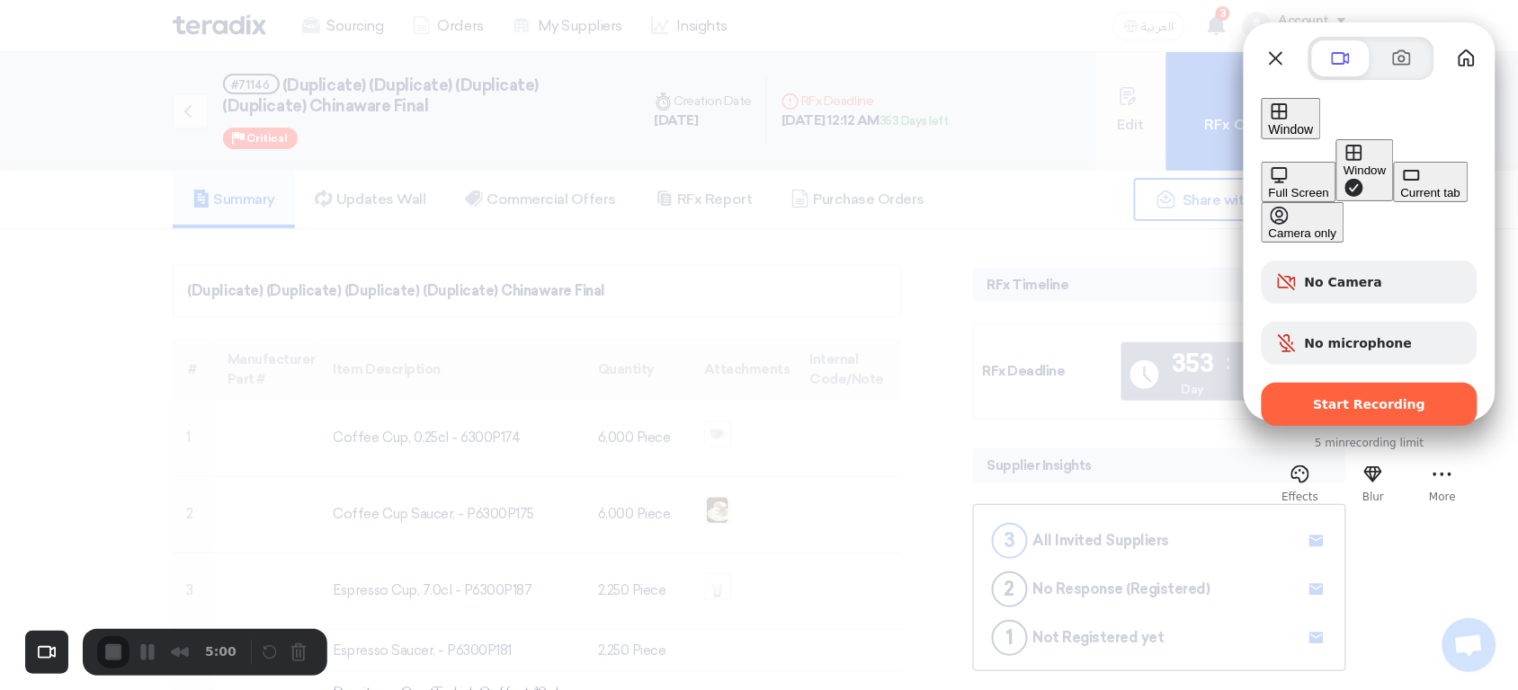
click at [1261, 162] on button "Full Screen" at bounding box center [1298, 182] width 75 height 40
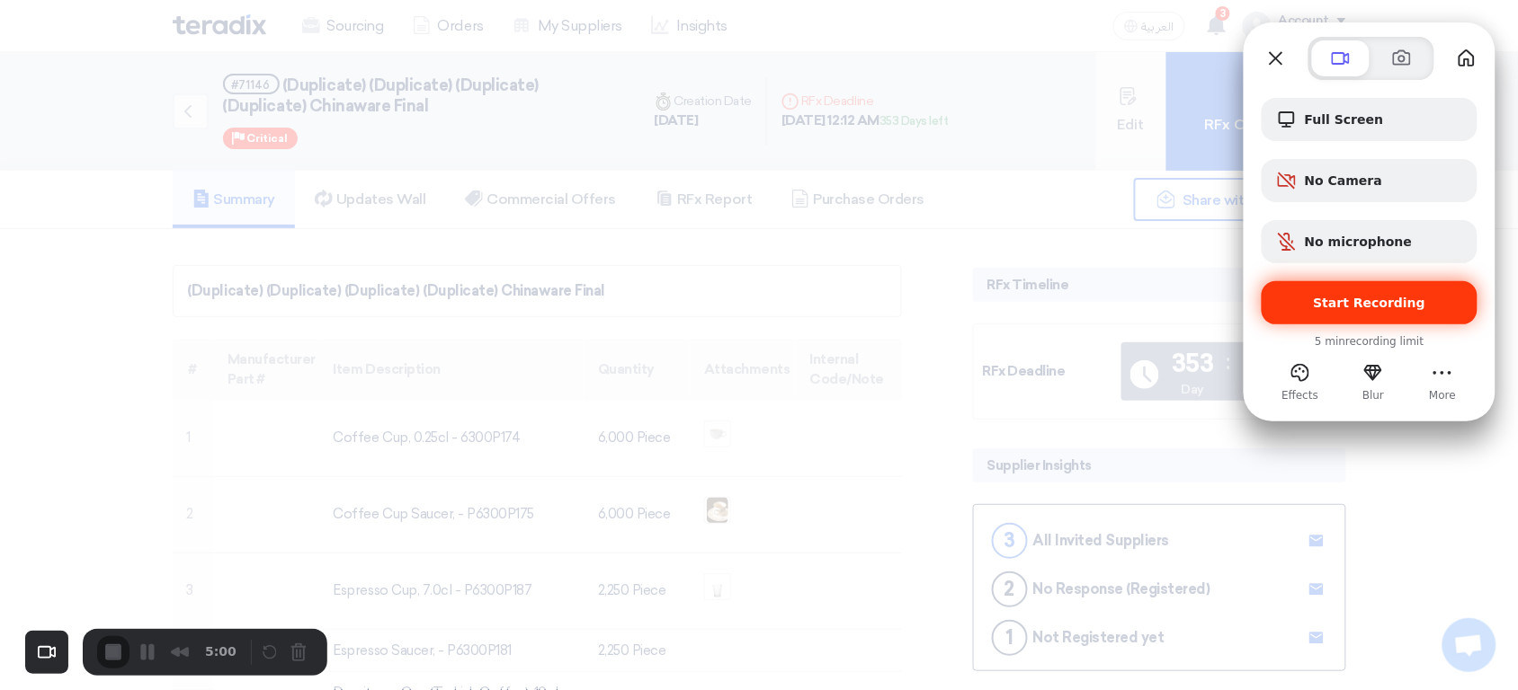
click at [1301, 307] on span "Start Recording" at bounding box center [1369, 303] width 187 height 14
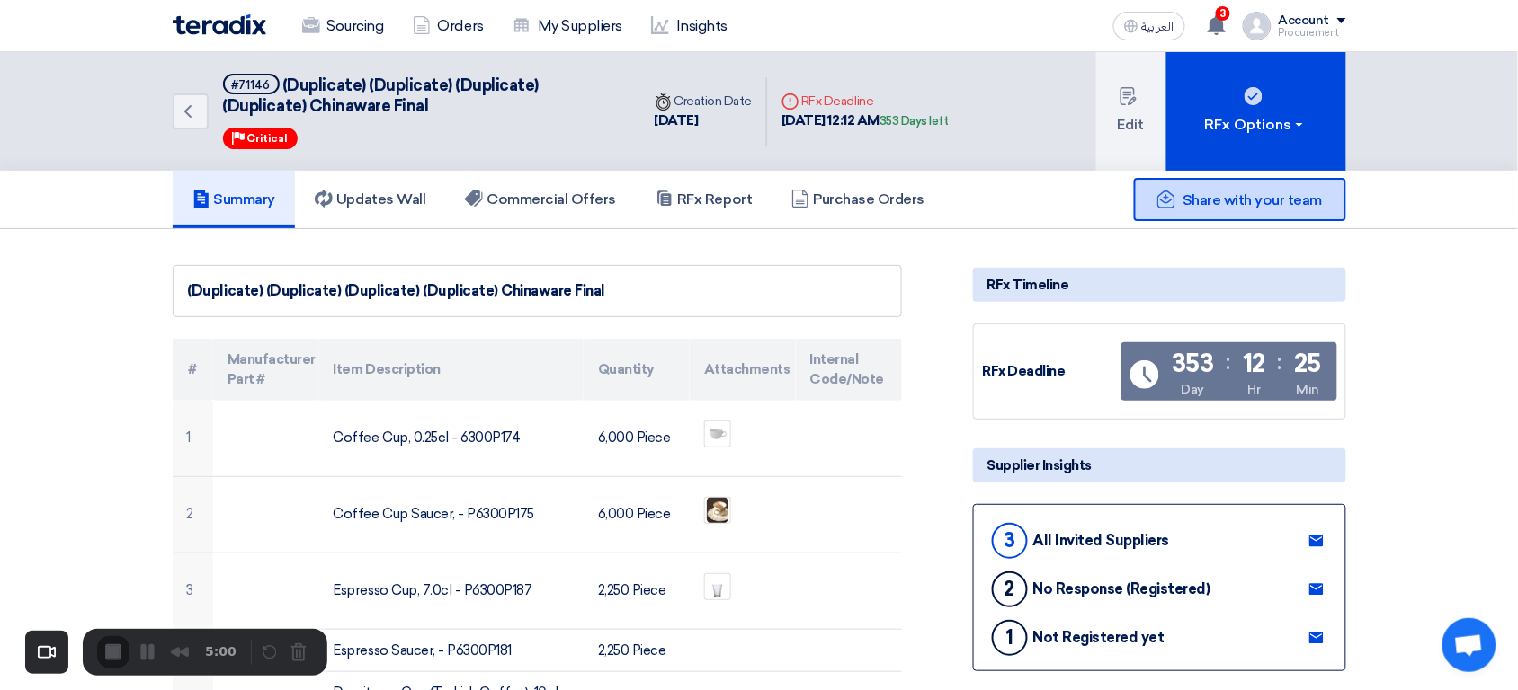
click at [1180, 206] on div "Share with your team" at bounding box center [1240, 199] width 212 height 43
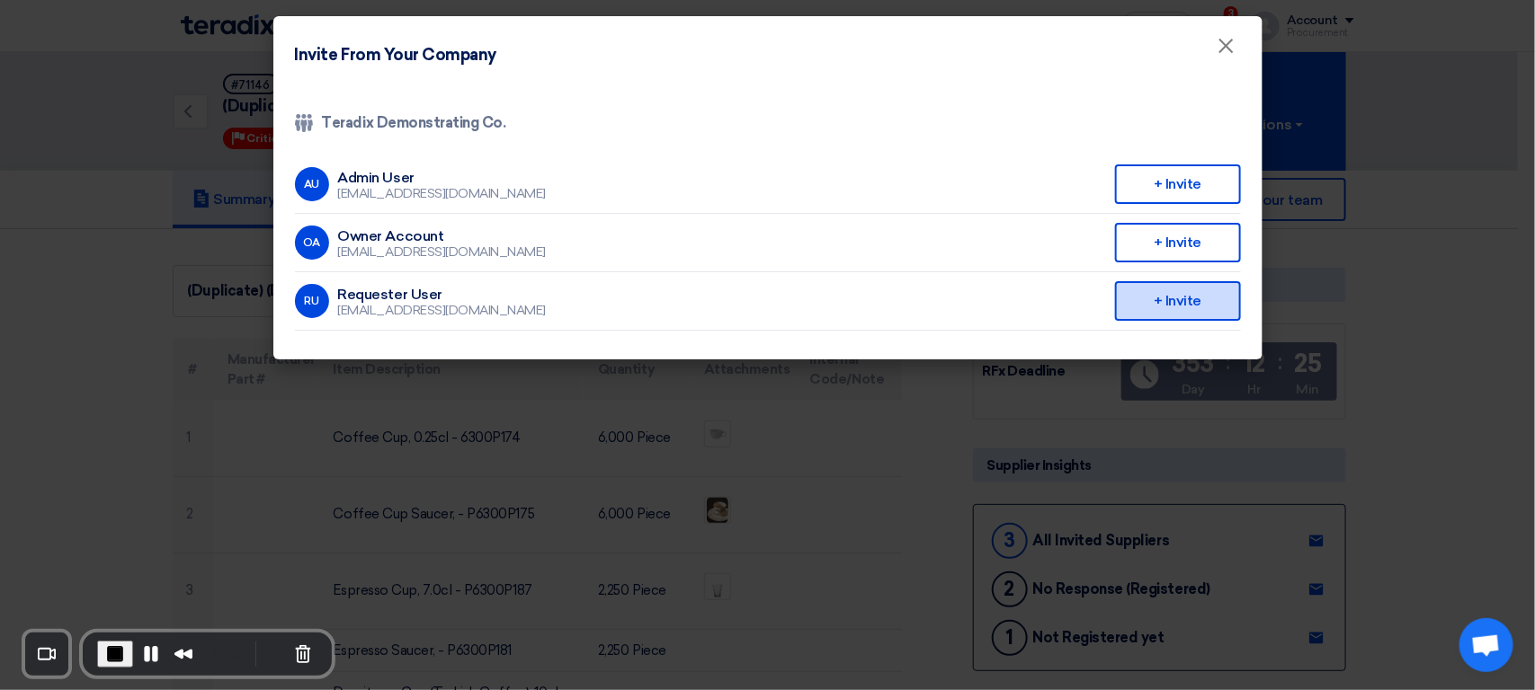
click at [1153, 304] on div "+ Invite" at bounding box center [1178, 301] width 126 height 40
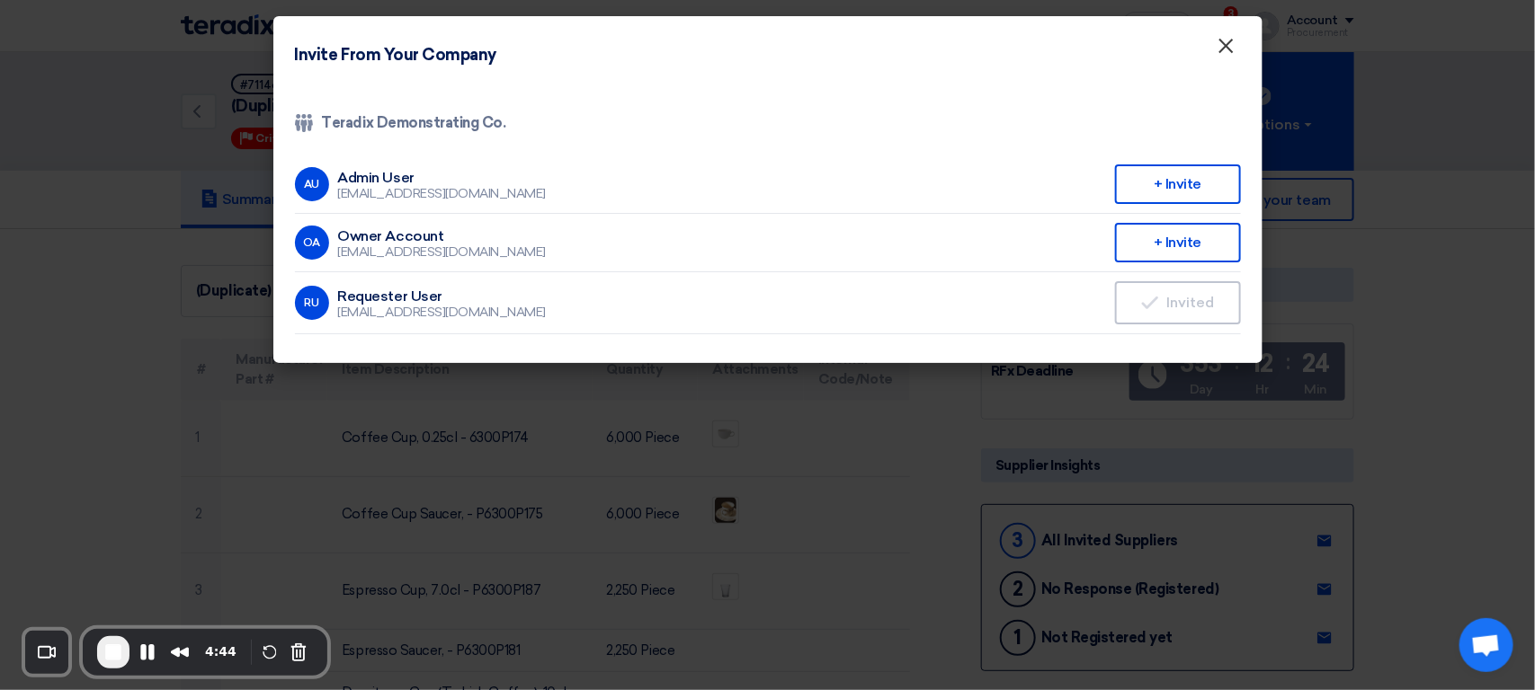
click at [1223, 35] on span "×" at bounding box center [1226, 50] width 18 height 36
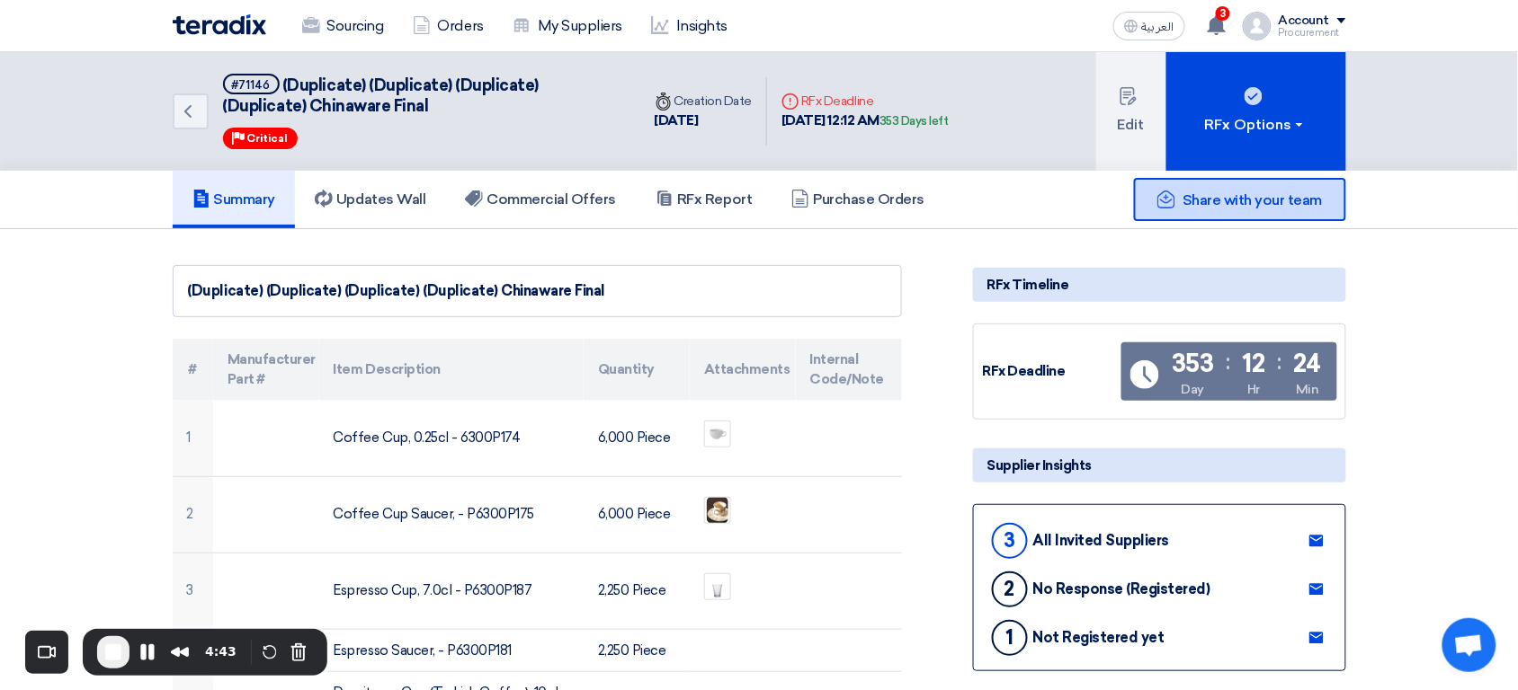
click at [1245, 202] on span "Share with your team" at bounding box center [1251, 199] width 139 height 17
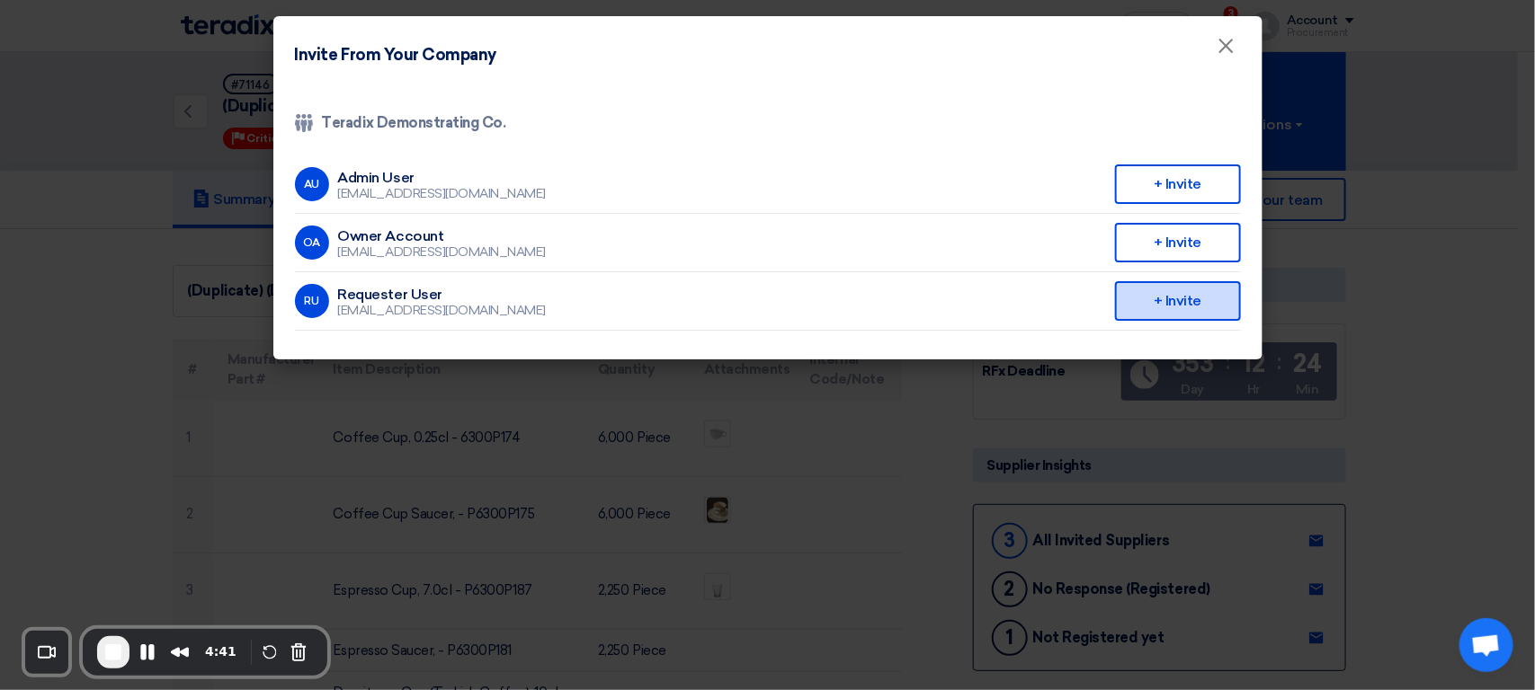
click at [1168, 296] on div "+ Invite" at bounding box center [1178, 301] width 126 height 40
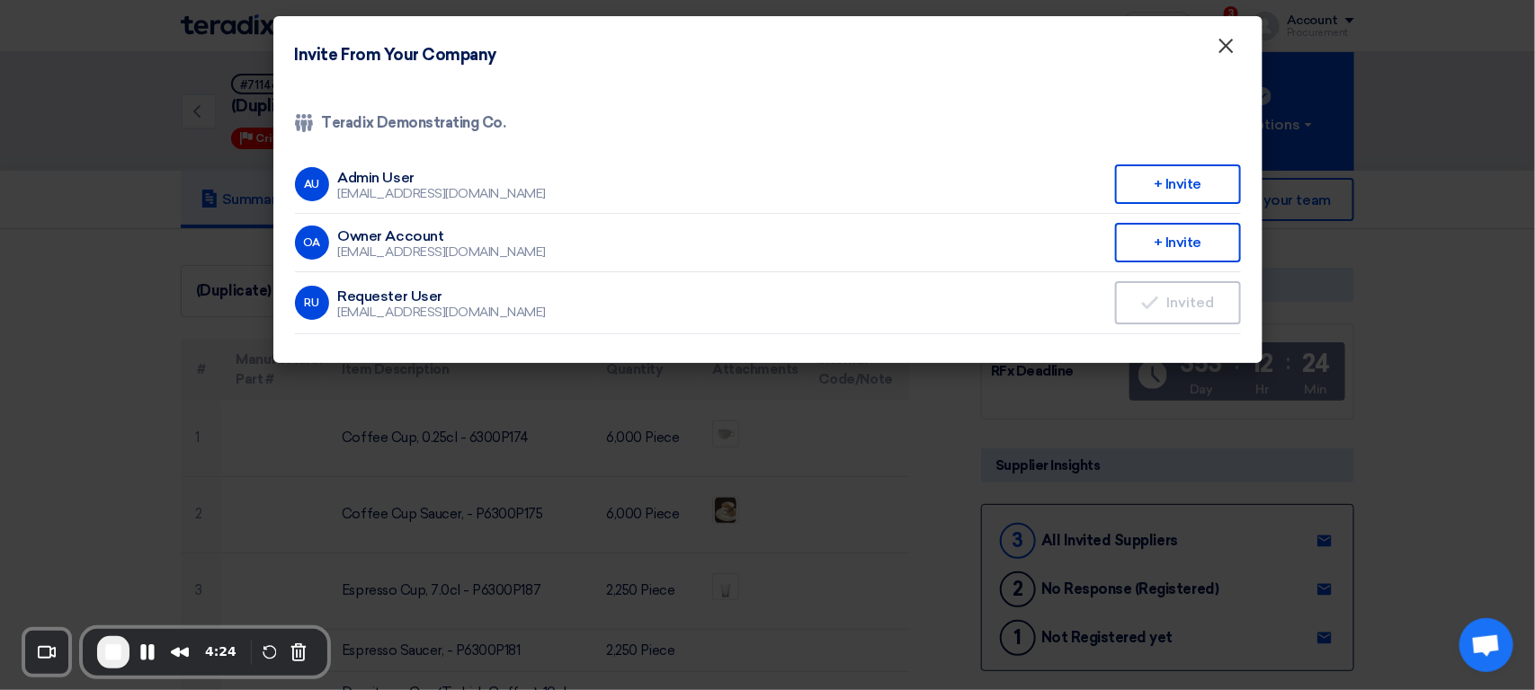
click at [1223, 49] on span "×" at bounding box center [1226, 50] width 18 height 36
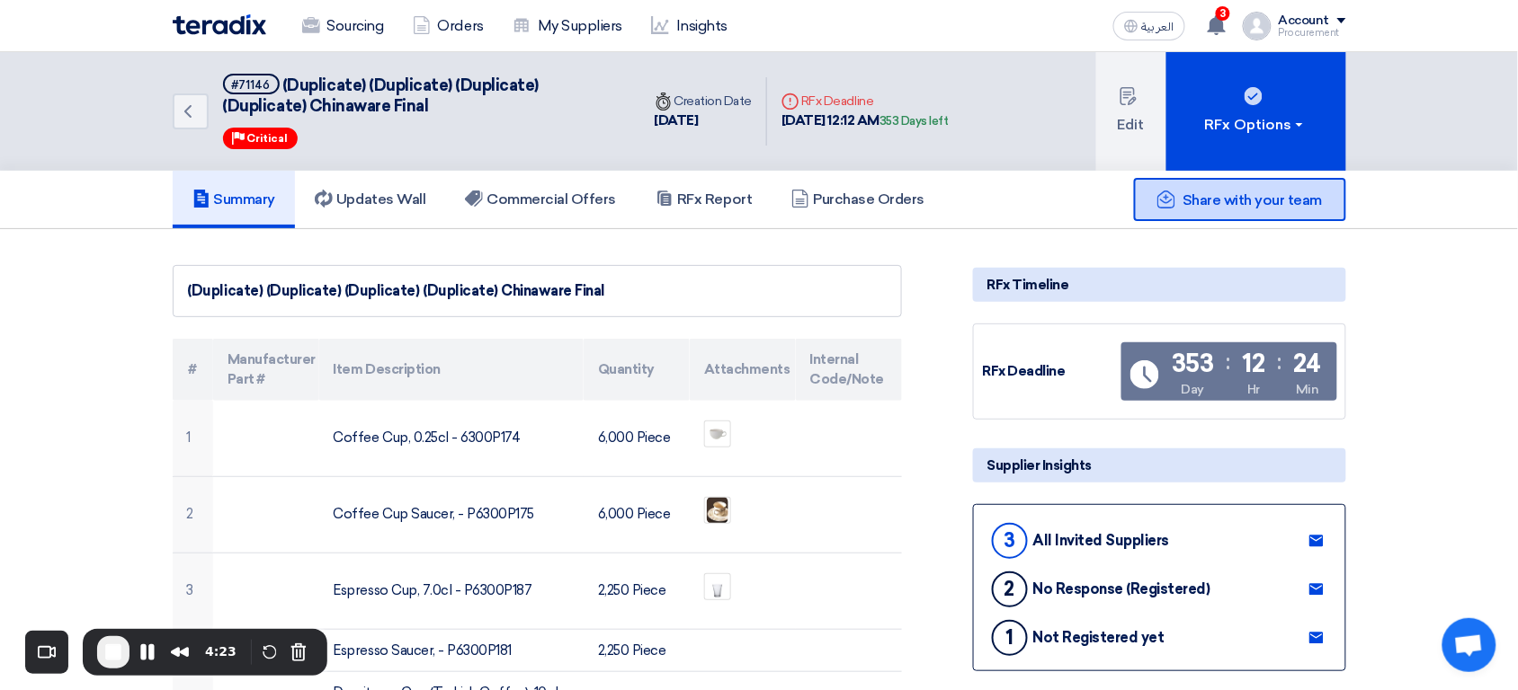
click at [1244, 204] on span "Share with your team" at bounding box center [1251, 199] width 139 height 17
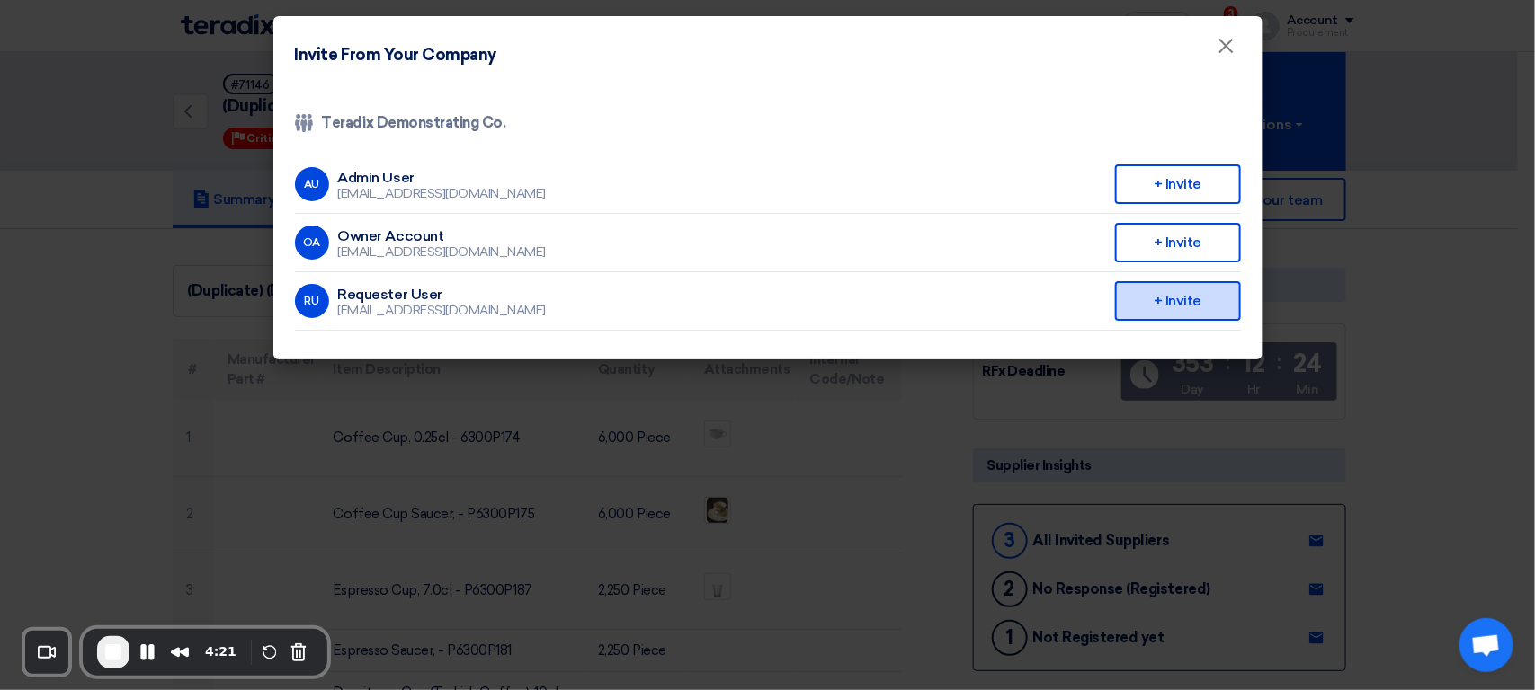
click at [1194, 307] on div "+ Invite" at bounding box center [1178, 301] width 126 height 40
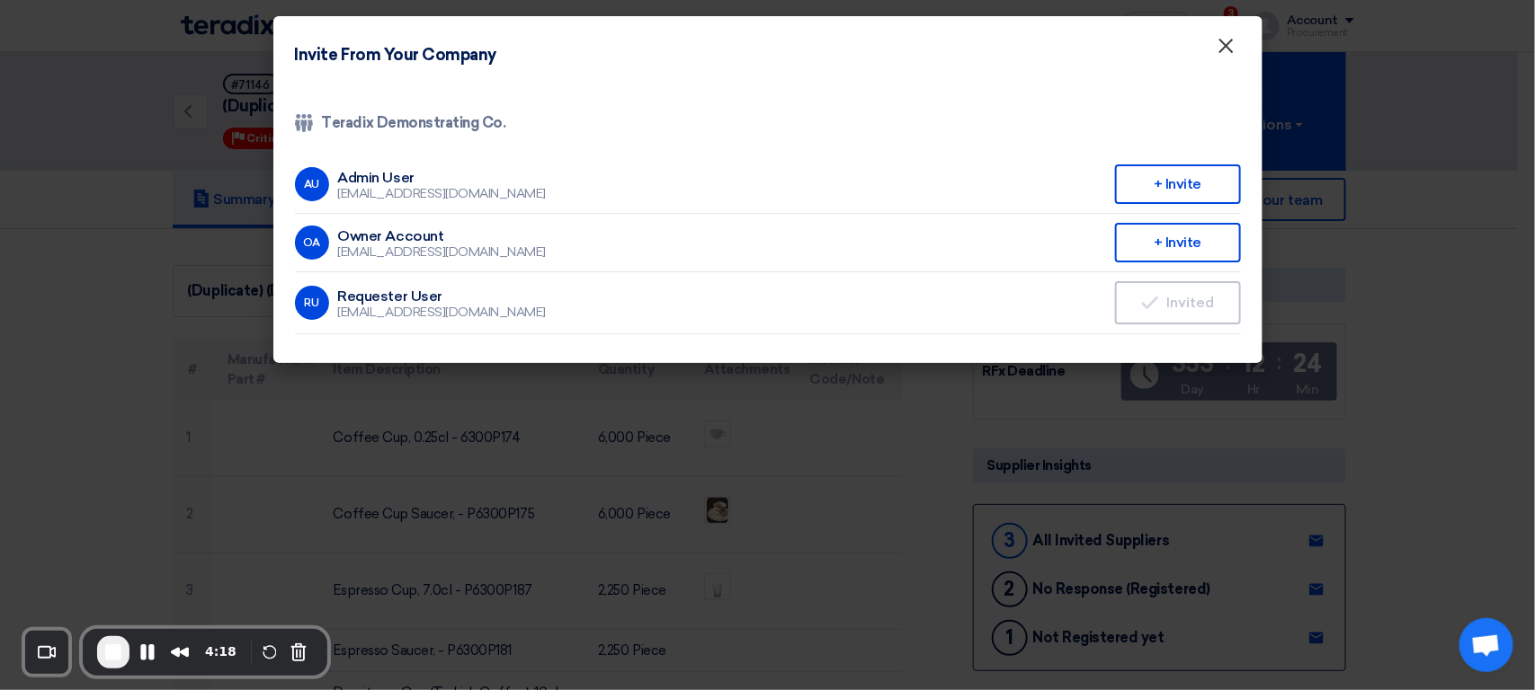
click at [1226, 37] on span "×" at bounding box center [1226, 50] width 18 height 36
